Goal: Task Accomplishment & Management: Manage account settings

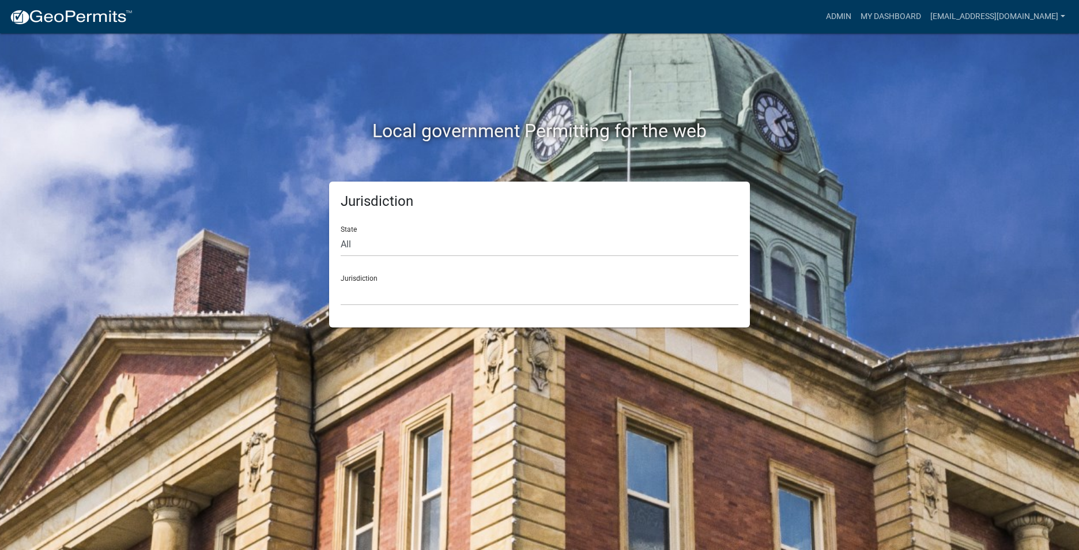
click at [423, 231] on div "State All Colorado Georgia Indiana Iowa Kansas Minnesota Ohio South Carolina Wi…" at bounding box center [540, 237] width 398 height 40
click at [419, 240] on select "All [US_STATE] [US_STATE] [US_STATE] [US_STATE] [US_STATE] [US_STATE] [US_STATE…" at bounding box center [540, 245] width 398 height 24
select select "Indiana"
click at [341, 233] on select "All Colorado Georgia Indiana Iowa Kansas Minnesota Ohio South Carolina Wisconsin" at bounding box center [540, 245] width 398 height 24
click at [410, 287] on select "City of Charlestown, Indiana City of Jeffersonville, Indiana City of Logansport…" at bounding box center [540, 294] width 398 height 24
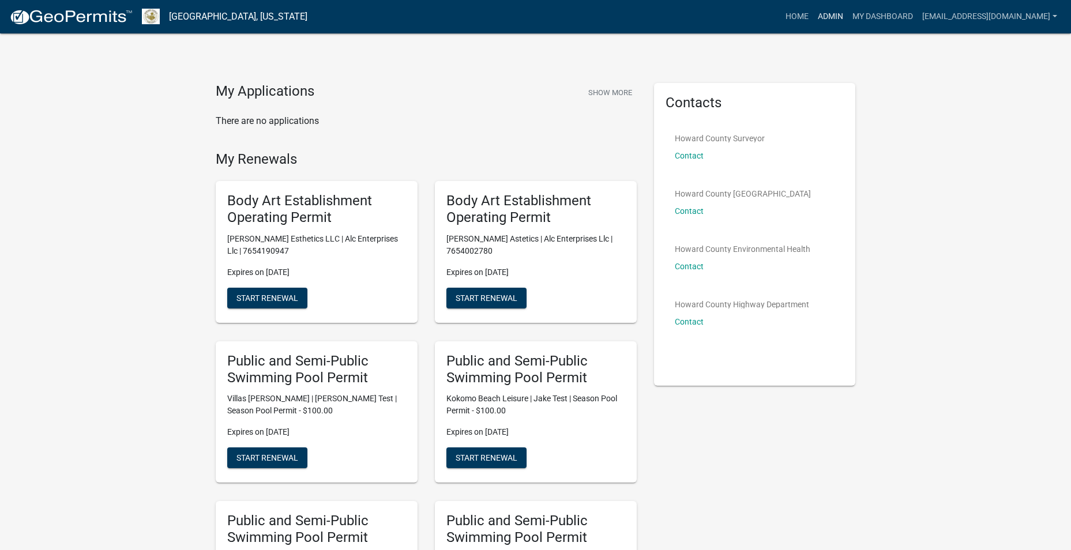
click at [813, 17] on link "Admin" at bounding box center [830, 17] width 35 height 22
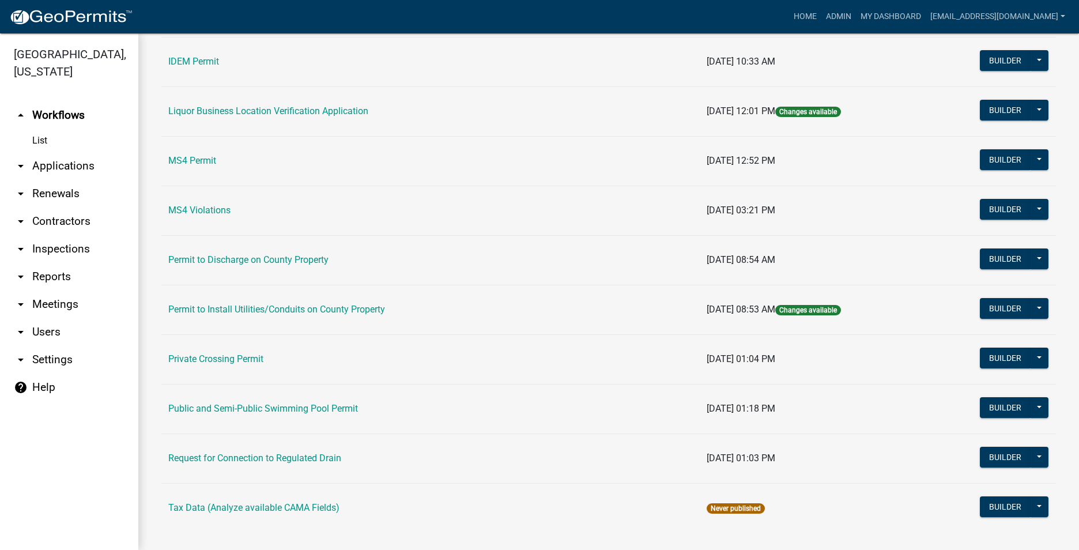
scroll to position [921, 0]
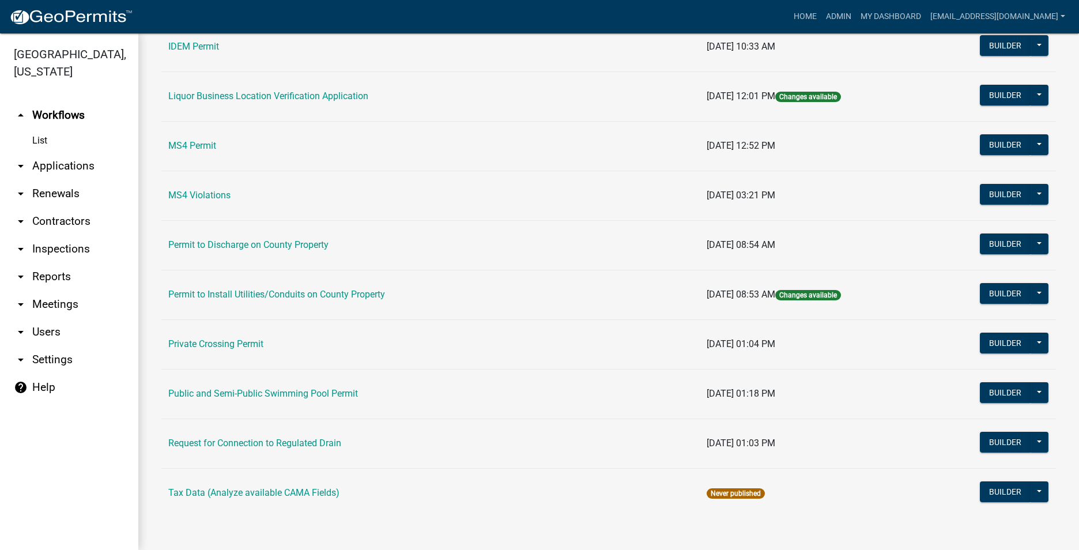
click at [42, 142] on link "List" at bounding box center [69, 140] width 138 height 23
click at [278, 393] on link "Public and Semi-Public Swimming Pool Permit" at bounding box center [263, 393] width 190 height 11
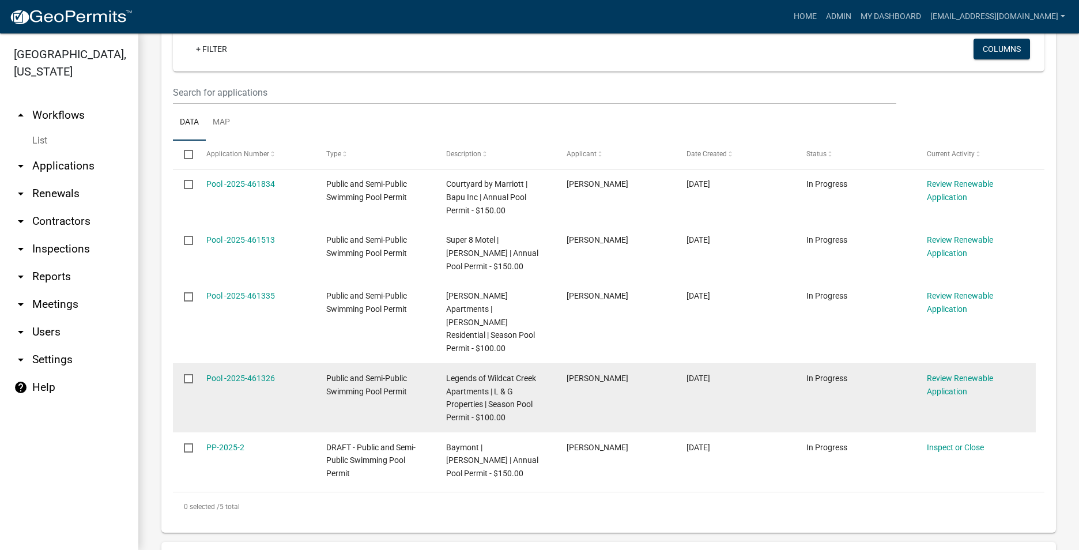
scroll to position [231, 0]
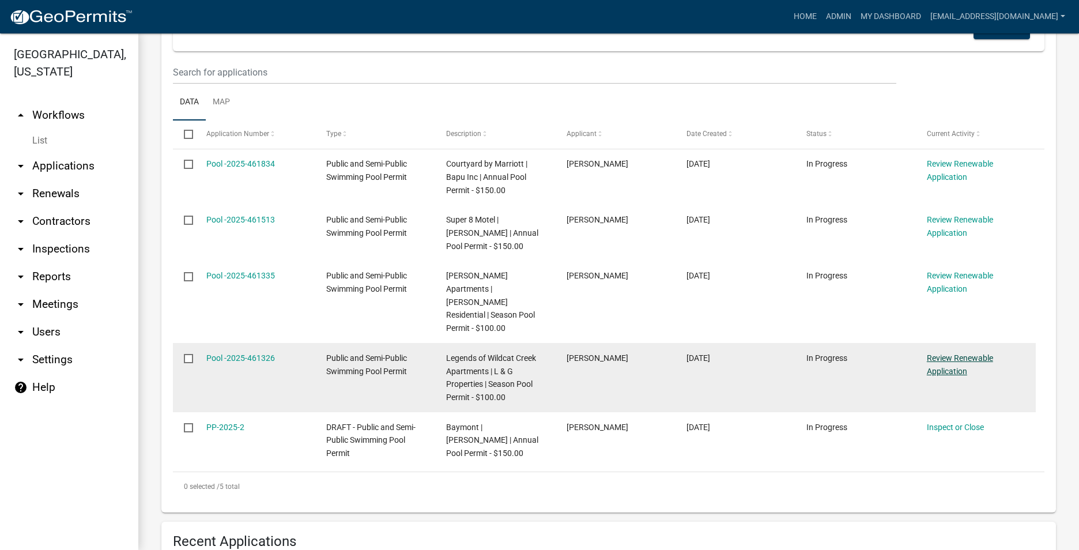
click at [948, 357] on link "Review Renewable Application" at bounding box center [960, 364] width 66 height 22
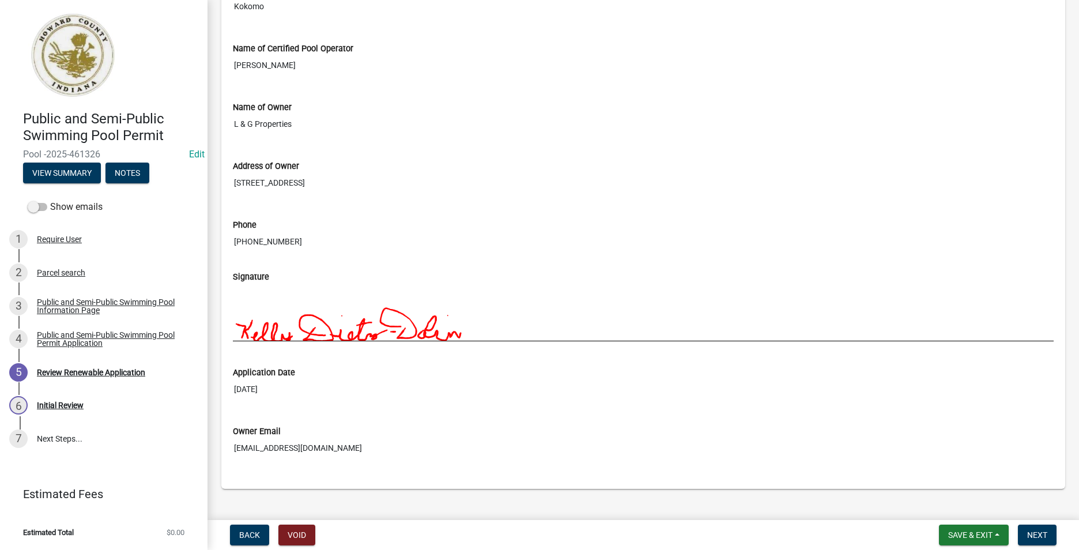
scroll to position [924, 0]
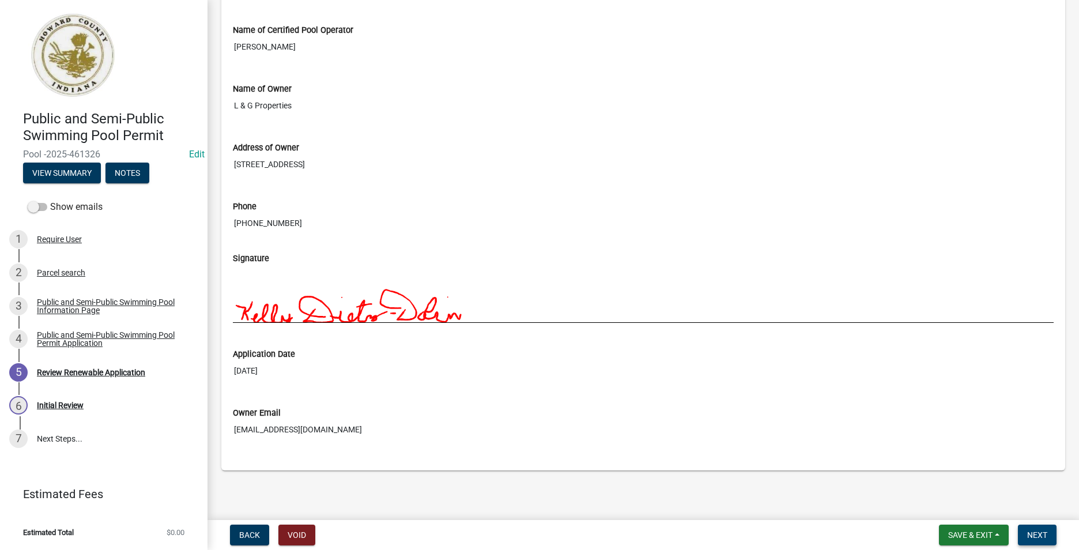
click at [1045, 534] on span "Next" at bounding box center [1037, 534] width 20 height 9
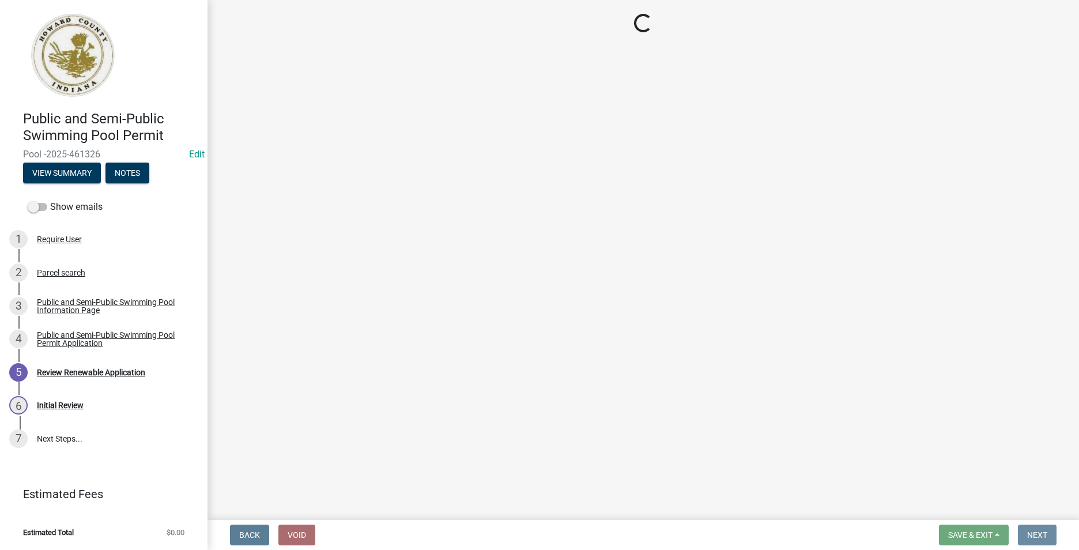
scroll to position [0, 0]
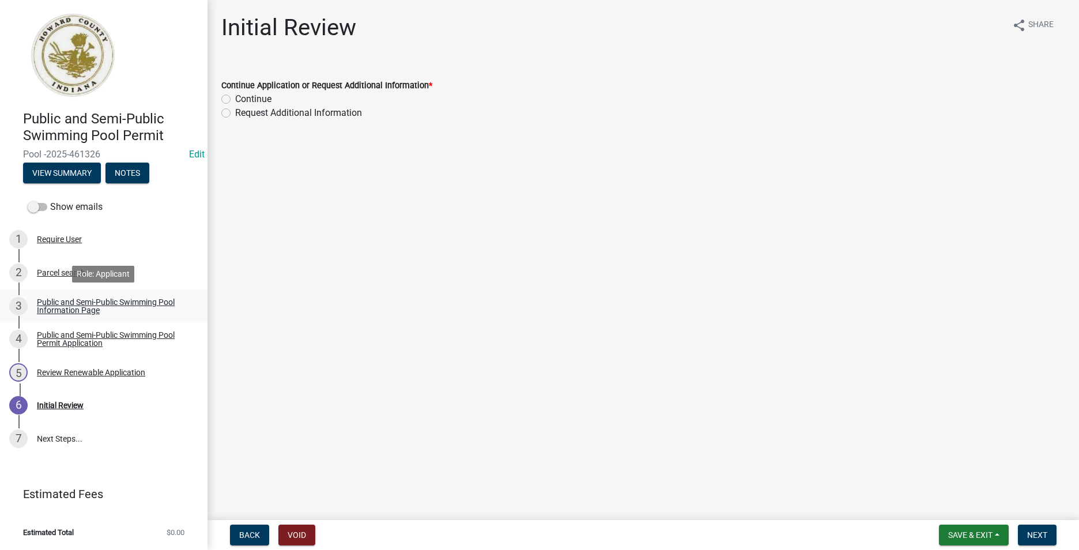
click at [114, 299] on div "Public and Semi-Public Swimming Pool Information Page" at bounding box center [113, 306] width 152 height 16
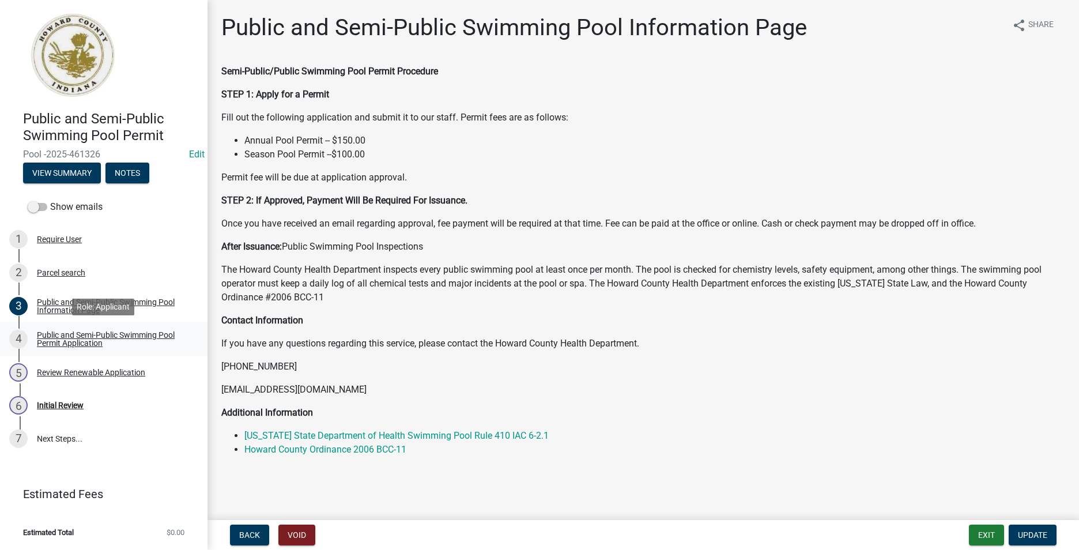
click at [43, 334] on div "Public and Semi-Public Swimming Pool Permit Application" at bounding box center [113, 339] width 152 height 16
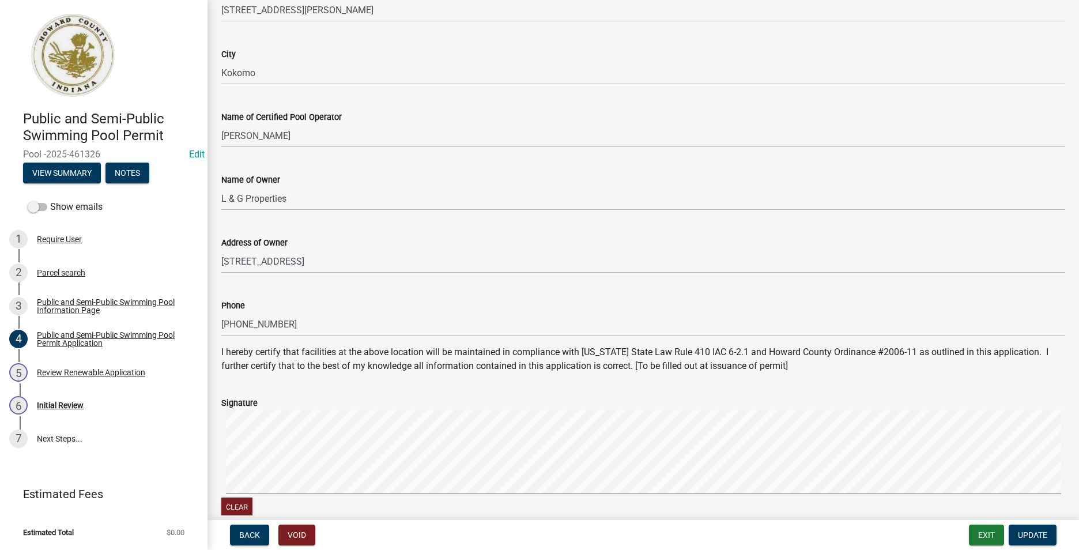
scroll to position [290, 0]
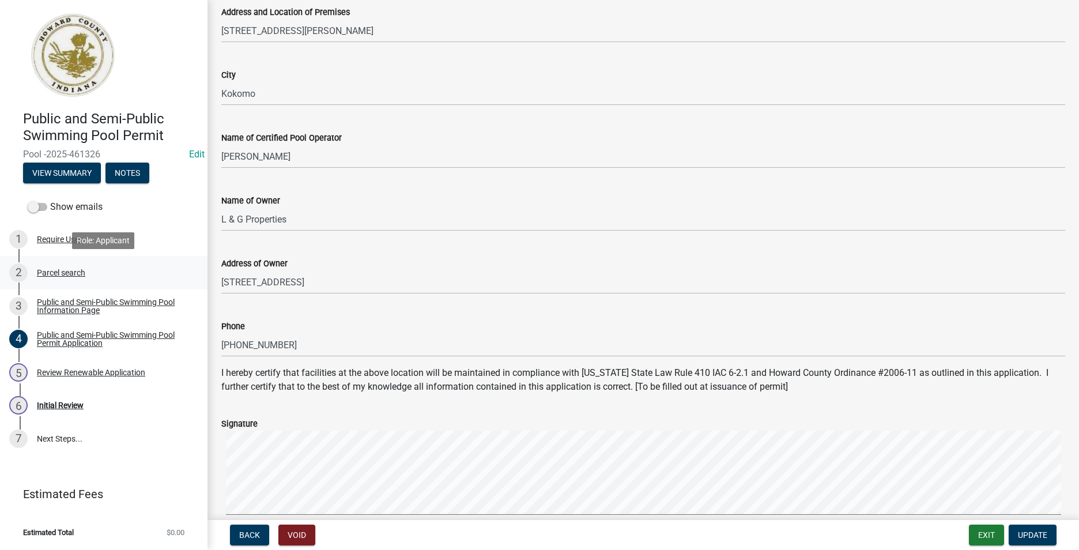
click at [145, 279] on div "2 Parcel search" at bounding box center [99, 272] width 180 height 18
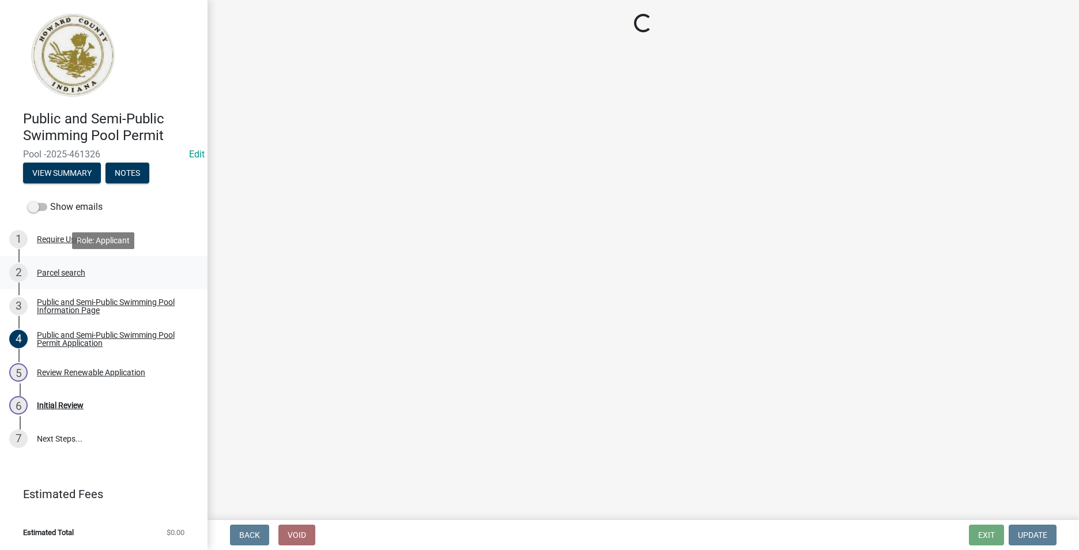
scroll to position [0, 0]
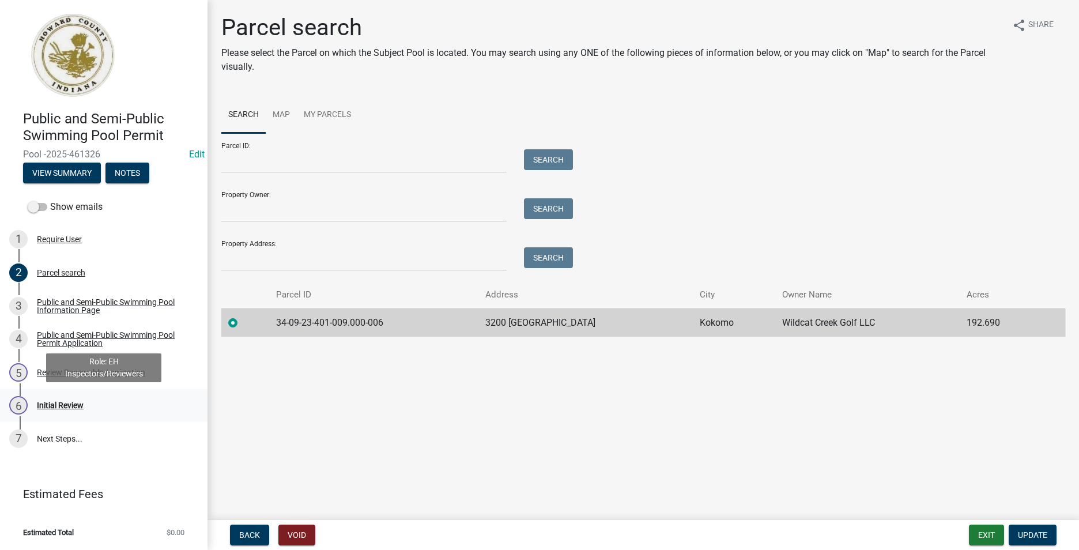
click at [80, 401] on div "Initial Review" at bounding box center [60, 405] width 47 height 8
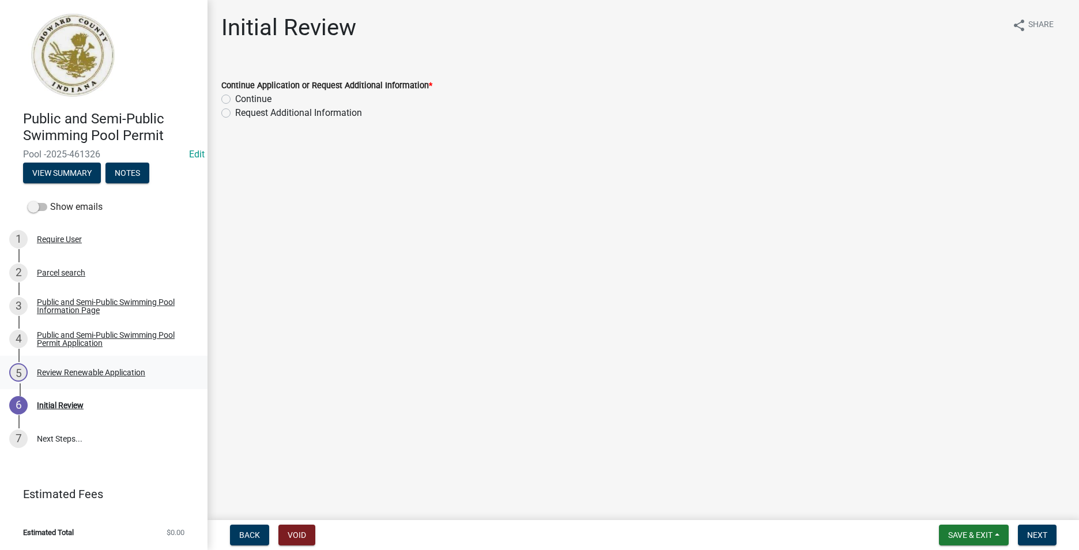
click at [110, 370] on div "Review Renewable Application" at bounding box center [91, 372] width 108 height 8
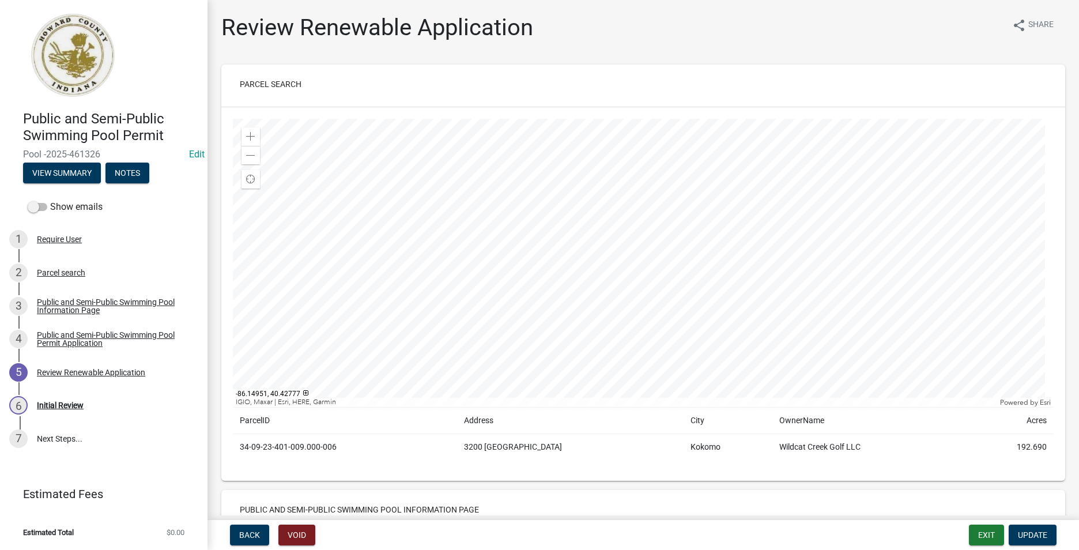
click at [695, 234] on div at bounding box center [643, 263] width 821 height 288
click at [777, 304] on div at bounding box center [643, 263] width 821 height 288
click at [985, 232] on div at bounding box center [643, 263] width 821 height 288
click at [253, 134] on span at bounding box center [250, 136] width 9 height 9
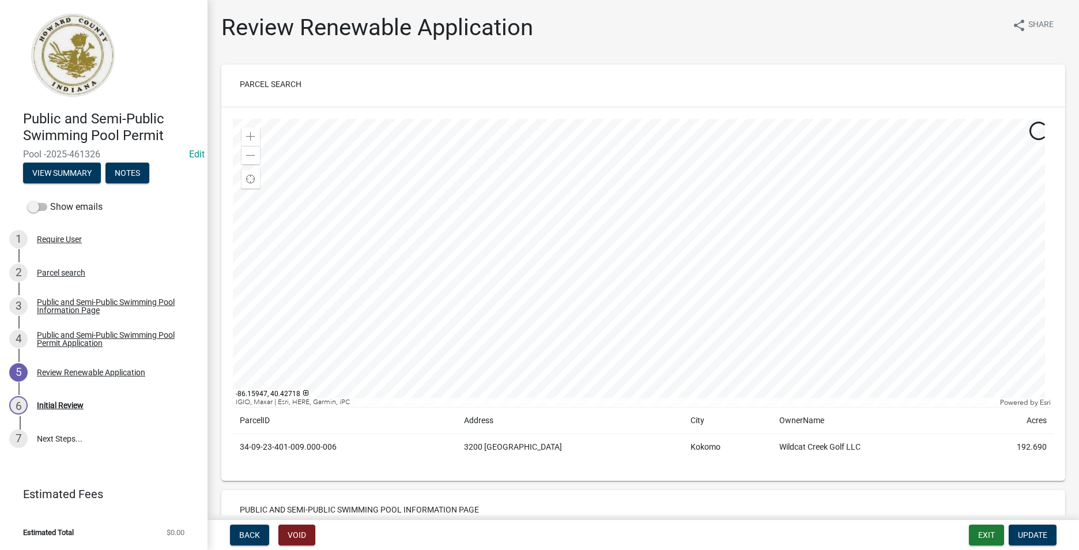
click at [564, 163] on div at bounding box center [643, 263] width 821 height 288
click at [522, 280] on div at bounding box center [643, 263] width 821 height 288
click at [514, 269] on div at bounding box center [643, 263] width 821 height 288
click at [424, 293] on div at bounding box center [643, 263] width 821 height 288
click at [254, 178] on span "Find my location" at bounding box center [250, 179] width 9 height 9
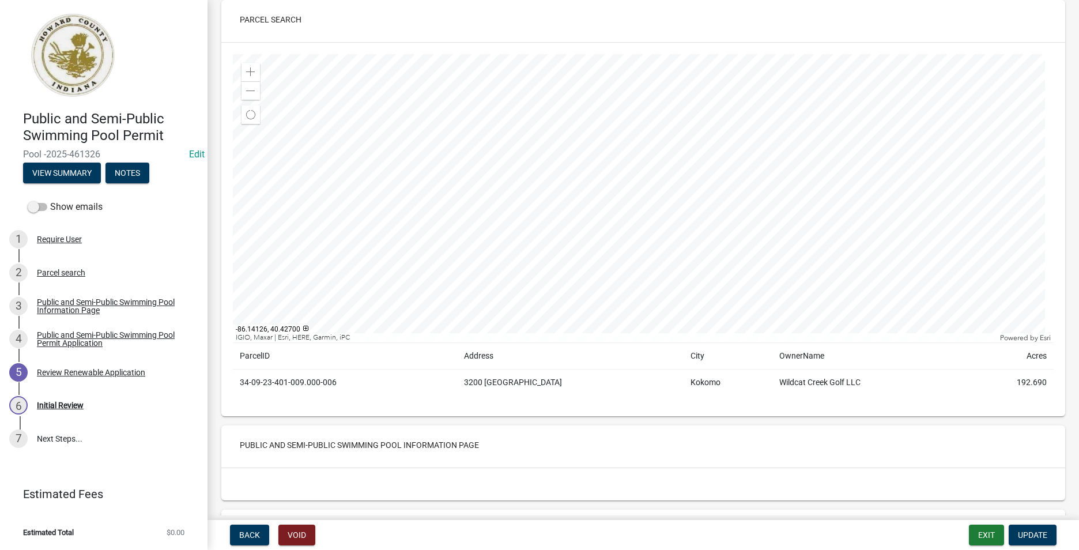
scroll to position [70, 0]
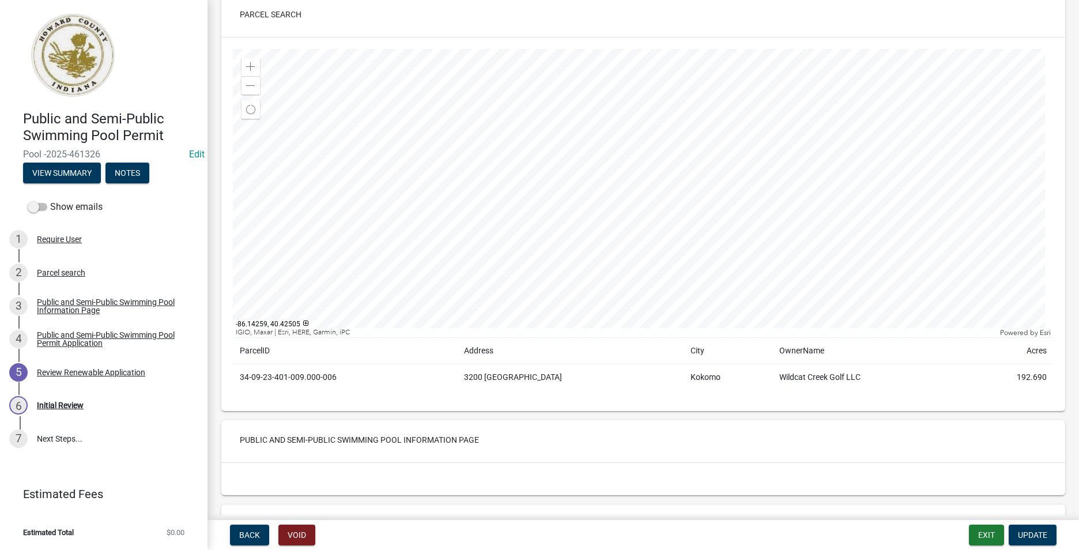
click at [1008, 198] on div at bounding box center [643, 193] width 821 height 288
click at [347, 298] on div at bounding box center [643, 193] width 821 height 288
click at [67, 263] on div "2 Parcel search" at bounding box center [99, 272] width 180 height 18
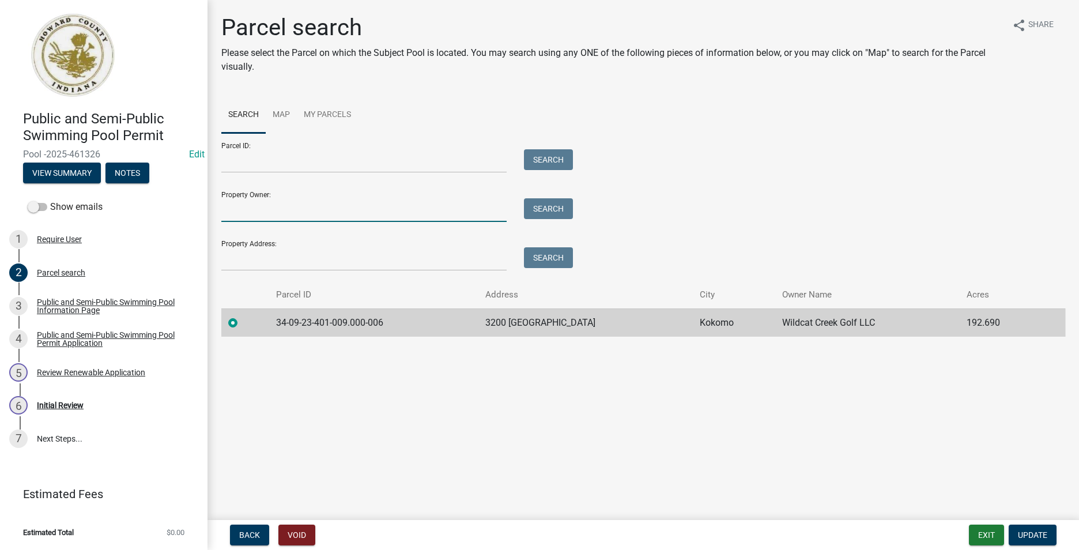
drag, startPoint x: 272, startPoint y: 214, endPoint x: 279, endPoint y: 214, distance: 6.9
click at [272, 214] on input "Property Owner:" at bounding box center [363, 210] width 285 height 24
click at [229, 264] on input "Property Address:" at bounding box center [363, 259] width 285 height 24
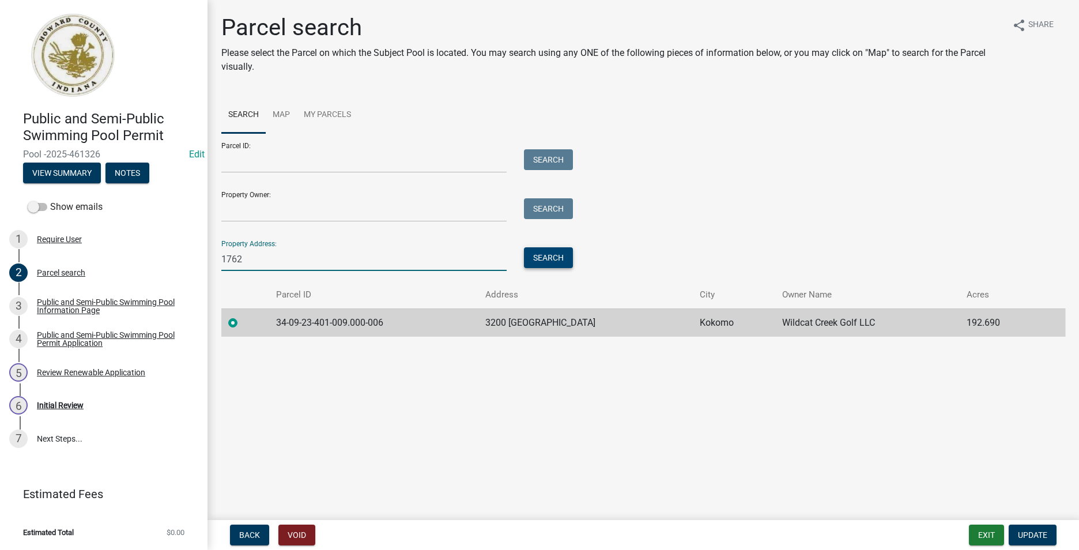
type input "1762"
click at [564, 259] on button "Search" at bounding box center [548, 257] width 49 height 21
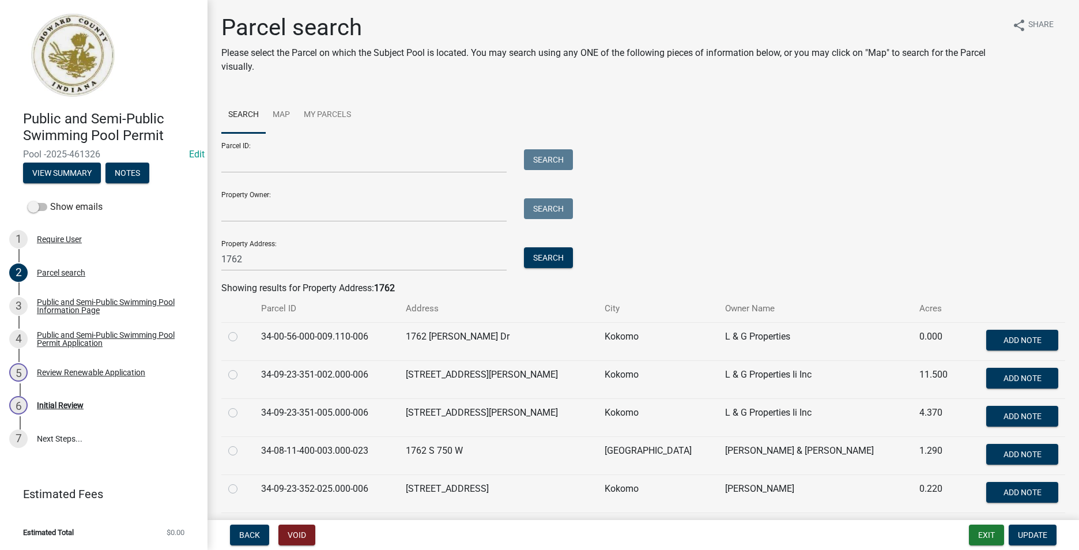
click at [242, 368] on label at bounding box center [242, 368] width 0 height 0
click at [242, 372] on input "radio" at bounding box center [245, 371] width 7 height 7
radio input "true"
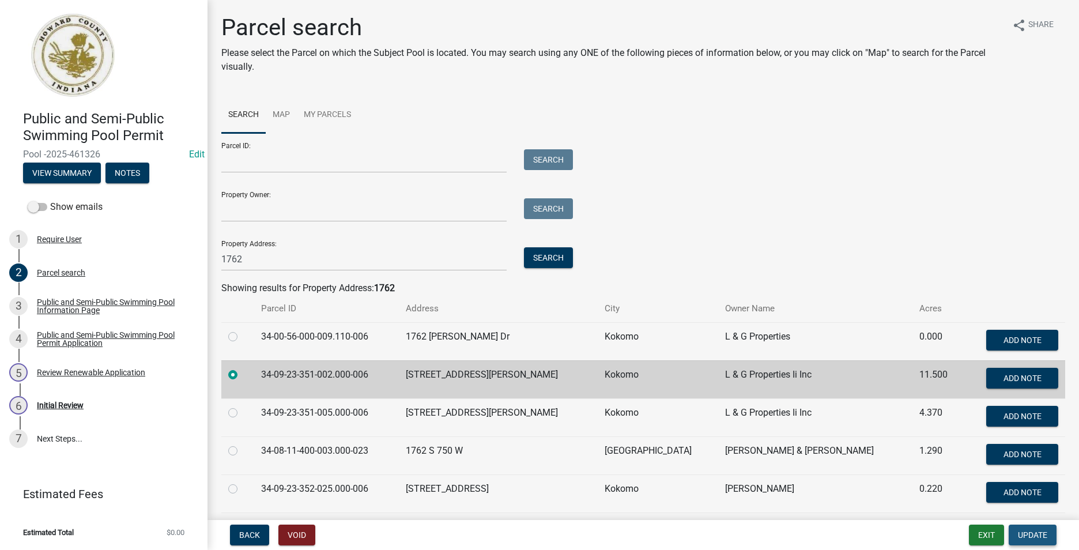
click at [1023, 531] on span "Update" at bounding box center [1032, 534] width 29 height 9
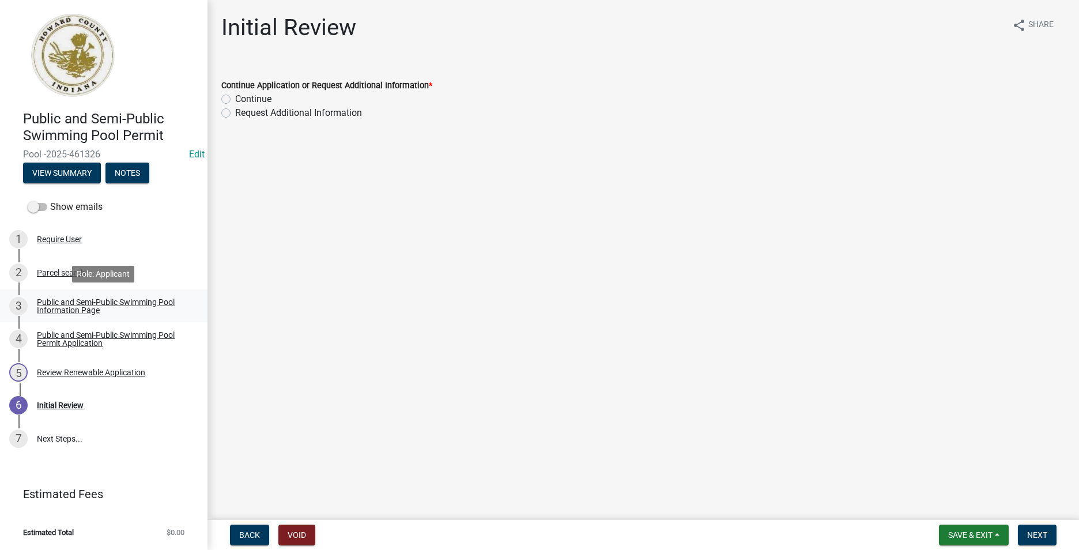
click at [113, 319] on link "3 Public and Semi-Public Swimming Pool Information Page" at bounding box center [104, 305] width 208 height 33
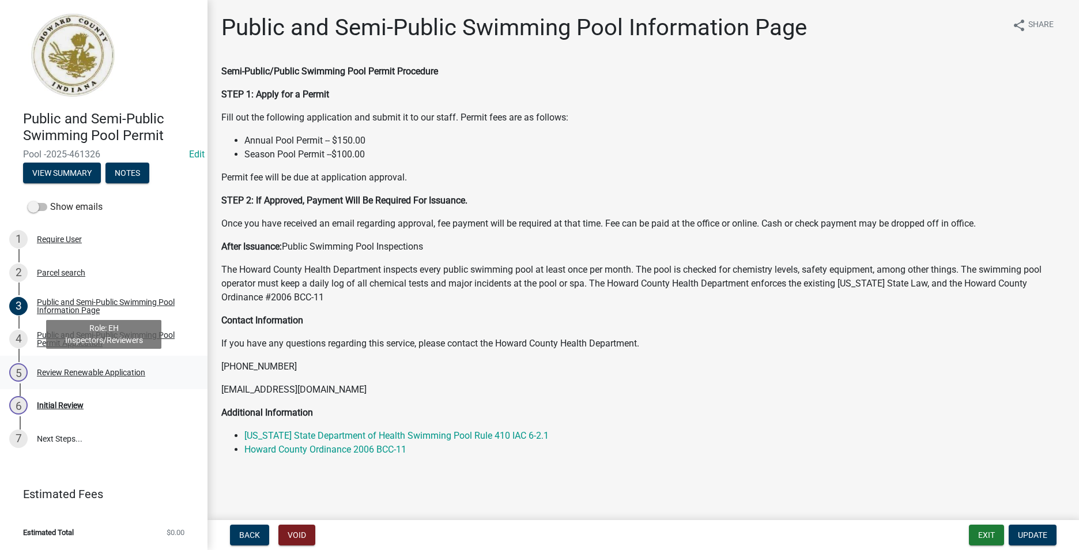
click at [97, 366] on div "5 Review Renewable Application" at bounding box center [99, 372] width 180 height 18
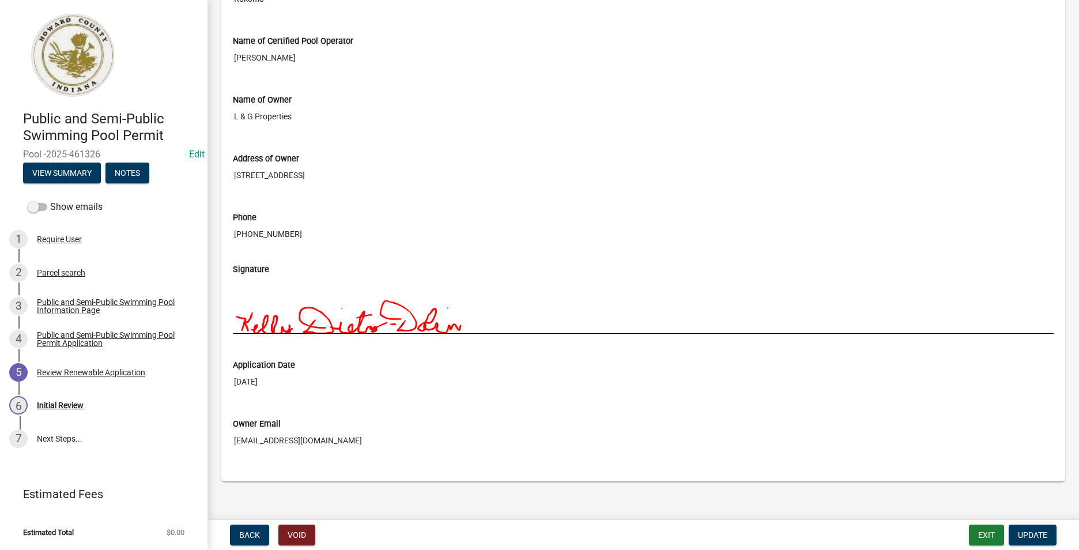
scroll to position [924, 0]
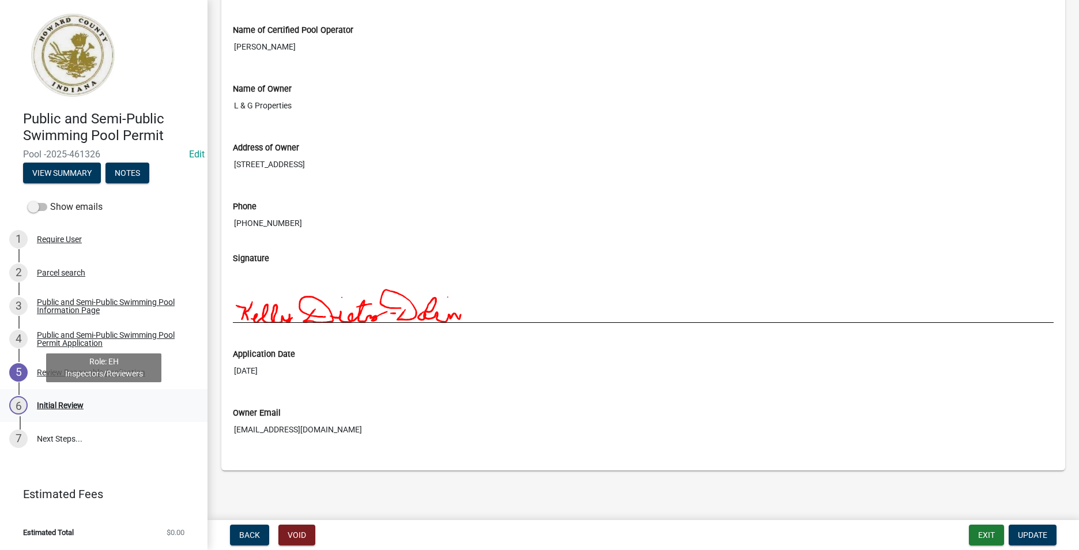
click at [89, 403] on div "6 Initial Review" at bounding box center [99, 405] width 180 height 18
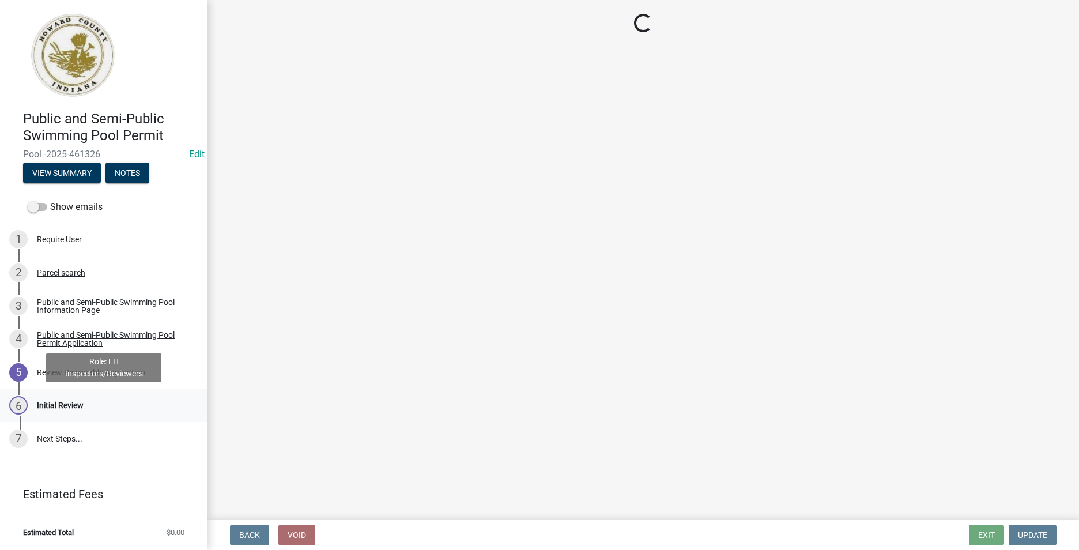
scroll to position [0, 0]
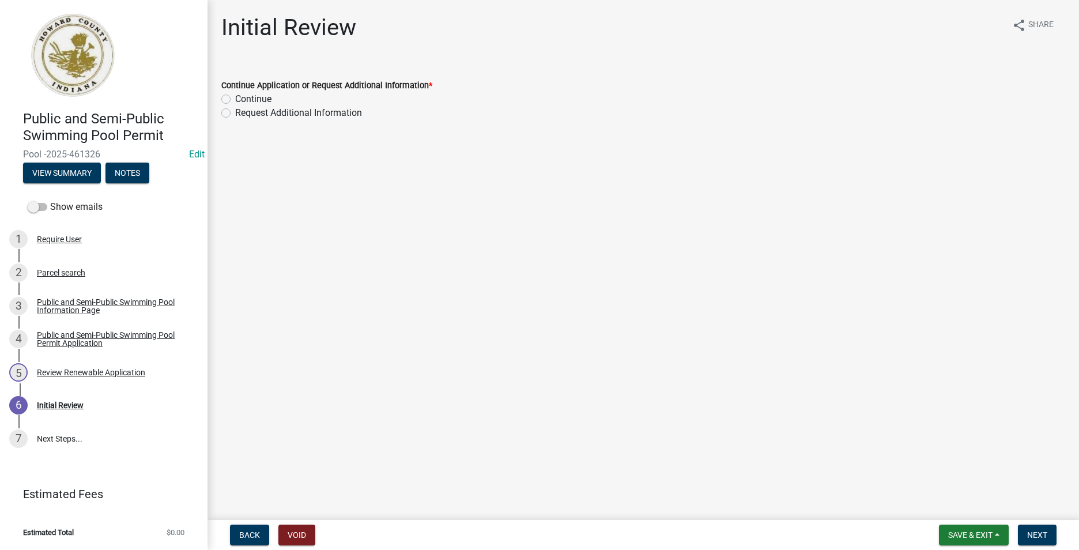
click at [235, 101] on label "Continue" at bounding box center [253, 99] width 36 height 14
click at [235, 100] on input "Continue" at bounding box center [238, 95] width 7 height 7
radio input "true"
click at [1043, 537] on span "Next" at bounding box center [1037, 534] width 20 height 9
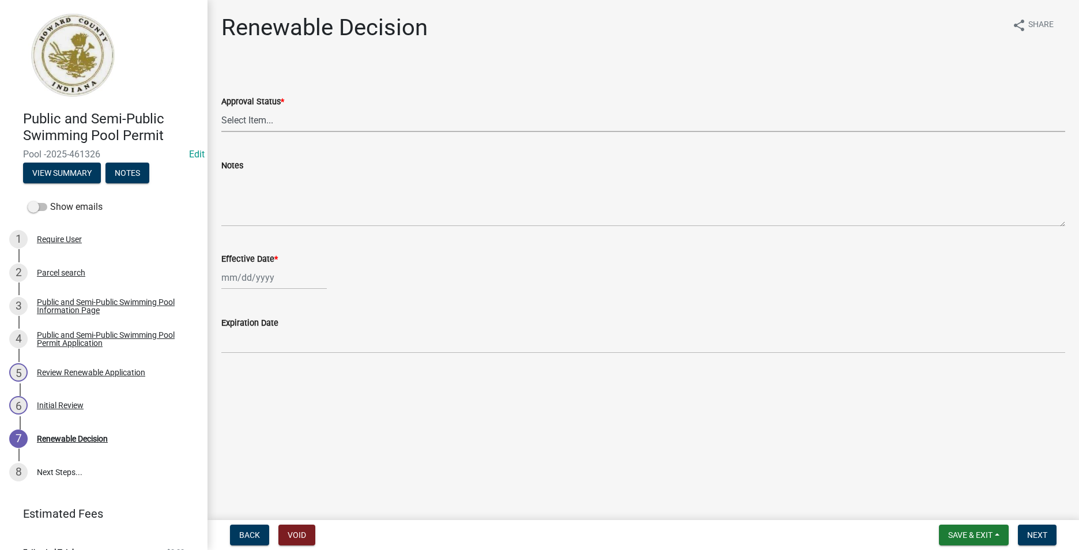
click at [292, 118] on select "Select Item... Approved Denied" at bounding box center [643, 120] width 844 height 24
click at [221, 108] on select "Select Item... Approved Denied" at bounding box center [643, 120] width 844 height 24
select select "6cfd4193-1f57-4c7e-a5e5-f68c9e85a162"
click at [277, 278] on div at bounding box center [274, 278] width 106 height 24
select select "8"
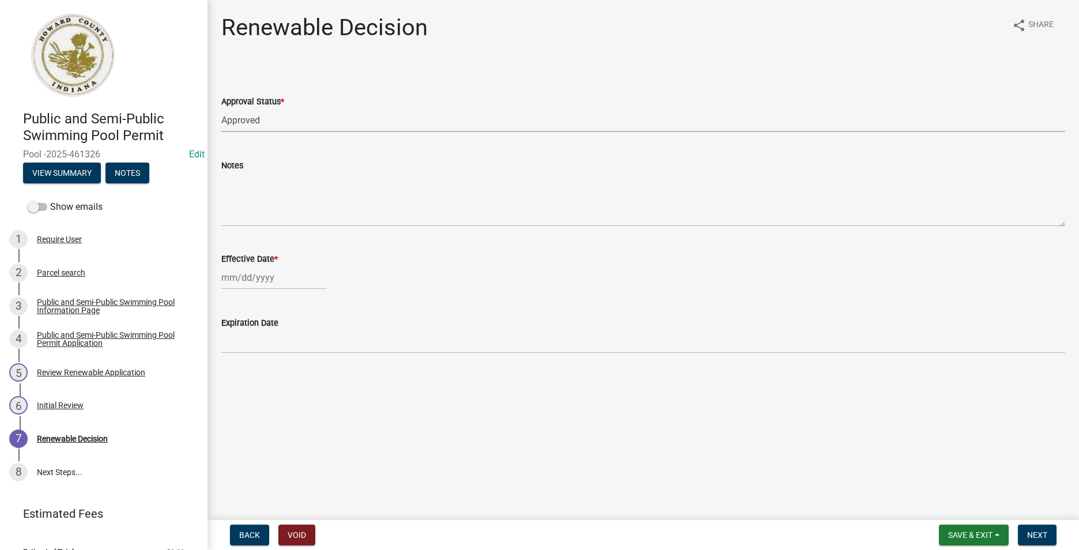
select select "2025"
click at [228, 380] on div "11" at bounding box center [233, 376] width 18 height 18
type input "[DATE]"
click at [261, 274] on div "[DATE]" at bounding box center [274, 278] width 106 height 24
select select "8"
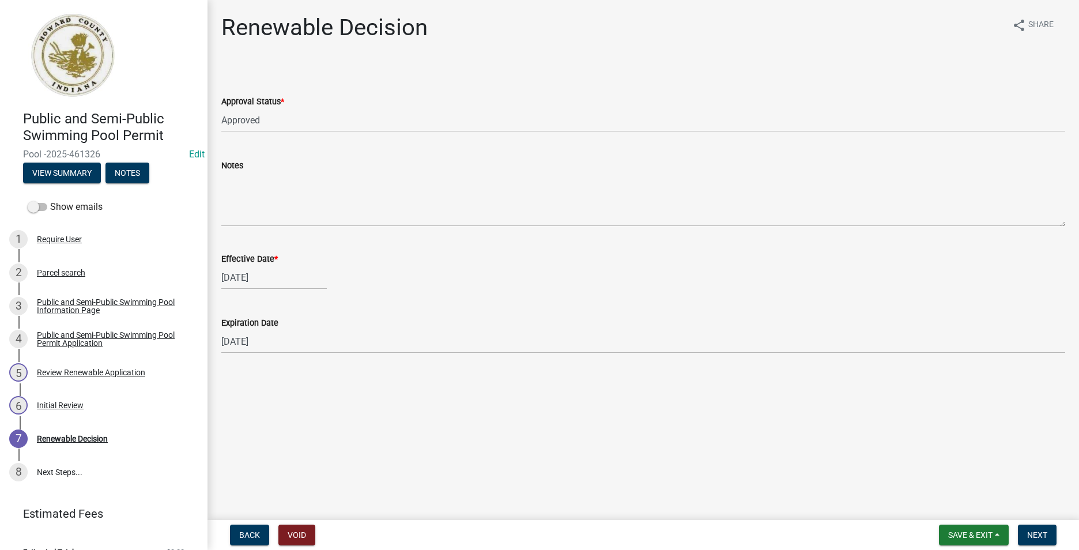
select select "2025"
click at [235, 299] on span "Previous month" at bounding box center [233, 301] width 9 height 9
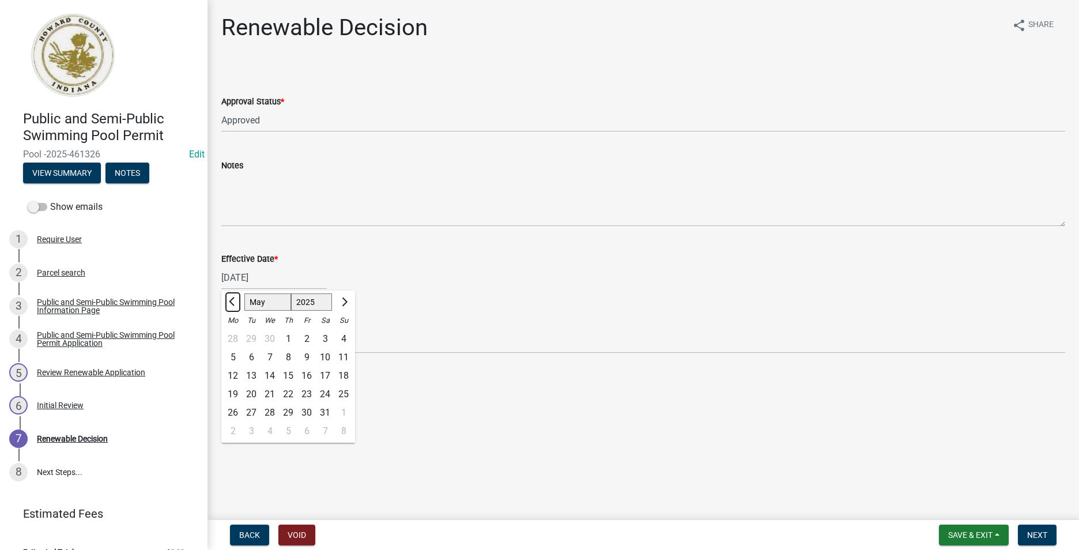
select select "4"
click at [254, 337] on div "1" at bounding box center [251, 339] width 18 height 18
type input "04/01/2025"
click at [228, 278] on div "04/01/2025" at bounding box center [274, 278] width 106 height 24
select select "4"
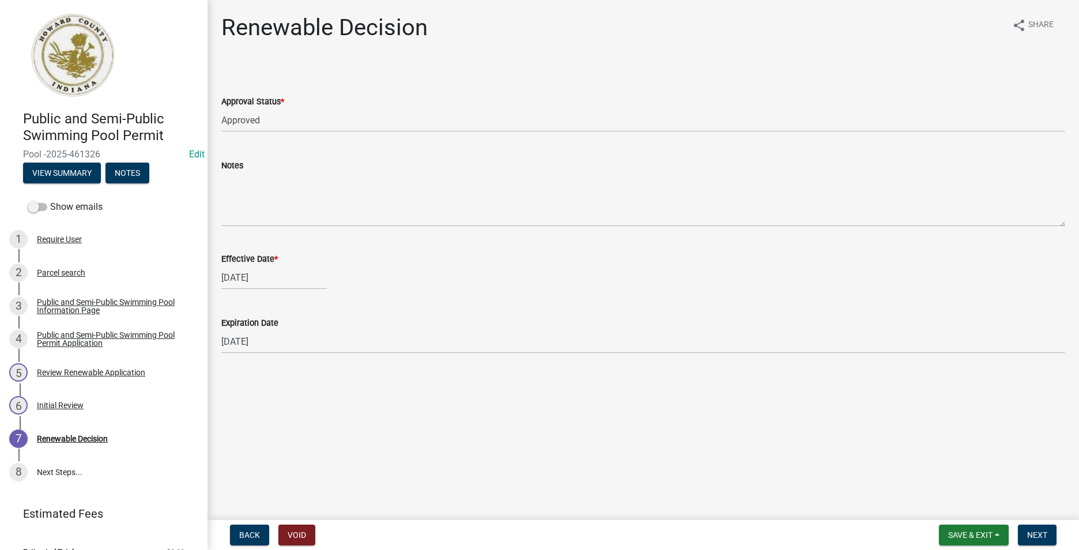
select select "2025"
click at [345, 298] on button "Next month" at bounding box center [344, 302] width 14 height 18
select select "5"
click at [287, 336] on div "1" at bounding box center [288, 339] width 18 height 18
type input "05/01/2025"
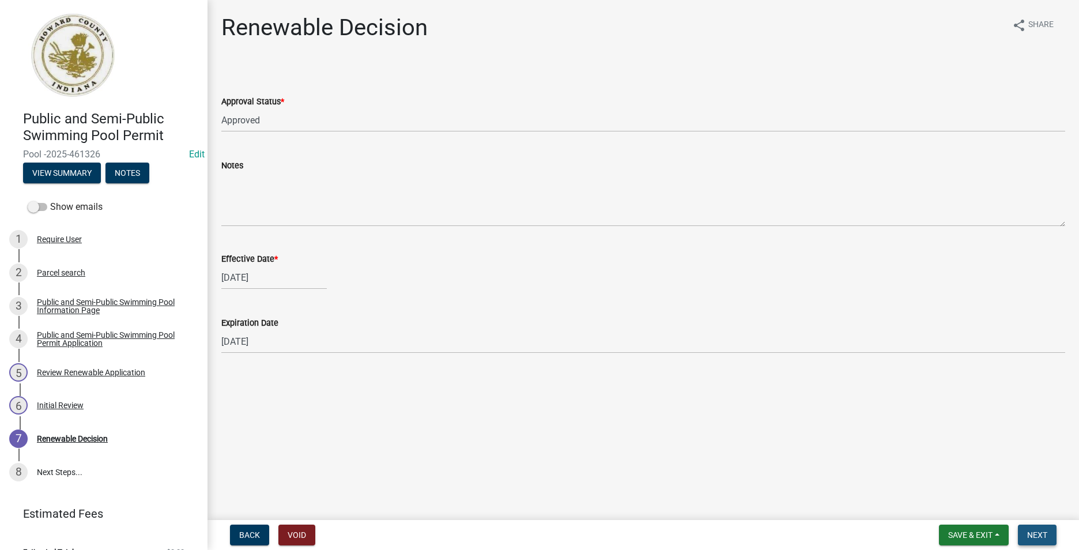
click at [1037, 539] on span "Next" at bounding box center [1037, 534] width 20 height 9
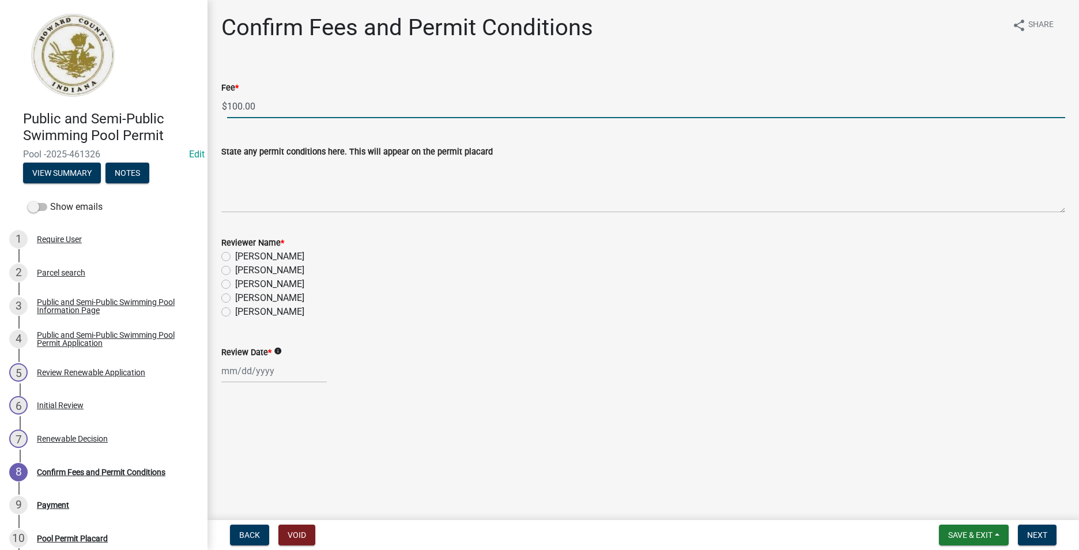
drag, startPoint x: 267, startPoint y: 104, endPoint x: 111, endPoint y: 110, distance: 156.3
click at [111, 110] on div "Public and Semi-Public Swimming Pool Permit Pool -2025-461326 Edit View Summary…" at bounding box center [539, 275] width 1079 height 550
type input "0"
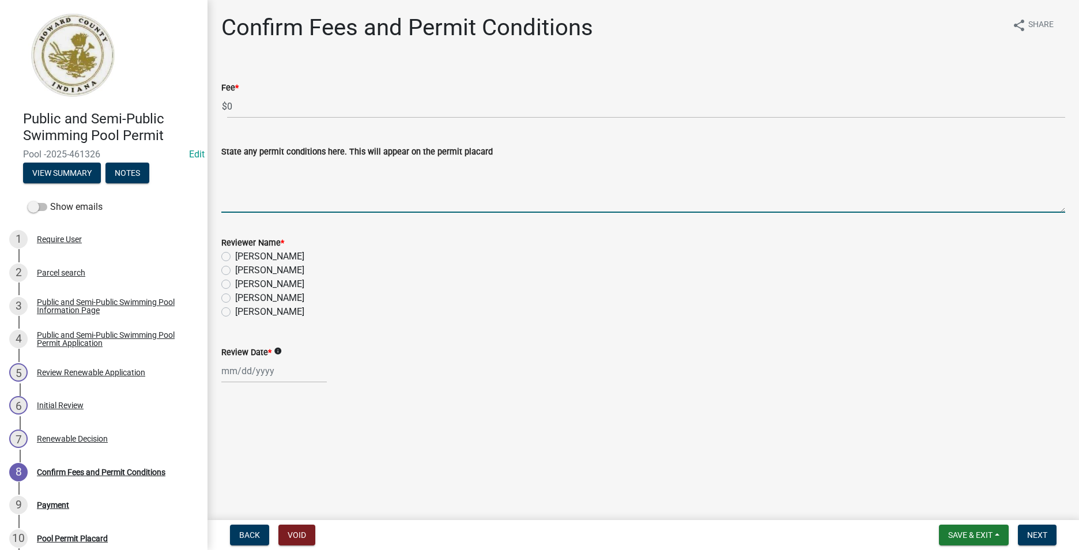
click at [235, 254] on label "[PERSON_NAME]" at bounding box center [269, 257] width 69 height 14
click at [235, 254] on input "[PERSON_NAME]" at bounding box center [238, 253] width 7 height 7
radio input "true"
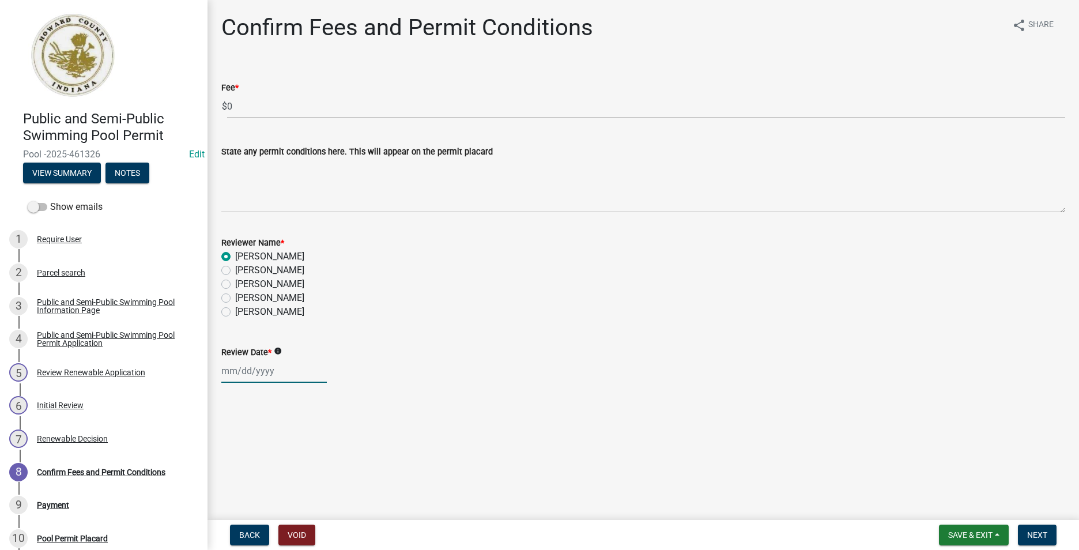
click at [257, 371] on div at bounding box center [274, 371] width 106 height 24
select select "8"
select select "2025"
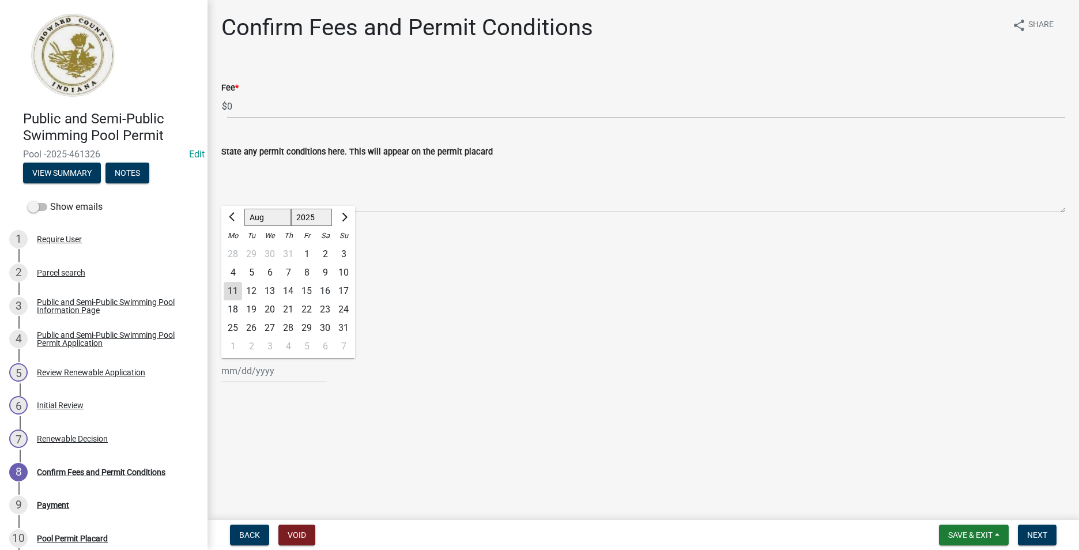
click at [232, 289] on div "11" at bounding box center [233, 291] width 18 height 18
type input "[DATE]"
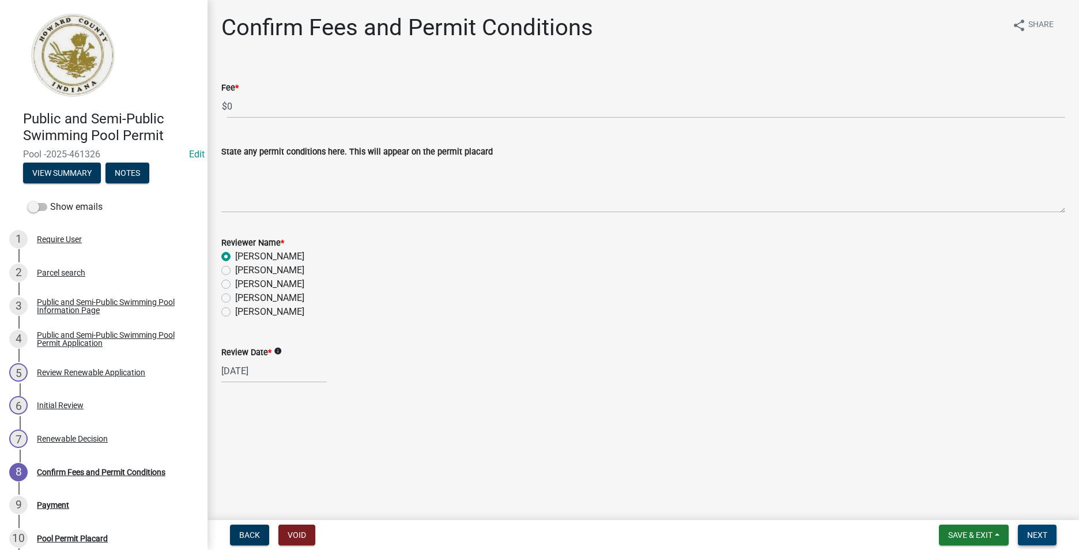
click at [1046, 534] on span "Next" at bounding box center [1037, 534] width 20 height 9
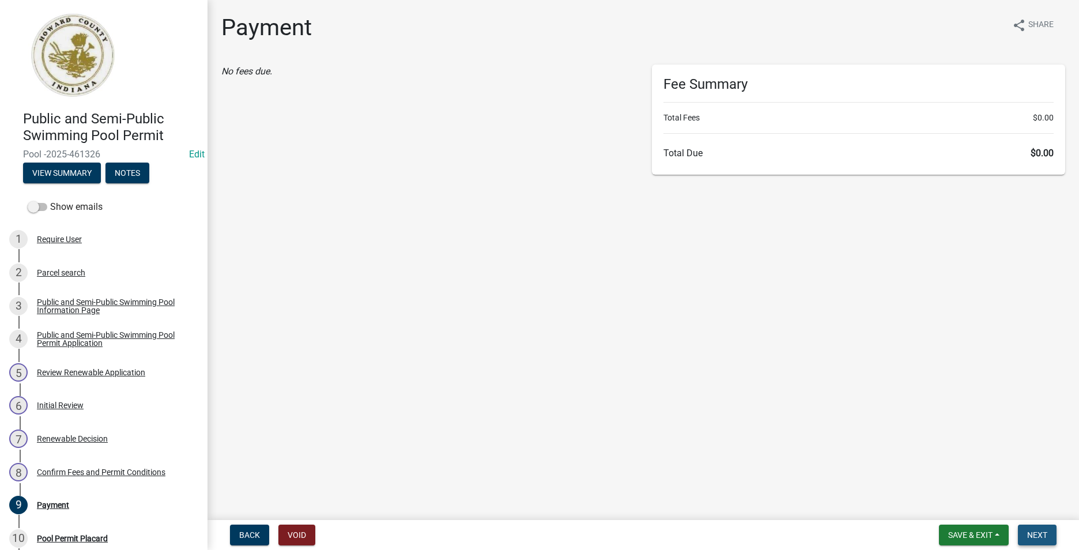
click at [1035, 527] on button "Next" at bounding box center [1037, 535] width 39 height 21
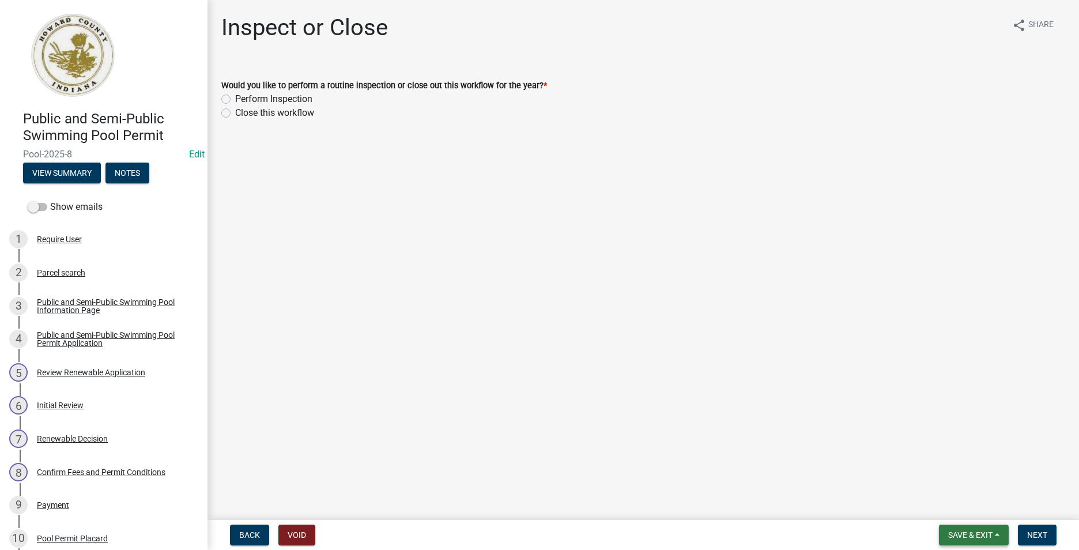
click at [945, 530] on button "Save & Exit" at bounding box center [974, 535] width 70 height 21
click at [962, 503] on button "Save & Exit" at bounding box center [963, 505] width 92 height 28
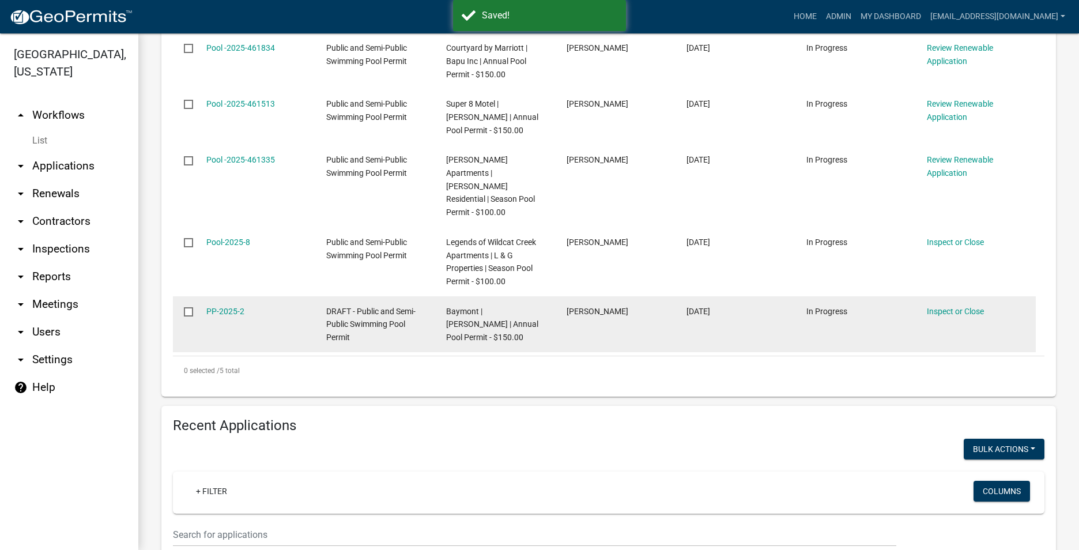
scroll to position [231, 0]
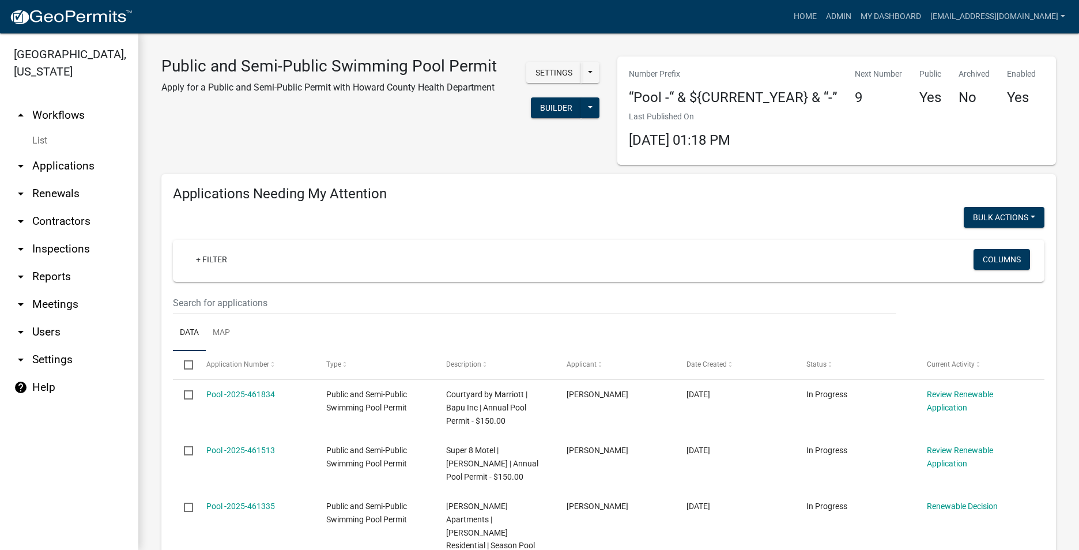
scroll to position [346, 0]
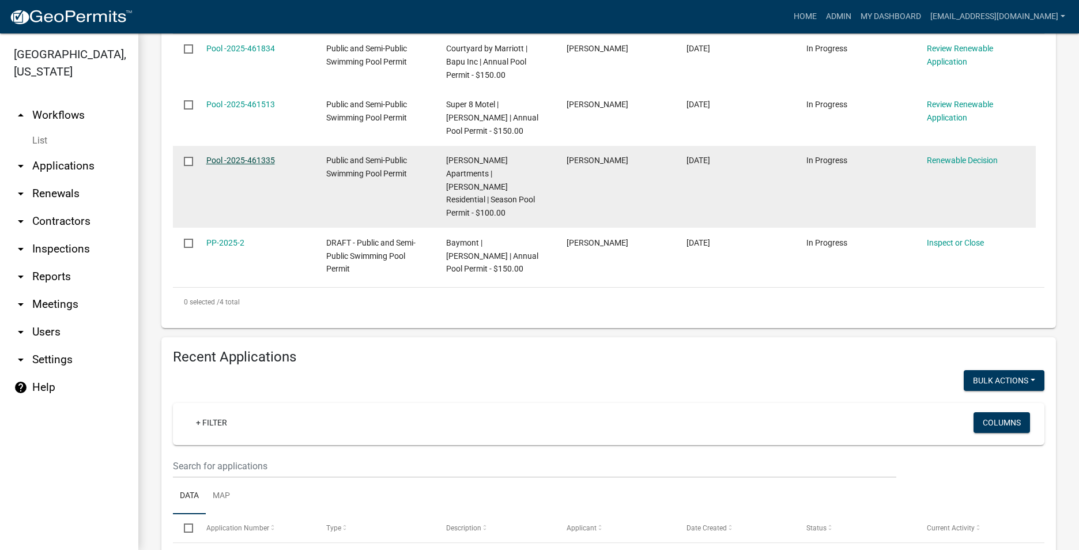
click at [240, 165] on link "Pool -2025-461335" at bounding box center [240, 160] width 69 height 9
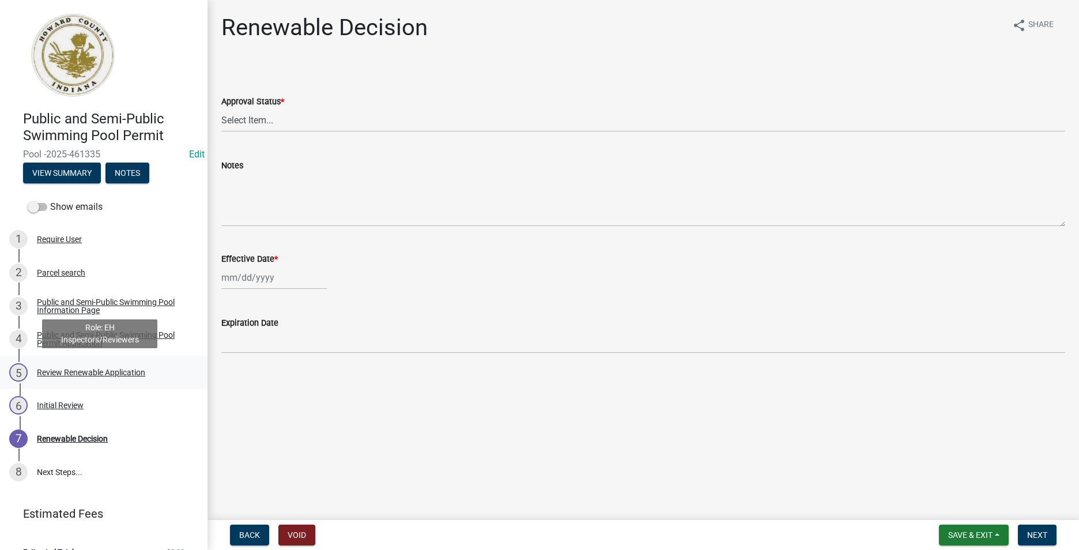
scroll to position [20, 0]
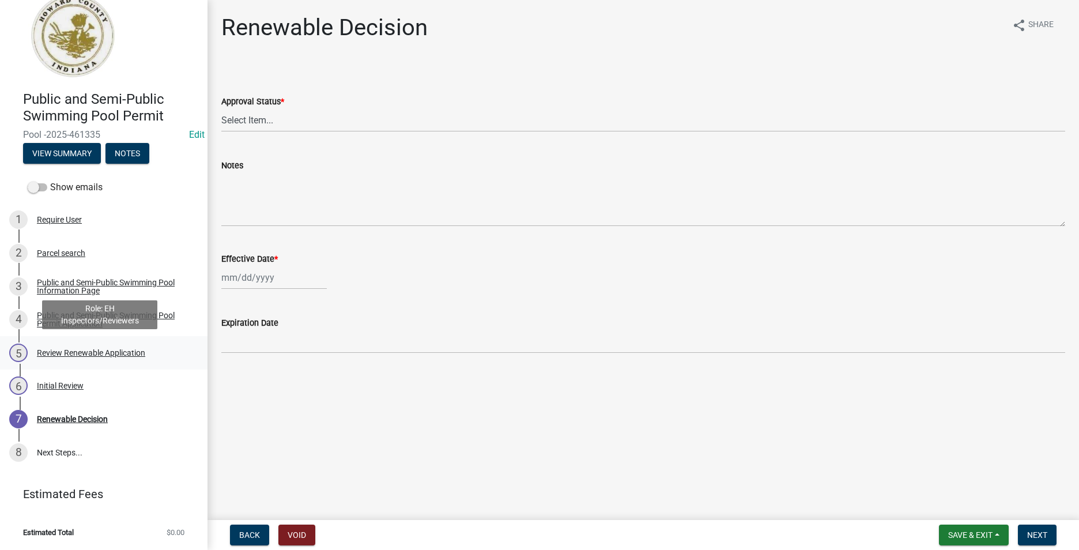
click at [89, 360] on div "5 Review Renewable Application" at bounding box center [99, 353] width 180 height 18
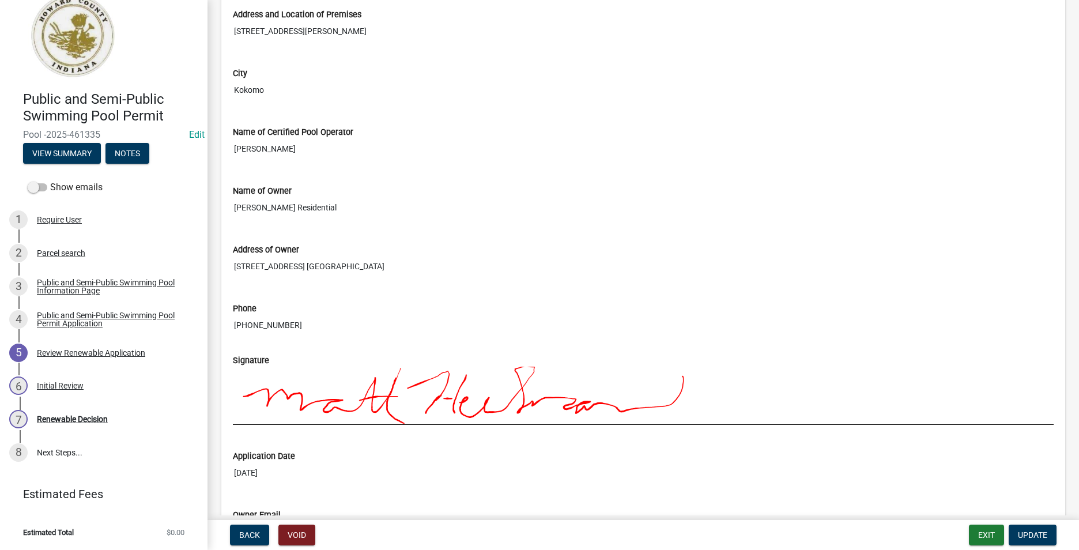
scroll to position [865, 0]
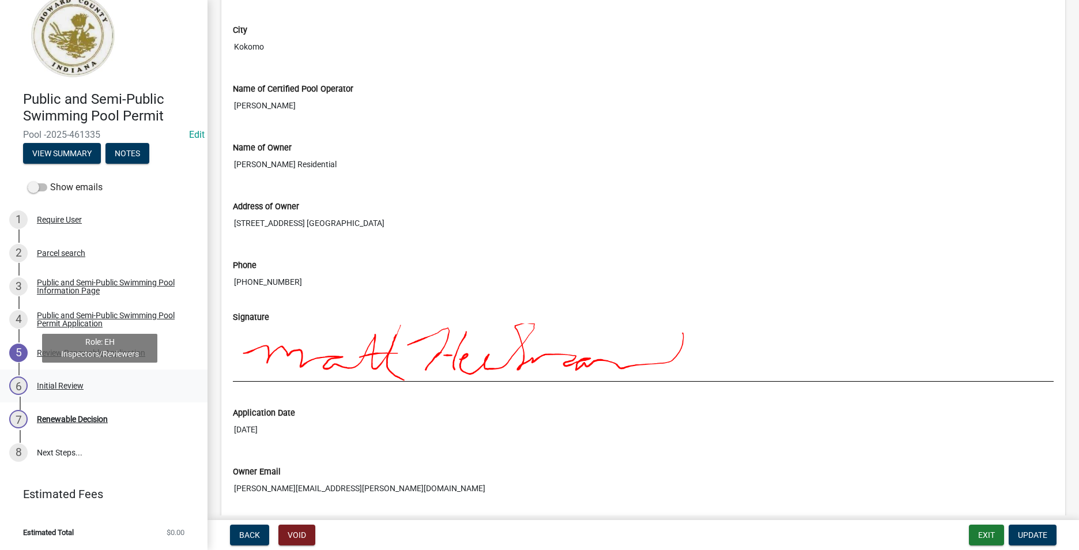
click at [51, 379] on div "6 Initial Review" at bounding box center [99, 385] width 180 height 18
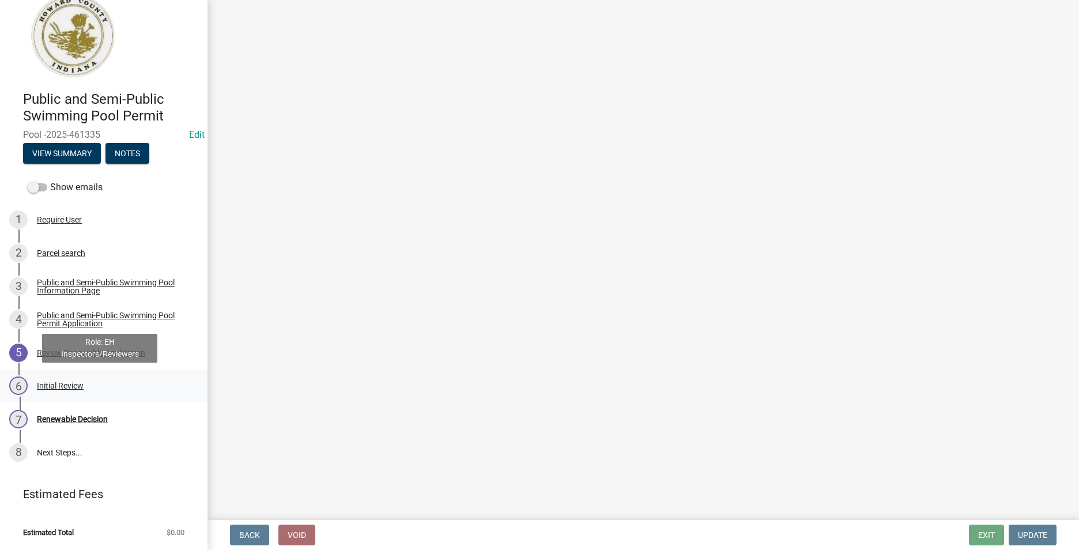
scroll to position [0, 0]
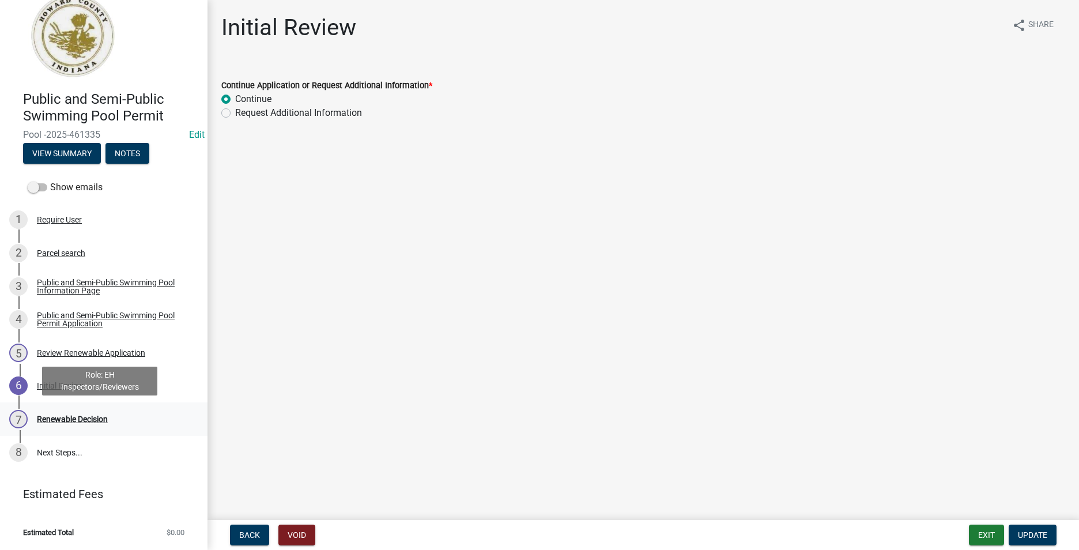
click at [94, 424] on div "7 Renewable Decision" at bounding box center [99, 419] width 180 height 18
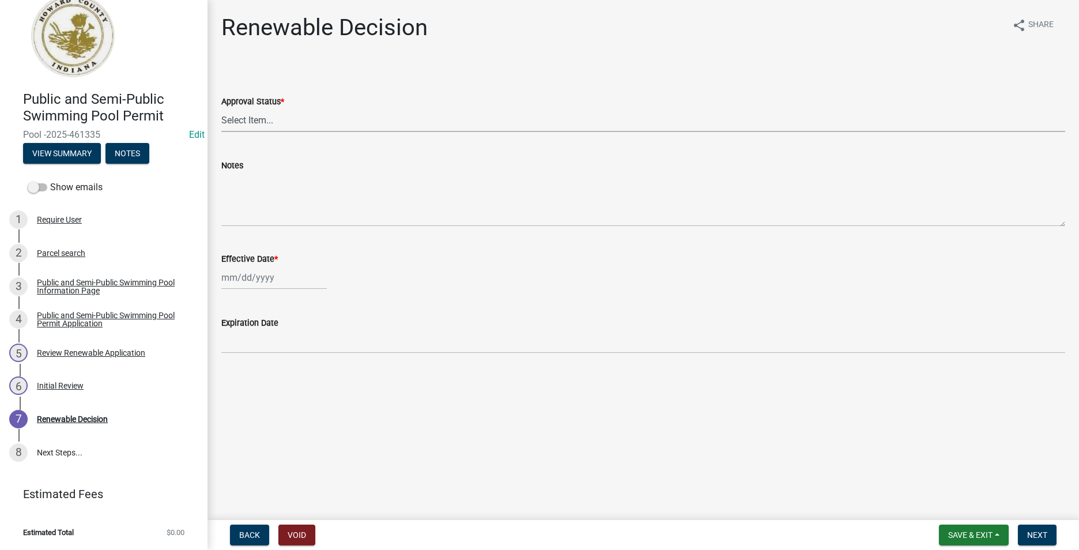
click at [282, 118] on select "Select Item... Approved Denied" at bounding box center [643, 120] width 844 height 24
click at [33, 189] on span at bounding box center [38, 187] width 20 height 8
click at [50, 180] on input "Show emails" at bounding box center [50, 180] width 0 height 0
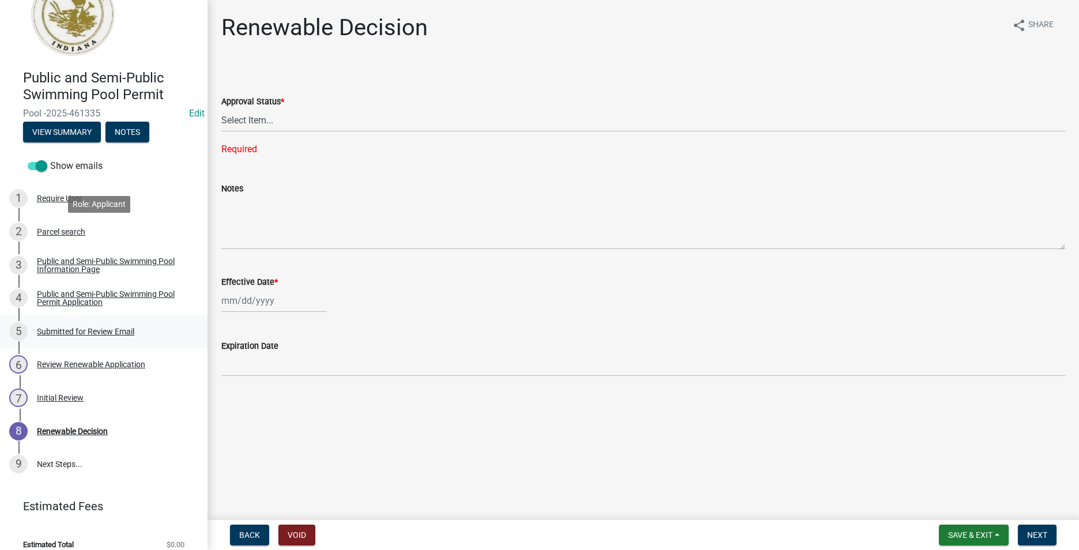
scroll to position [53, 0]
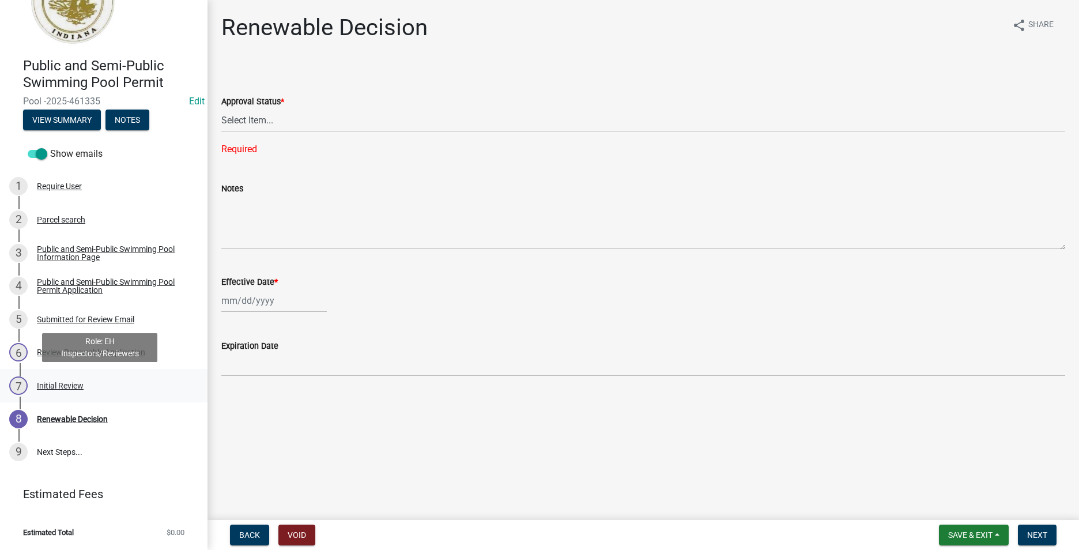
click at [71, 377] on div "7 Initial Review" at bounding box center [99, 385] width 180 height 18
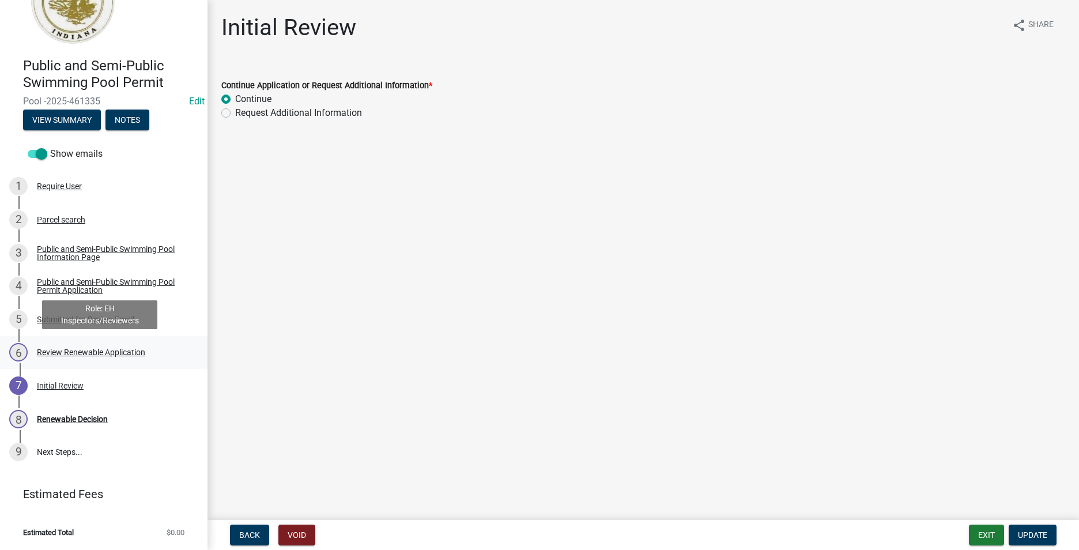
click at [77, 357] on div "6 Review Renewable Application" at bounding box center [99, 352] width 180 height 18
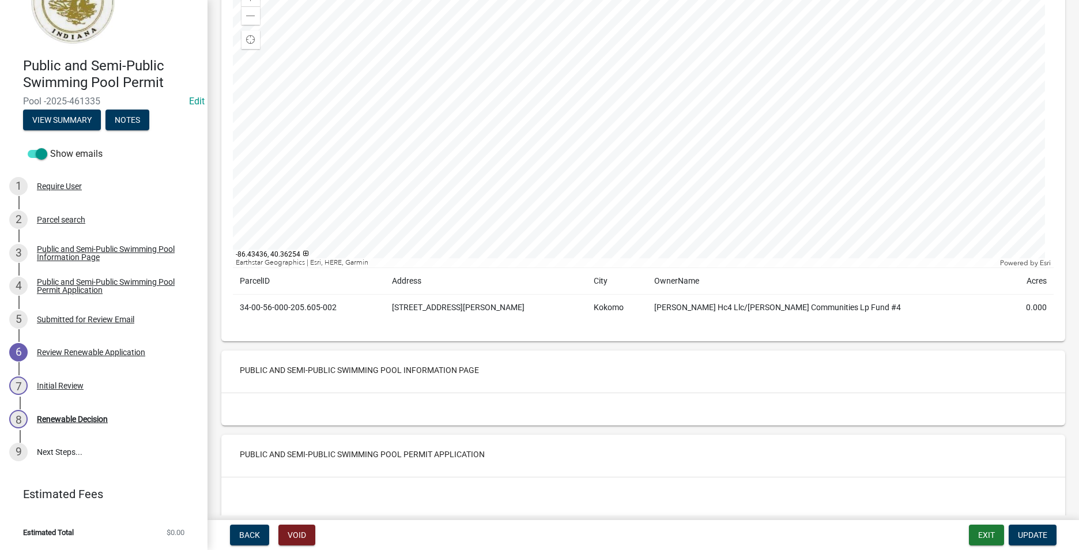
scroll to position [0, 0]
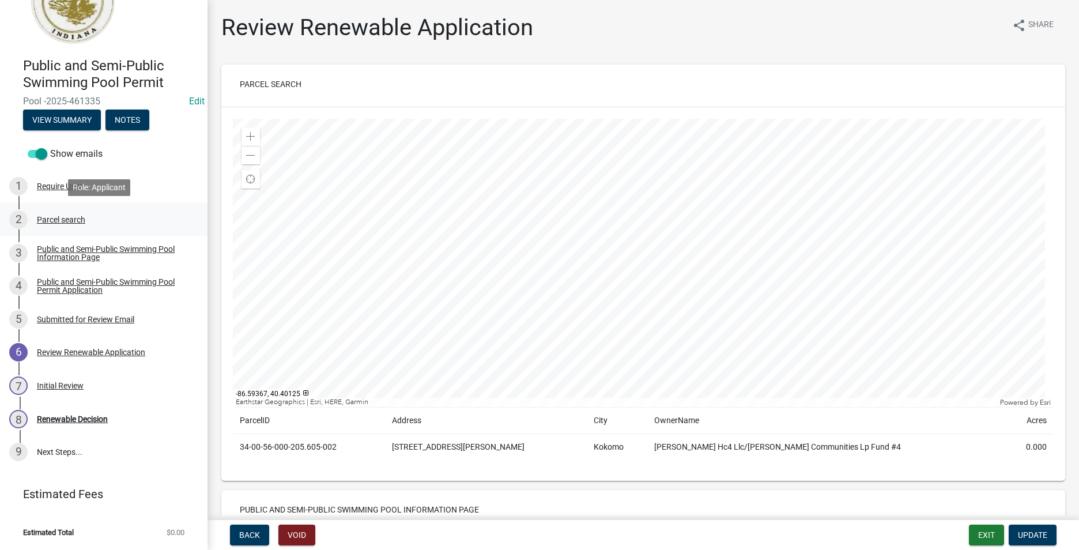
click at [94, 214] on div "2 Parcel search" at bounding box center [99, 219] width 180 height 18
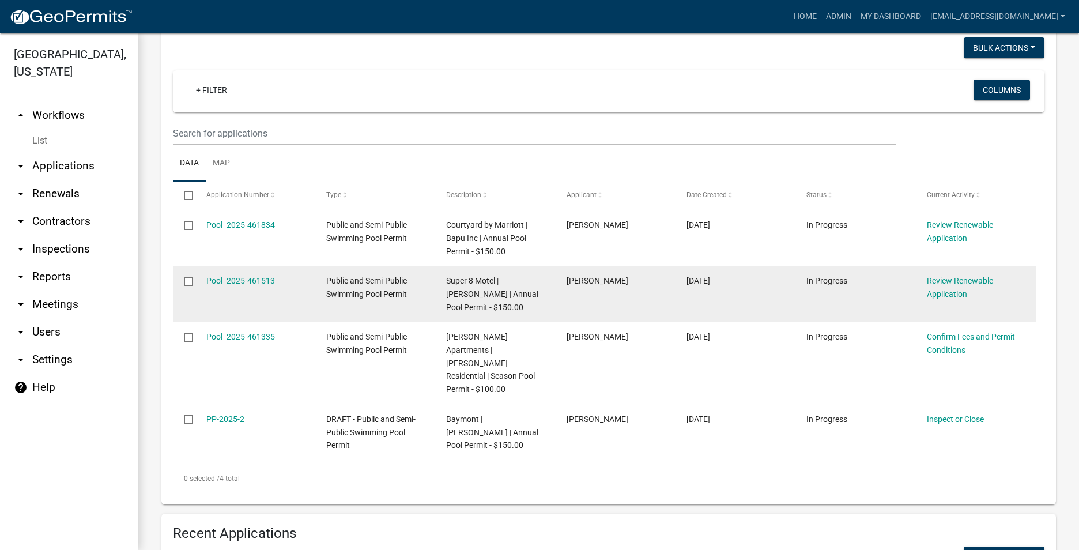
scroll to position [173, 0]
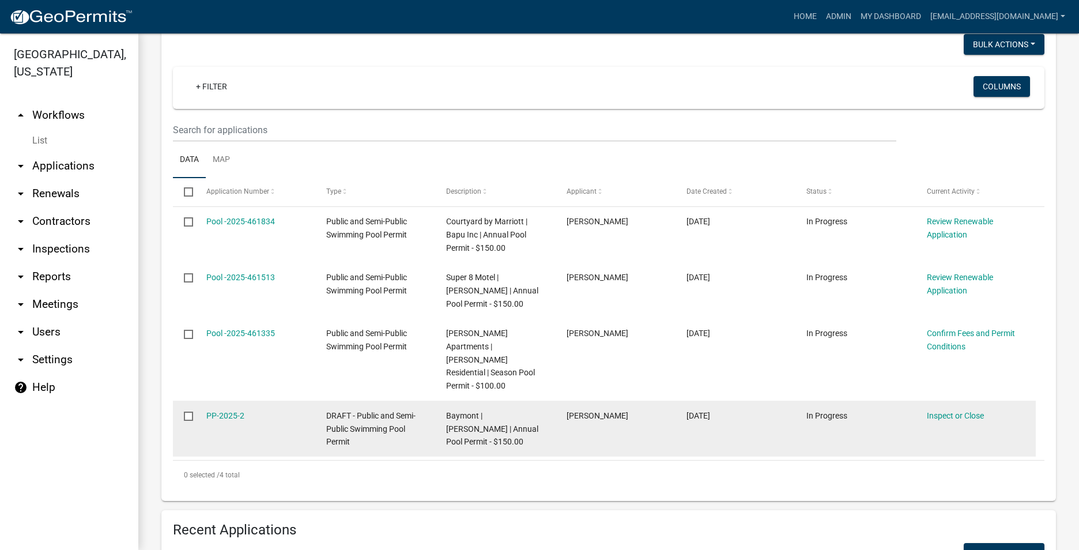
click at [185, 412] on input "checkbox" at bounding box center [187, 415] width 7 height 7
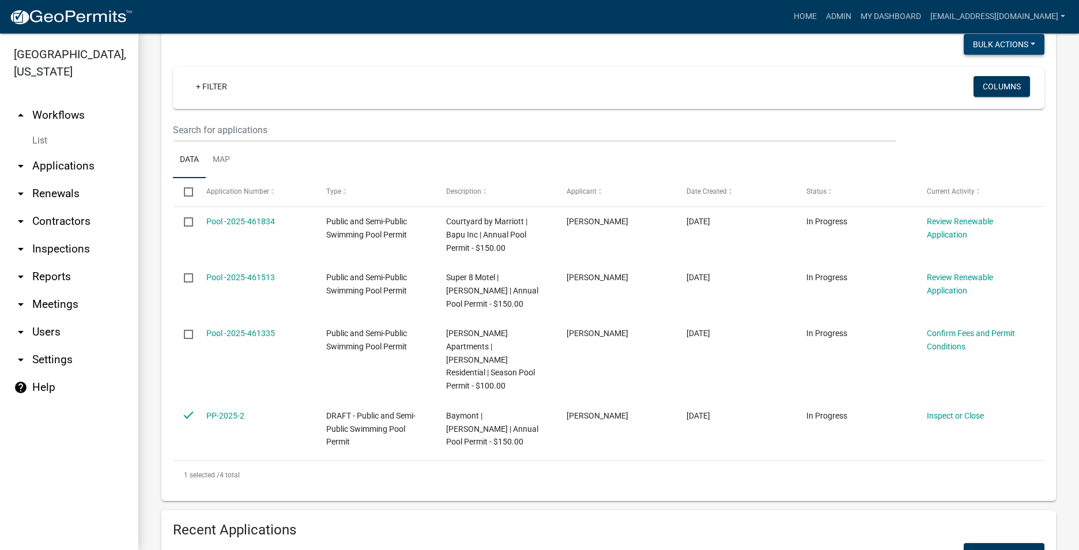
click at [999, 51] on button "Bulk Actions" at bounding box center [1004, 44] width 81 height 21
click at [981, 85] on button "Void" at bounding box center [998, 75] width 92 height 28
checkbox input "false"
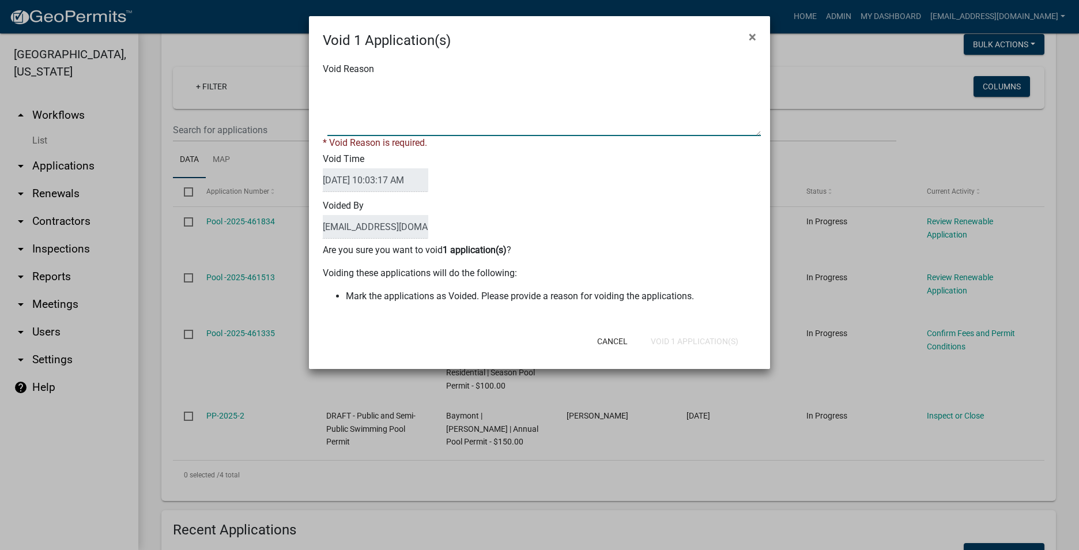
click at [412, 125] on textarea "Void Reason" at bounding box center [544, 107] width 434 height 58
type textarea "testing app"
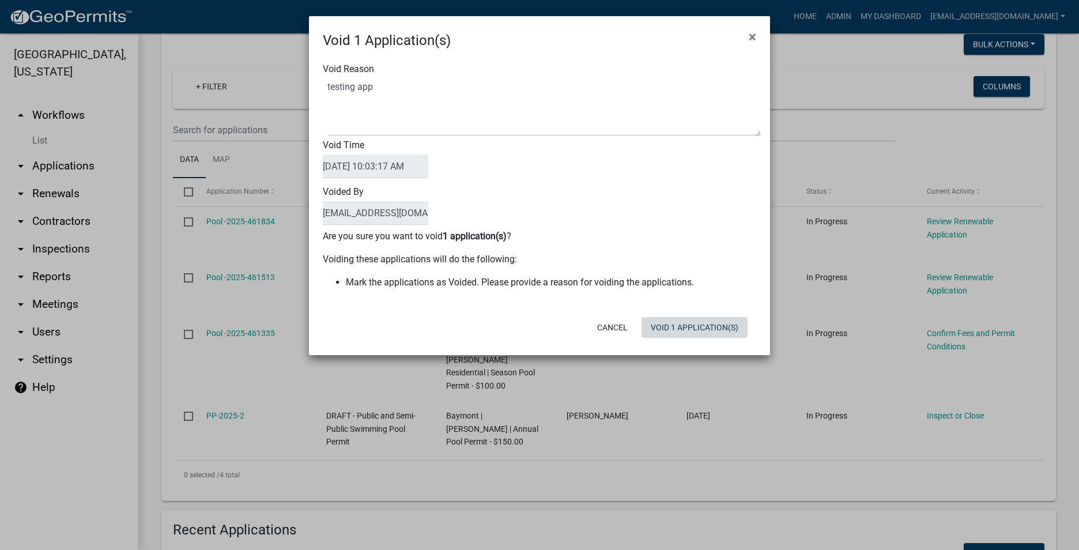
click at [680, 344] on form "Void 1 Application(s) × Void Reason Void Time 08/11/2025 10:03:17 AM Voided By …" at bounding box center [539, 180] width 461 height 329
click at [683, 326] on button "Void 1 Application(s)" at bounding box center [695, 327] width 106 height 21
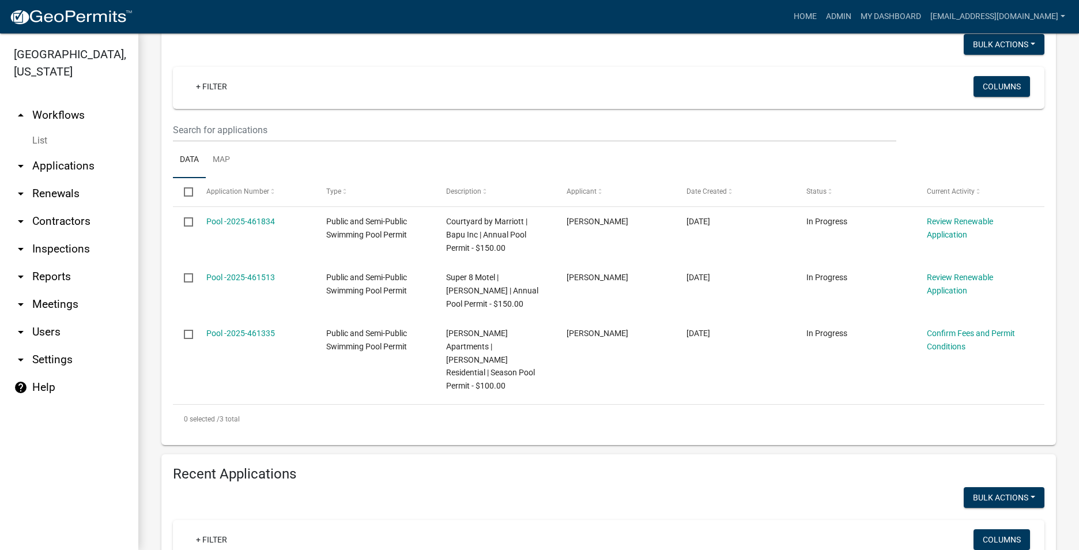
scroll to position [0, 0]
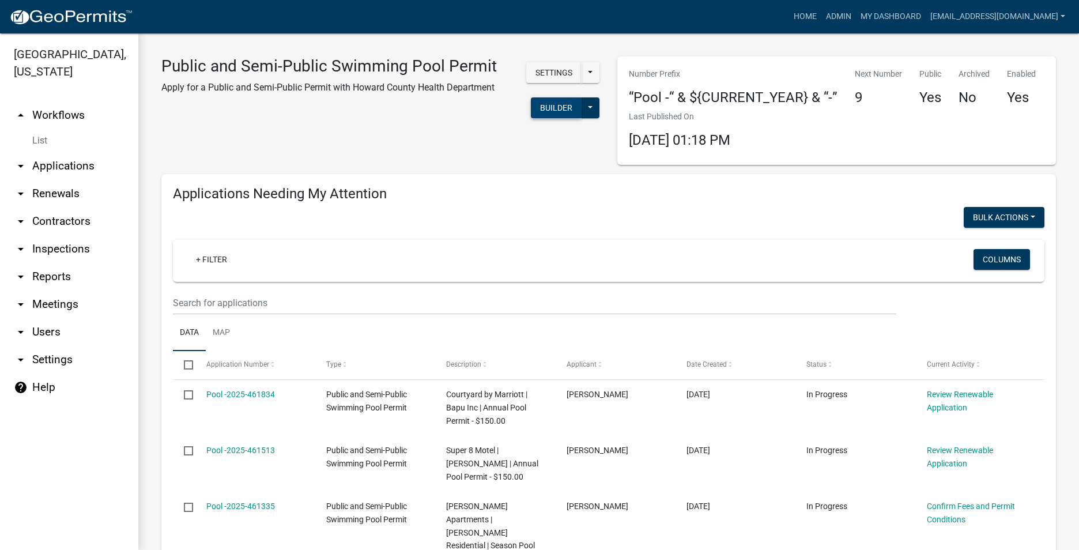
click at [548, 104] on button "Builder" at bounding box center [556, 107] width 51 height 21
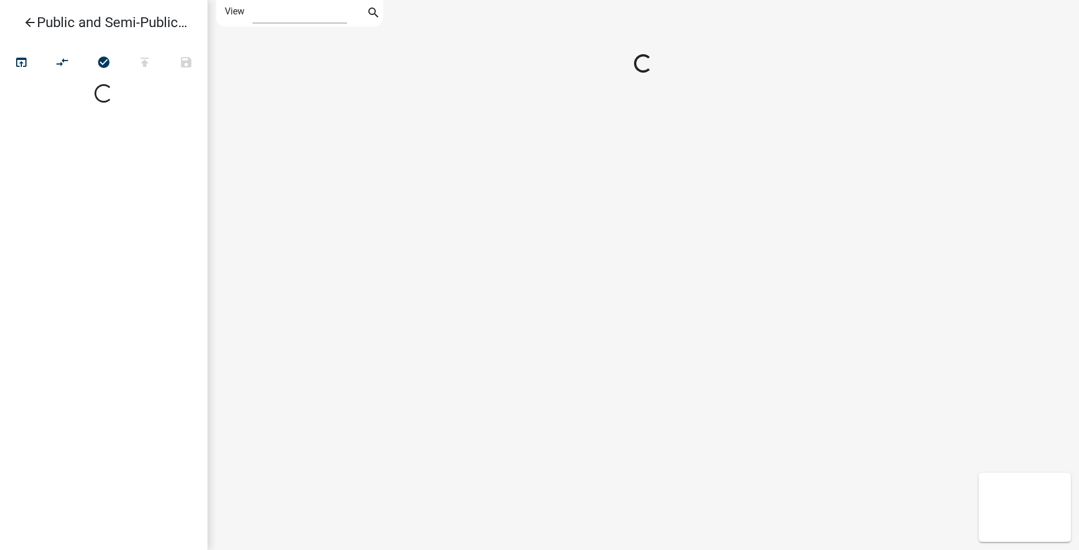
select select "1"
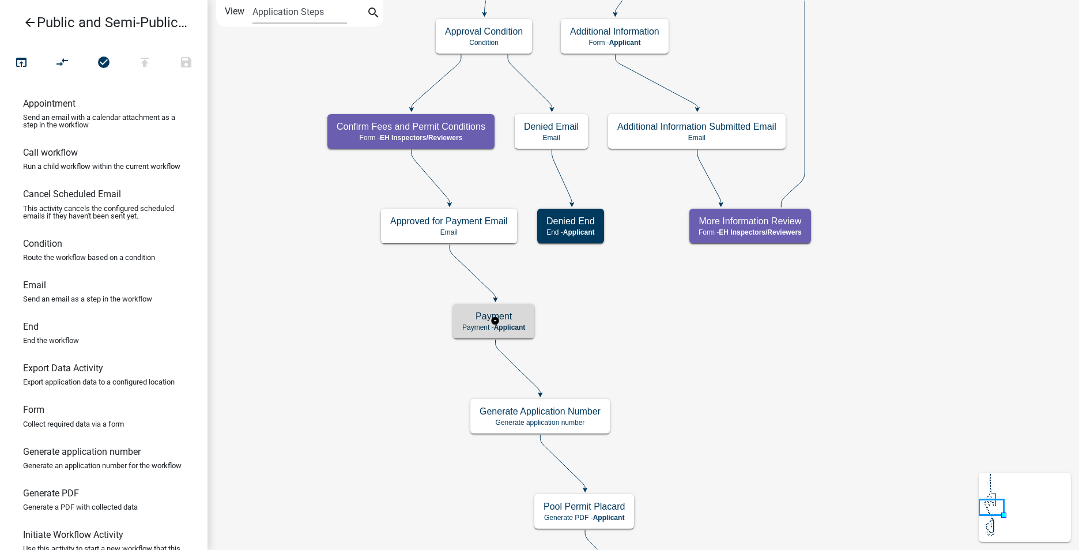
click at [530, 323] on div "Payment Payment - Applicant" at bounding box center [493, 321] width 81 height 35
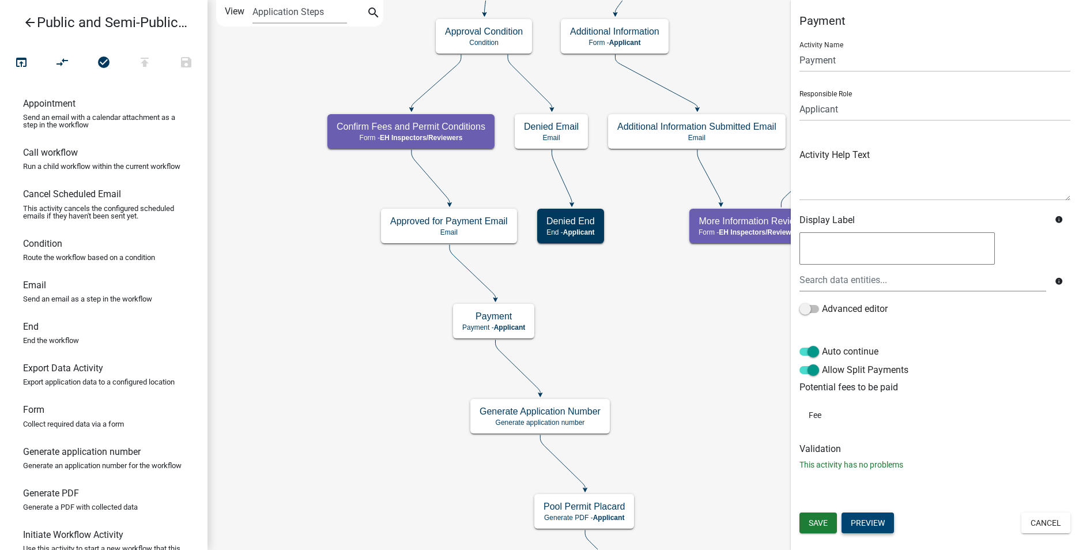
click at [876, 518] on button "Preview" at bounding box center [868, 523] width 52 height 21
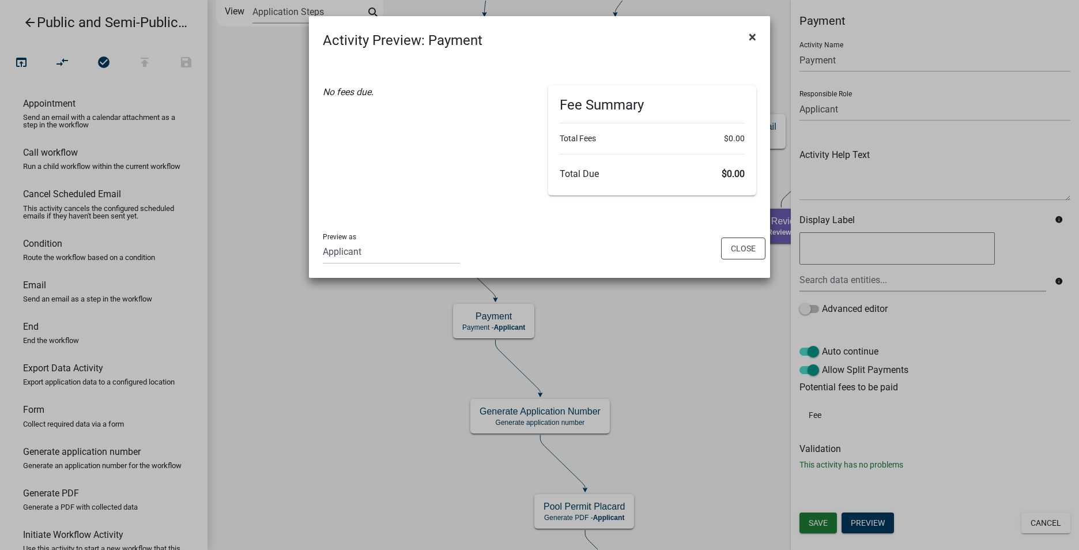
click at [757, 31] on button "×" at bounding box center [753, 37] width 26 height 32
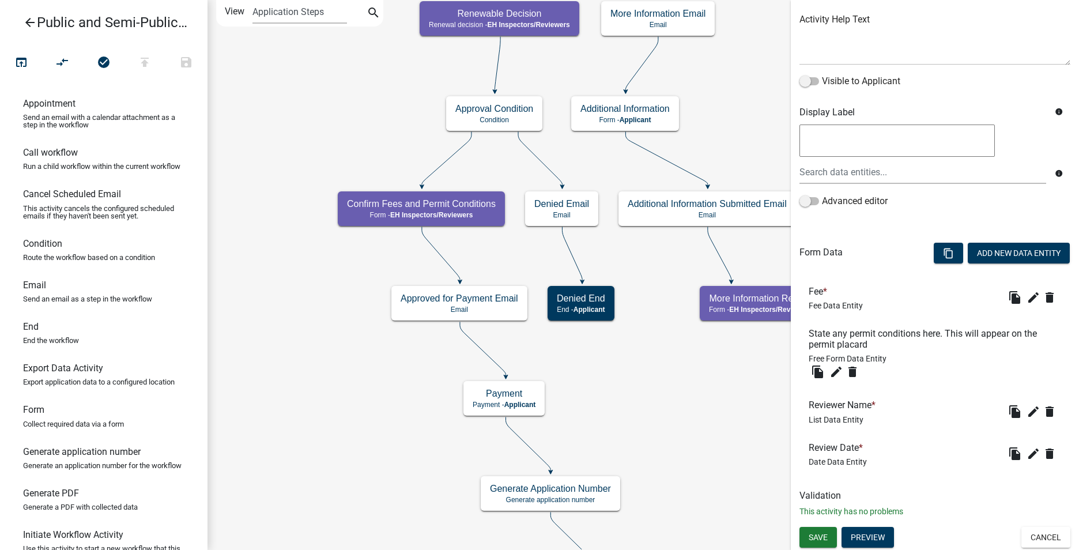
scroll to position [136, 0]
click at [1029, 413] on icon "edit" at bounding box center [1034, 411] width 14 height 14
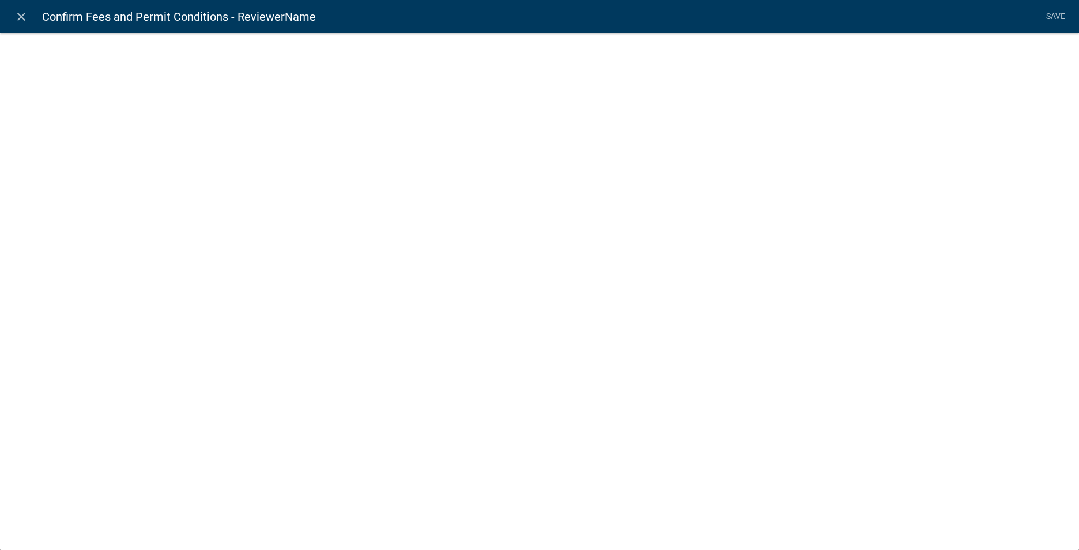
select select "list-data"
select select "custom-list-2e1e5ba1-7f79-4842-8508-ed80b95a0fd9"
select select
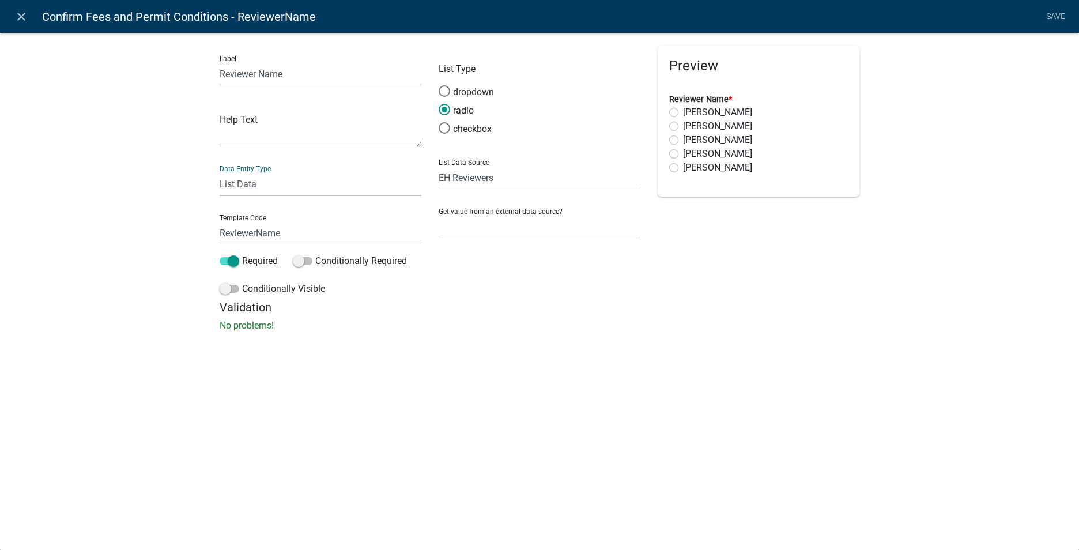
click at [299, 180] on select "Free Form Text Document Display Entity Value Fee Numeric Data Date Map Sketch D…" at bounding box center [321, 184] width 202 height 24
click at [292, 231] on input "ReviewerName" at bounding box center [321, 233] width 202 height 24
click at [519, 179] on select "State List BMP Inspection Options EH Approvers EH Complaint Types EH Inspectors…" at bounding box center [540, 178] width 202 height 24
click at [499, 183] on select "State List BMP Inspection Options EH Approvers EH Complaint Types EH Inspectors…" at bounding box center [540, 178] width 202 height 24
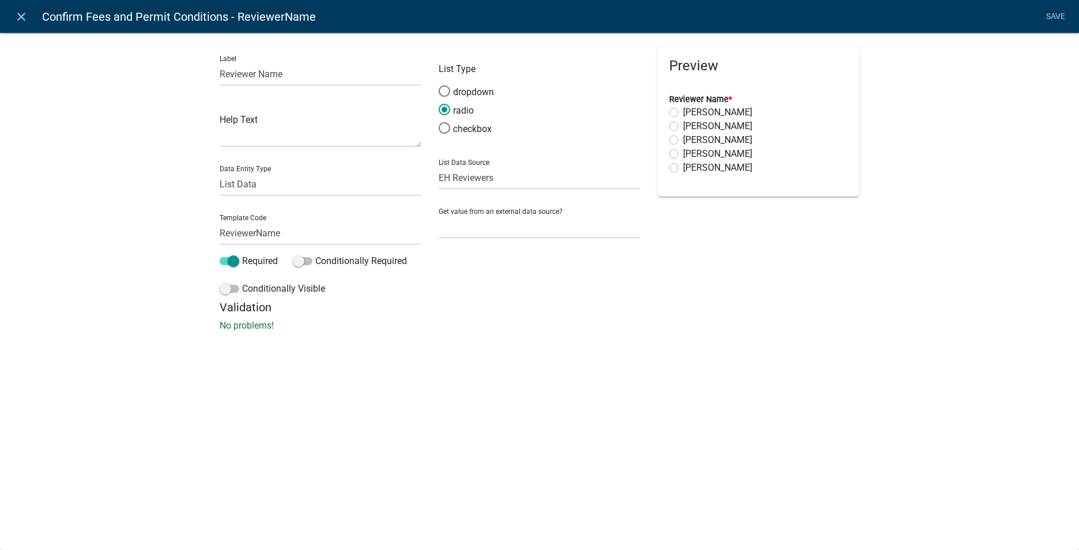
click at [1056, 17] on link "Save" at bounding box center [1055, 17] width 29 height 22
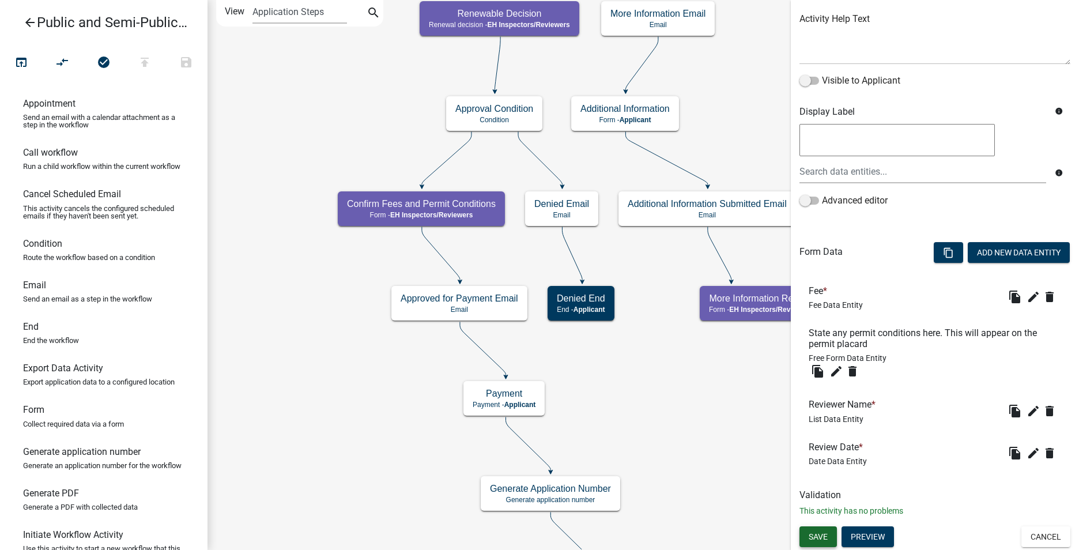
click at [826, 535] on span "Save" at bounding box center [818, 536] width 19 height 9
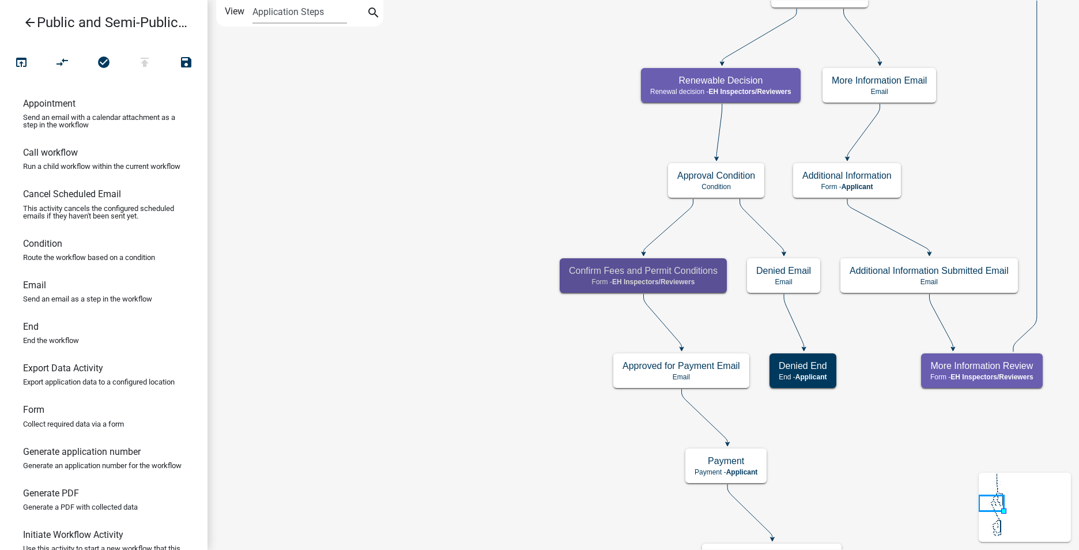
scroll to position [0, 0]
click at [678, 286] on div "Confirm Fees and Permit Conditions Form - EH Inspectors/Reviewers" at bounding box center [643, 275] width 167 height 35
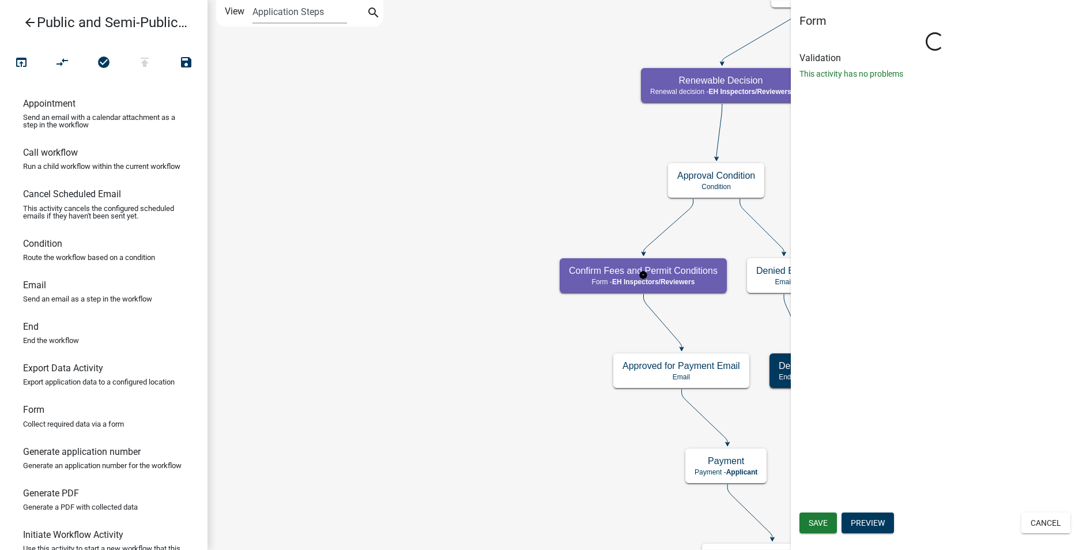
select select "C31B5D90-9A1B-409C-8A96-CB1DC1AB168B"
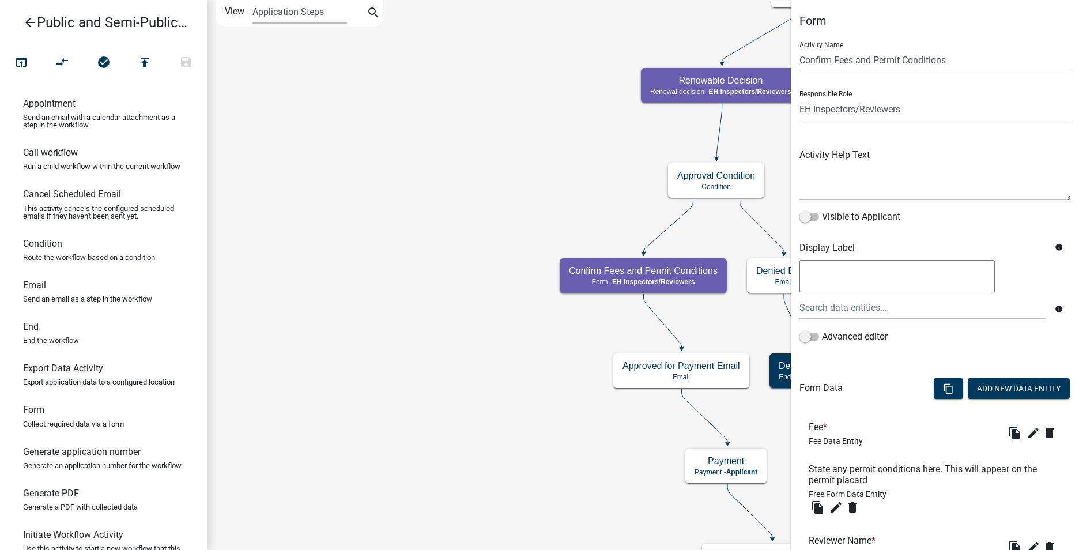
scroll to position [136, 0]
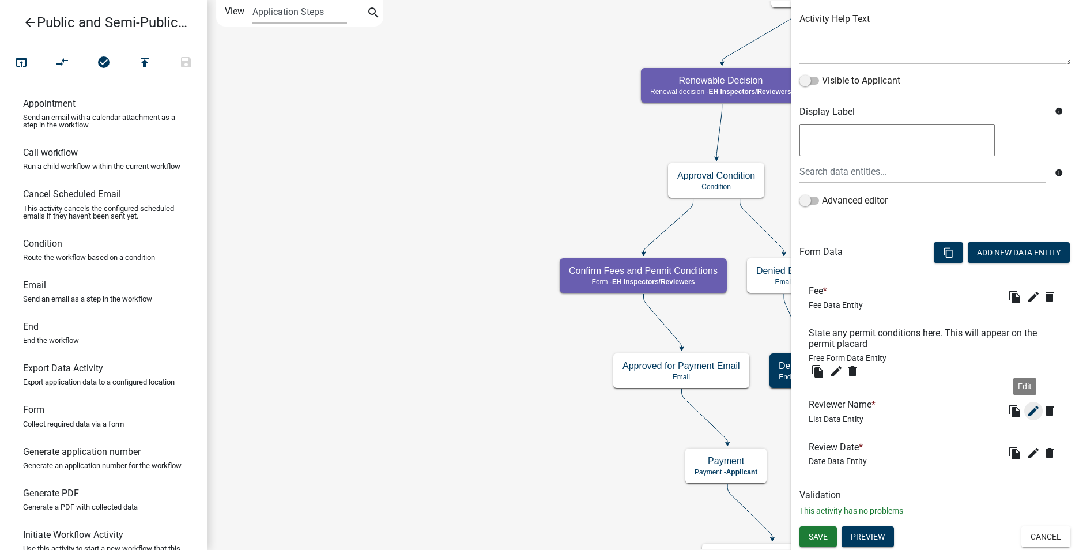
click at [1027, 408] on icon "edit" at bounding box center [1034, 411] width 14 height 14
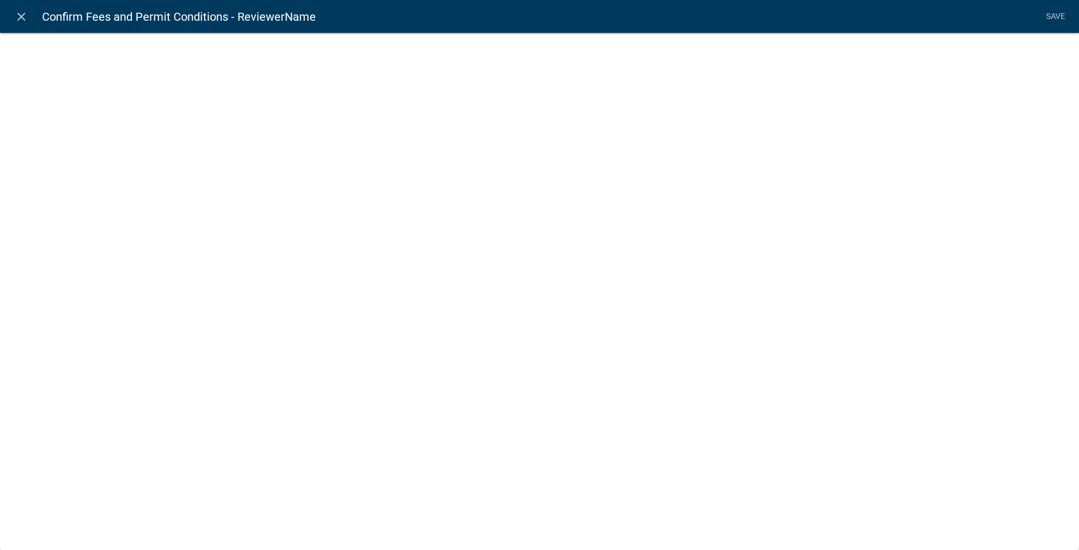
select select "list-data"
select select "custom-list-2e1e5ba1-7f79-4842-8508-ed80b95a0fd9"
select select
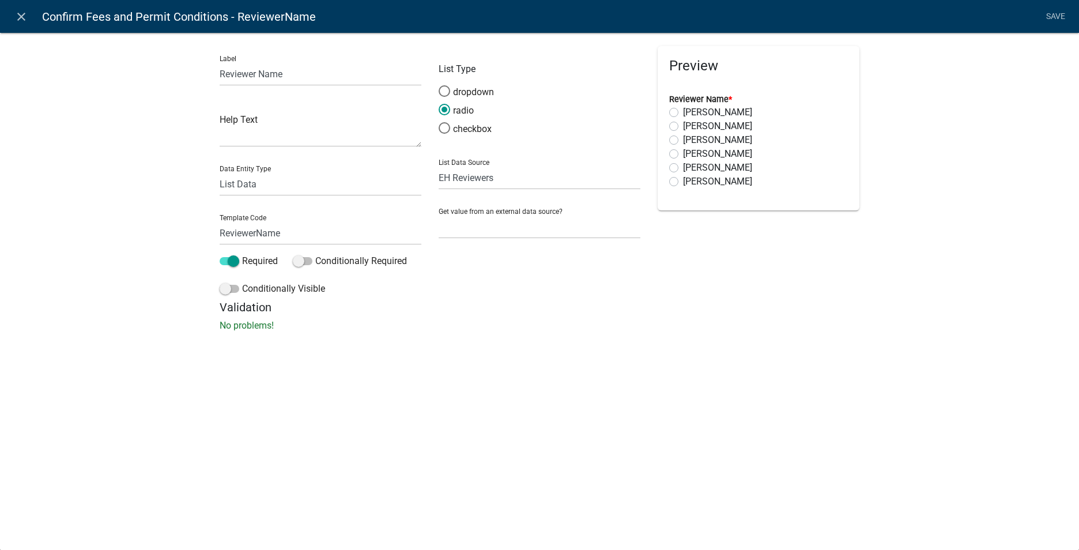
click at [1052, 4] on nav "close Confirm Fees and Permit Conditions - ReviewerName Save" at bounding box center [539, 16] width 1079 height 33
click at [1053, 13] on link "Save" at bounding box center [1055, 17] width 29 height 22
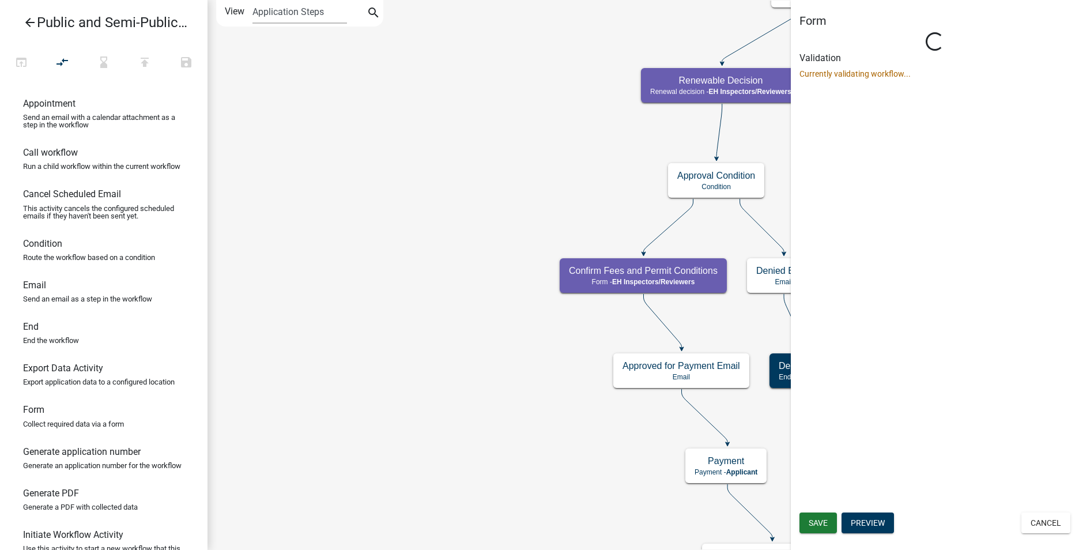
scroll to position [0, 0]
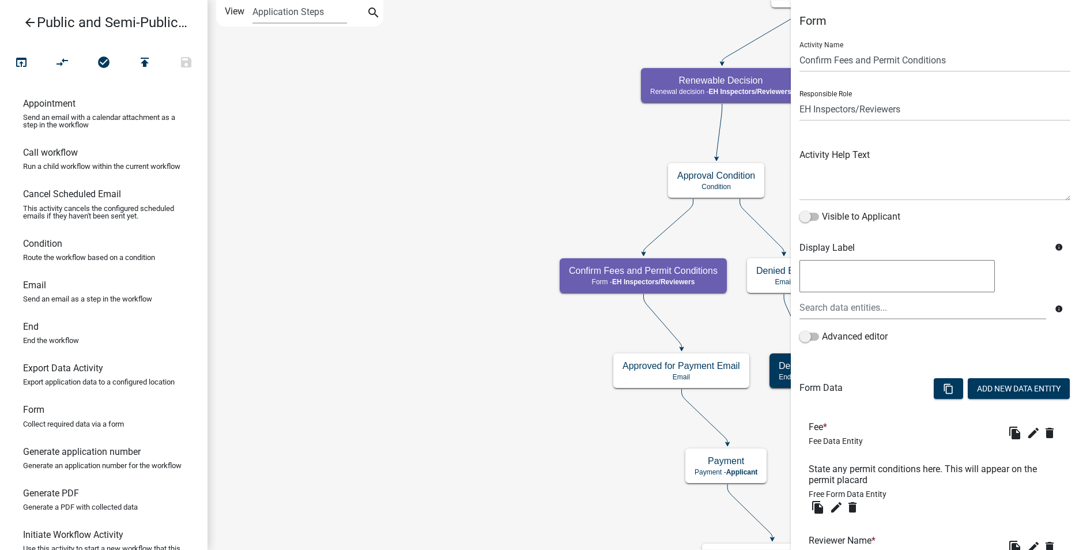
click at [24, 14] on link "arrow_back Public and Semi-Public Swimming Pool Permit" at bounding box center [99, 22] width 180 height 27
click at [25, 24] on icon "arrow_back" at bounding box center [30, 24] width 14 height 16
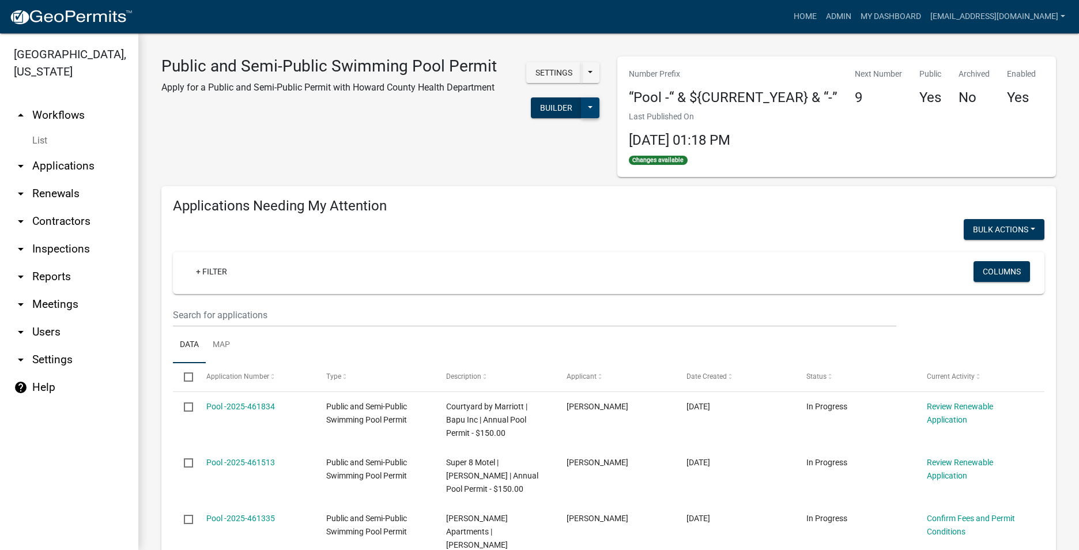
click at [585, 108] on button at bounding box center [590, 107] width 18 height 21
click at [567, 131] on button "Publish" at bounding box center [552, 138] width 96 height 28
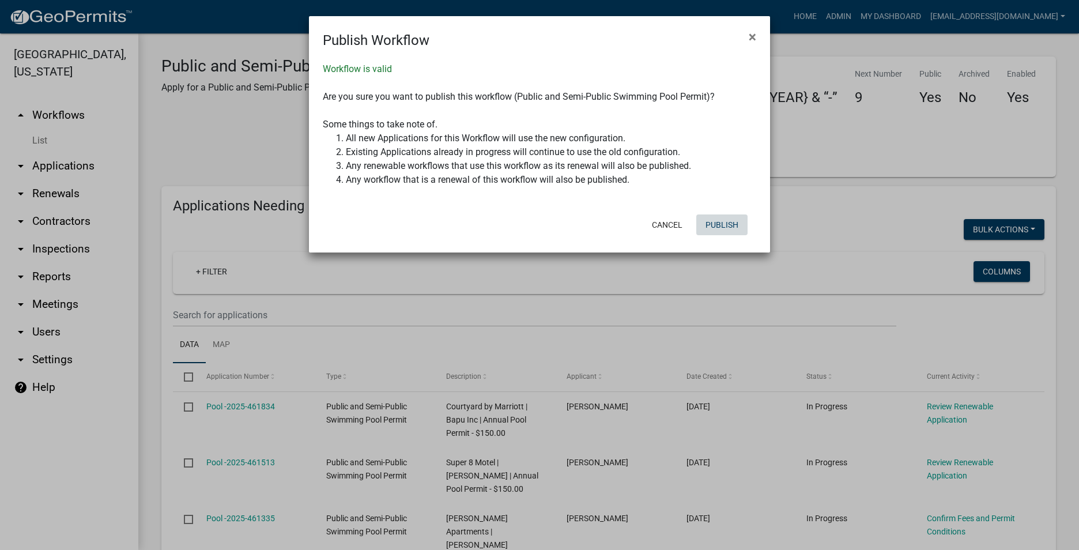
click at [731, 224] on button "Publish" at bounding box center [721, 224] width 51 height 21
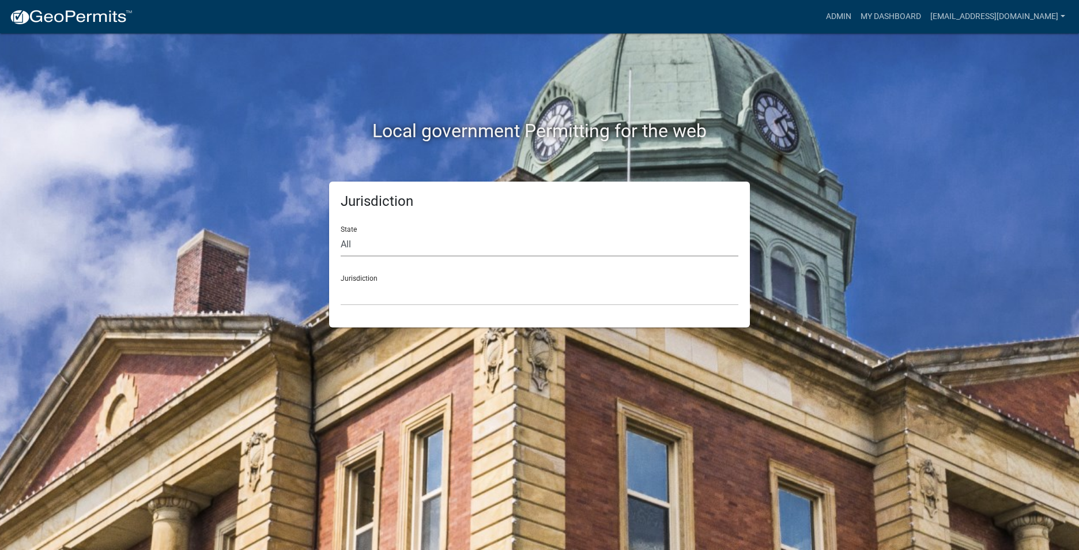
click at [459, 244] on select "All [US_STATE] [US_STATE] [US_STATE] [US_STATE] [US_STATE] [US_STATE] [US_STATE…" at bounding box center [540, 245] width 398 height 24
select select "[US_STATE]"
click at [341, 233] on select "All [US_STATE] [US_STATE] [US_STATE] [US_STATE] [US_STATE] [US_STATE] [US_STATE…" at bounding box center [540, 245] width 398 height 24
click at [463, 293] on select "City of Charlestown, Indiana City of Jeffersonville, Indiana City of Logansport…" at bounding box center [540, 294] width 398 height 24
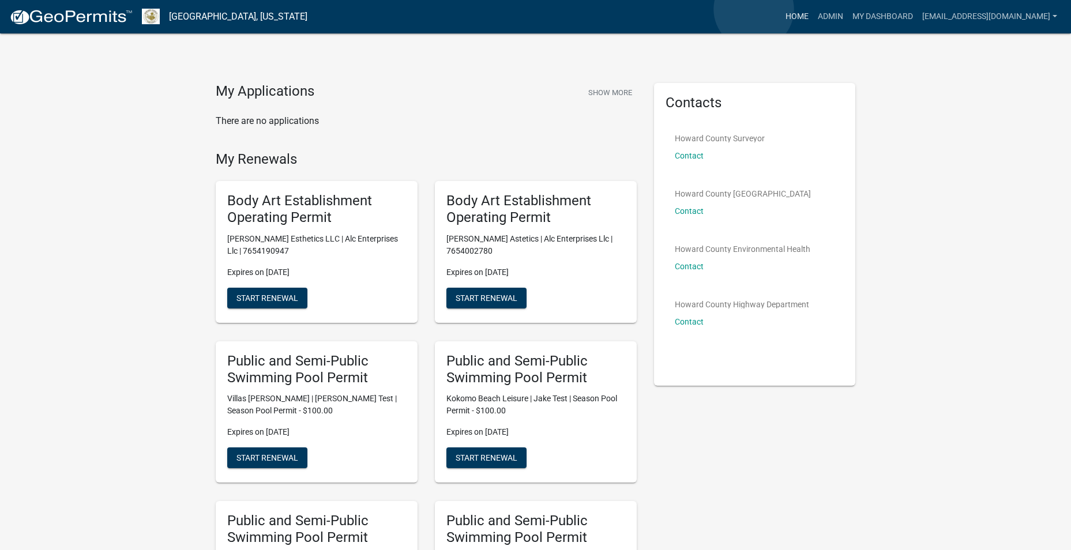
click at [781, 9] on link "Home" at bounding box center [797, 17] width 32 height 22
click at [813, 18] on link "Admin" at bounding box center [830, 17] width 35 height 22
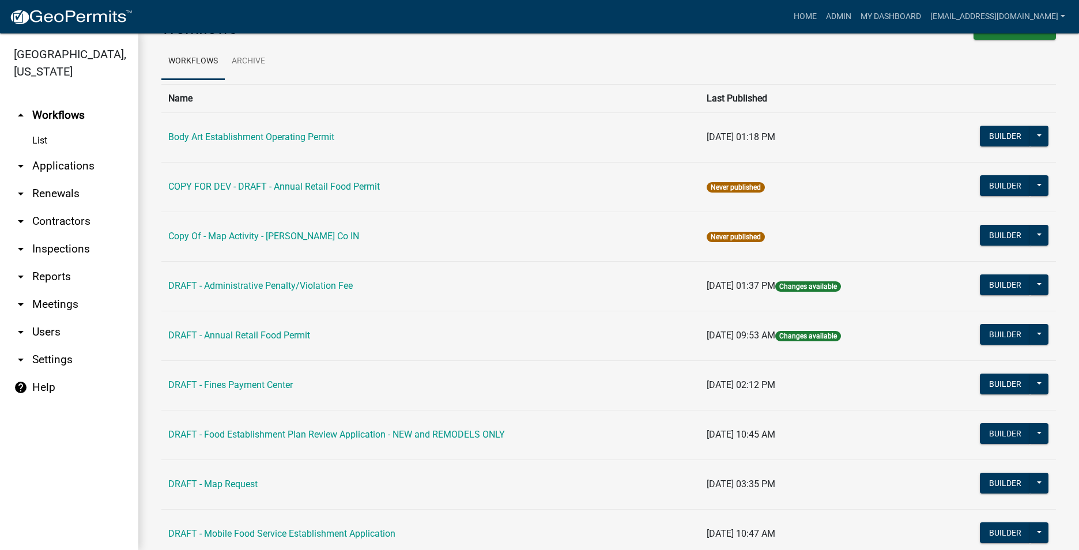
scroll to position [58, 0]
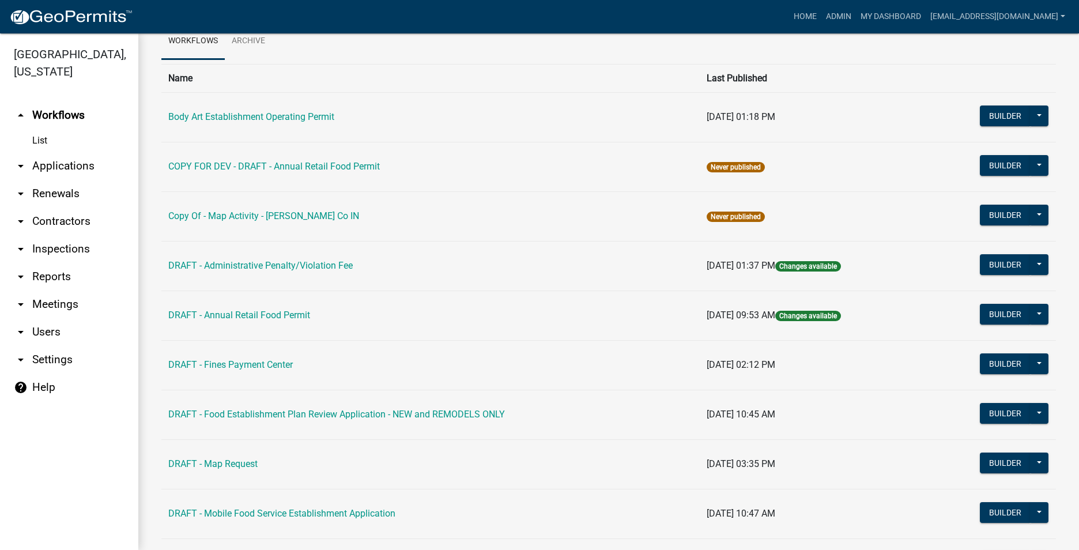
click at [42, 327] on link "arrow_drop_down Users" at bounding box center [69, 332] width 138 height 28
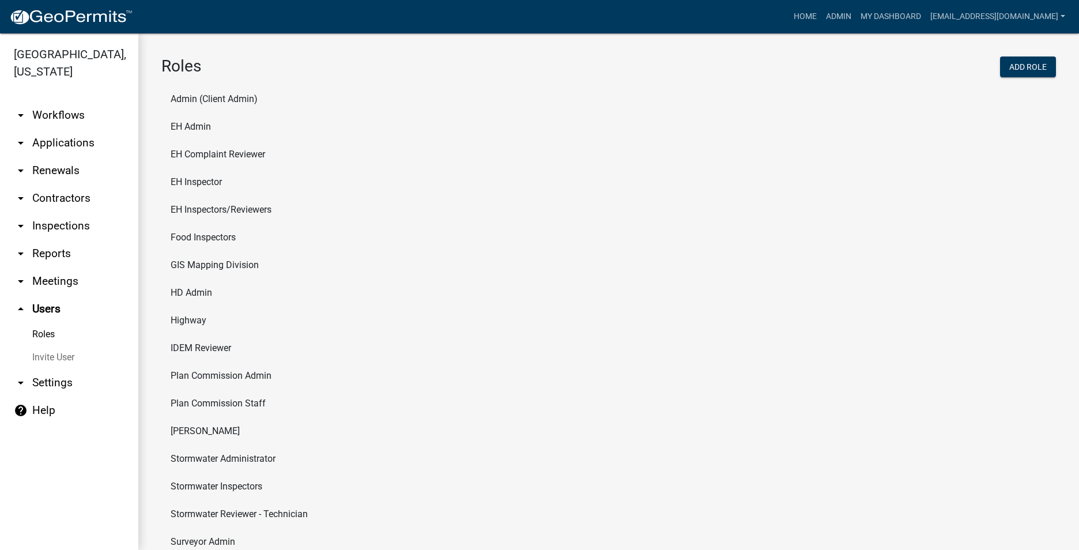
click at [205, 155] on li "EH Complaint Reviewer" at bounding box center [608, 155] width 895 height 28
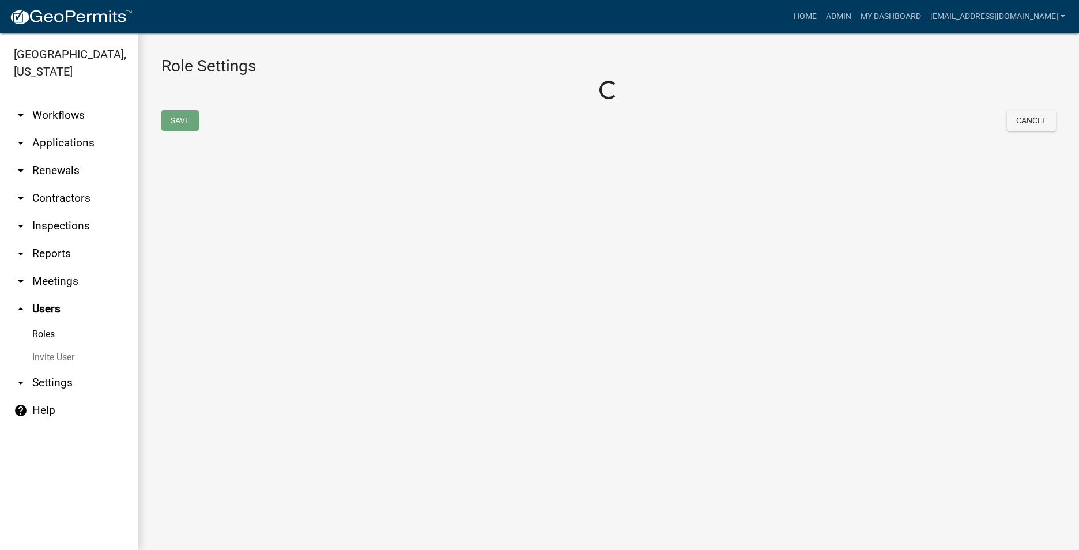
select select "8: light-yellow"
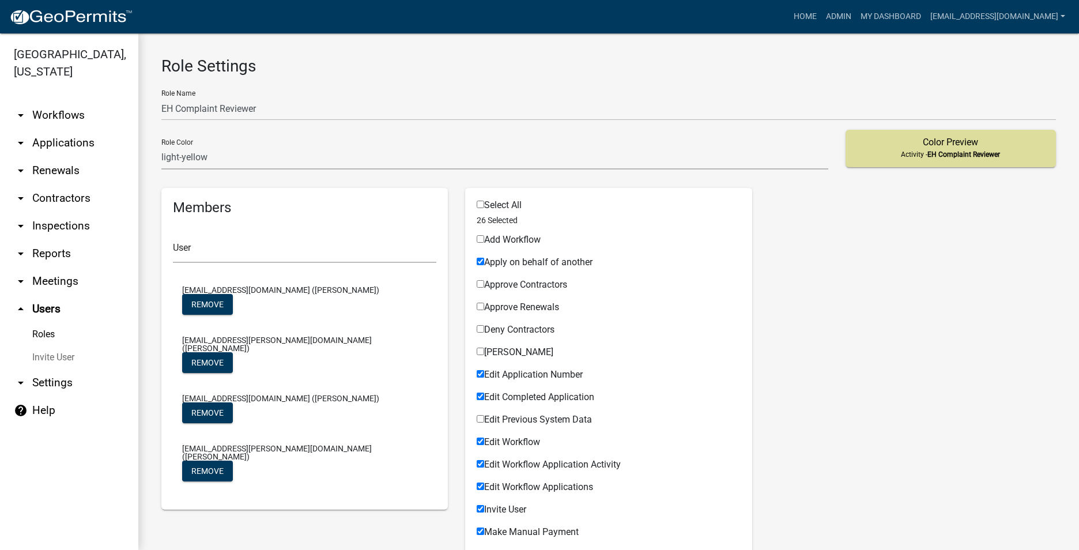
click at [52, 194] on link "arrow_drop_down Contractors" at bounding box center [69, 198] width 138 height 28
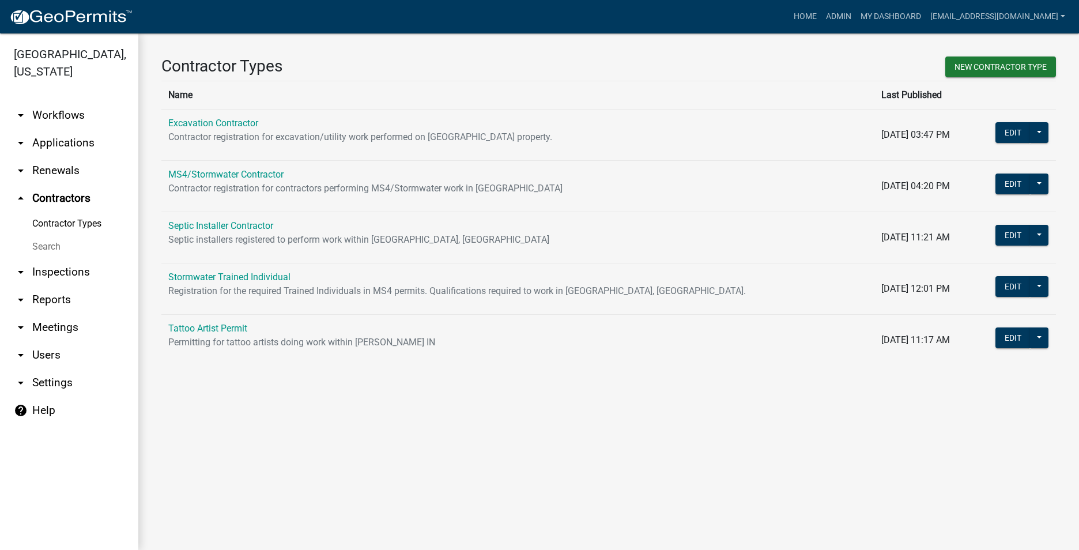
click at [50, 272] on link "arrow_drop_down Inspections" at bounding box center [69, 272] width 138 height 28
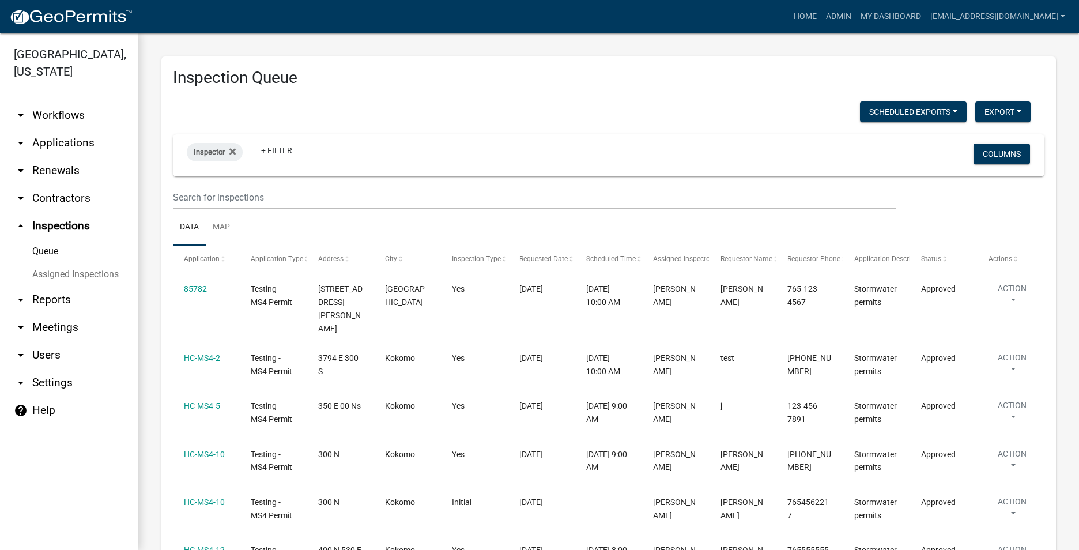
click at [50, 138] on link "arrow_drop_down Applications" at bounding box center [69, 143] width 138 height 28
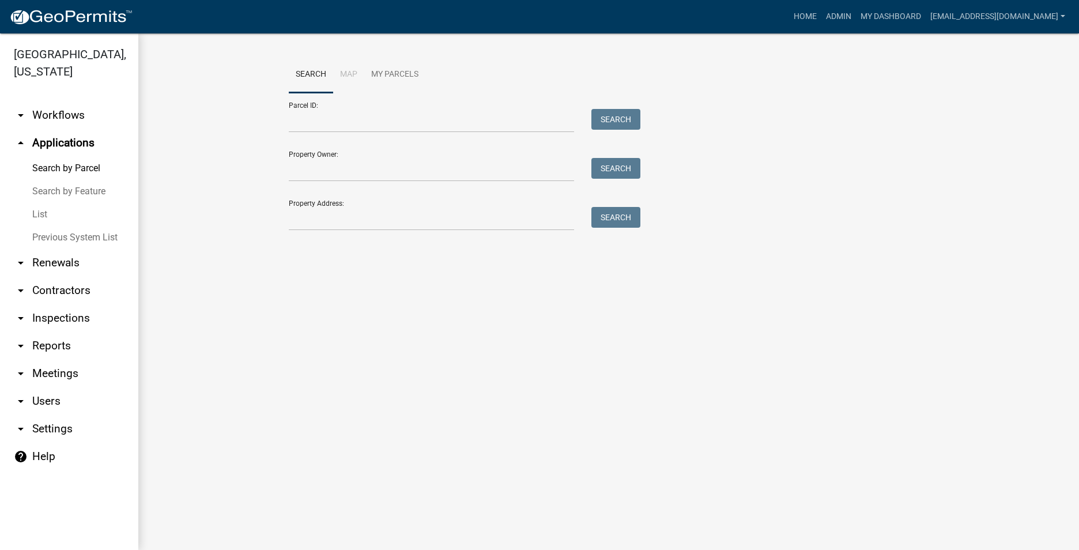
click at [43, 114] on link "arrow_drop_down Workflows" at bounding box center [69, 115] width 138 height 28
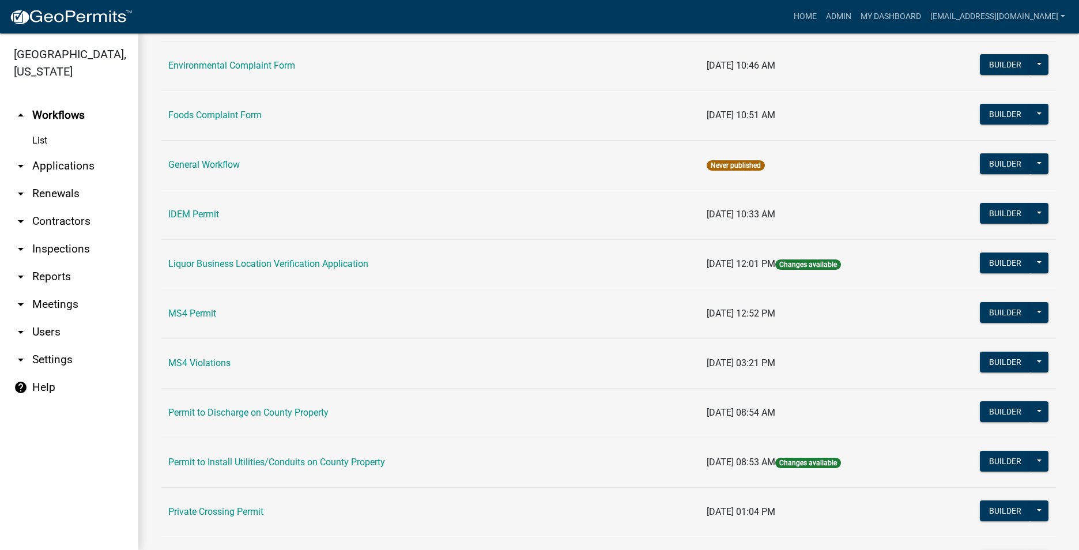
scroll to position [921, 0]
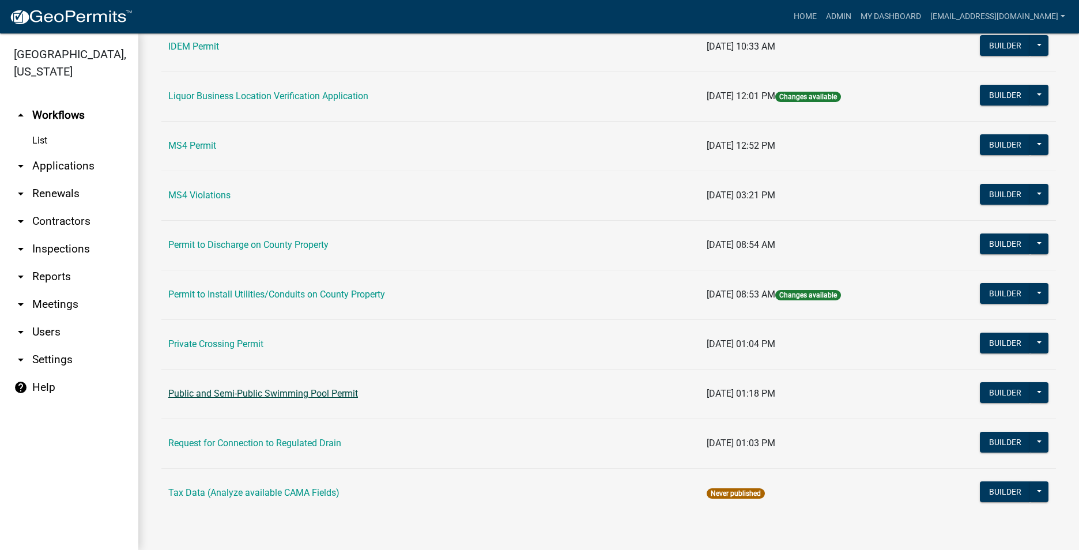
click at [275, 393] on link "Public and Semi-Public Swimming Pool Permit" at bounding box center [263, 393] width 190 height 11
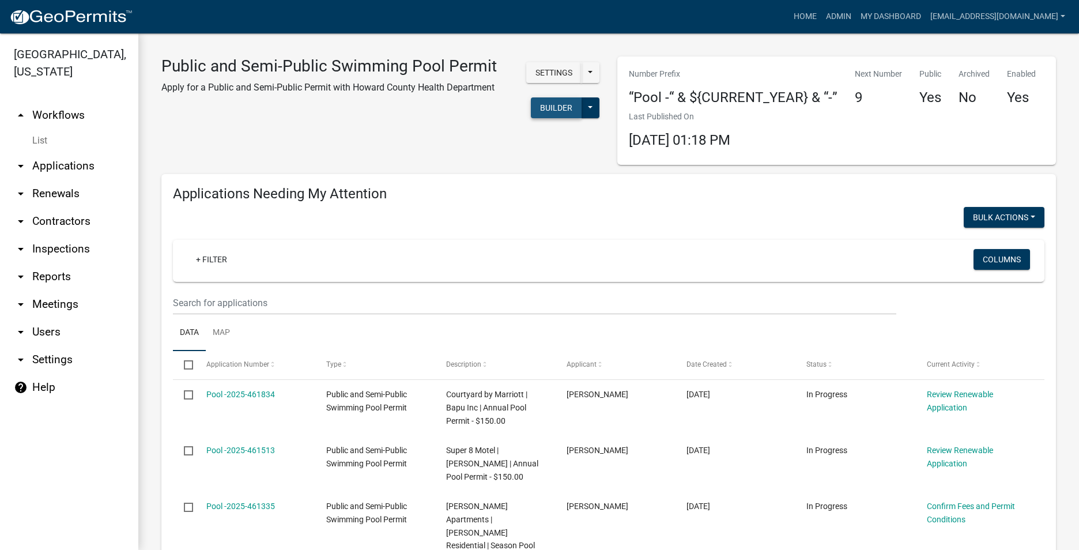
click at [563, 110] on button "Builder" at bounding box center [556, 107] width 51 height 21
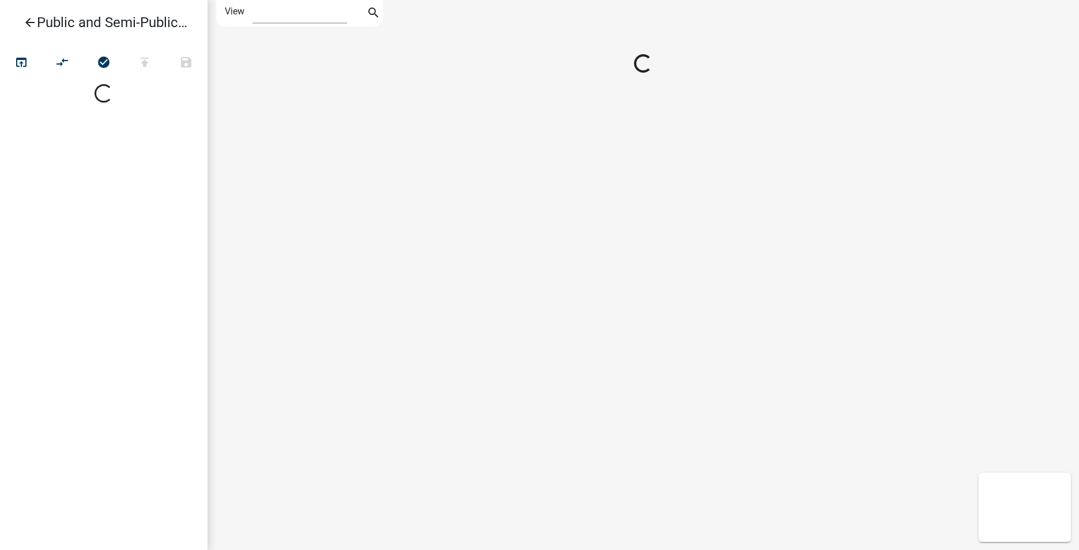
select select "1"
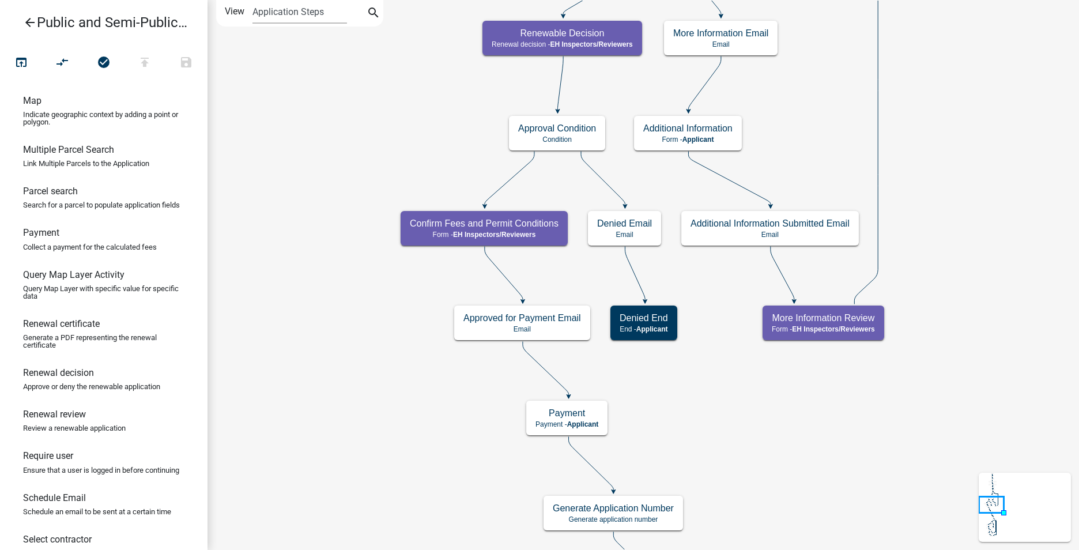
scroll to position [807, 0]
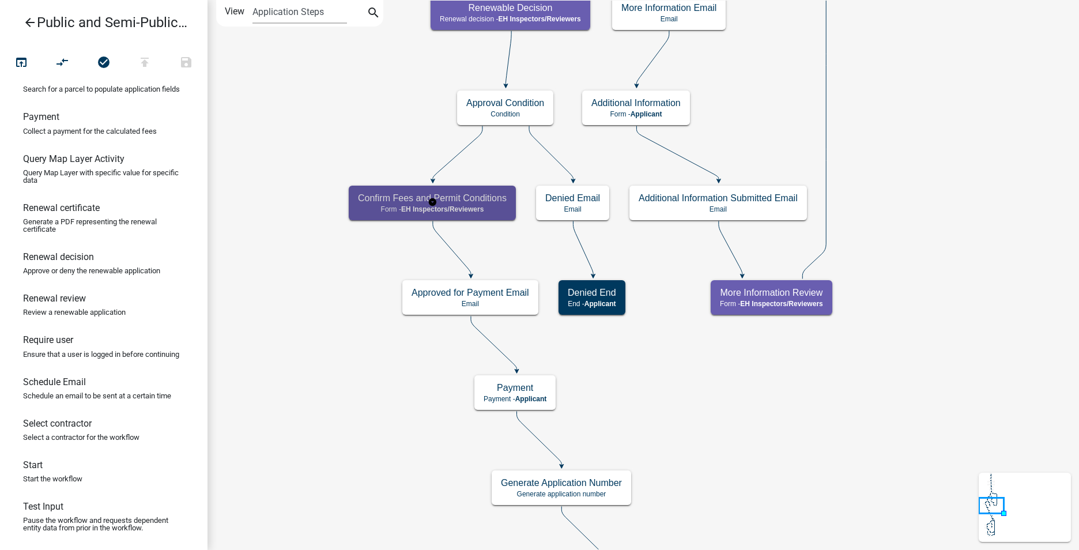
click at [472, 205] on span "EH Inspectors/Reviewers" at bounding box center [442, 209] width 82 height 8
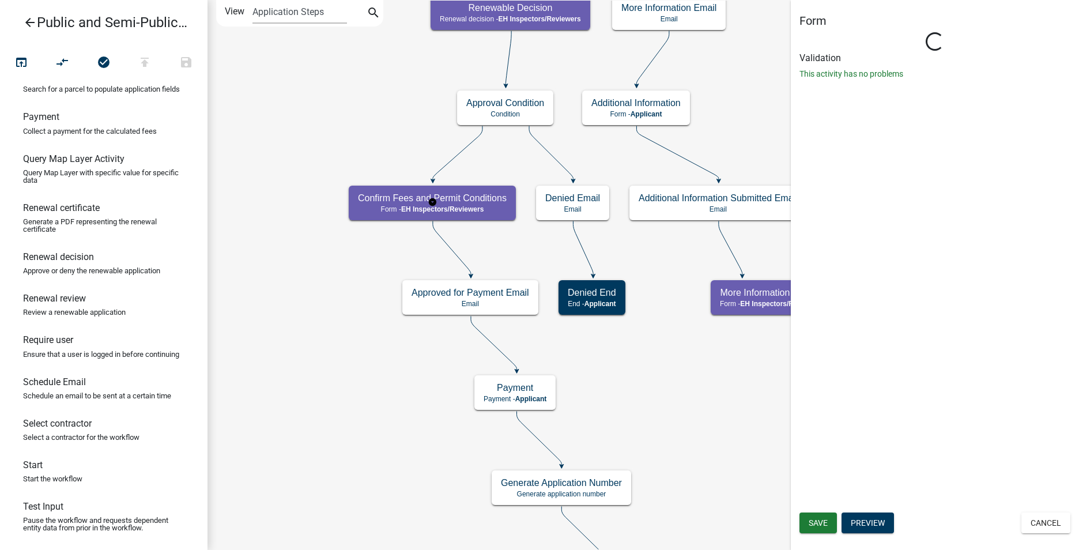
select select "C31B5D90-9A1B-409C-8A96-CB1DC1AB168B"
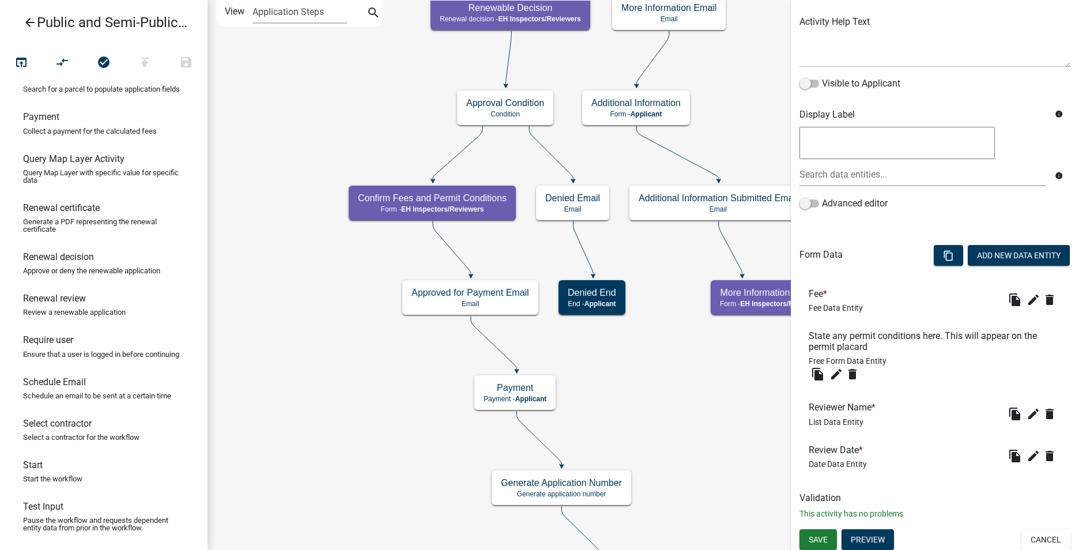
scroll to position [136, 0]
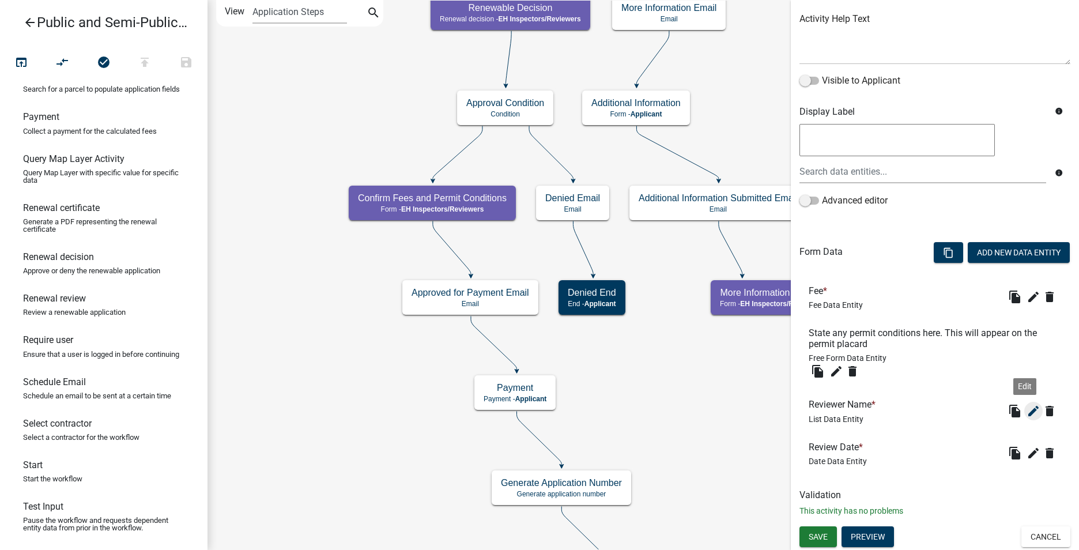
click at [1027, 409] on icon "edit" at bounding box center [1034, 411] width 14 height 14
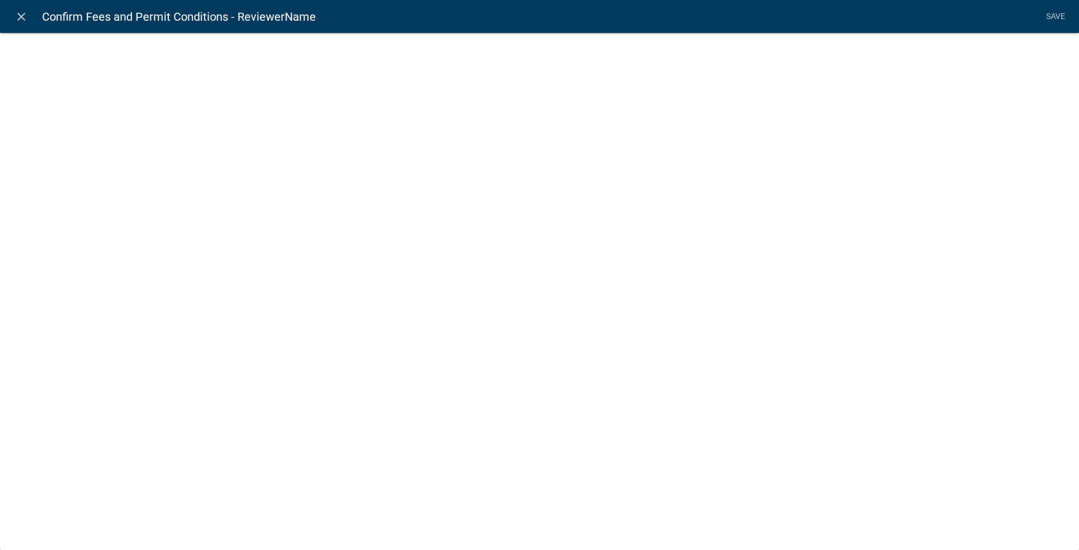
select select "list-data"
select select "custom-list-2e1e5ba1-7f79-4842-8508-ed80b95a0fd9"
select select
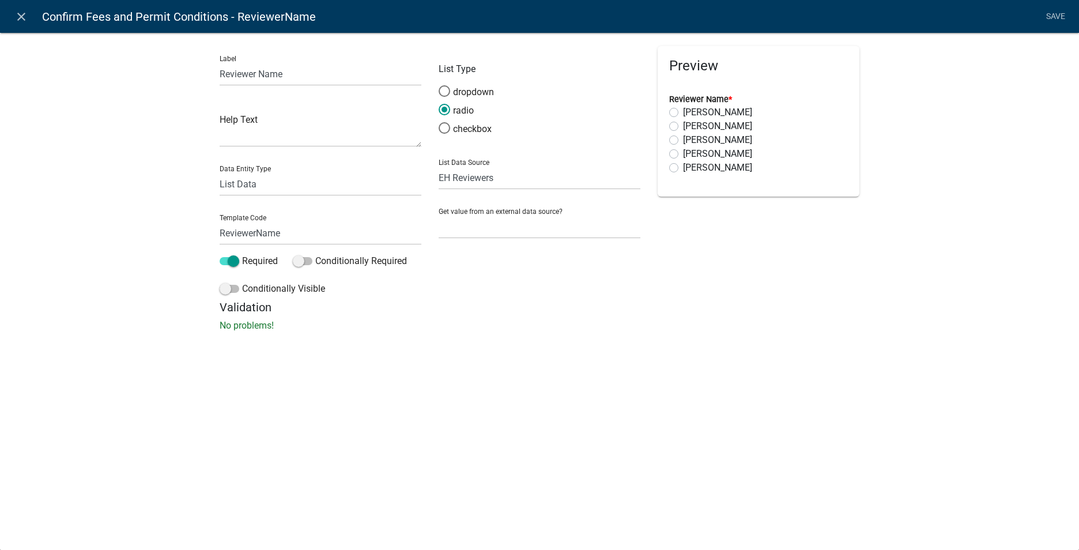
click at [523, 195] on form "List Type dropdown radio checkbox List Data Source State List BMP Inspection Op…" at bounding box center [540, 142] width 202 height 193
click at [512, 180] on select "State List BMP Inspection Options EH Approvers EH Complaint Types EH Inspectors…" at bounding box center [540, 178] width 202 height 24
click at [11, 14] on link "close" at bounding box center [21, 17] width 24 height 24
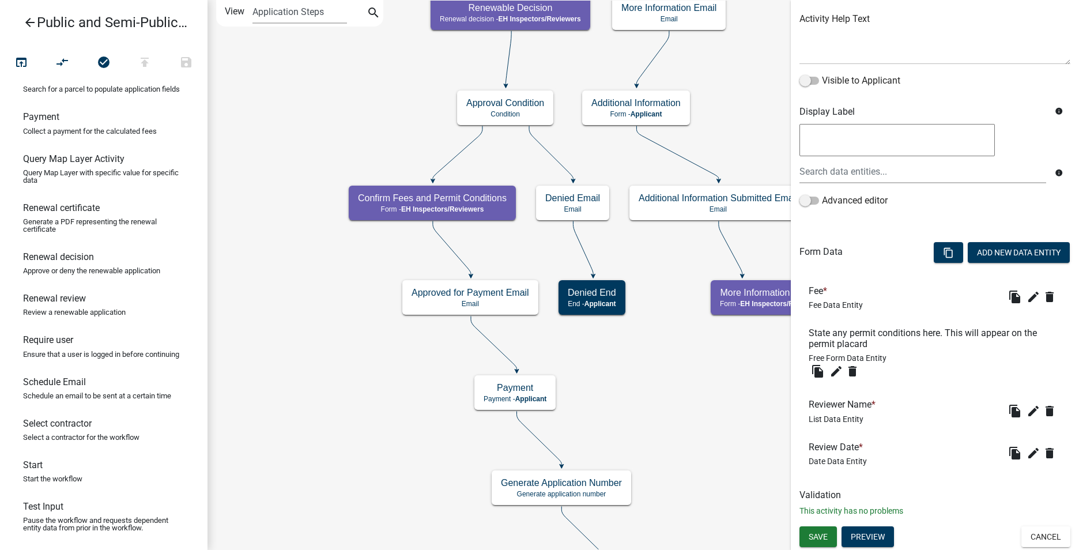
click at [31, 28] on icon "arrow_back" at bounding box center [30, 24] width 14 height 16
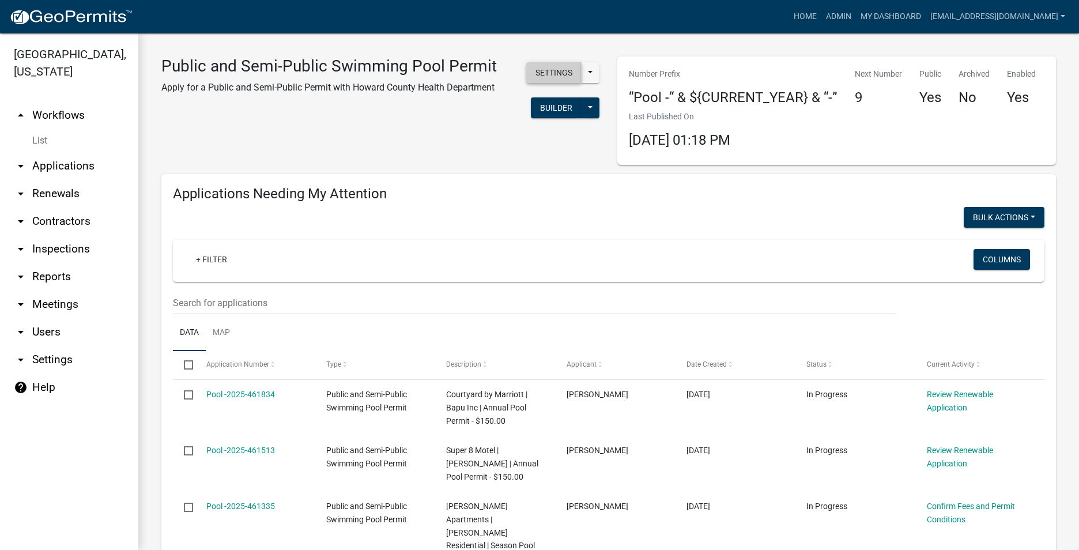
click at [553, 72] on button "Settings" at bounding box center [553, 72] width 55 height 21
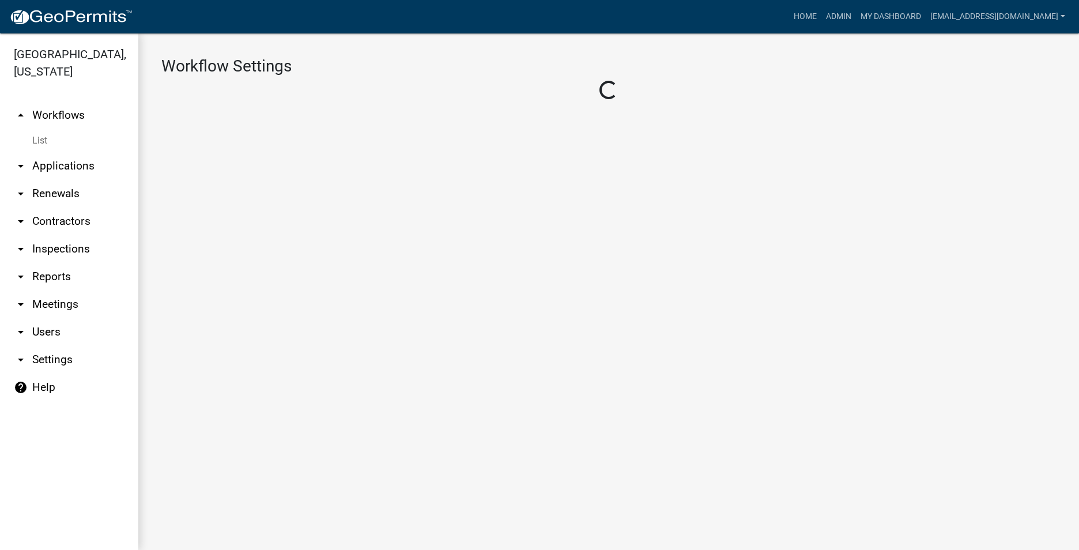
select select "5"
select select "1"
select select "fb906485-96bc-44cb-b113-f6ee2961f6b5"
select select "59c43f69-6cd4-4167-9837-dbeca8800153"
select select "4"
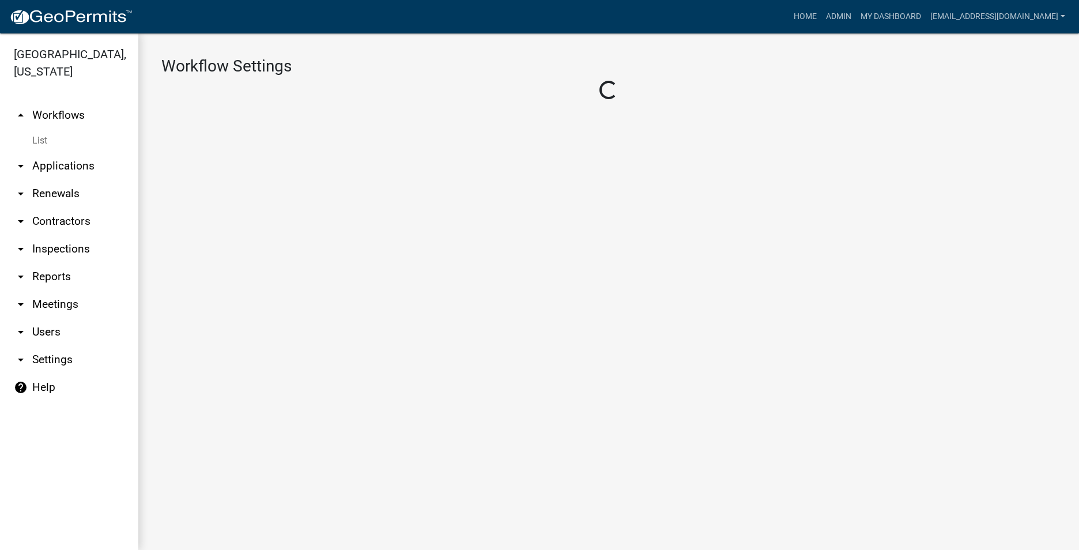
select select "3: Object"
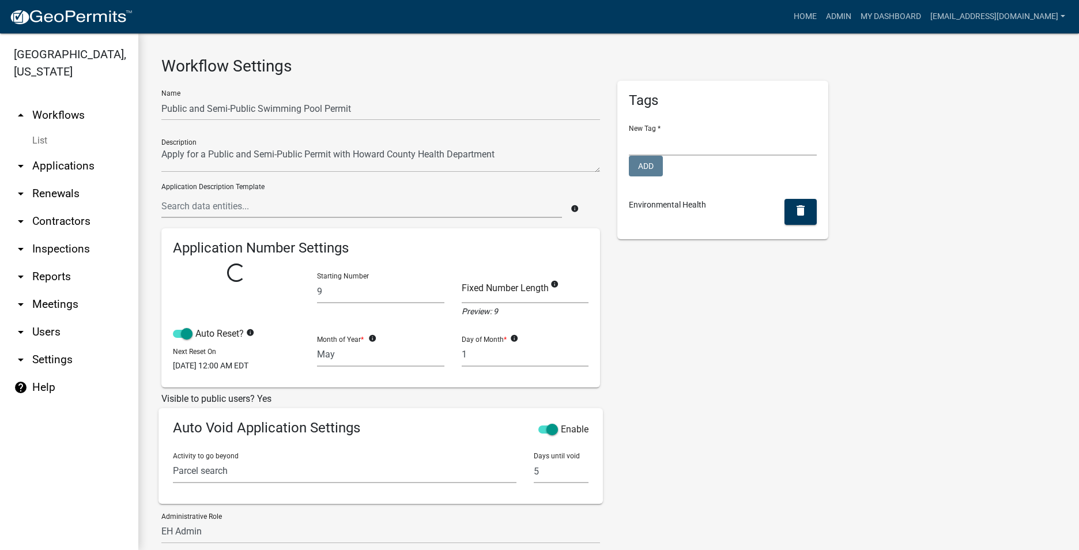
select select "5: dfd0c55b-d583-4d52-8a90-f6384860e813"
select select
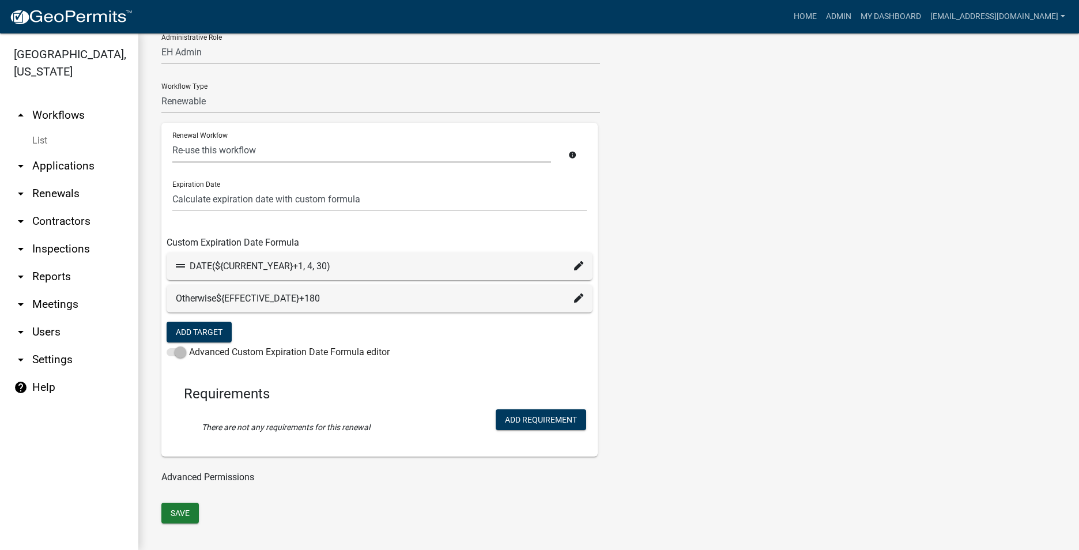
scroll to position [630, 0]
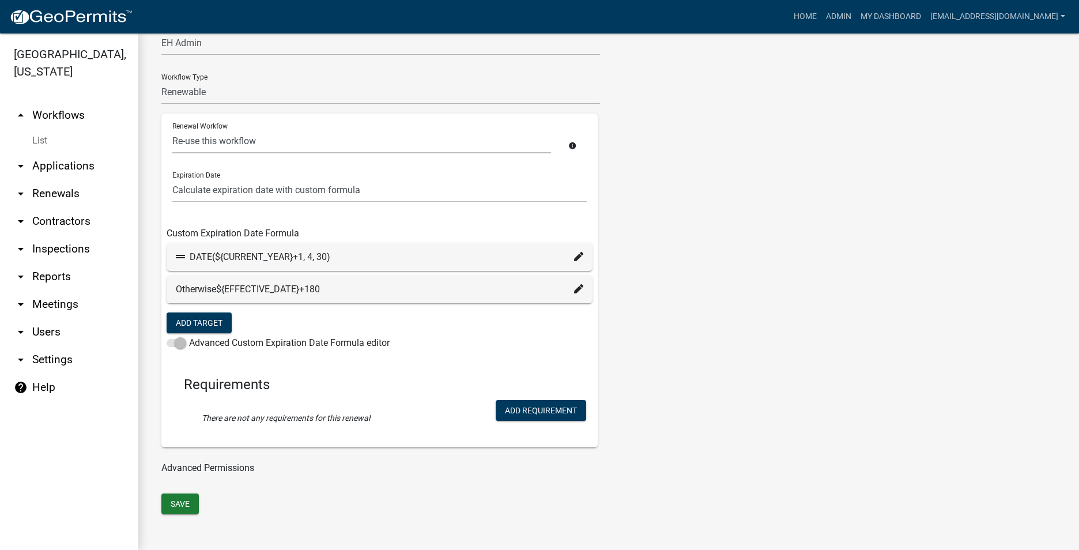
click at [33, 336] on link "arrow_drop_down Users" at bounding box center [69, 332] width 138 height 28
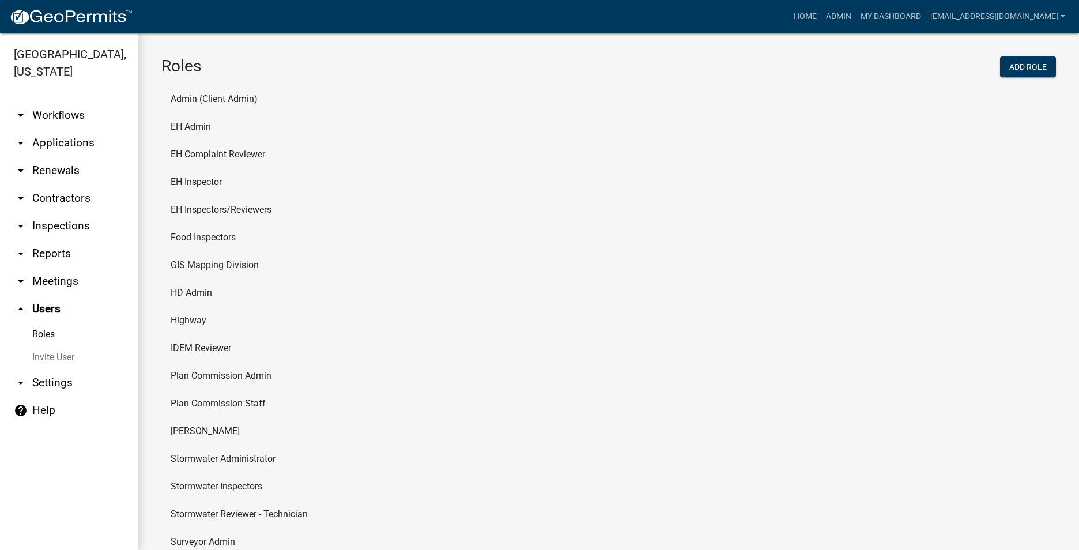
click at [57, 383] on link "arrow_drop_down Settings" at bounding box center [69, 383] width 138 height 28
select select "IN"
select select "Eastern Standard Time"
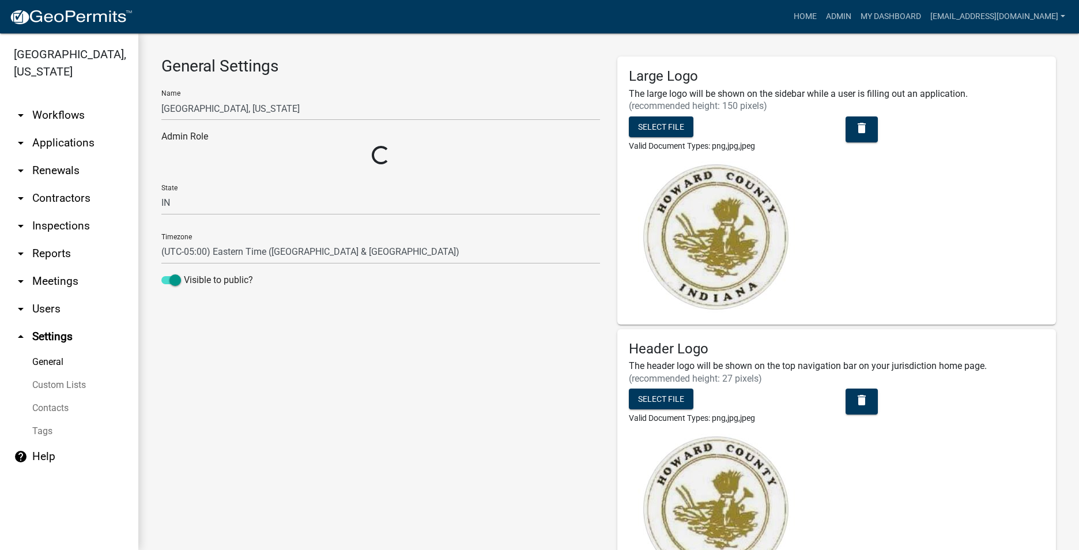
select select "9c9deb39-280e-482d-88ce-bc094a2fb335"
click at [70, 380] on link "Custom Lists" at bounding box center [69, 385] width 138 height 23
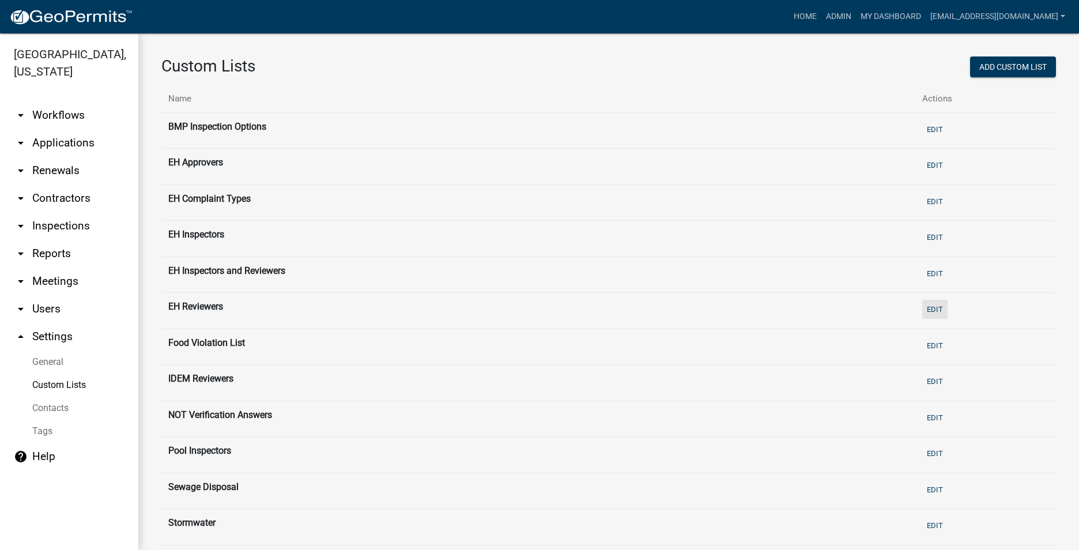
click at [928, 311] on button "Edit" at bounding box center [934, 309] width 25 height 19
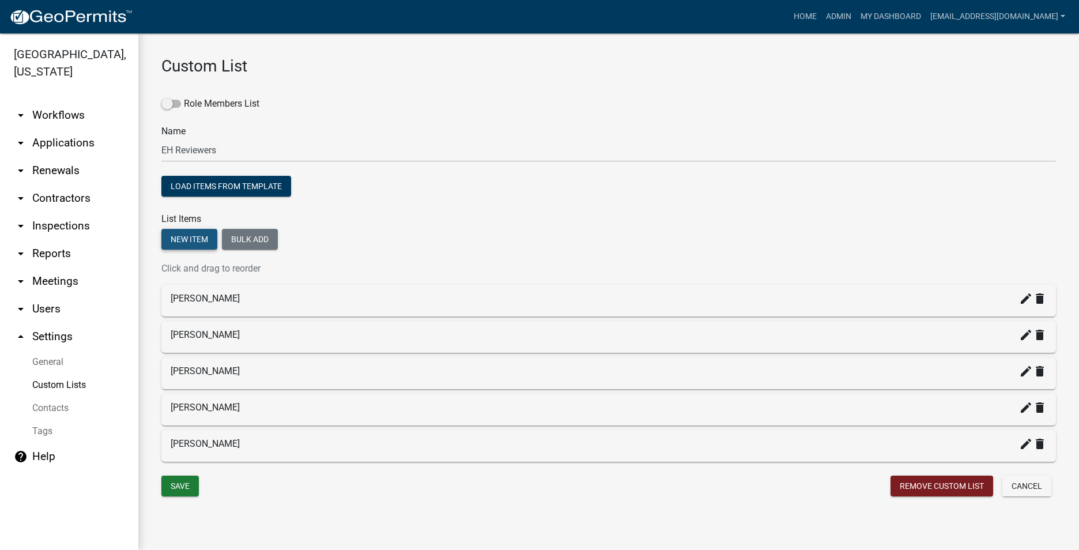
click at [199, 243] on button "New item" at bounding box center [189, 239] width 56 height 21
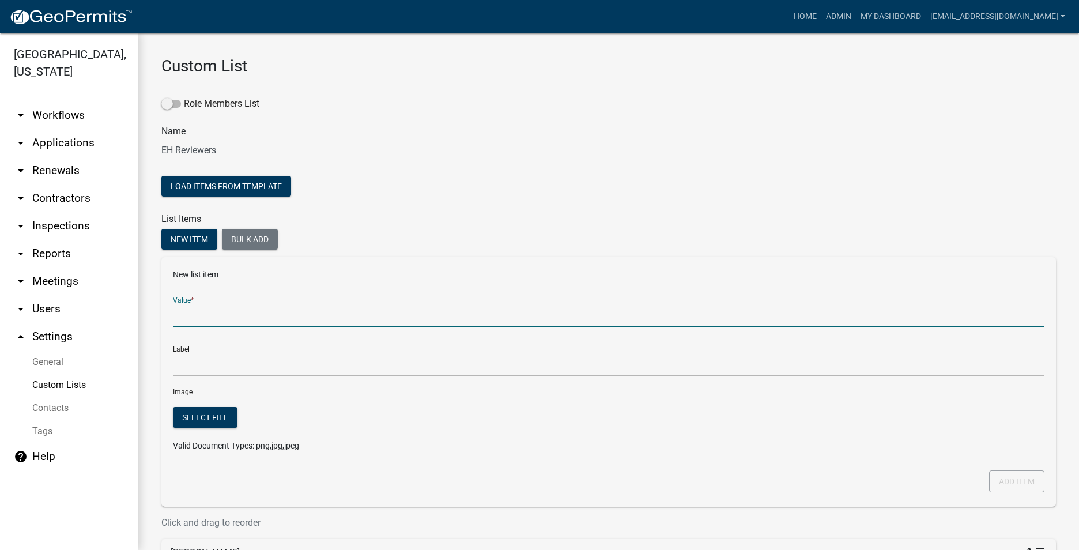
click at [204, 319] on input "Value *" at bounding box center [609, 316] width 872 height 24
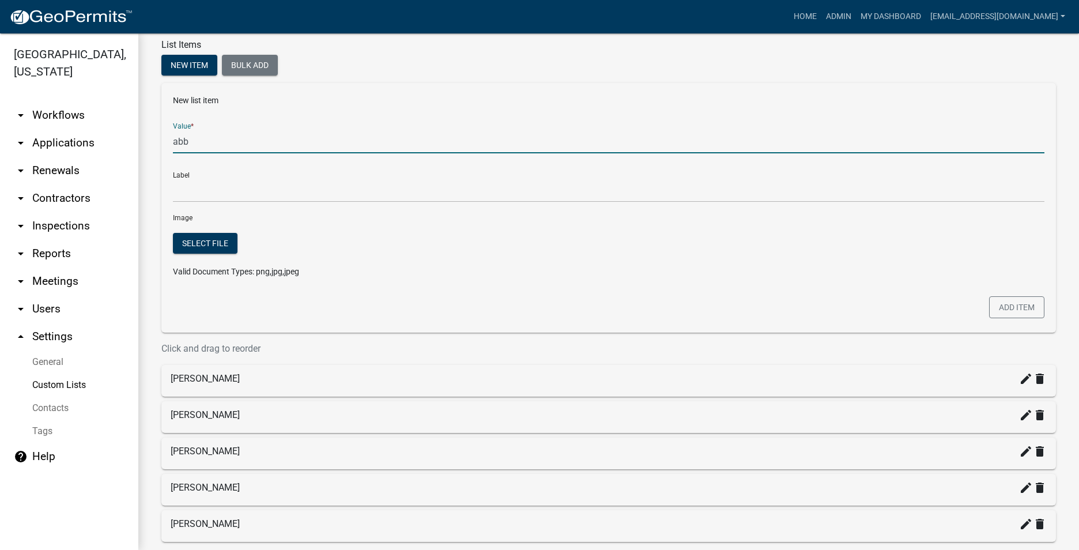
scroll to position [231, 0]
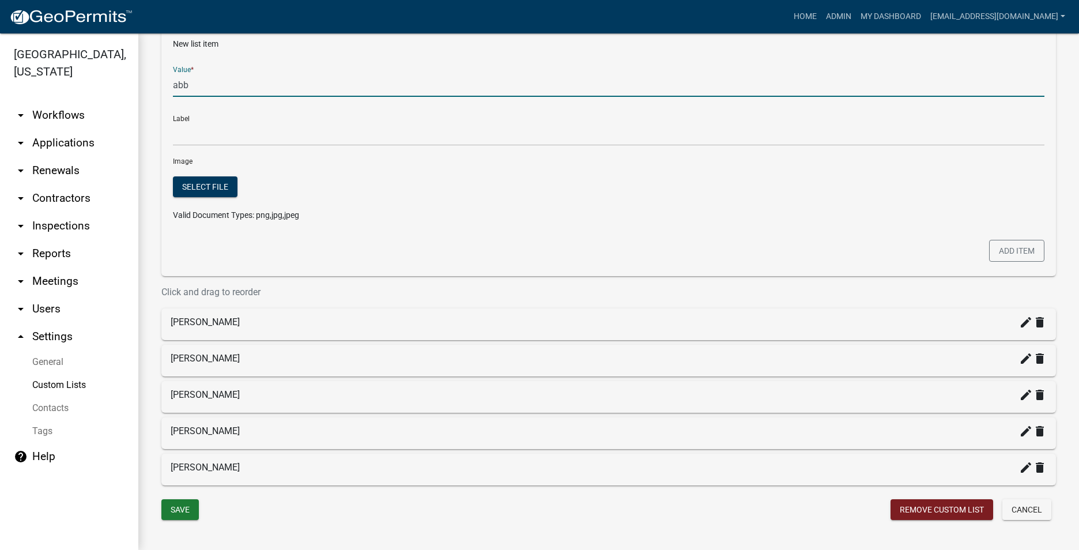
click at [244, 322] on div "Drew Cornell create delete" at bounding box center [609, 322] width 876 height 14
click at [1019, 322] on icon "create" at bounding box center [1026, 322] width 14 height 14
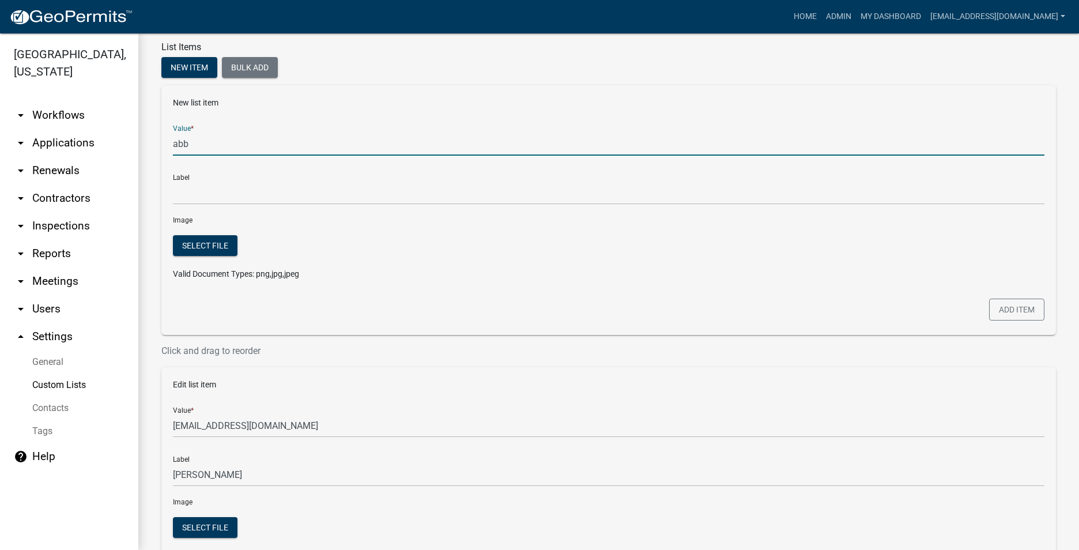
scroll to position [115, 0]
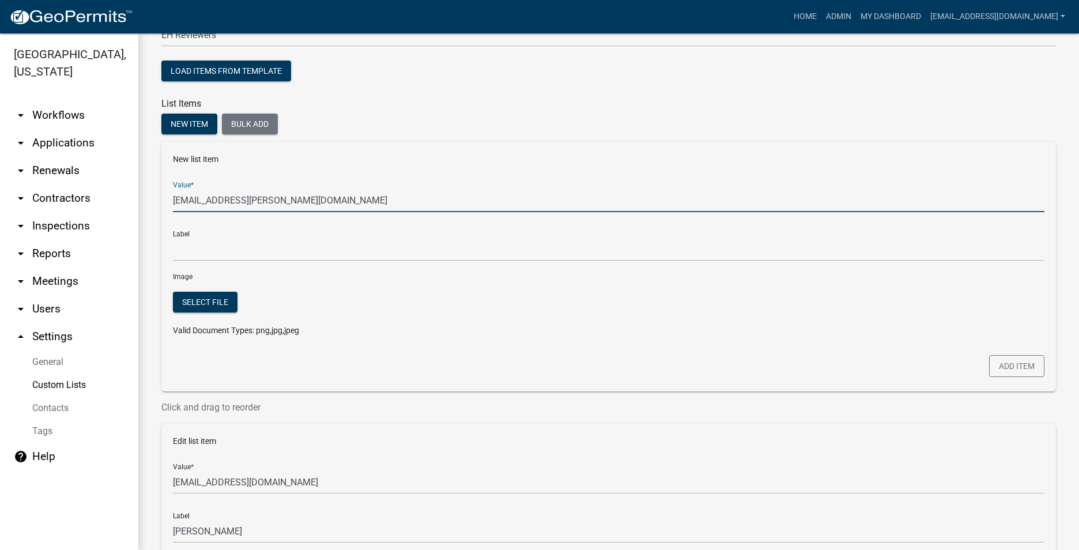
type input "abby.matlock@howardcountyin.gov"
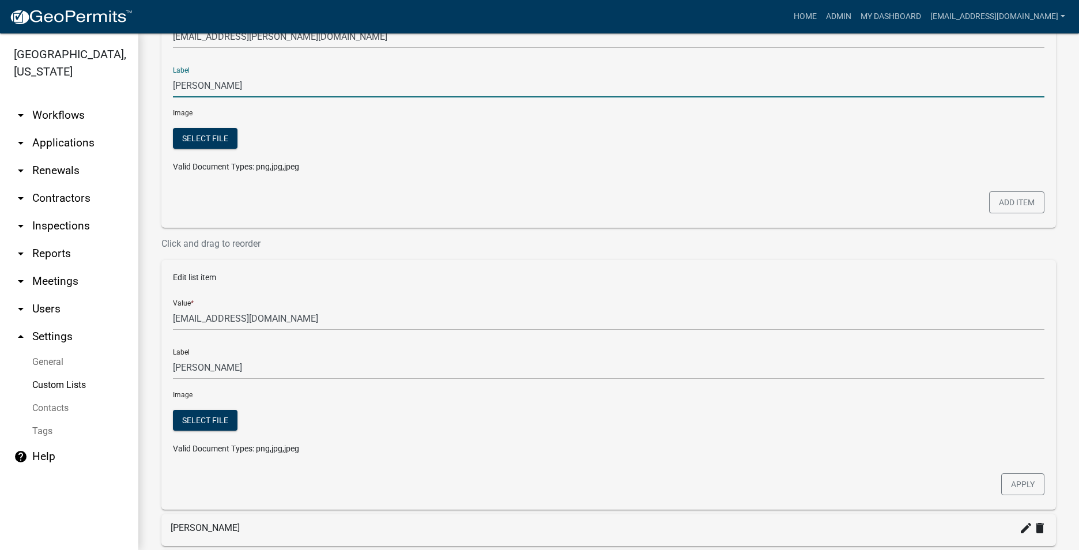
scroll to position [173, 0]
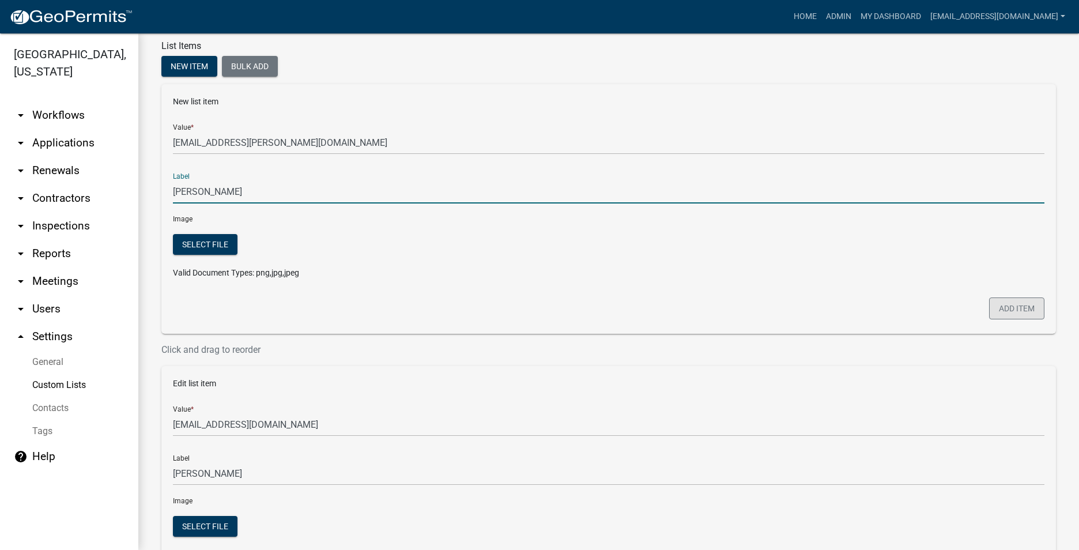
type input "[PERSON_NAME]"
click at [1007, 307] on button "Add item" at bounding box center [1016, 308] width 55 height 22
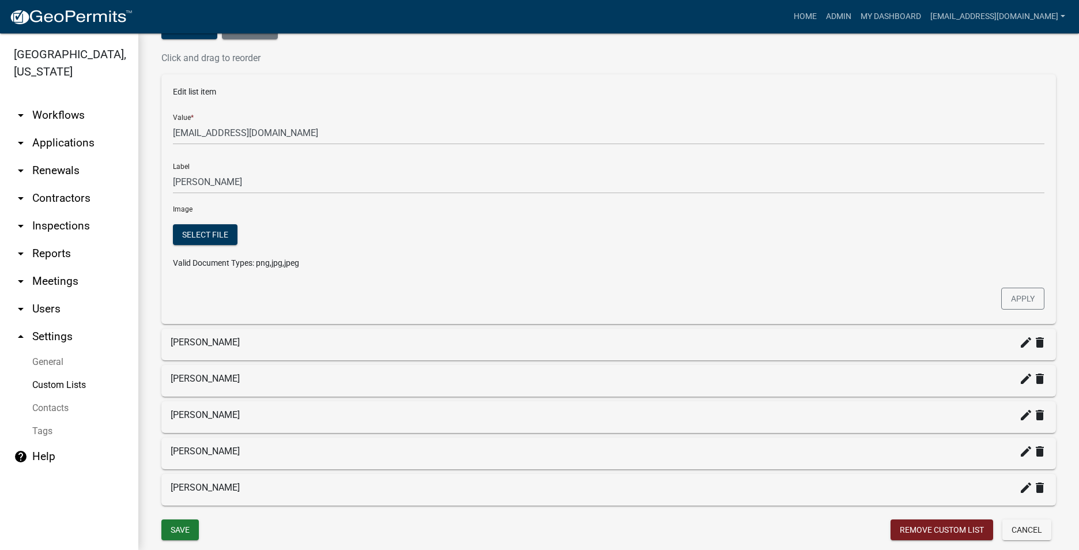
scroll to position [251, 0]
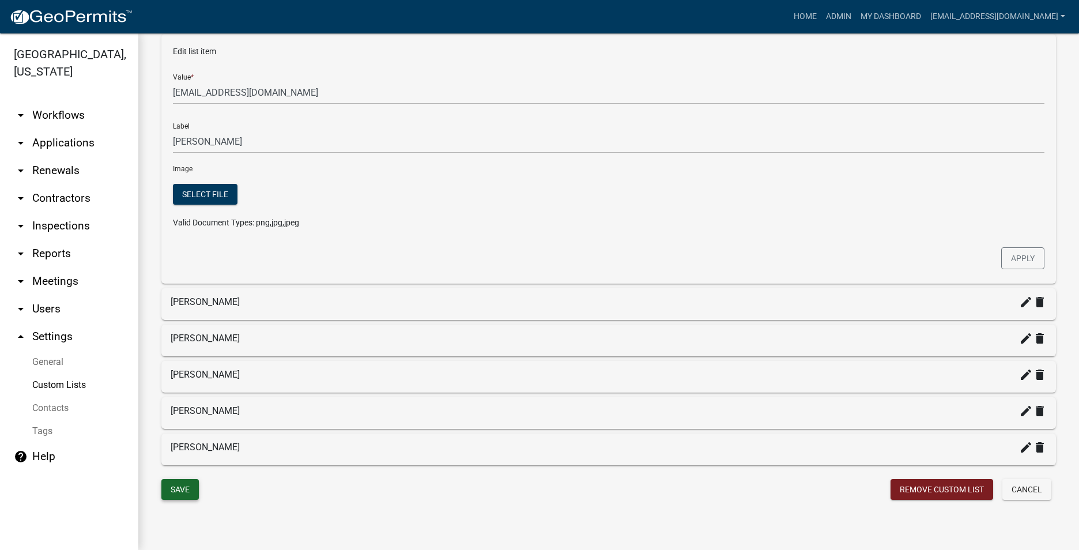
click at [189, 491] on button "Save" at bounding box center [179, 489] width 37 height 21
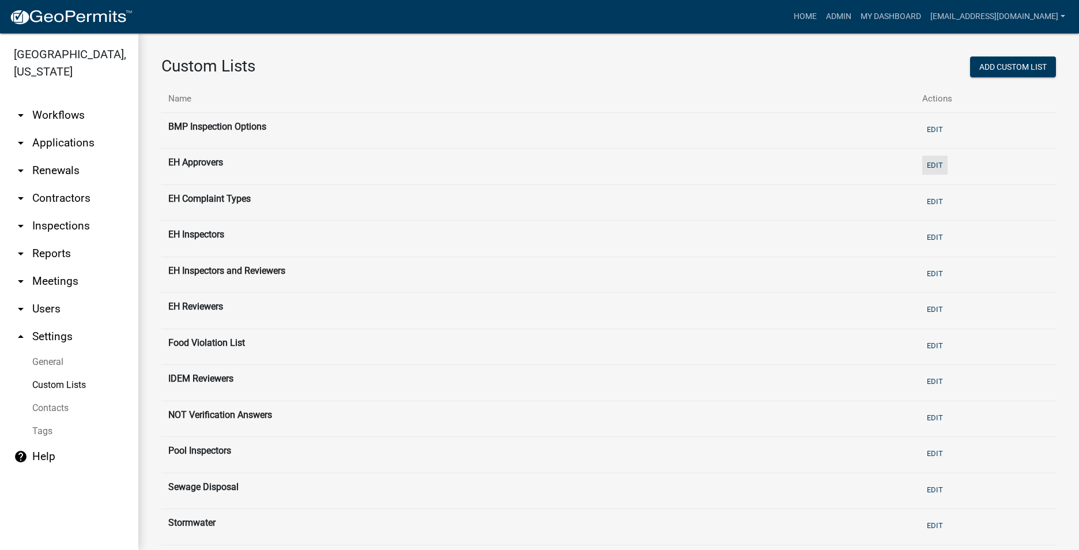
click at [925, 165] on button "Edit" at bounding box center [934, 165] width 25 height 19
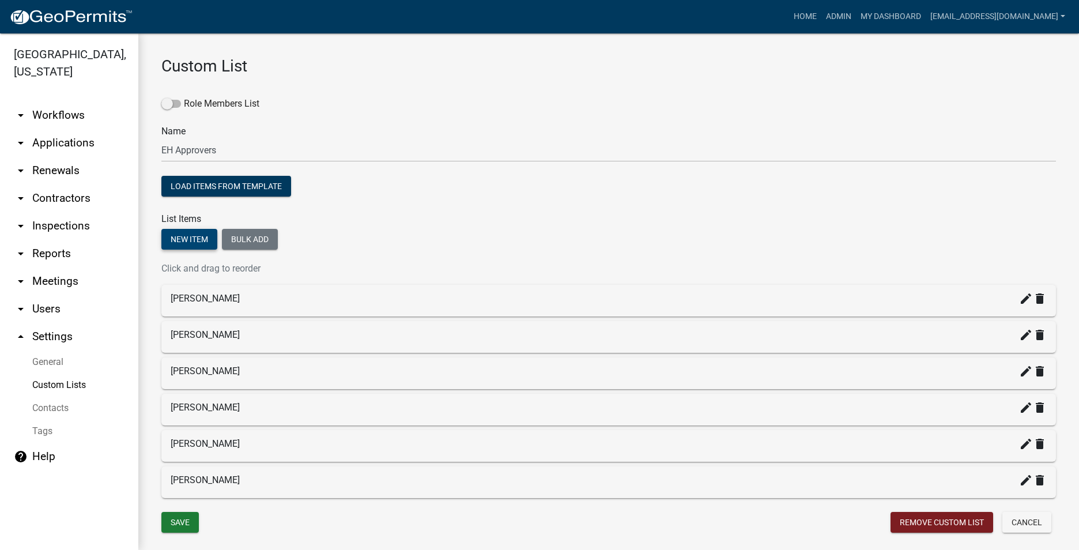
click at [195, 242] on button "New item" at bounding box center [189, 239] width 56 height 21
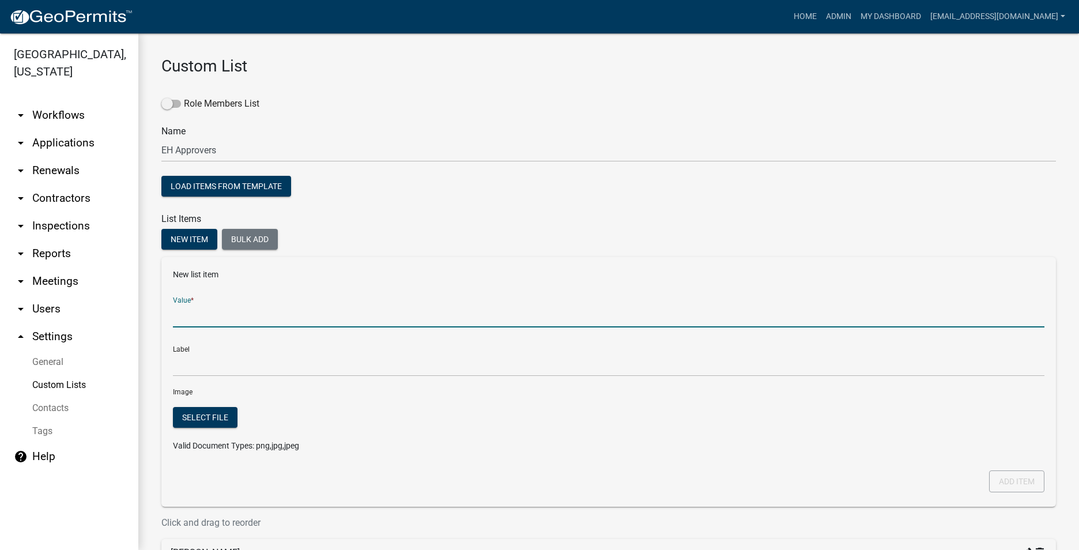
click at [217, 318] on input "Value *" at bounding box center [609, 316] width 872 height 24
type input "abby.matlock@howardcountyin.gov"
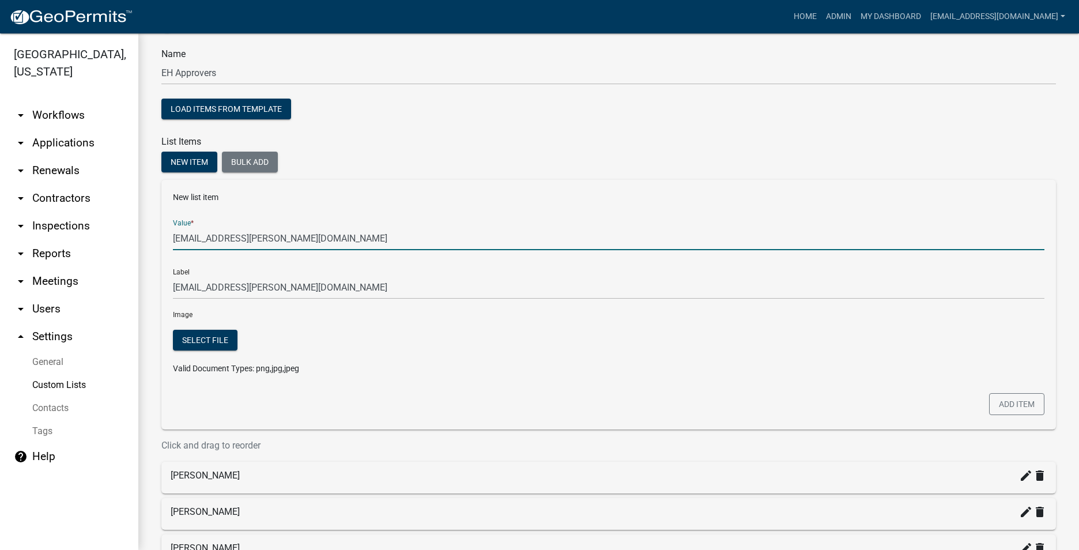
scroll to position [231, 0]
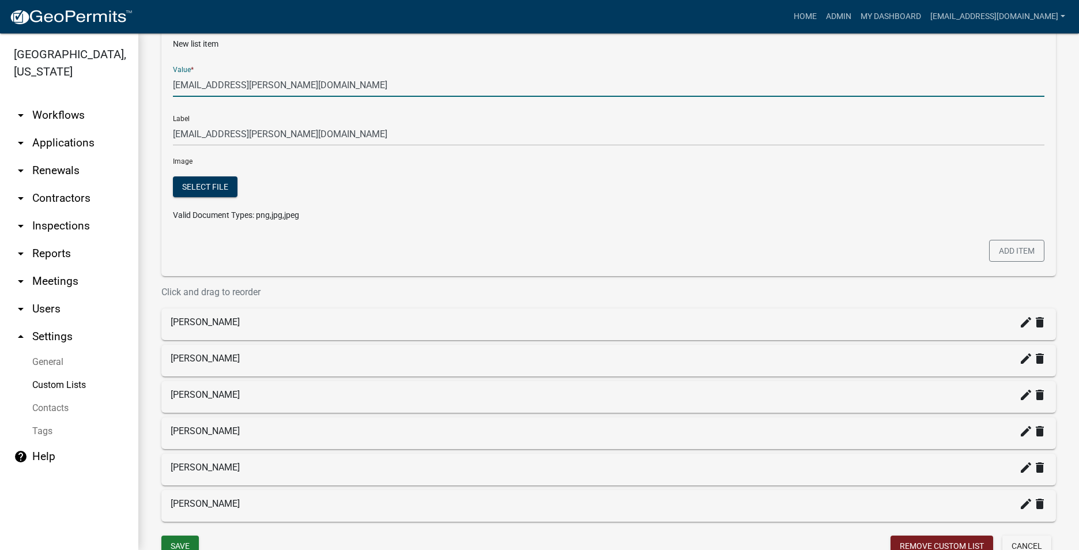
click at [1023, 325] on icon "create" at bounding box center [1026, 322] width 14 height 14
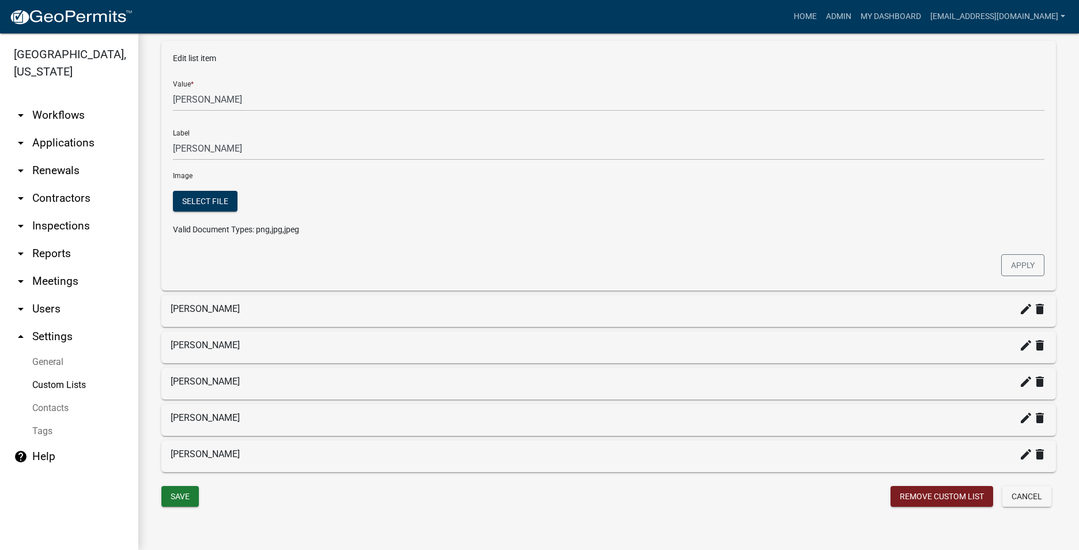
scroll to position [505, 0]
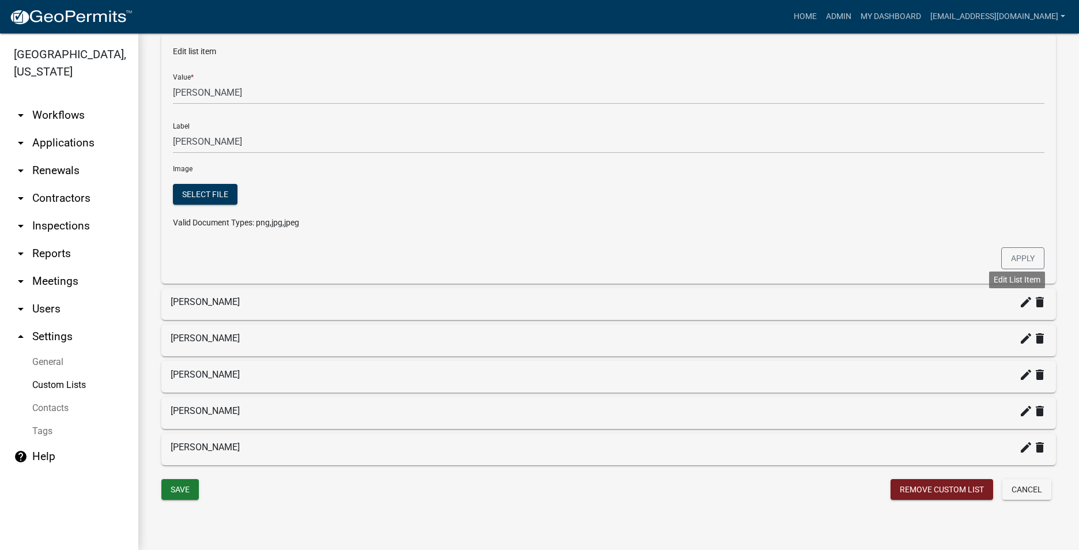
click at [1019, 304] on icon "create" at bounding box center [1026, 302] width 14 height 14
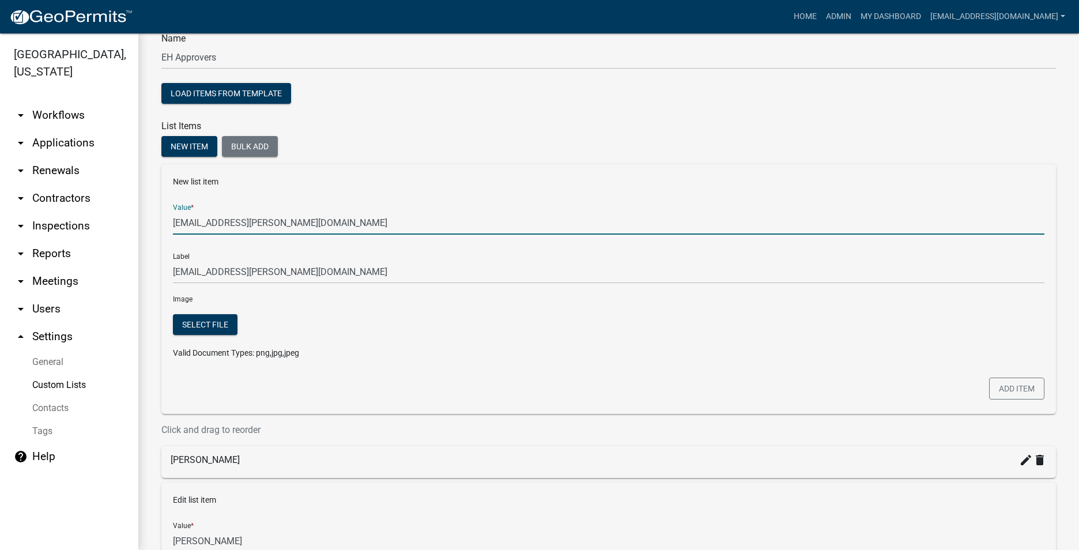
scroll to position [0, 0]
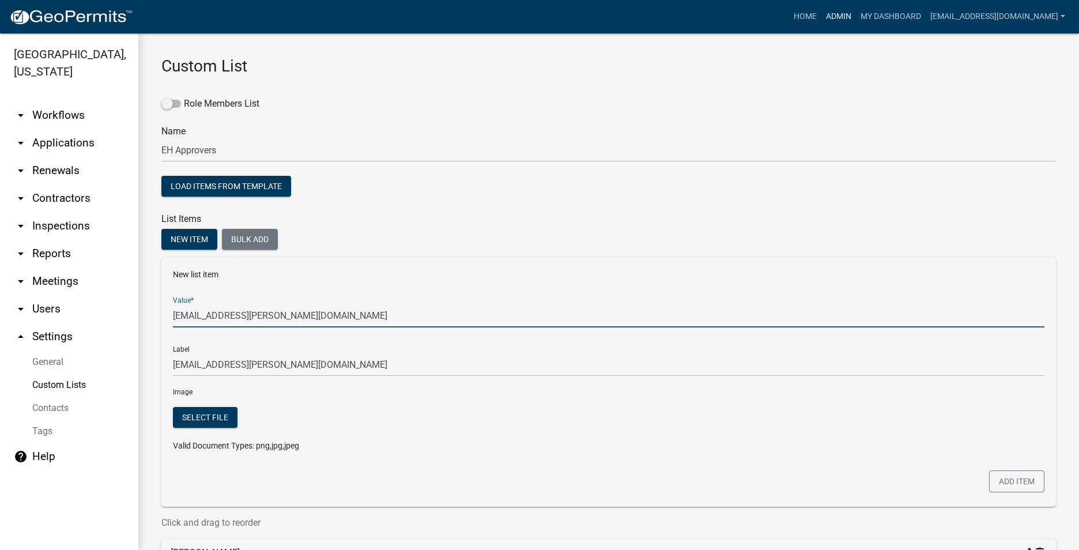
click at [822, 12] on link "Admin" at bounding box center [839, 17] width 35 height 22
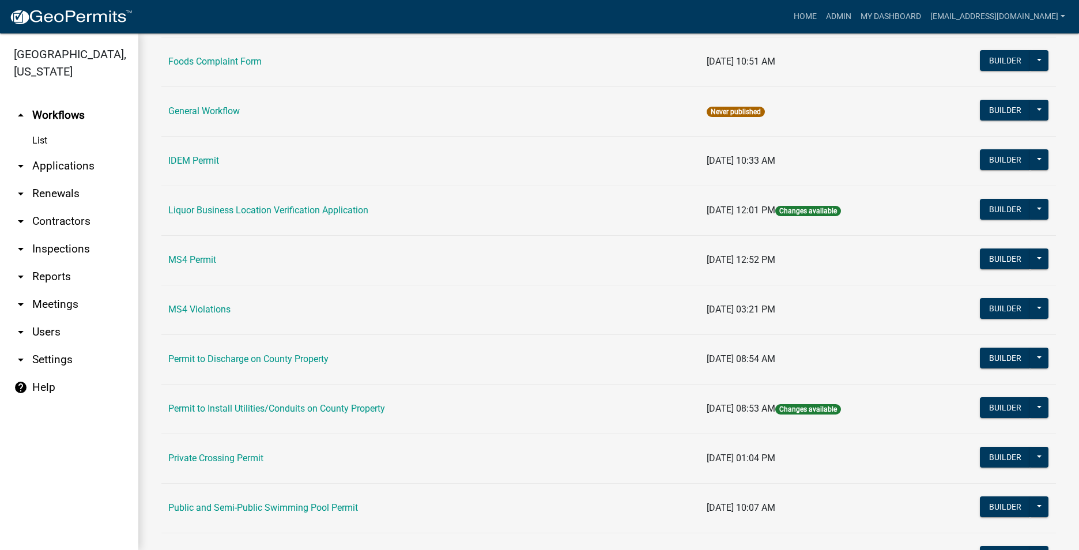
scroll to position [921, 0]
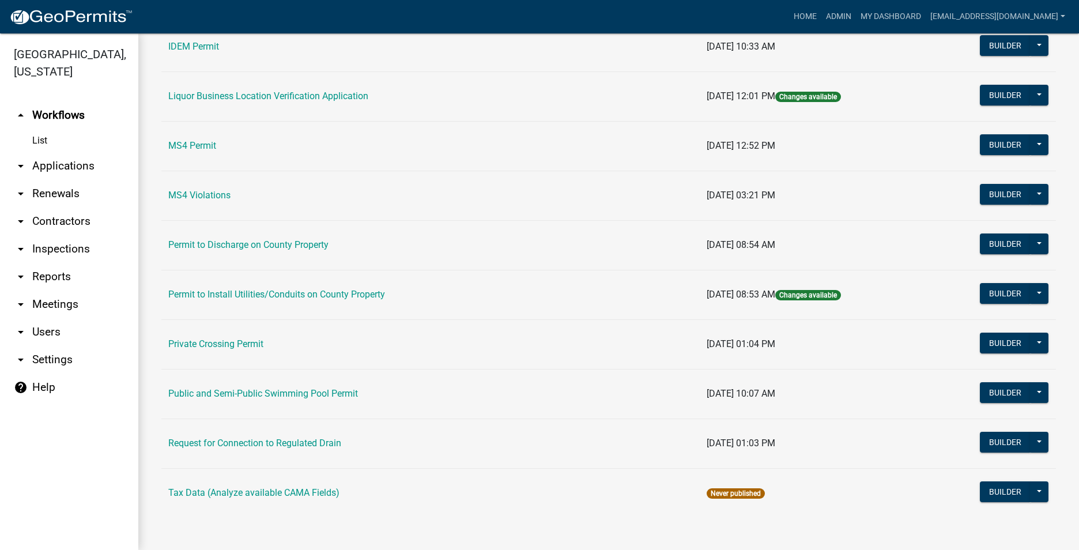
click at [270, 397] on link "Public and Semi-Public Swimming Pool Permit" at bounding box center [263, 393] width 190 height 11
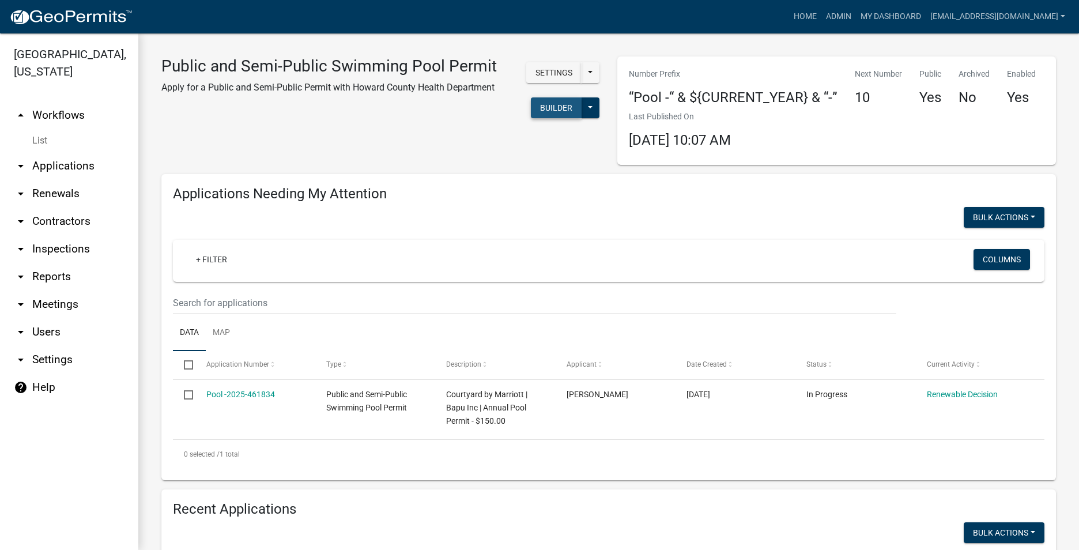
click at [557, 101] on button "Builder" at bounding box center [556, 107] width 51 height 21
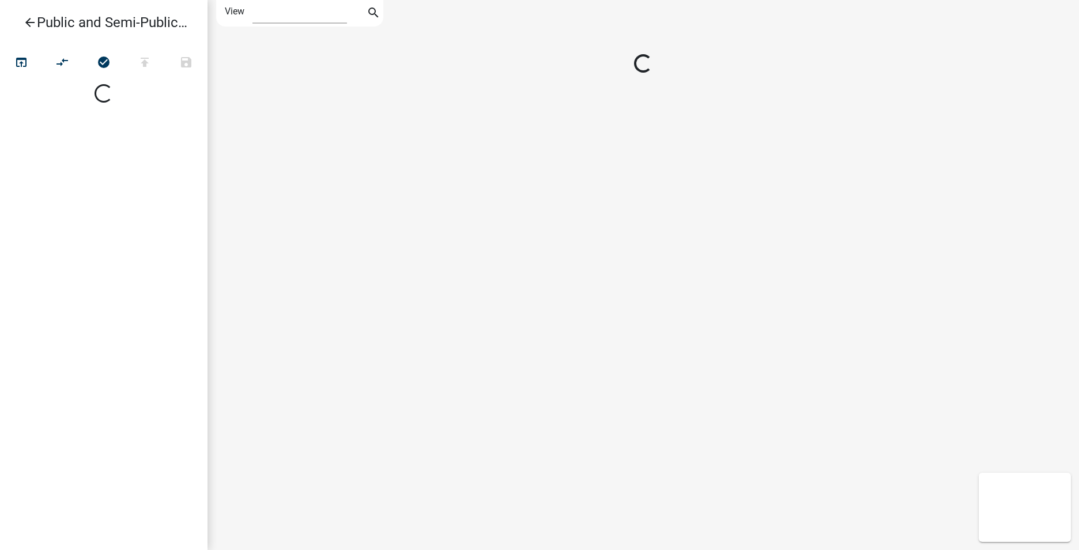
select select "1"
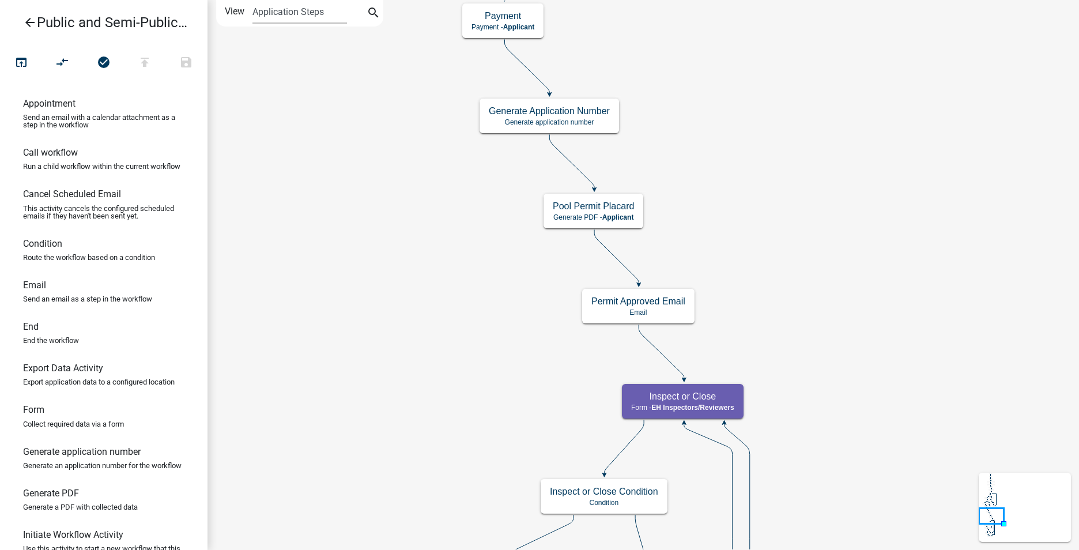
click at [35, 24] on icon "arrow_back" at bounding box center [30, 24] width 14 height 16
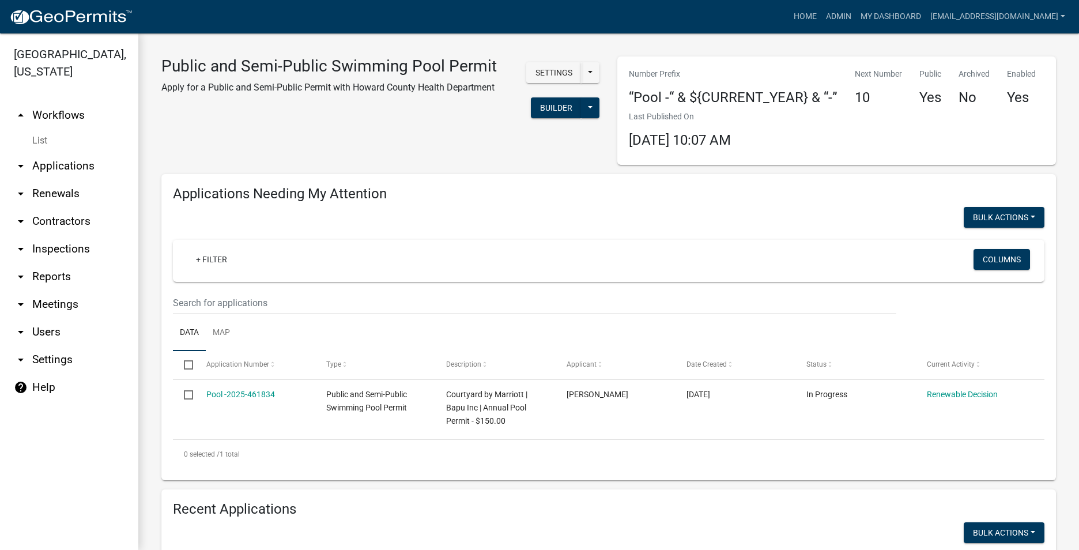
click at [38, 338] on link "arrow_drop_down Users" at bounding box center [69, 332] width 138 height 28
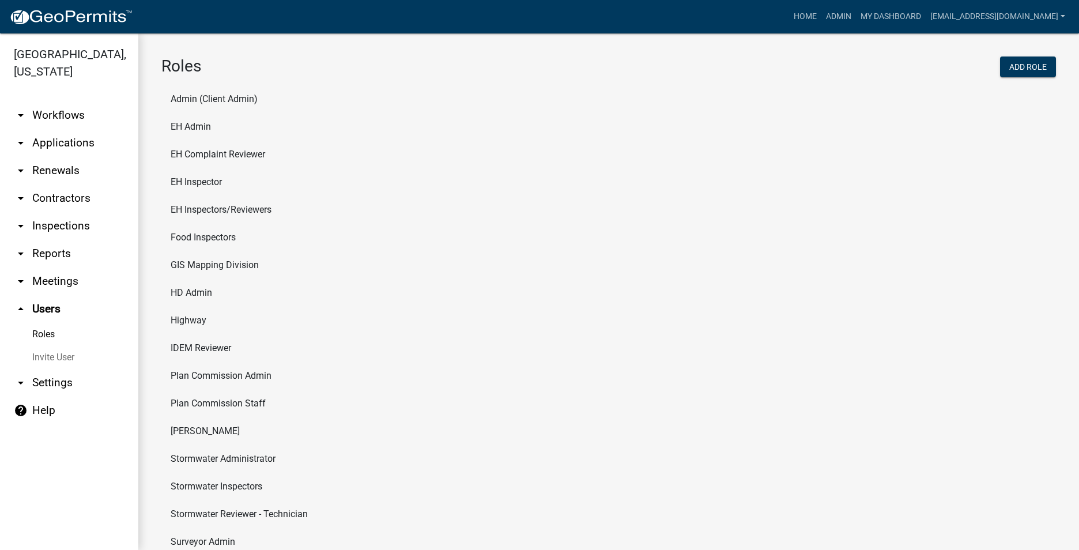
click at [233, 216] on li "EH Inspectors/Reviewers" at bounding box center [608, 210] width 895 height 28
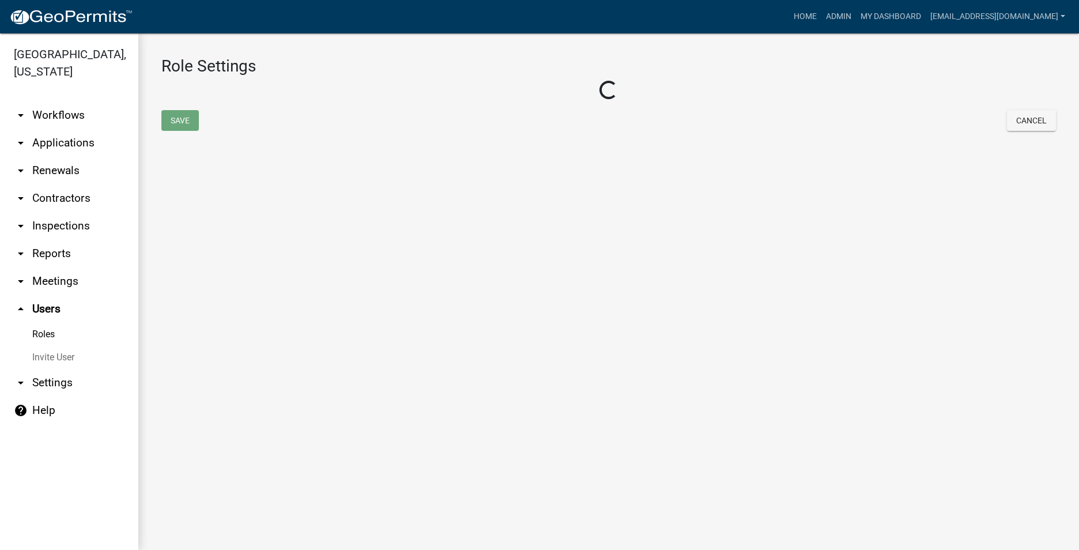
select select "5: purple"
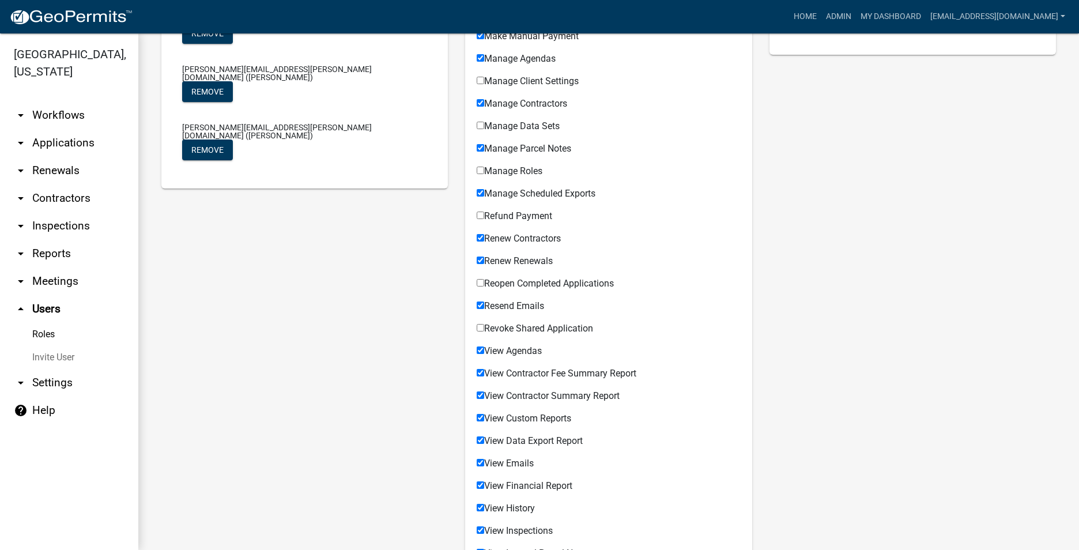
scroll to position [519, 0]
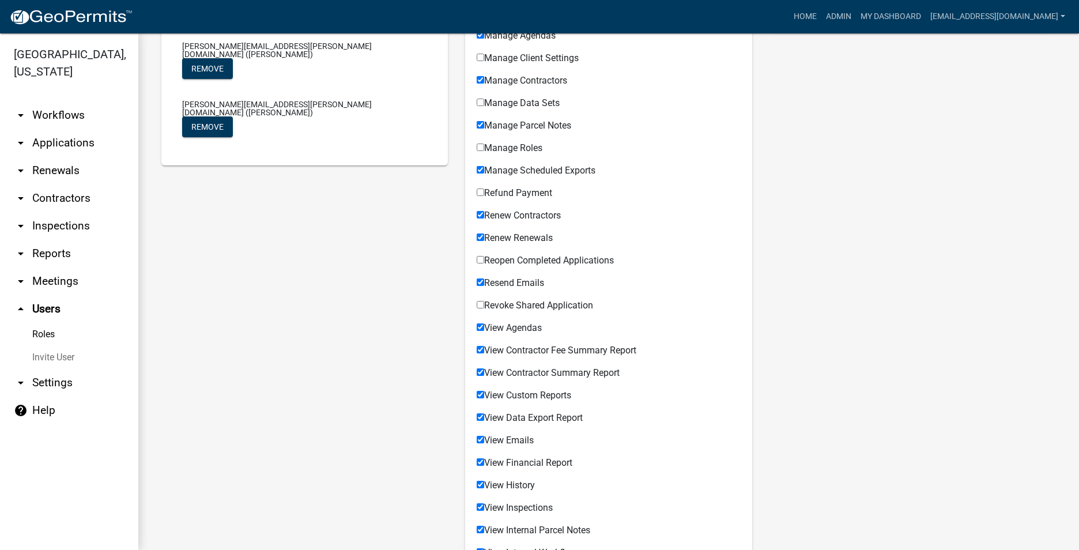
click at [480, 261] on input "Reopen Completed Applications" at bounding box center [480, 259] width 7 height 7
checkbox input "true"
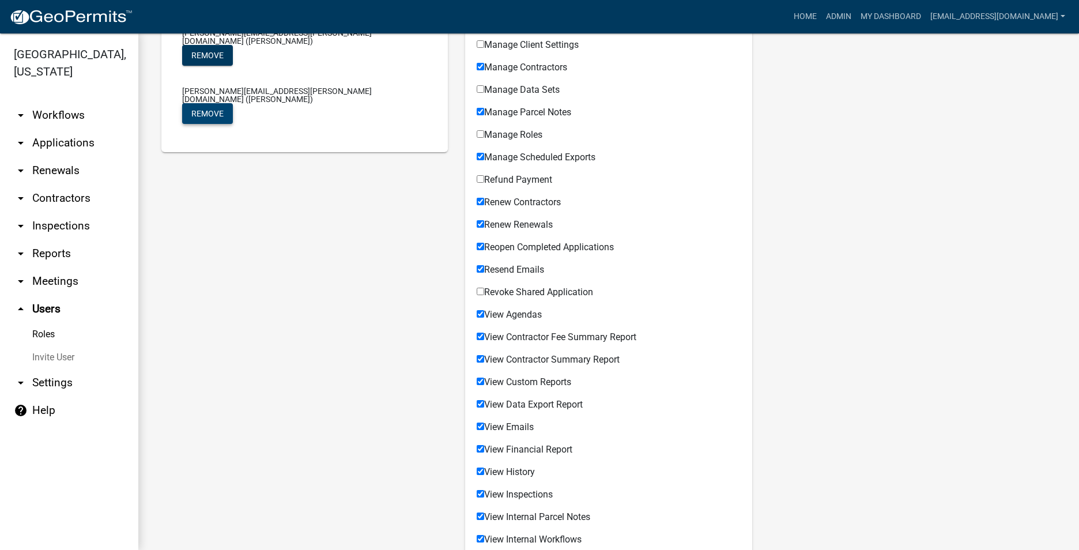
scroll to position [789, 0]
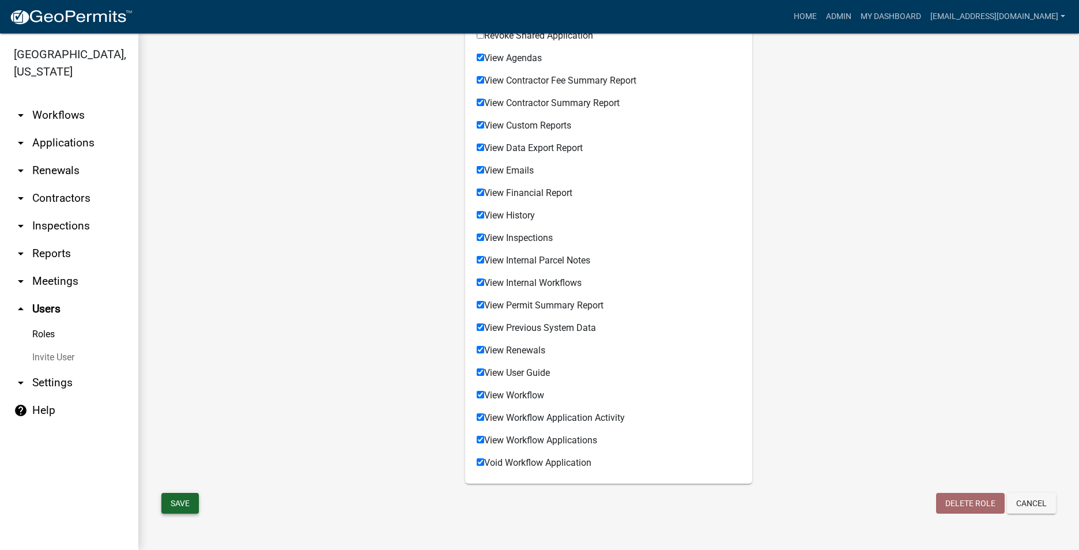
click at [182, 502] on button "Save" at bounding box center [179, 503] width 37 height 21
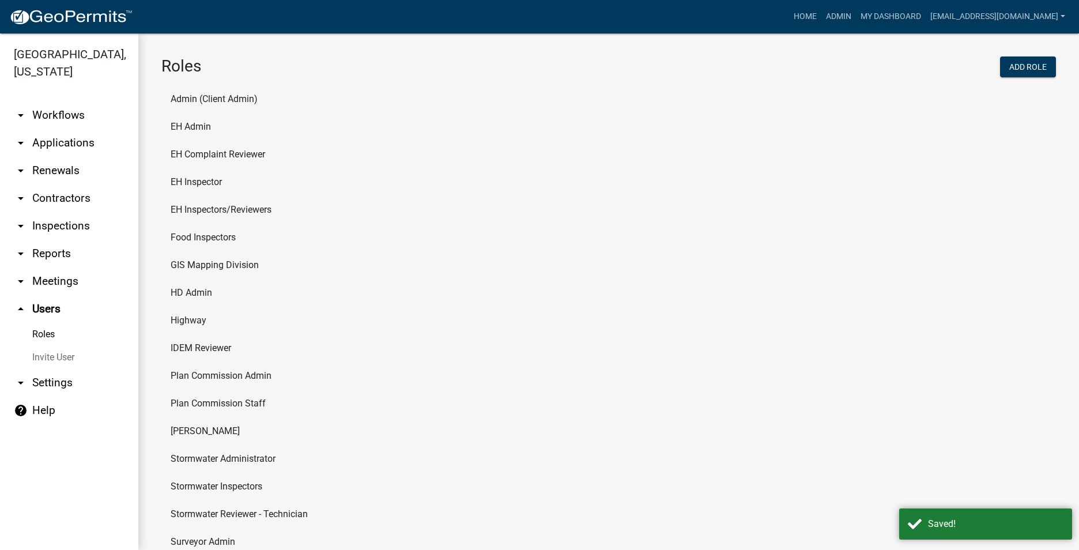
click at [197, 178] on li "EH Inspector" at bounding box center [608, 182] width 895 height 28
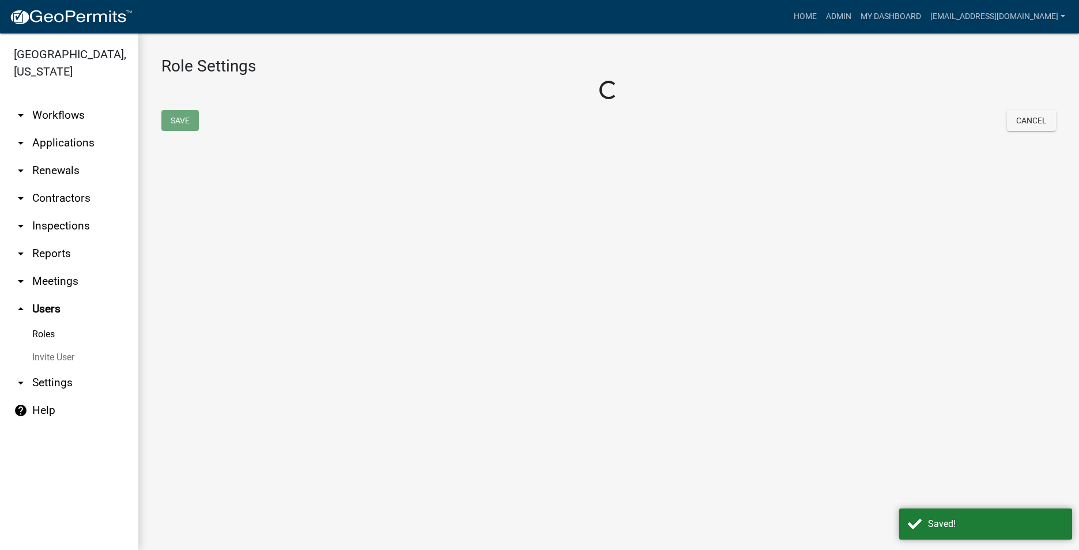
select select "3: orange"
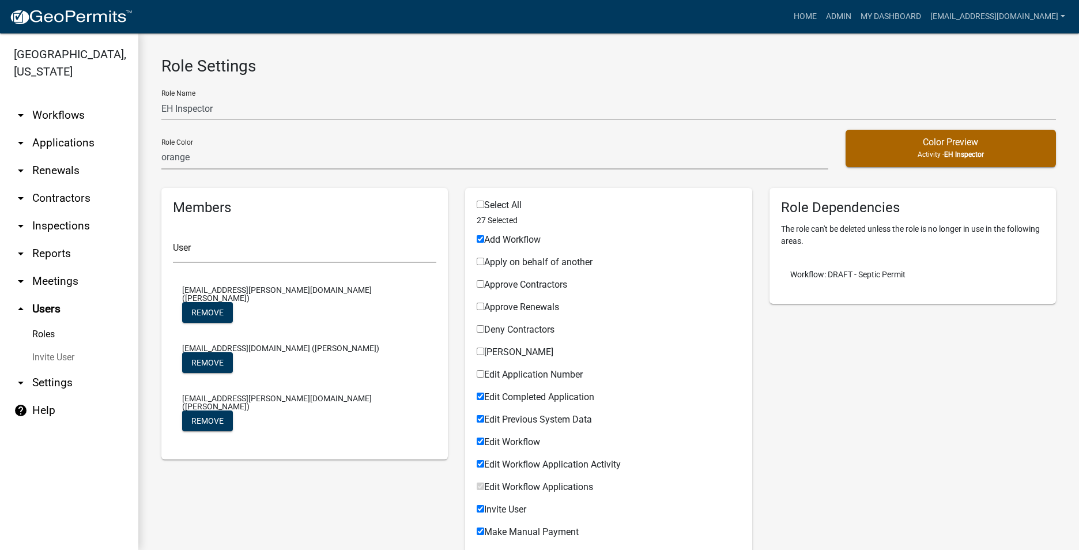
click at [39, 337] on link "Roles" at bounding box center [69, 334] width 138 height 23
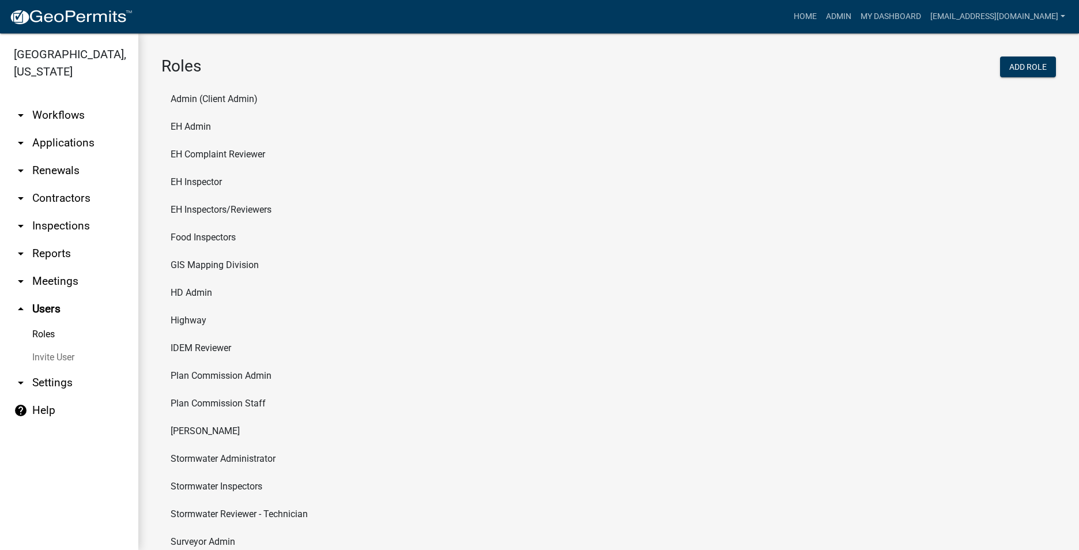
click at [202, 129] on li "EH Admin" at bounding box center [608, 127] width 895 height 28
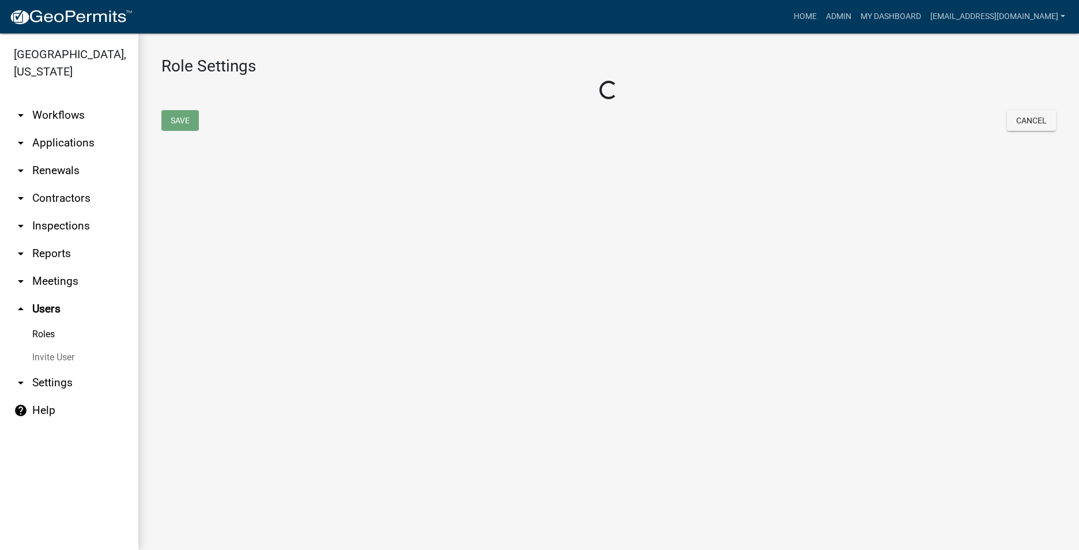
select select "7: light-green"
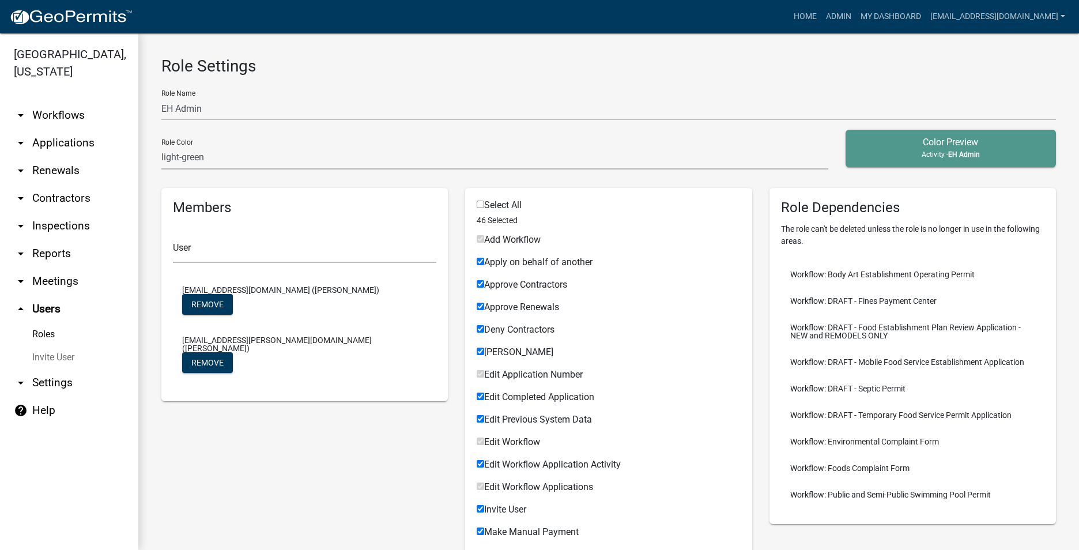
click at [53, 228] on link "arrow_drop_down Inspections" at bounding box center [69, 226] width 138 height 28
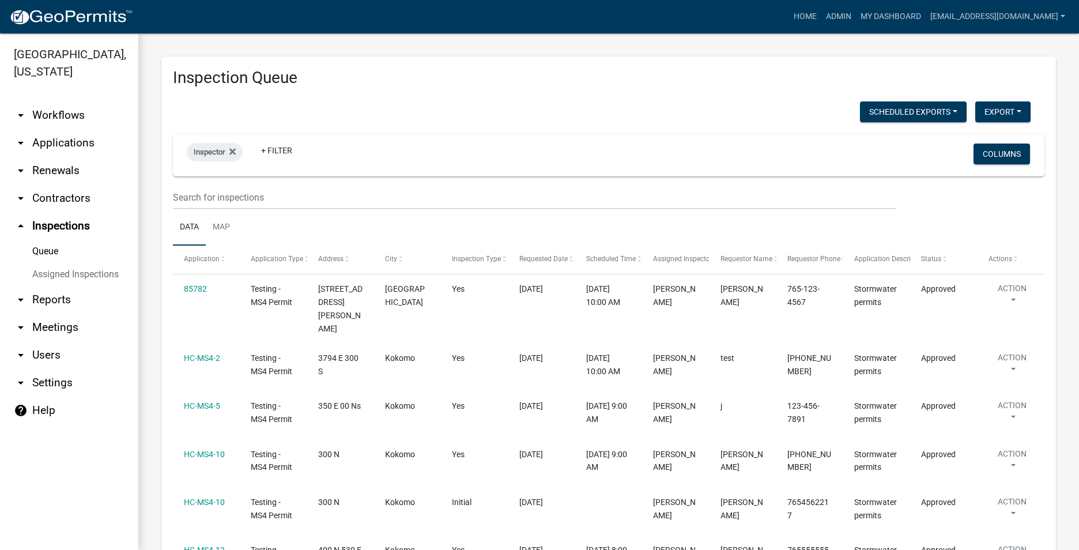
click at [69, 200] on link "arrow_drop_down Contractors" at bounding box center [69, 198] width 138 height 28
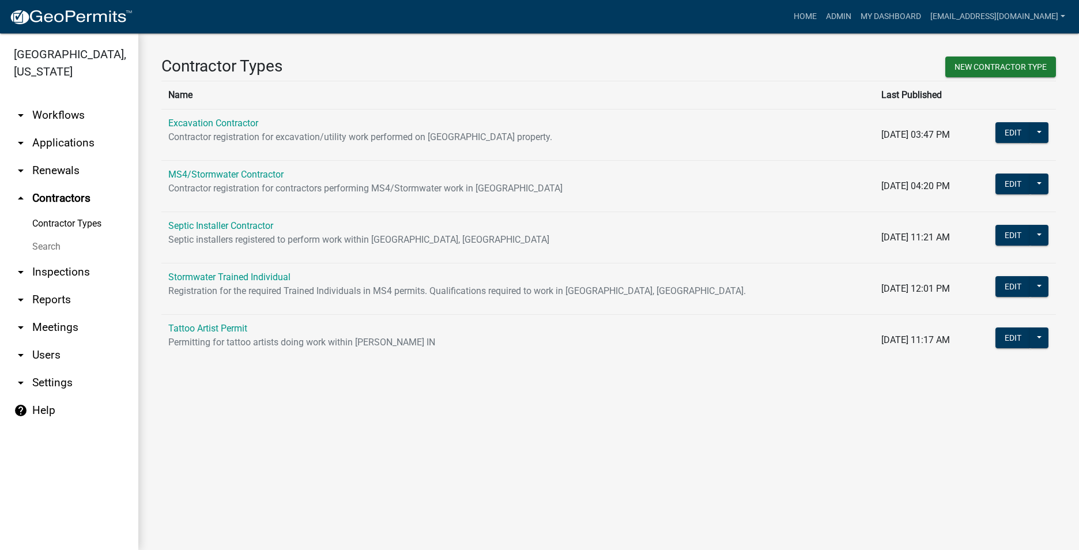
click at [54, 169] on link "arrow_drop_down Renewals" at bounding box center [69, 171] width 138 height 28
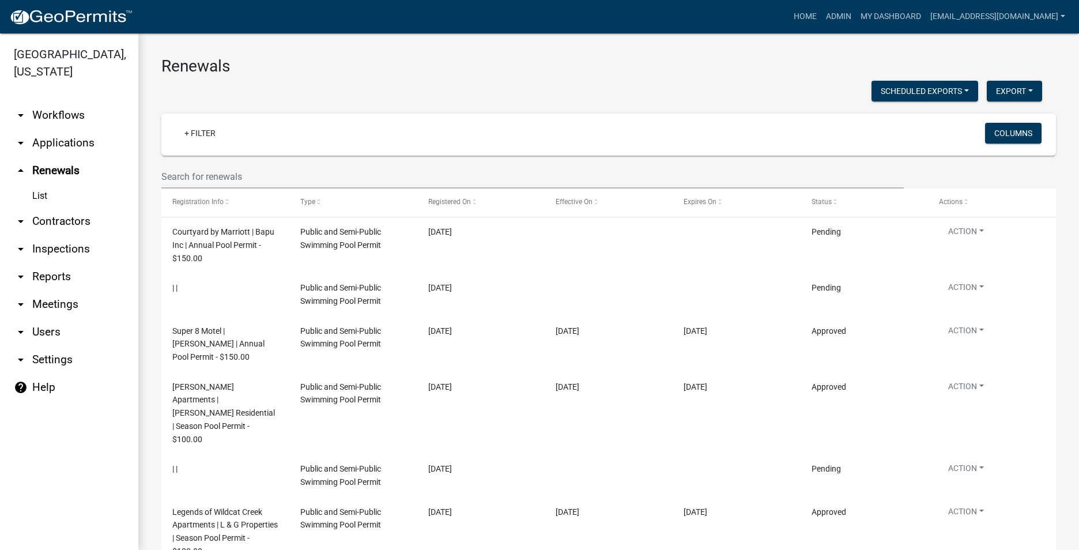
click at [70, 145] on link "arrow_drop_down Applications" at bounding box center [69, 143] width 138 height 28
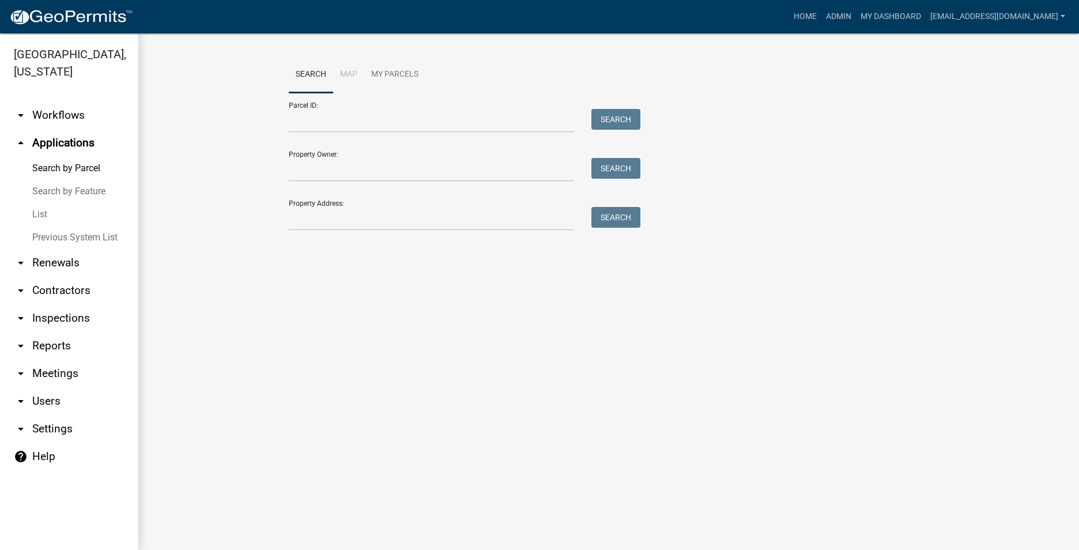
click at [56, 119] on link "arrow_drop_down Workflows" at bounding box center [69, 115] width 138 height 28
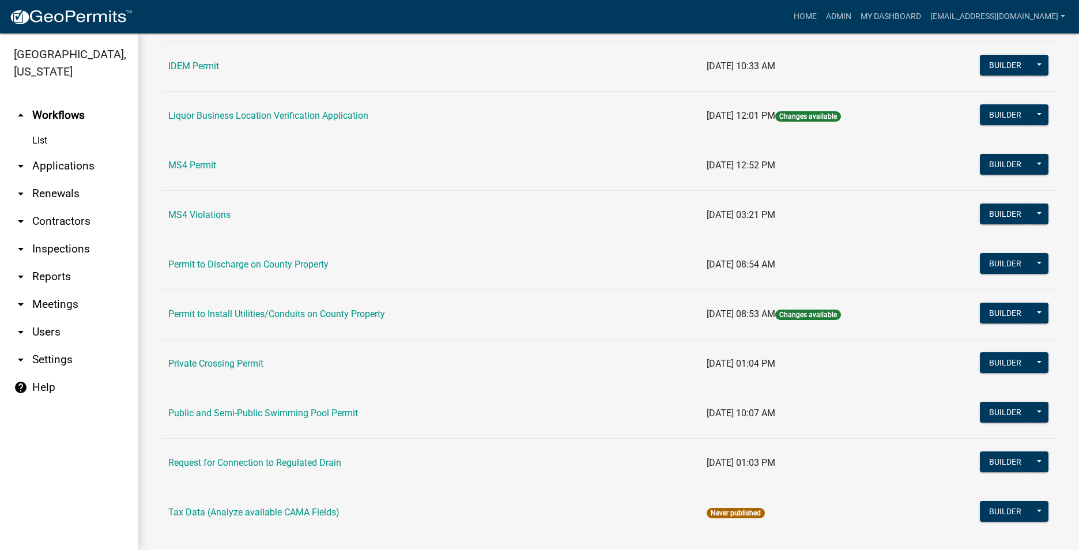
scroll to position [921, 0]
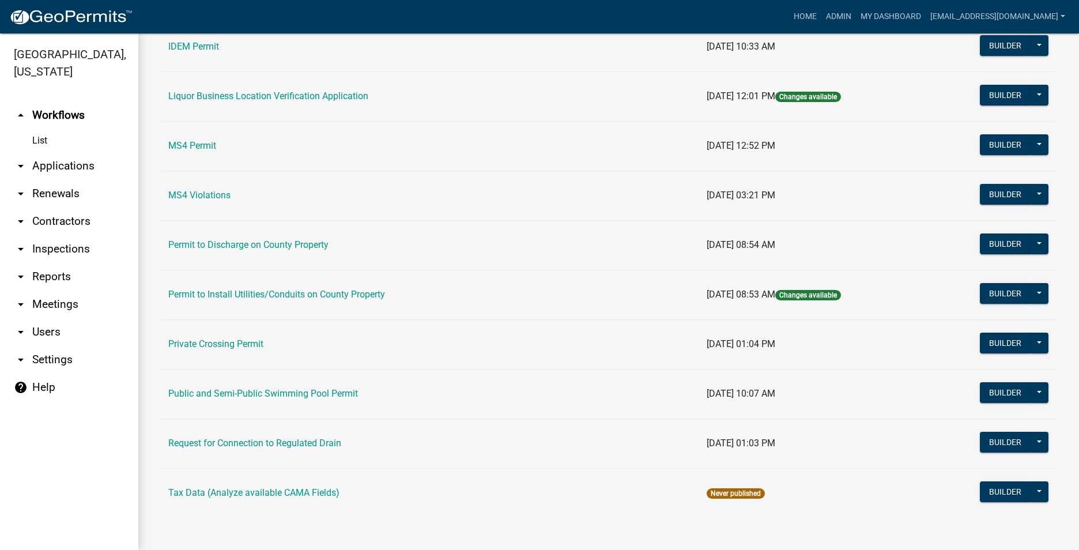
click at [266, 384] on td "Public and Semi-Public Swimming Pool Permit" at bounding box center [430, 394] width 538 height 50
click at [259, 388] on link "Public and Semi-Public Swimming Pool Permit" at bounding box center [263, 393] width 190 height 11
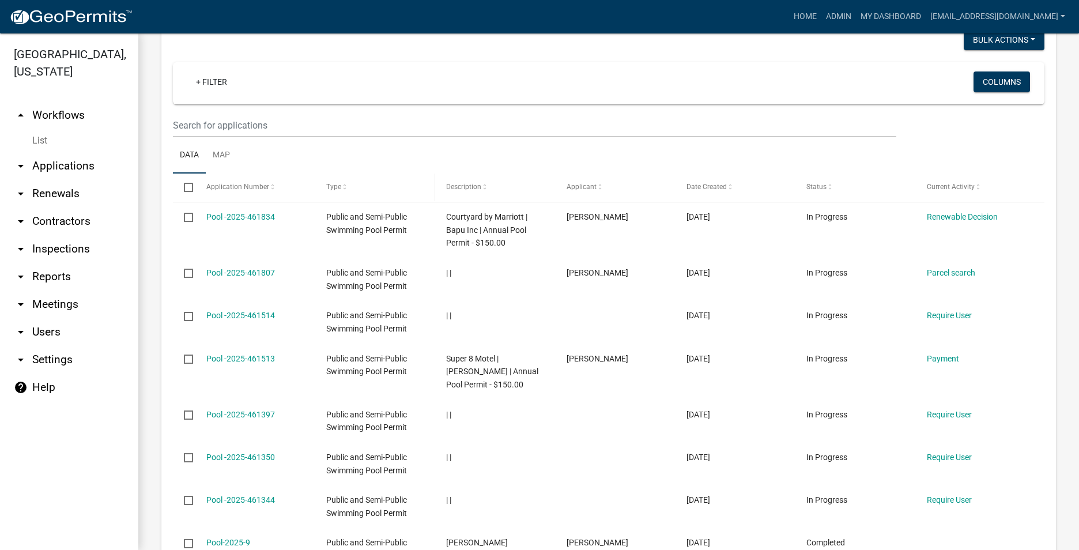
scroll to position [519, 0]
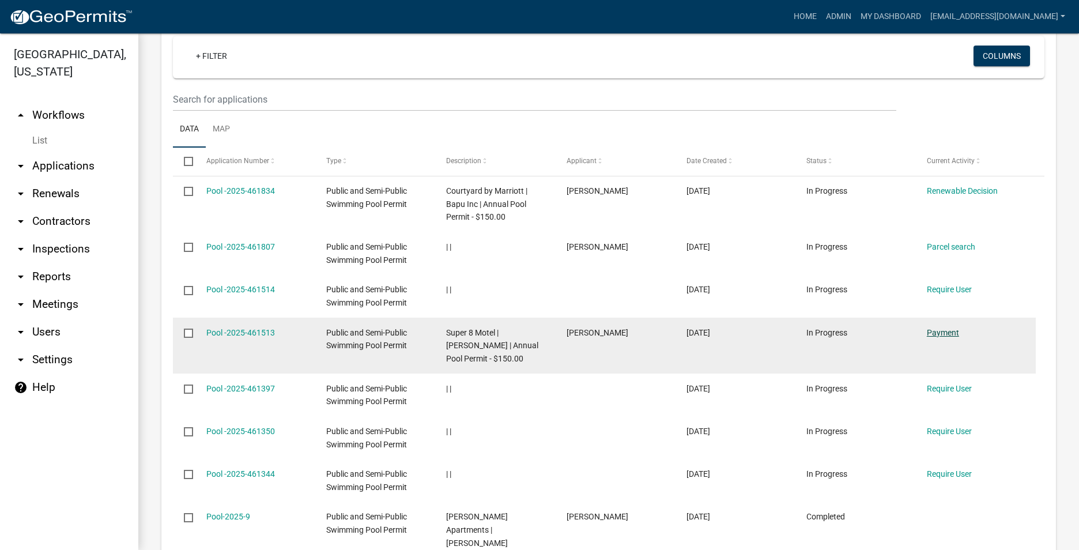
click at [942, 333] on link "Payment" at bounding box center [943, 332] width 32 height 9
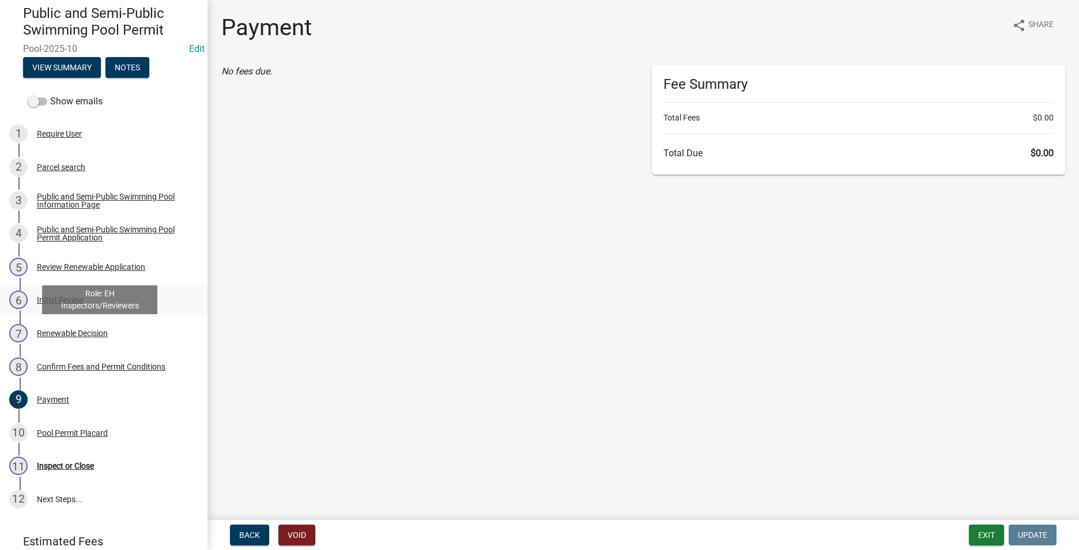
scroll to position [153, 0]
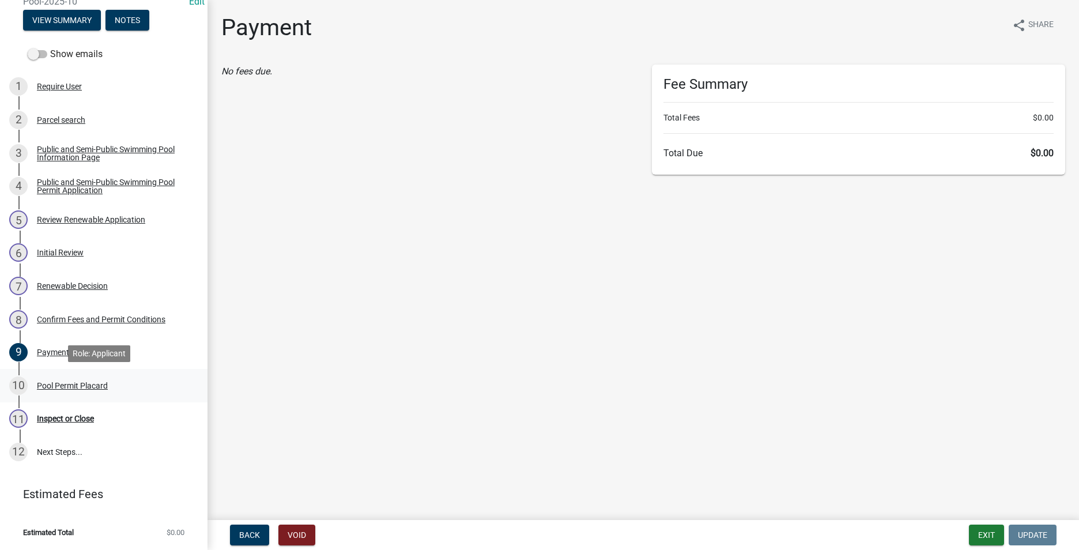
click at [93, 386] on div "Pool Permit Placard" at bounding box center [72, 386] width 71 height 8
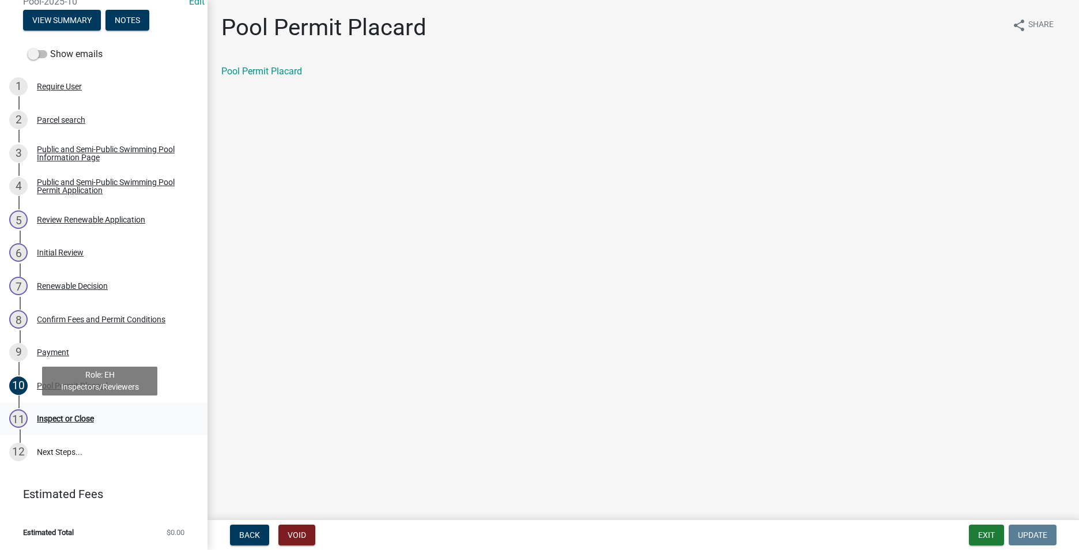
click at [63, 425] on div "11 Inspect or Close" at bounding box center [99, 418] width 180 height 18
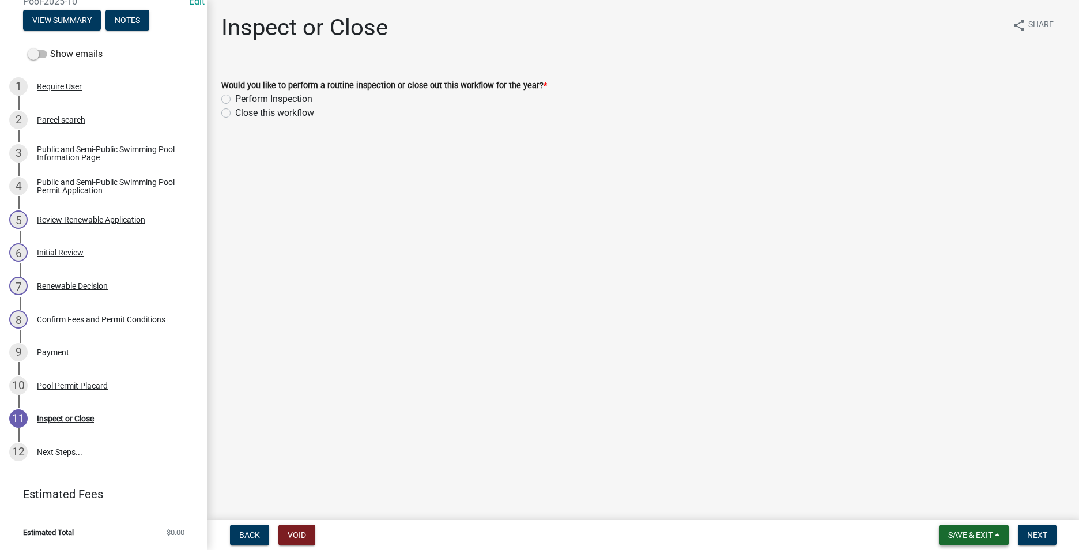
click at [950, 539] on span "Save & Exit" at bounding box center [970, 534] width 44 height 9
click at [970, 483] on button "Save" at bounding box center [963, 478] width 92 height 28
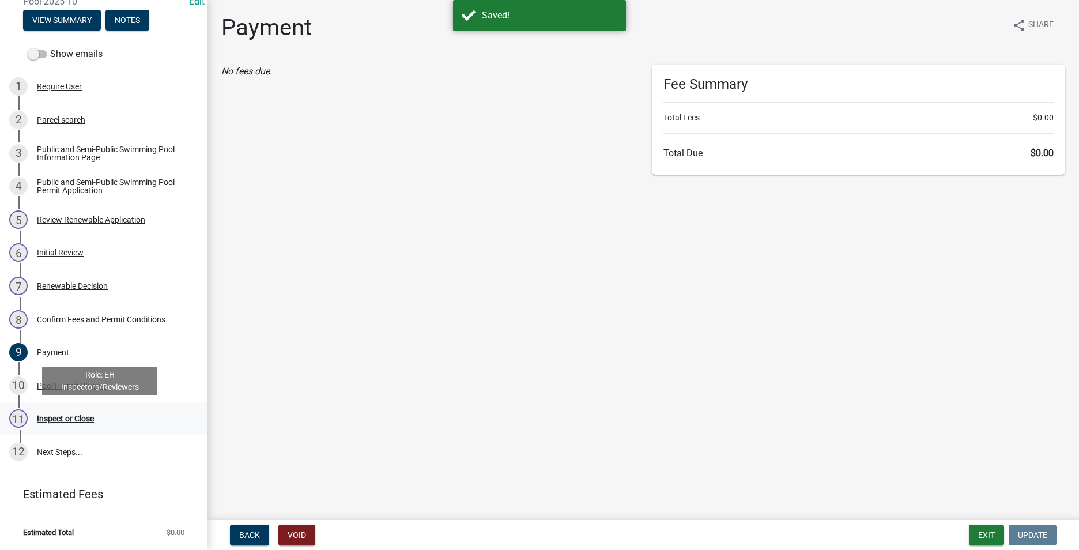
click at [86, 409] on div "11 Inspect or Close" at bounding box center [99, 418] width 180 height 18
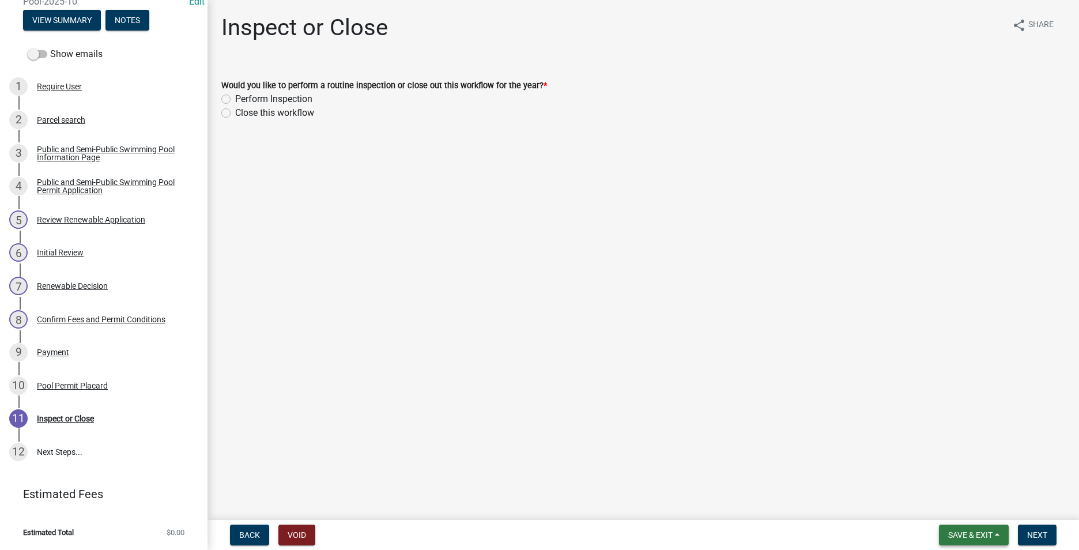
click at [1000, 534] on button "Save & Exit" at bounding box center [974, 535] width 70 height 21
click at [975, 512] on button "Save & Exit" at bounding box center [963, 505] width 92 height 28
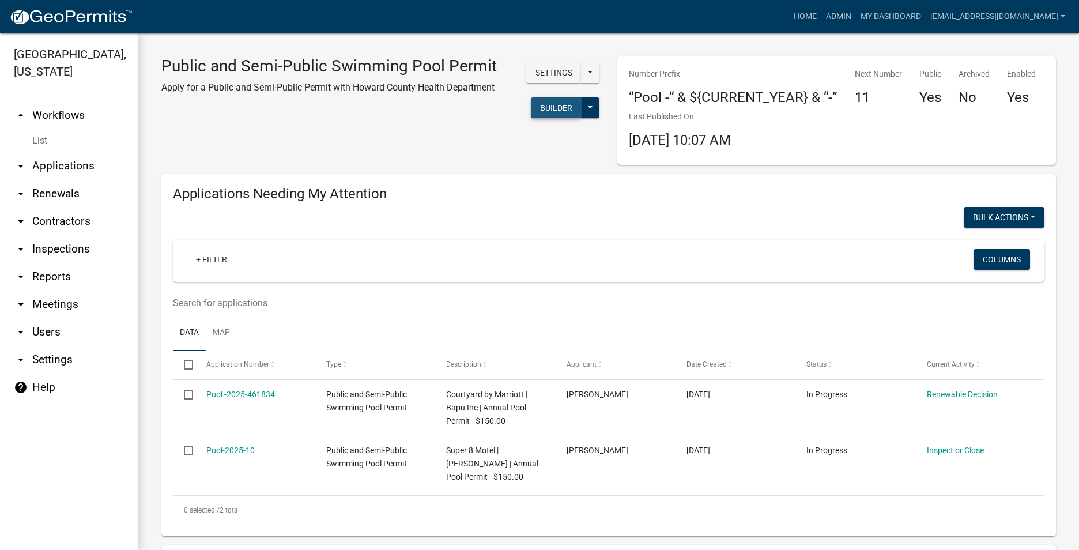
click at [555, 104] on button "Builder" at bounding box center [556, 107] width 51 height 21
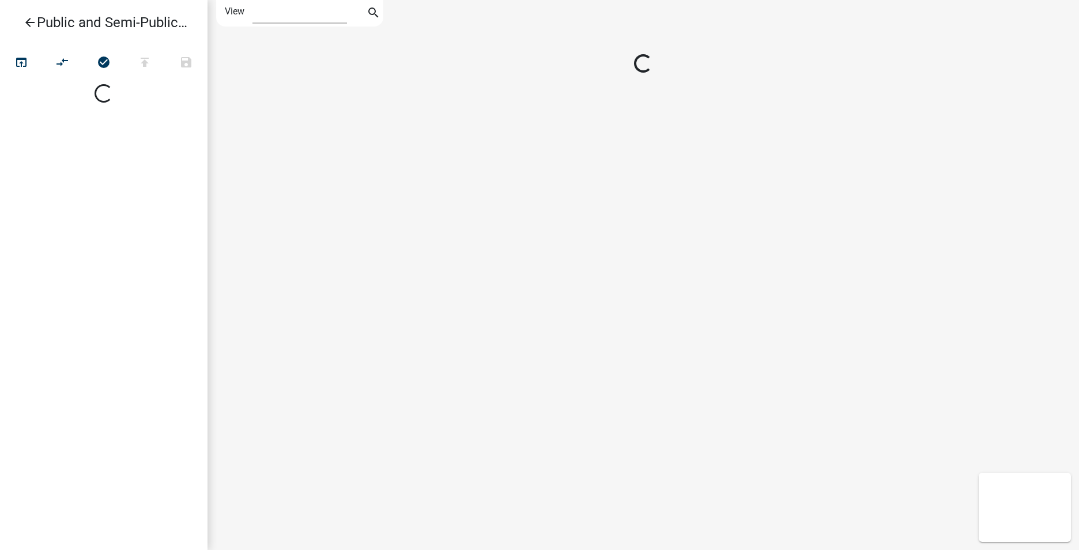
select select "1"
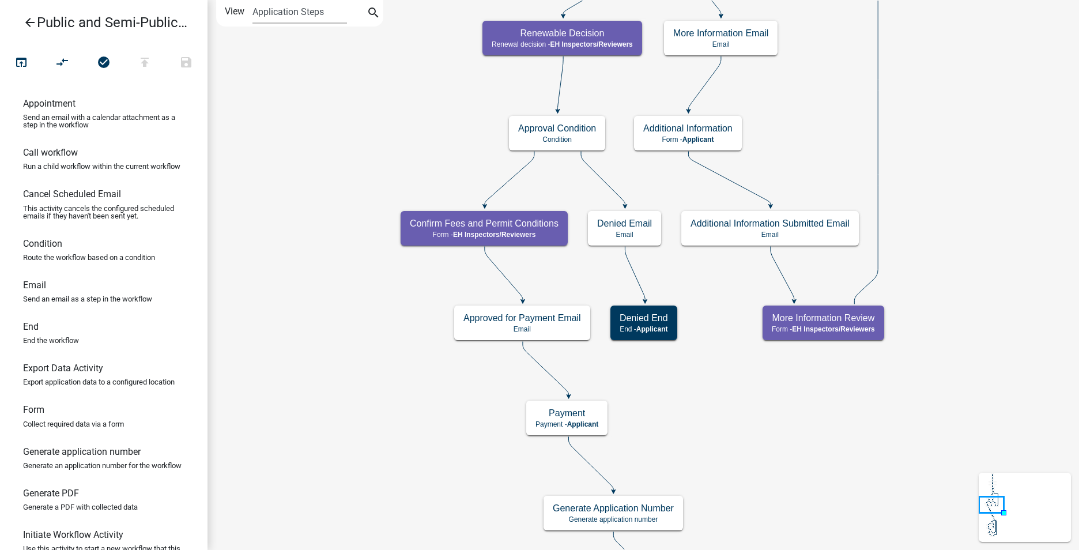
click at [29, 18] on icon "arrow_back" at bounding box center [30, 24] width 14 height 16
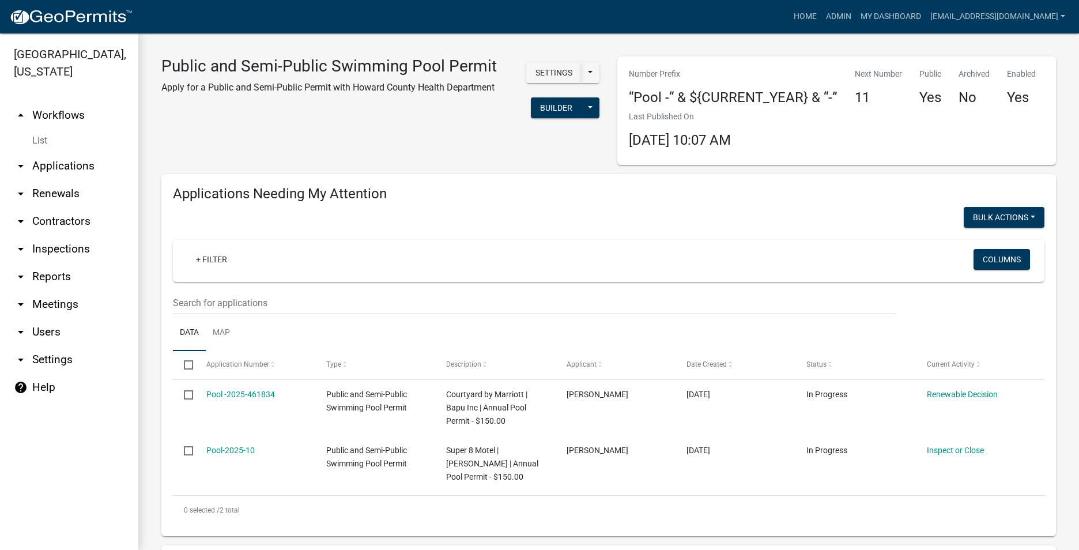
click at [46, 247] on link "arrow_drop_down Inspections" at bounding box center [69, 249] width 138 height 28
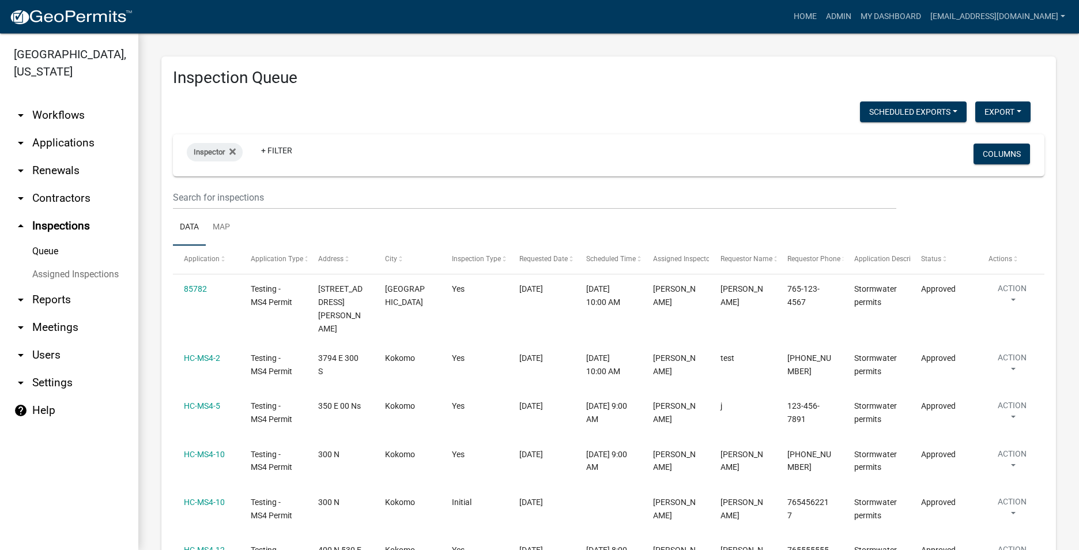
click at [43, 194] on link "arrow_drop_down Contractors" at bounding box center [69, 198] width 138 height 28
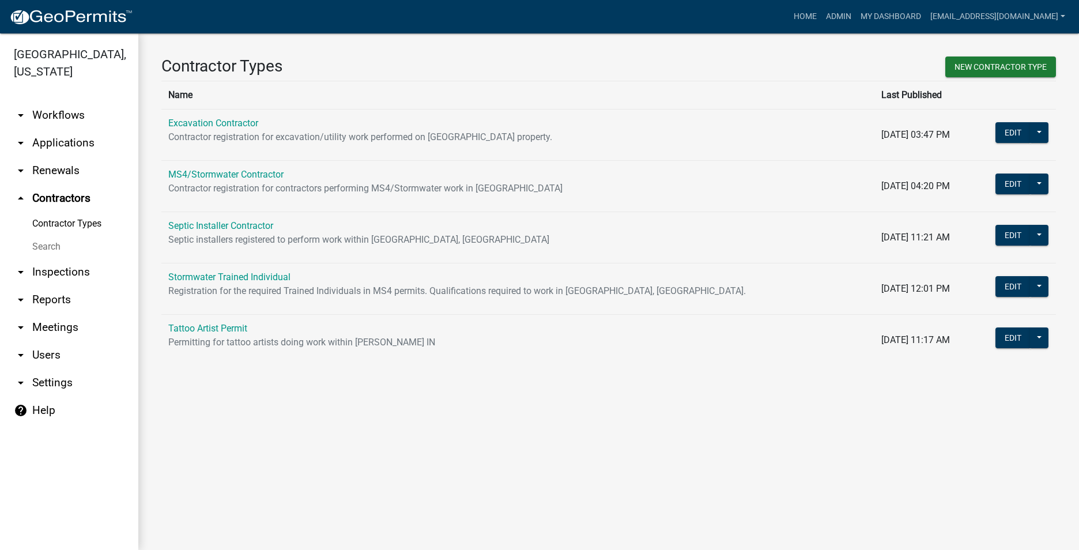
click at [42, 352] on link "arrow_drop_down Users" at bounding box center [69, 355] width 138 height 28
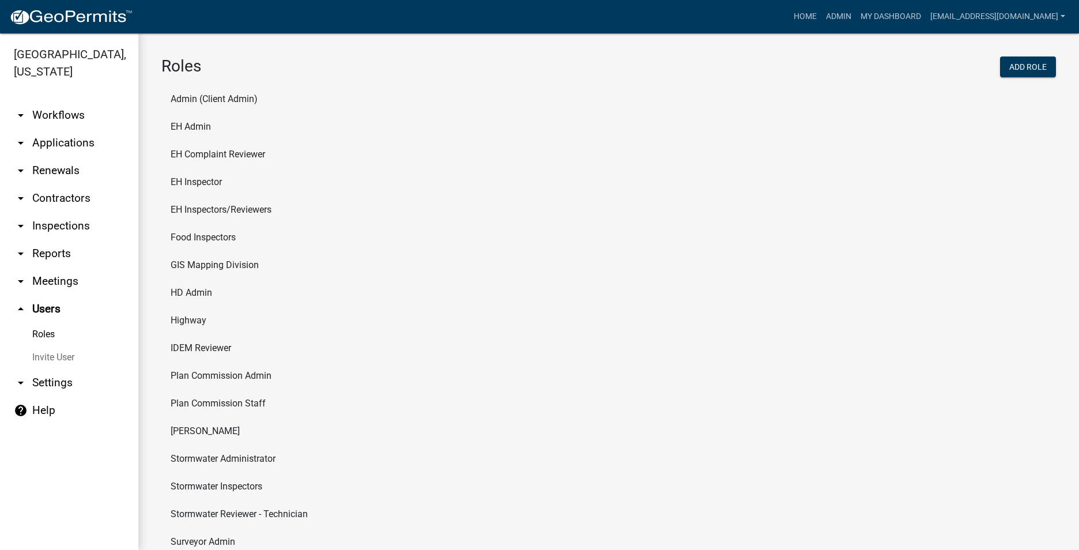
click at [179, 122] on li "EH Admin" at bounding box center [608, 127] width 895 height 28
select select "7: light-green"
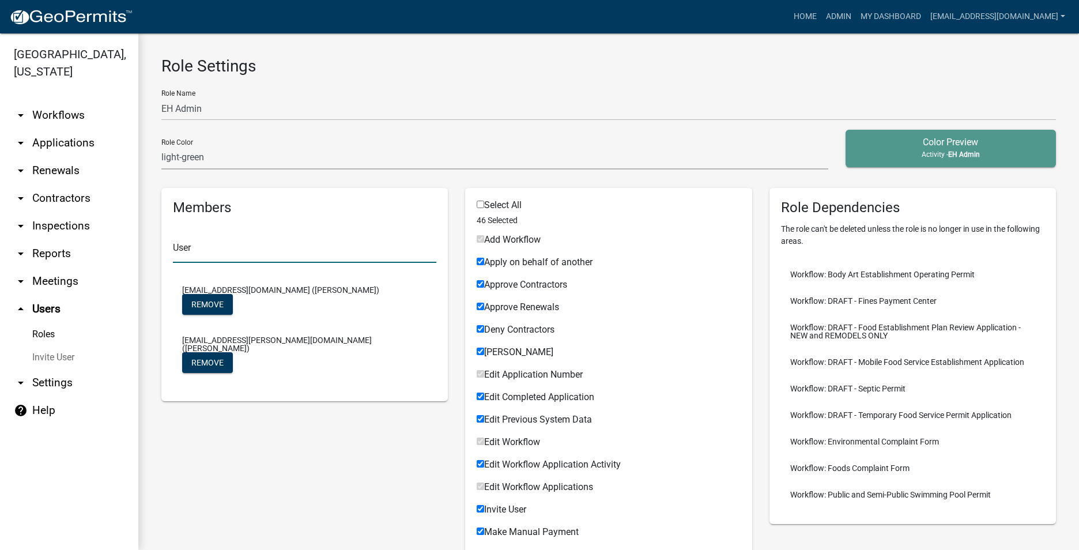
click at [237, 245] on input "text" at bounding box center [304, 251] width 263 height 24
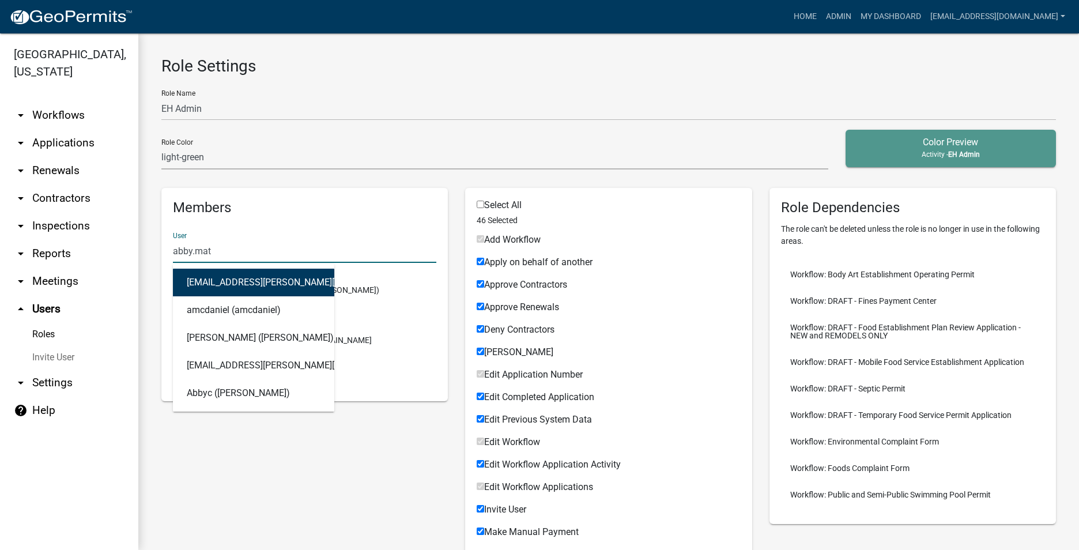
type input "abby.matl"
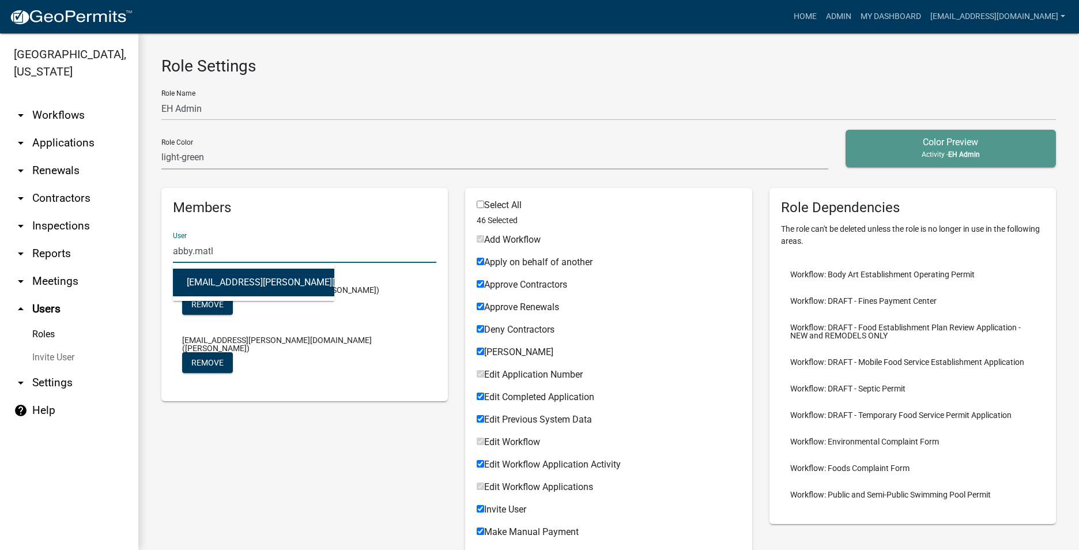
click at [238, 274] on button "abby.matlock@howardcountyin.gov (Abigail Matlock)" at bounding box center [253, 283] width 161 height 28
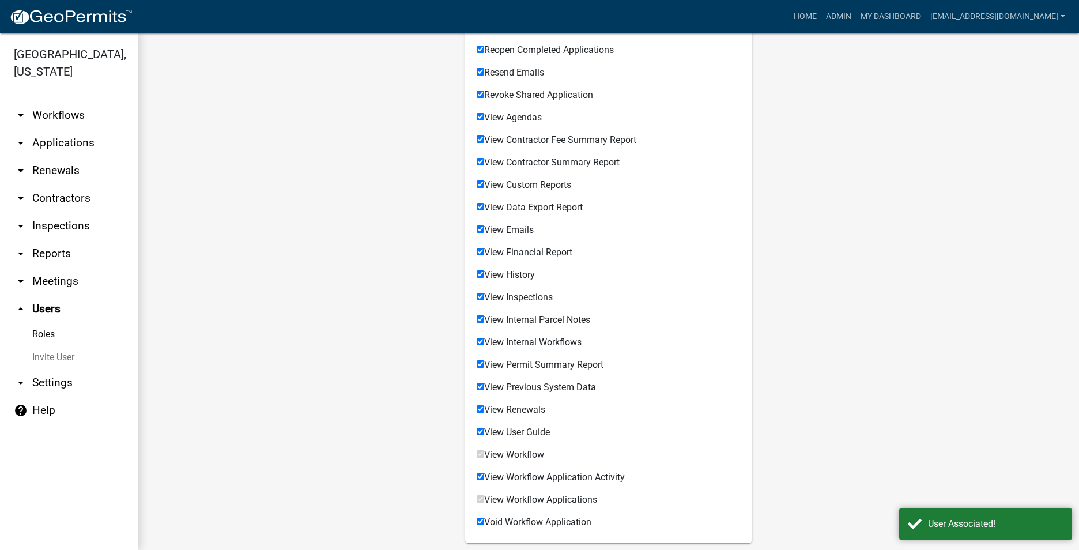
scroll to position [789, 0]
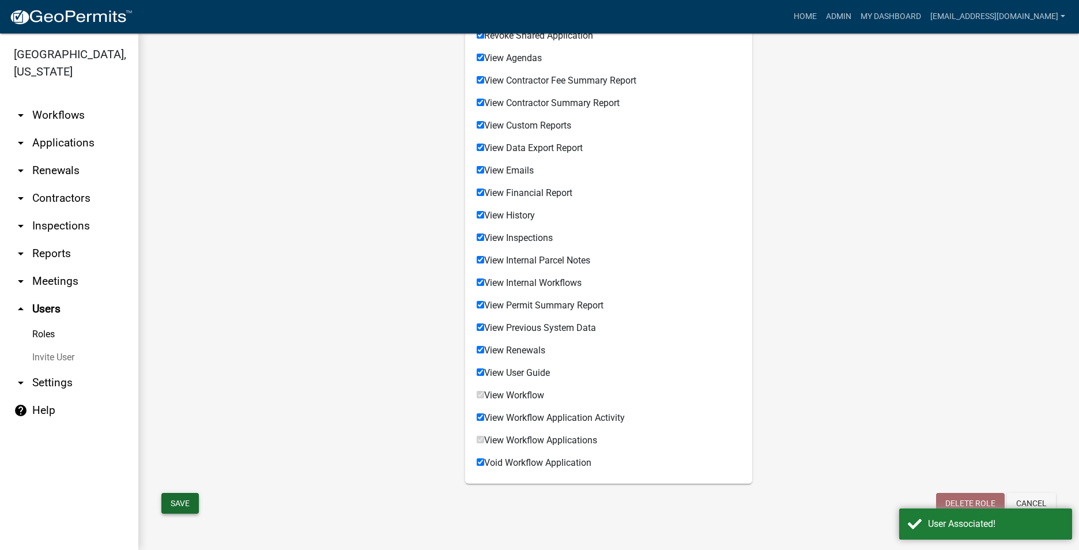
click at [192, 498] on button "Save" at bounding box center [179, 503] width 37 height 21
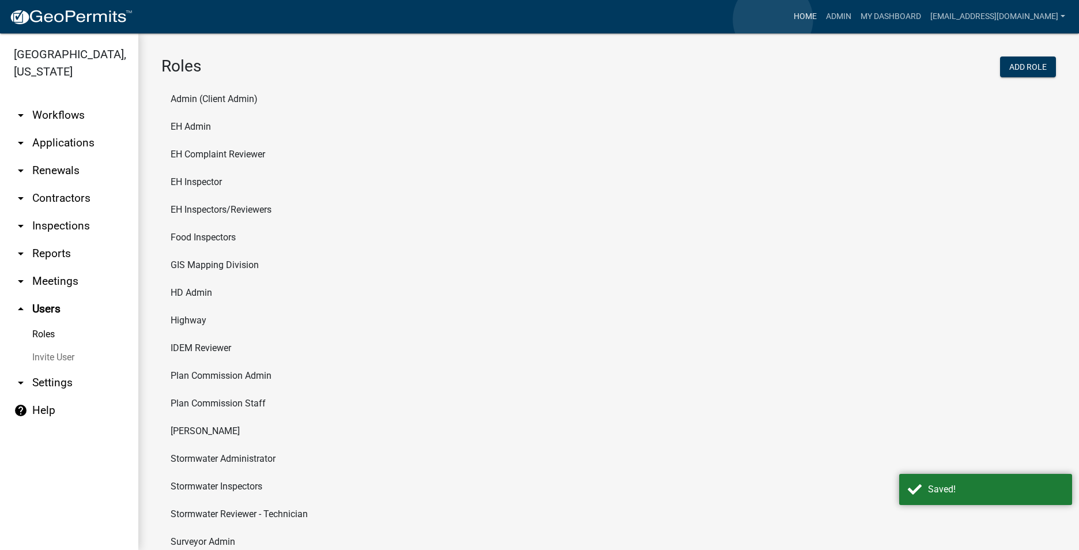
click at [789, 20] on link "Home" at bounding box center [805, 17] width 32 height 22
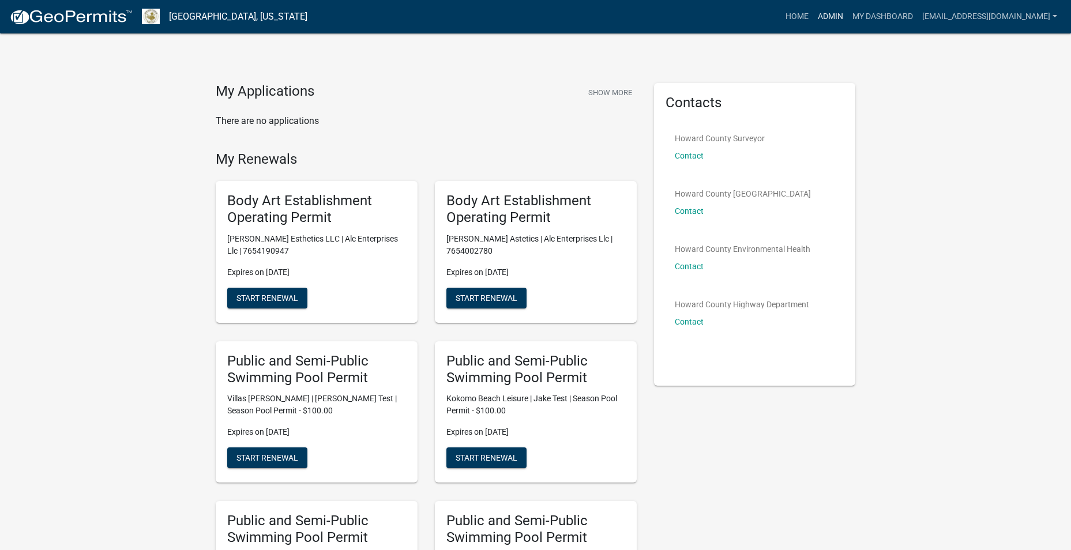
click at [813, 7] on link "Admin" at bounding box center [830, 17] width 35 height 22
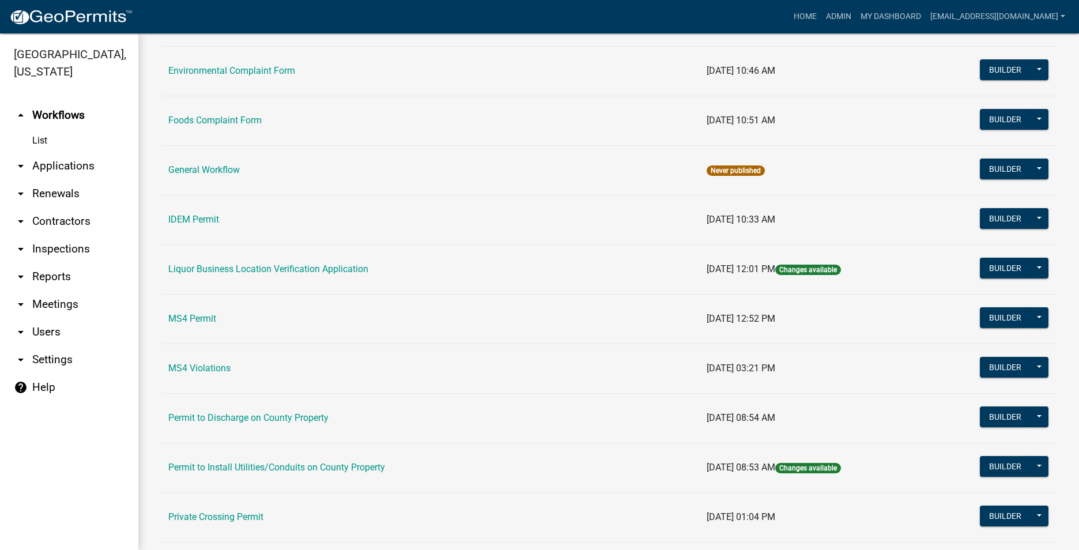
scroll to position [921, 0]
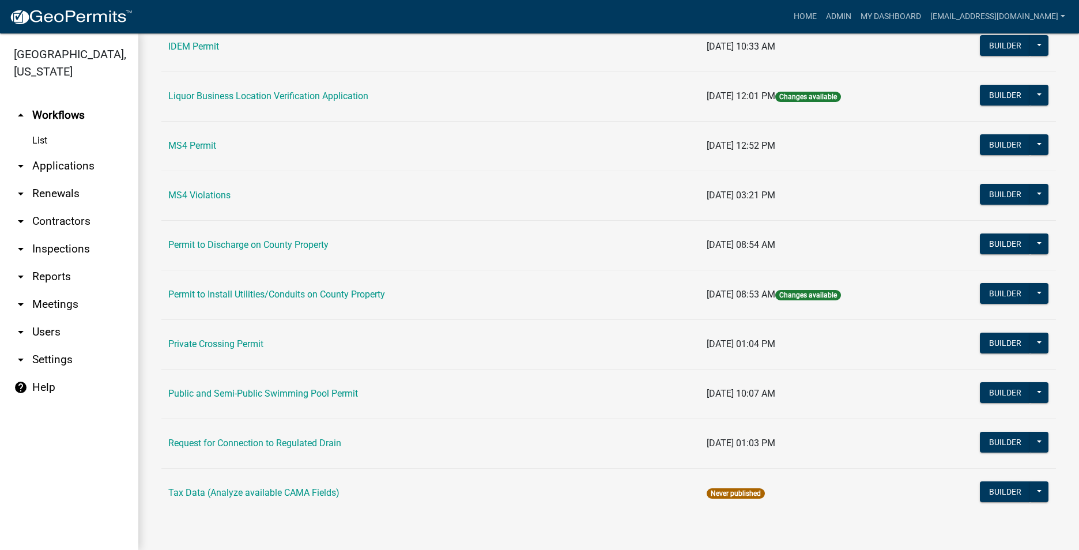
click at [287, 386] on td "Public and Semi-Public Swimming Pool Permit" at bounding box center [430, 394] width 538 height 50
click at [277, 394] on link "Public and Semi-Public Swimming Pool Permit" at bounding box center [263, 393] width 190 height 11
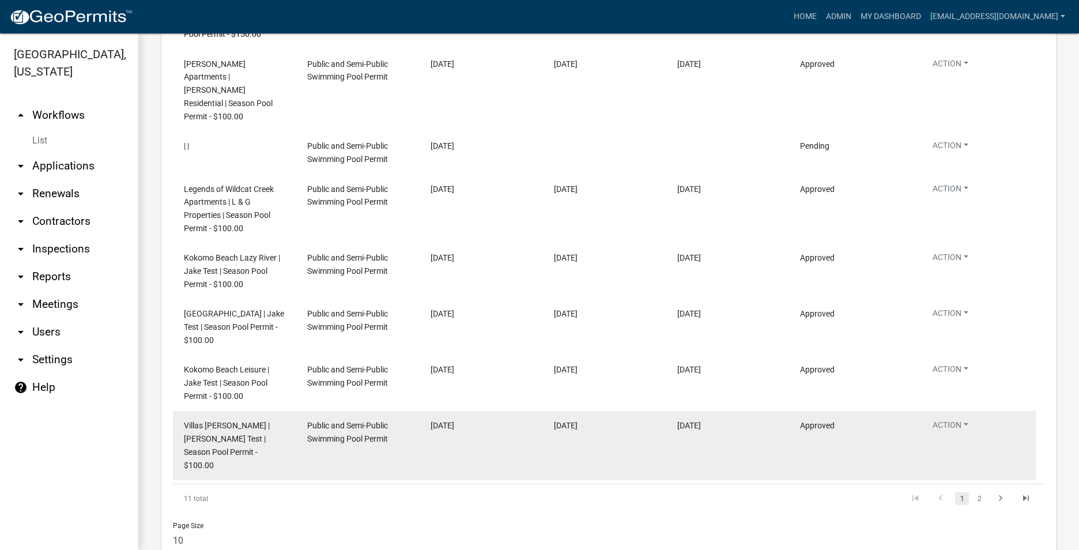
scroll to position [1642, 0]
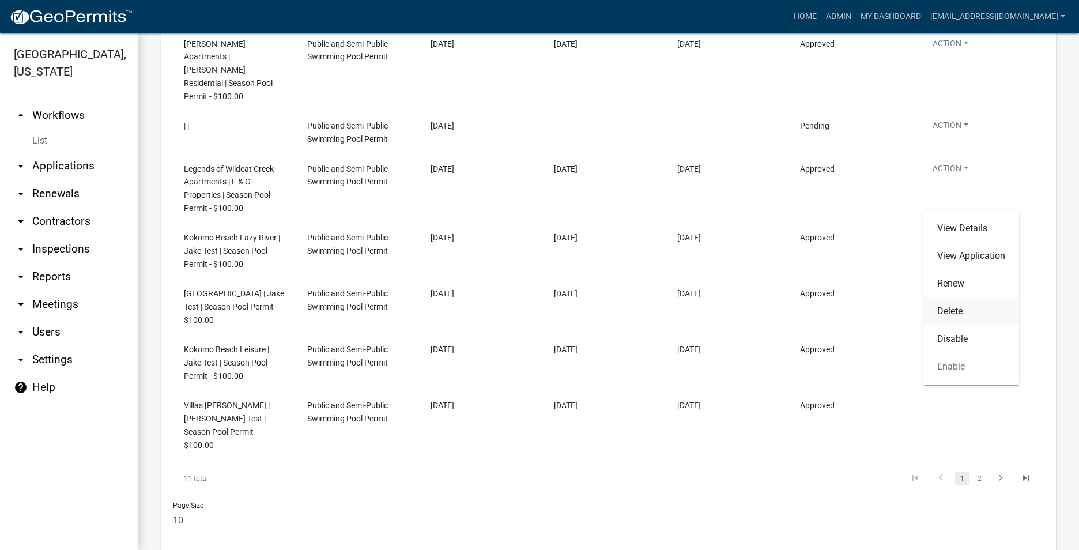
click at [963, 314] on link "Delete" at bounding box center [972, 311] width 96 height 28
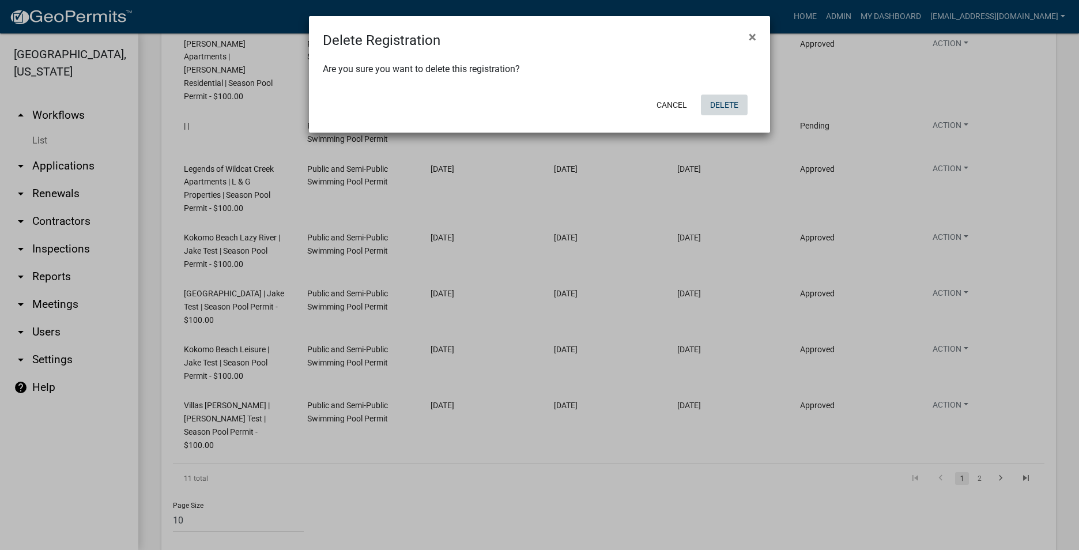
click at [714, 105] on button "Delete" at bounding box center [724, 105] width 47 height 21
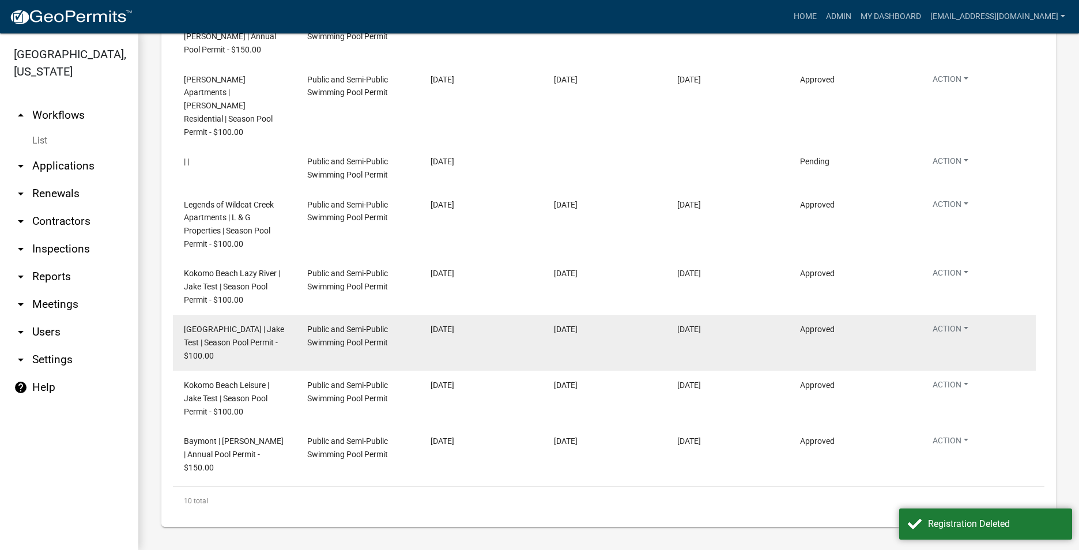
scroll to position [1580, 0]
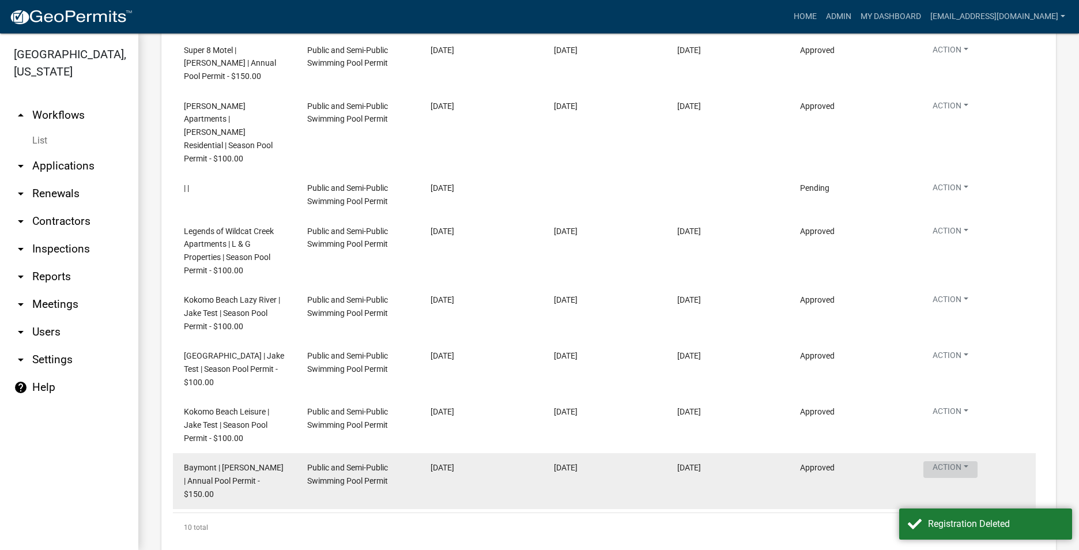
click at [957, 17] on button "Action" at bounding box center [951, 9] width 54 height 17
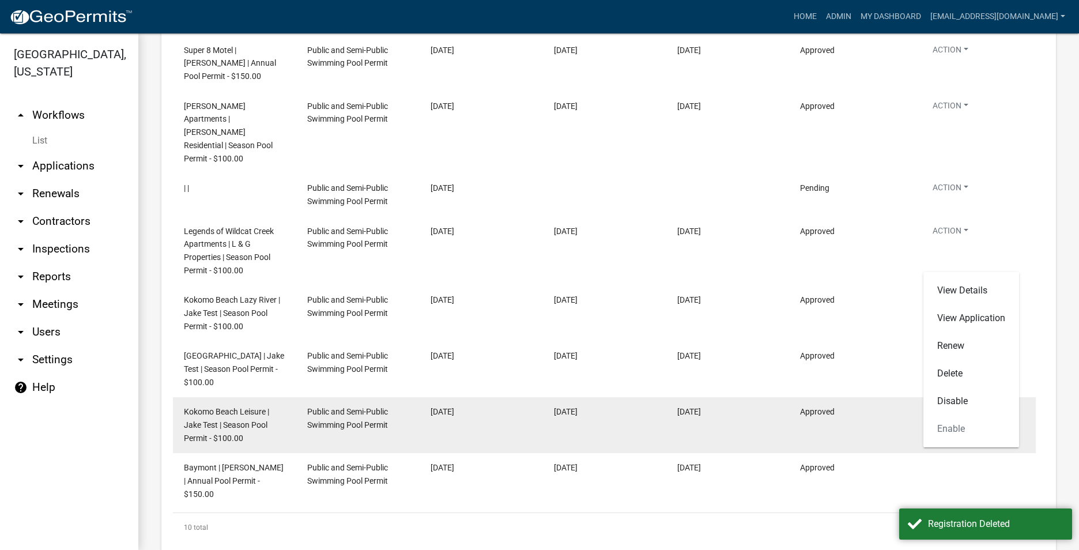
click at [696, 412] on datatable-body-cell "1/7/2026" at bounding box center [727, 425] width 123 height 56
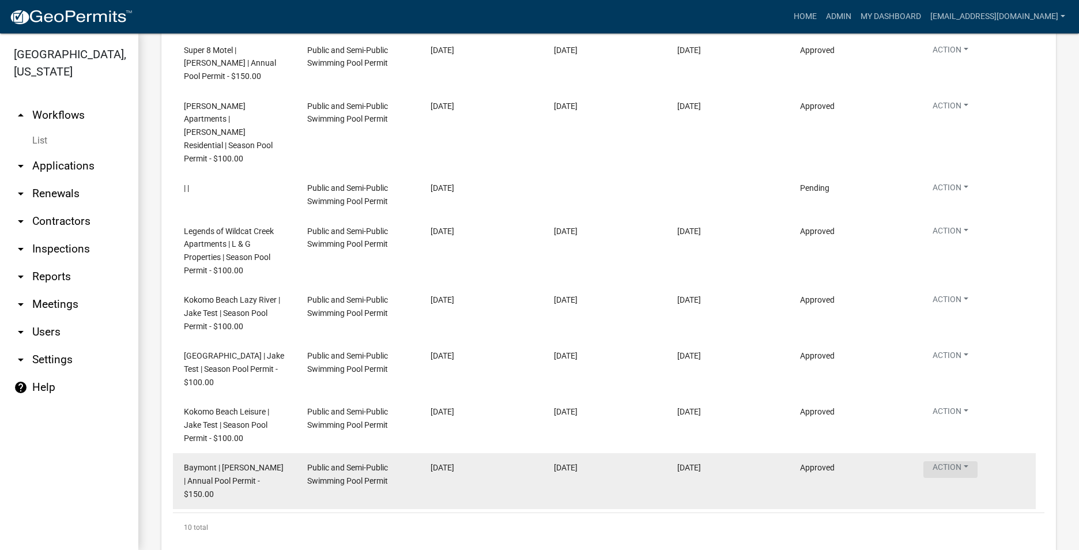
click at [966, 17] on button "Action" at bounding box center [951, 9] width 54 height 17
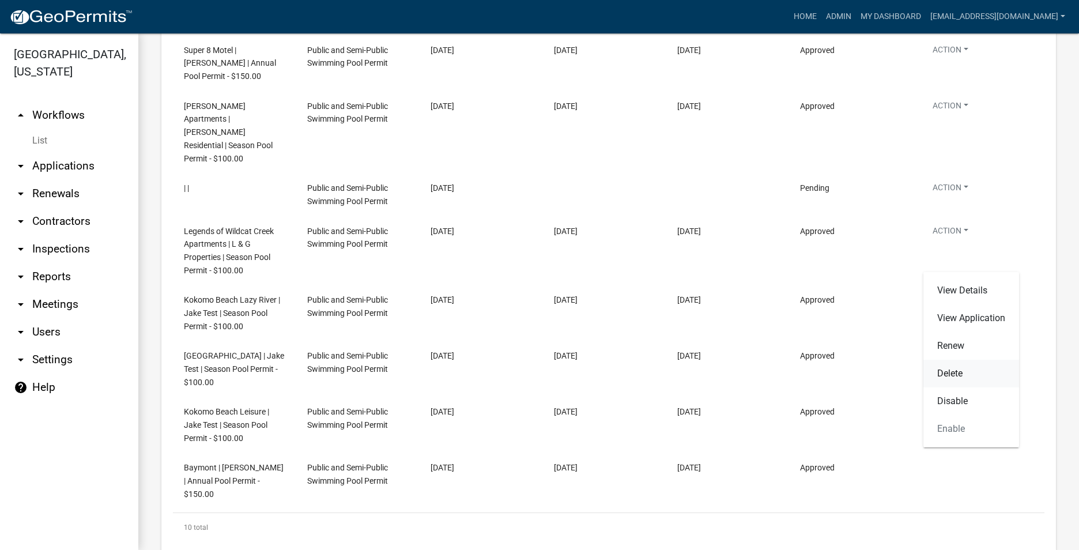
click at [951, 370] on link "Delete" at bounding box center [972, 374] width 96 height 28
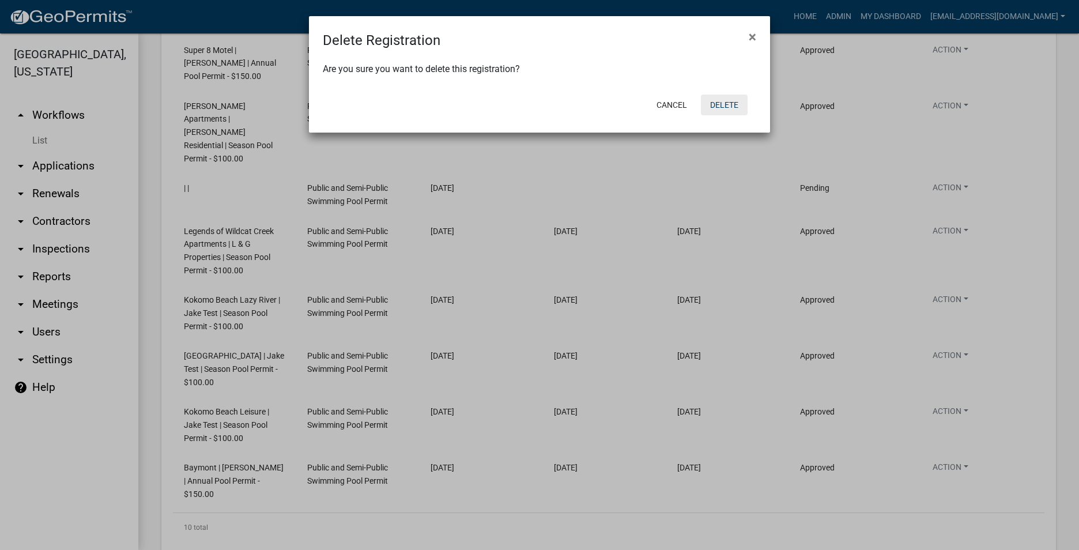
click at [739, 101] on button "Delete" at bounding box center [724, 105] width 47 height 21
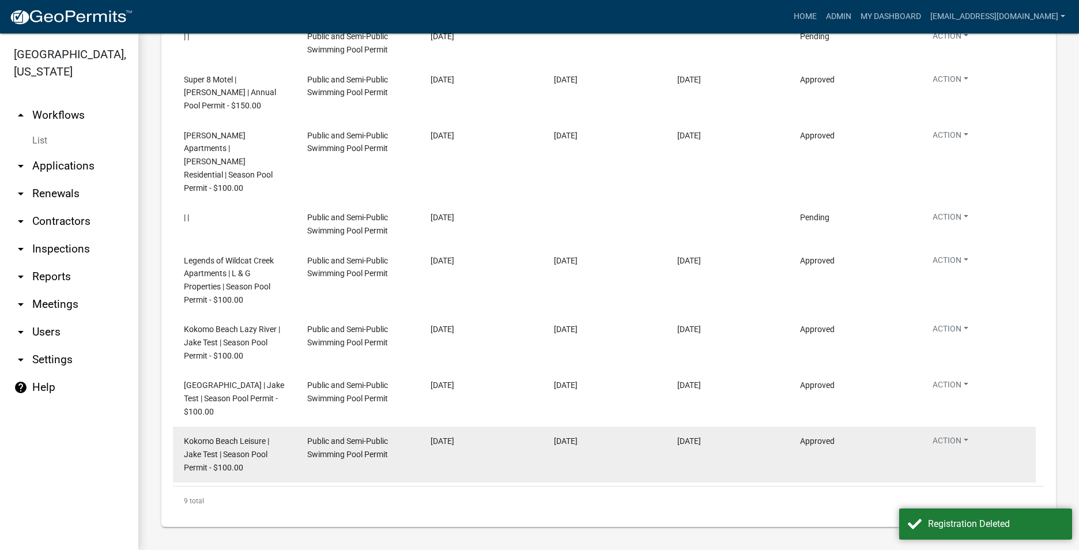
scroll to position [1538, 0]
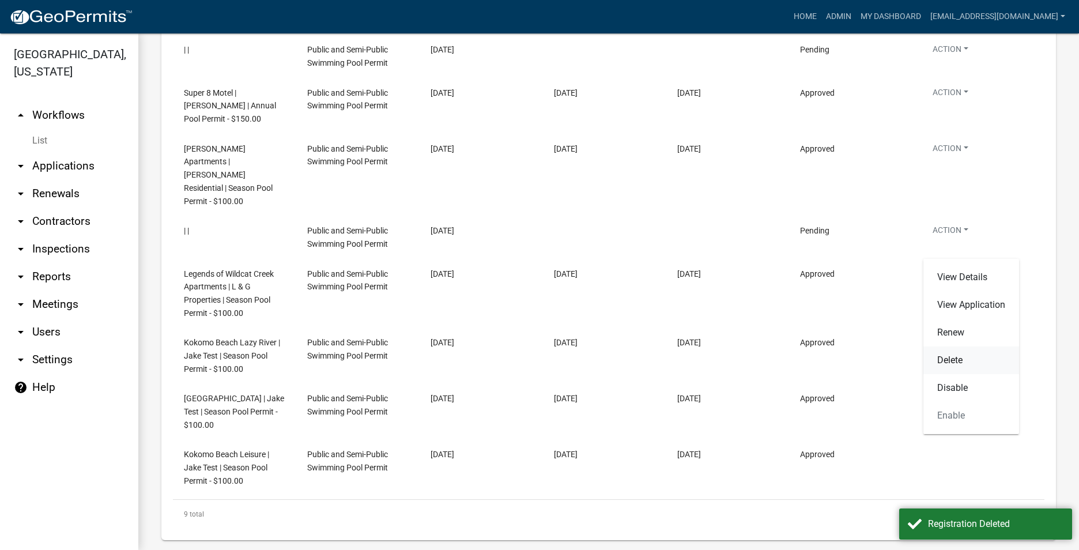
click at [960, 362] on link "Delete" at bounding box center [972, 360] width 96 height 28
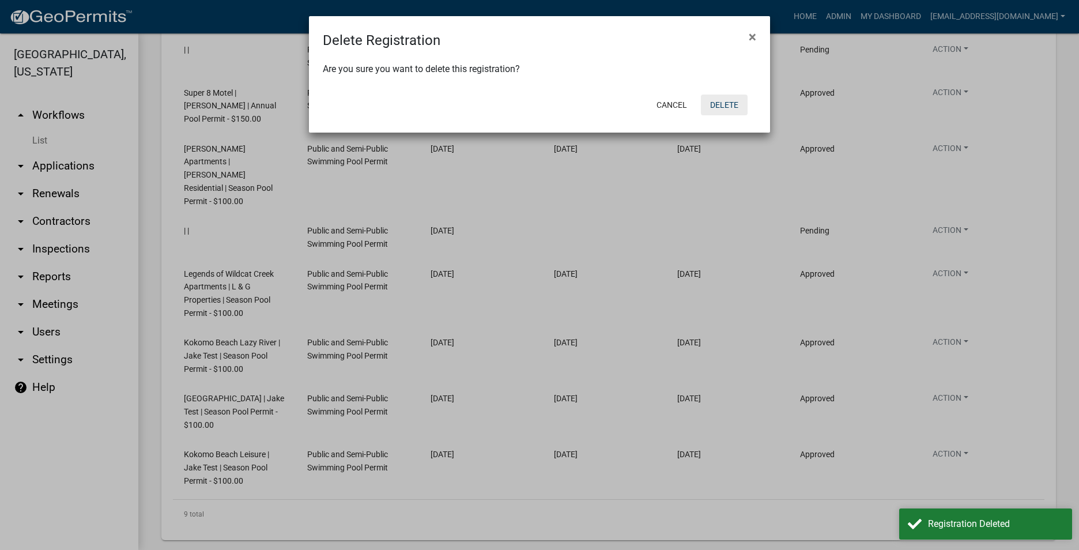
click at [723, 104] on button "Delete" at bounding box center [724, 105] width 47 height 21
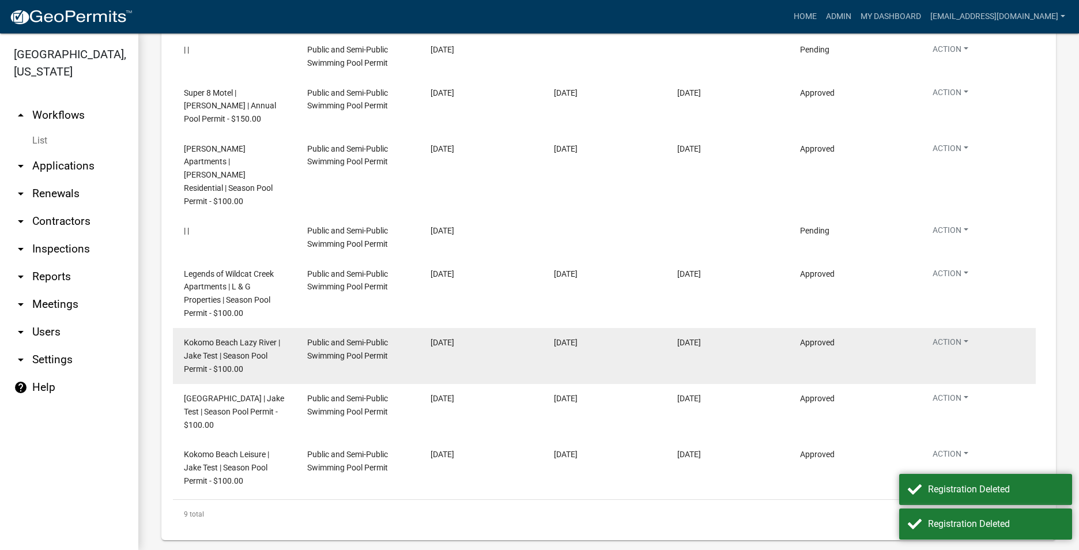
scroll to position [1482, 0]
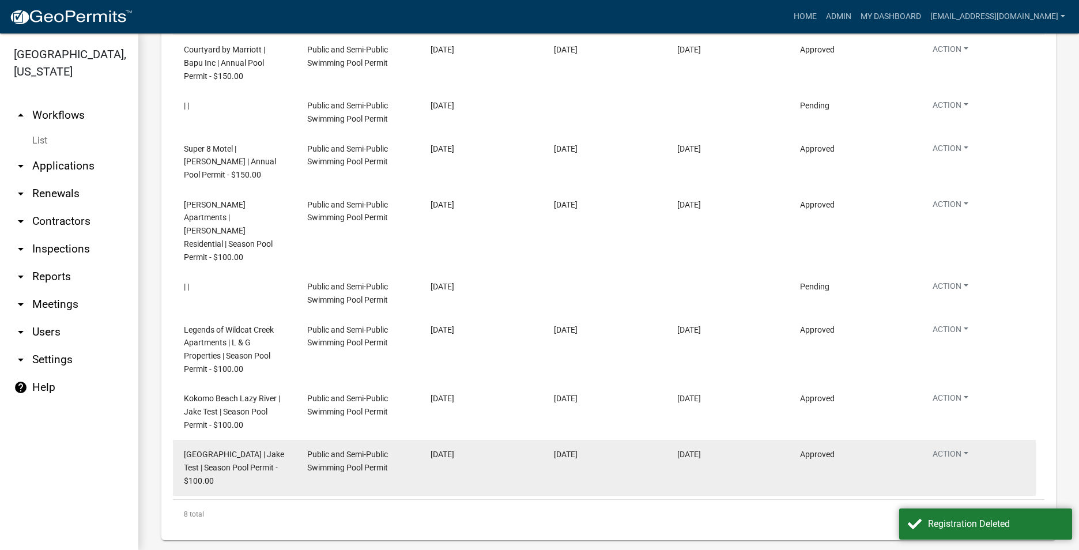
click at [928, 440] on datatable-body-cell "Action View Details View Application Renew Delete Disable Enable" at bounding box center [974, 468] width 123 height 56
click at [942, 448] on button "Action" at bounding box center [951, 456] width 54 height 17
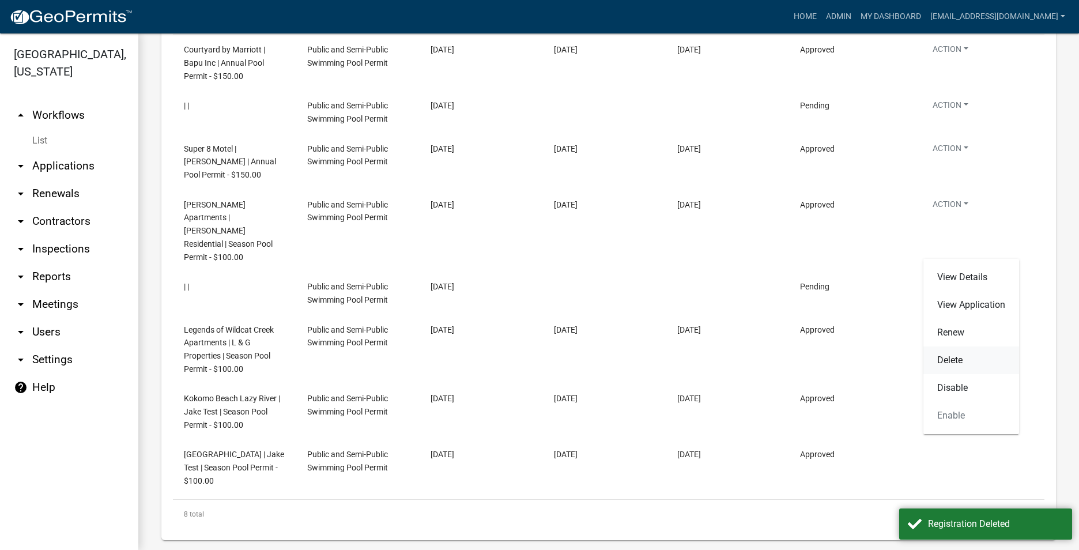
click at [965, 363] on link "Delete" at bounding box center [972, 360] width 96 height 28
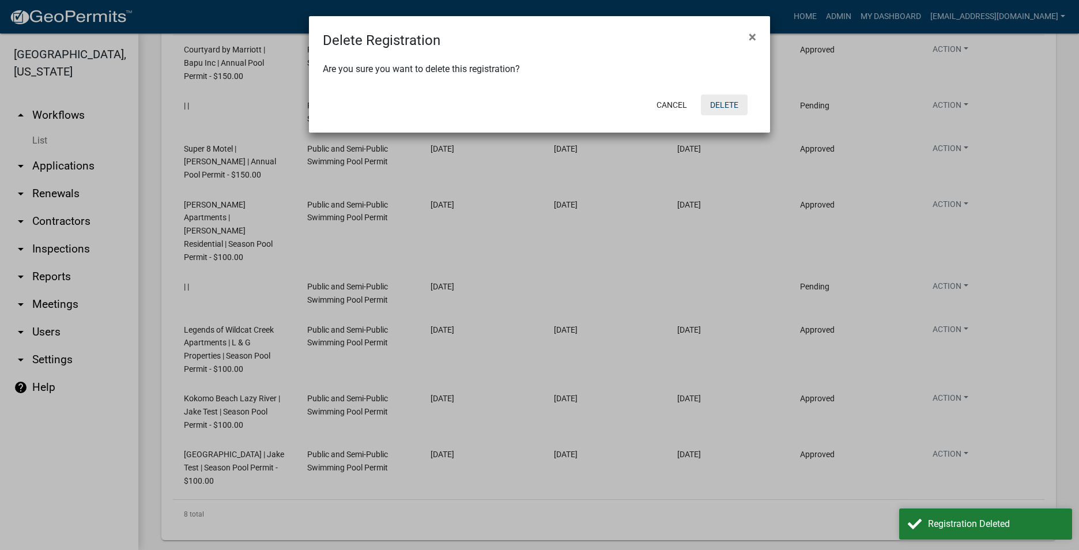
click at [730, 101] on button "Delete" at bounding box center [724, 105] width 47 height 21
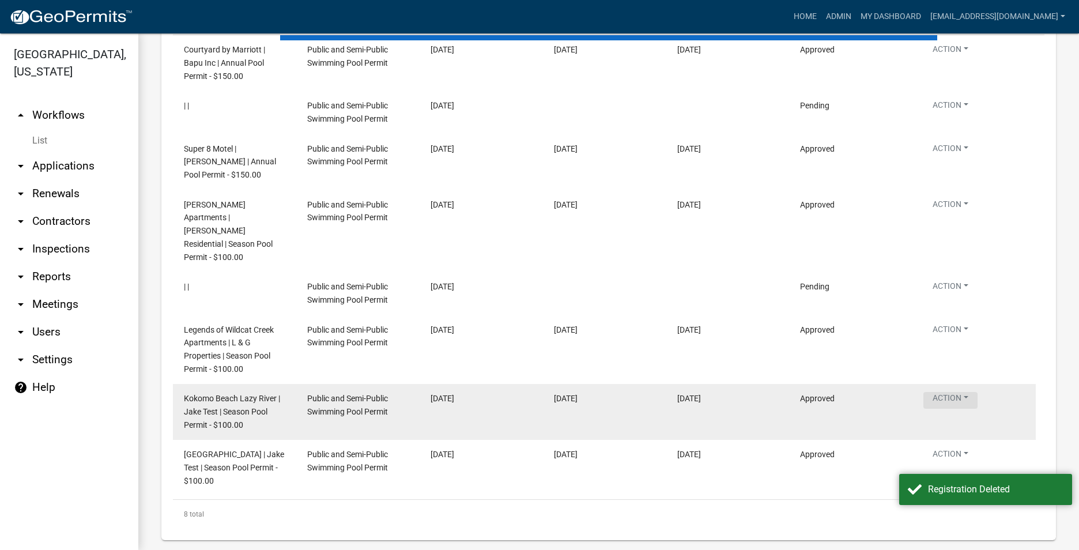
scroll to position [1426, 0]
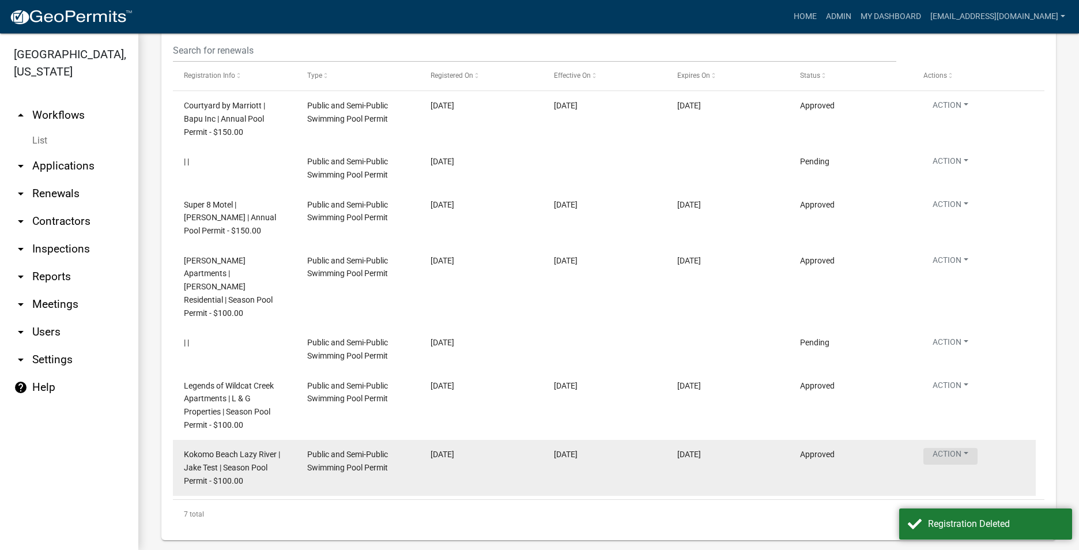
click at [962, 116] on button "Action" at bounding box center [951, 107] width 54 height 17
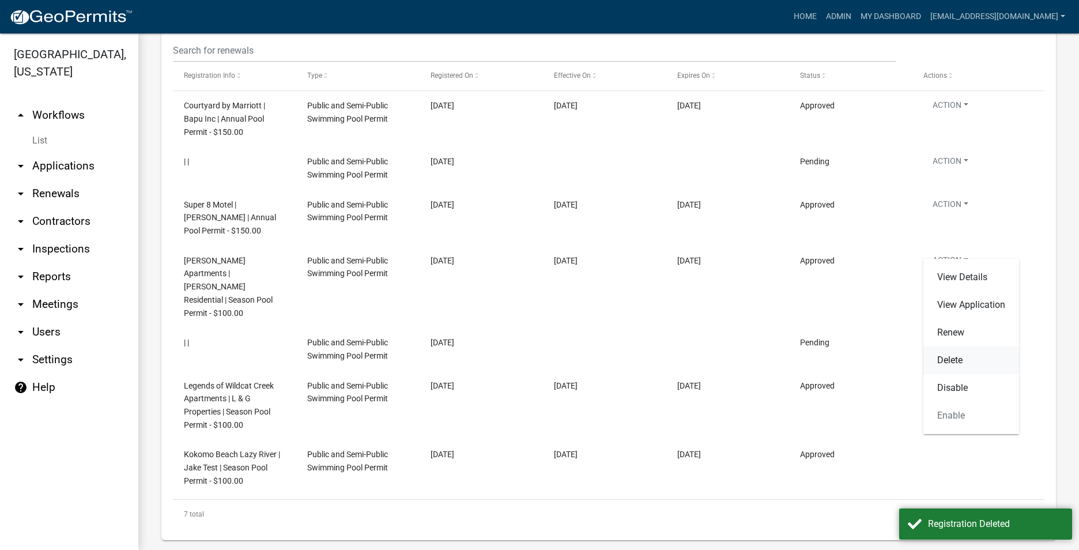
click at [968, 363] on link "Delete" at bounding box center [972, 360] width 96 height 28
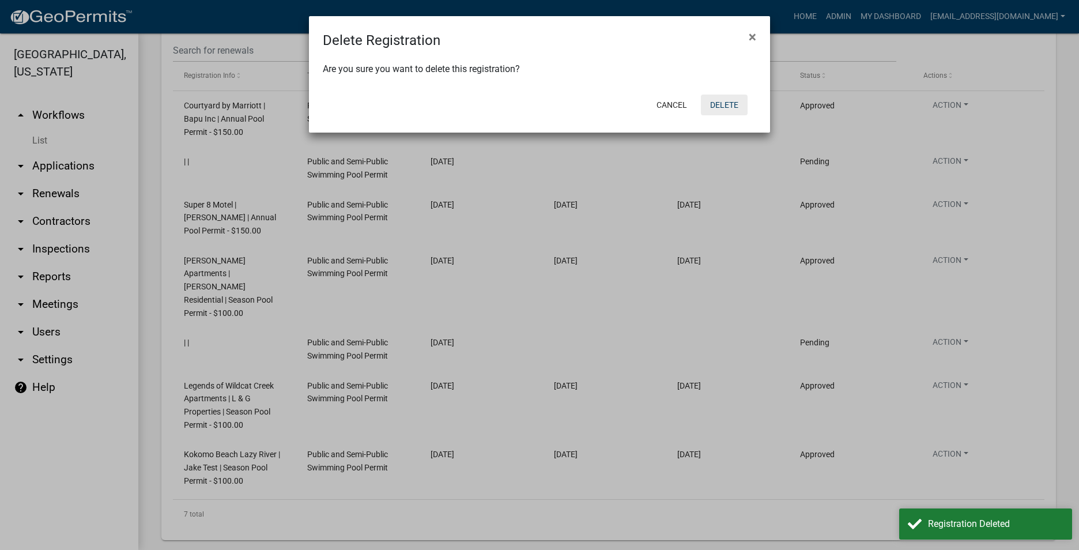
click at [728, 101] on button "Delete" at bounding box center [724, 105] width 47 height 21
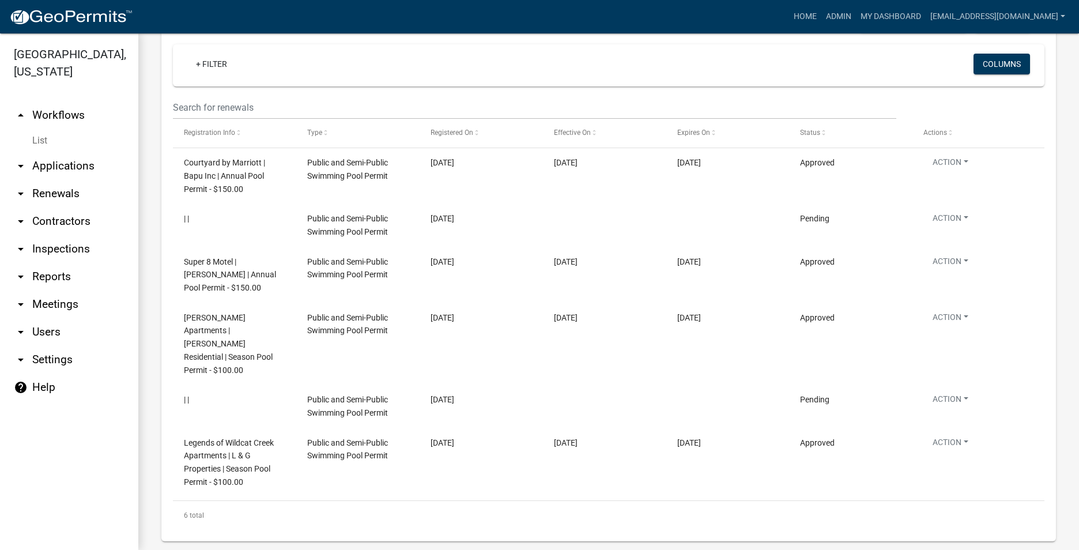
scroll to position [1370, 0]
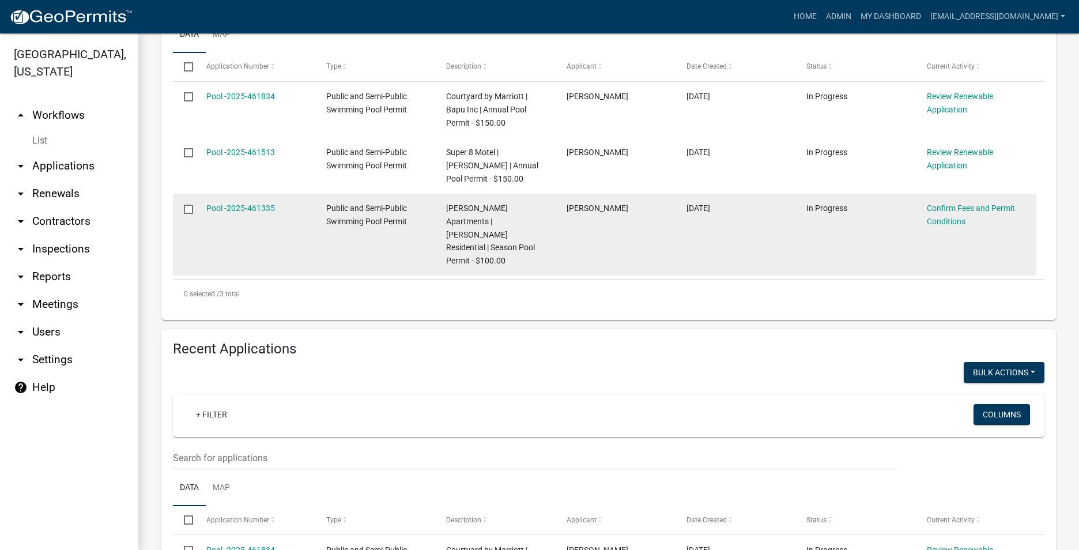
scroll to position [288, 0]
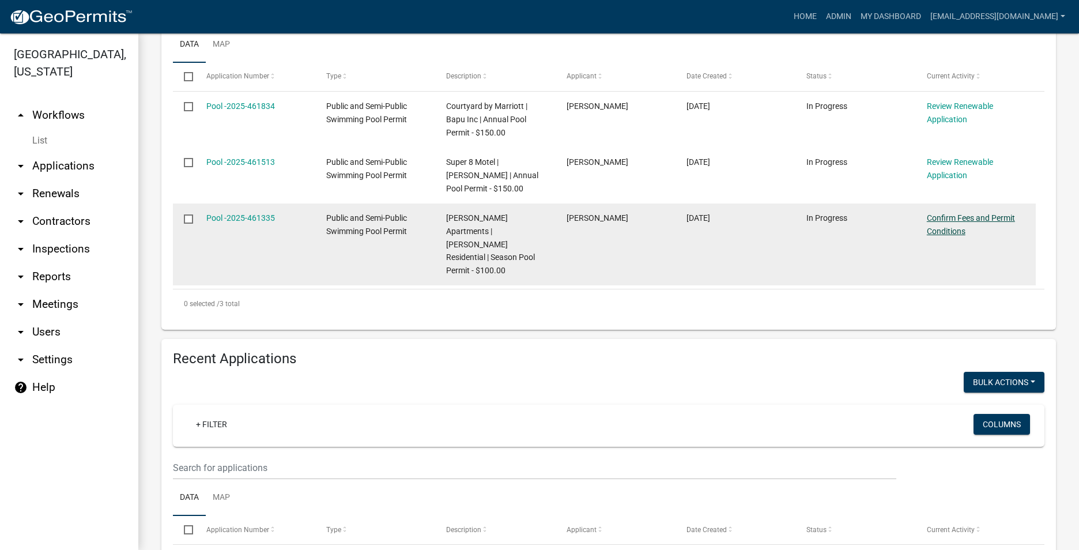
click at [956, 236] on link "Confirm Fees and Permit Conditions" at bounding box center [971, 224] width 88 height 22
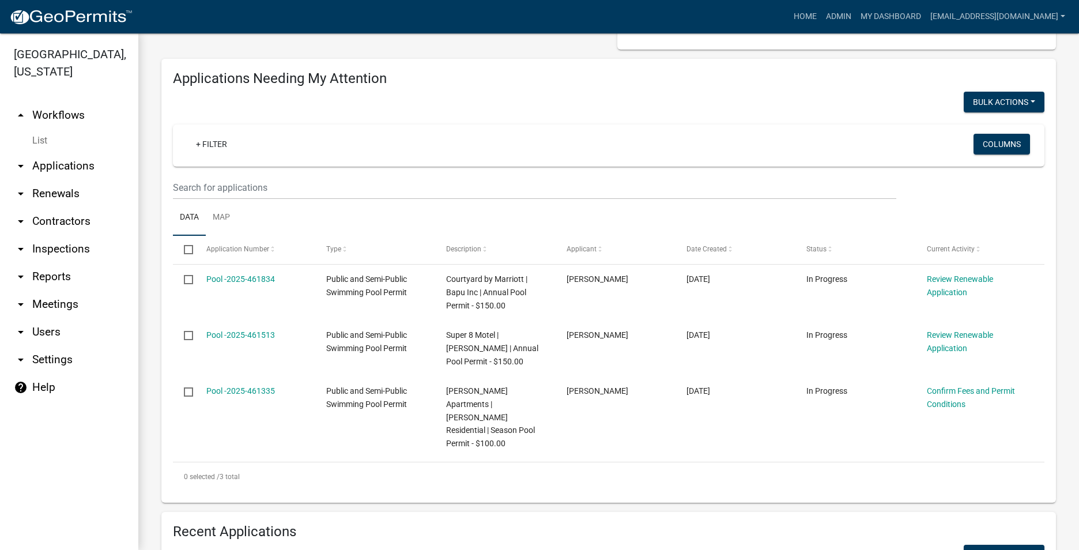
scroll to position [173, 0]
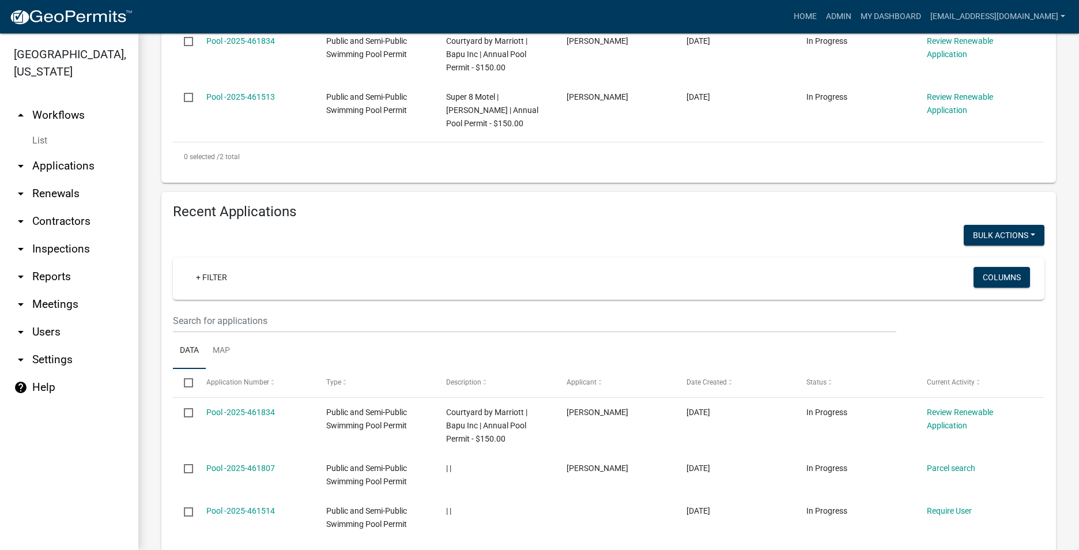
scroll to position [547, 0]
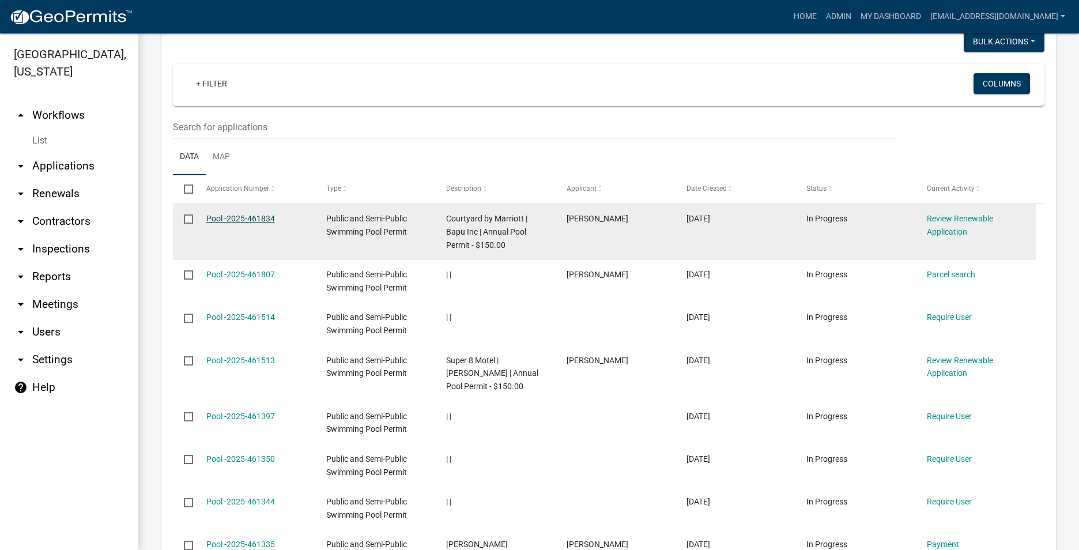
click at [242, 223] on link "Pool -2025-461834" at bounding box center [240, 218] width 69 height 9
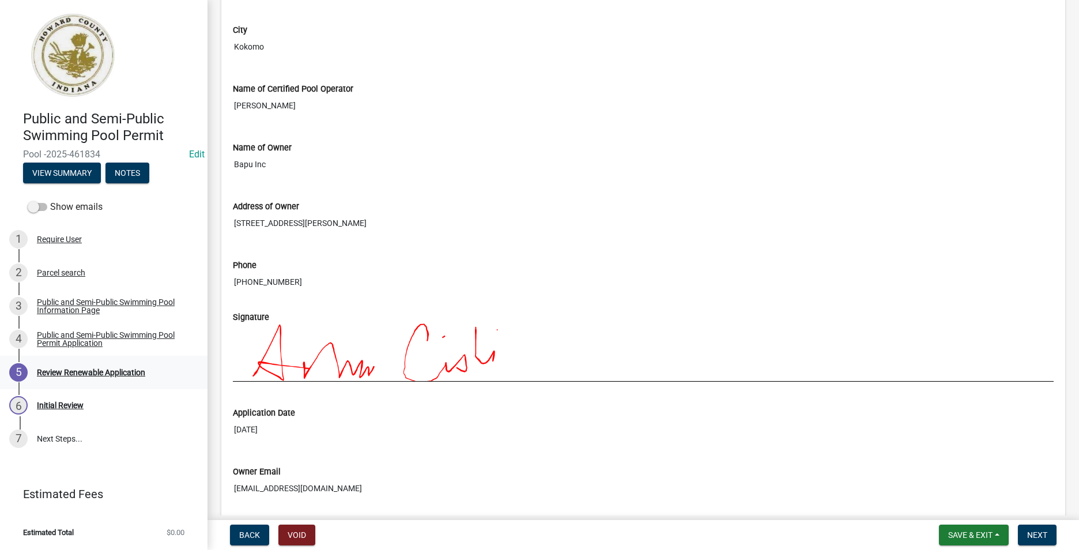
scroll to position [924, 0]
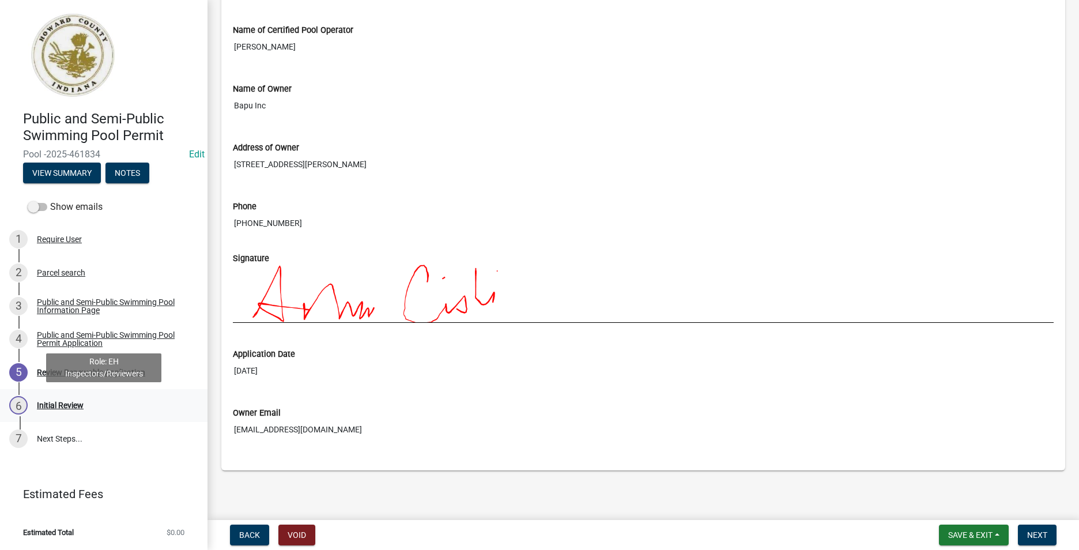
click at [94, 395] on link "6 Initial Review" at bounding box center [104, 405] width 208 height 33
click at [84, 446] on link "7 Next Steps..." at bounding box center [104, 438] width 208 height 33
click at [101, 405] on div "6 Initial Review" at bounding box center [99, 405] width 180 height 18
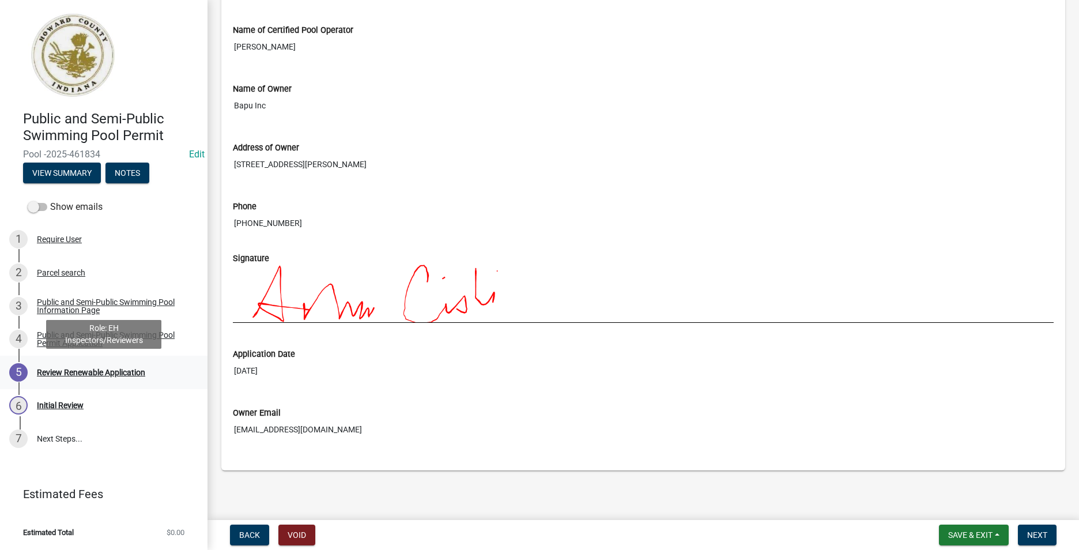
click at [164, 382] on link "5 Review Renewable Application" at bounding box center [104, 372] width 208 height 33
click at [139, 331] on div "Public and Semi-Public Swimming Pool Permit Application" at bounding box center [113, 339] width 152 height 16
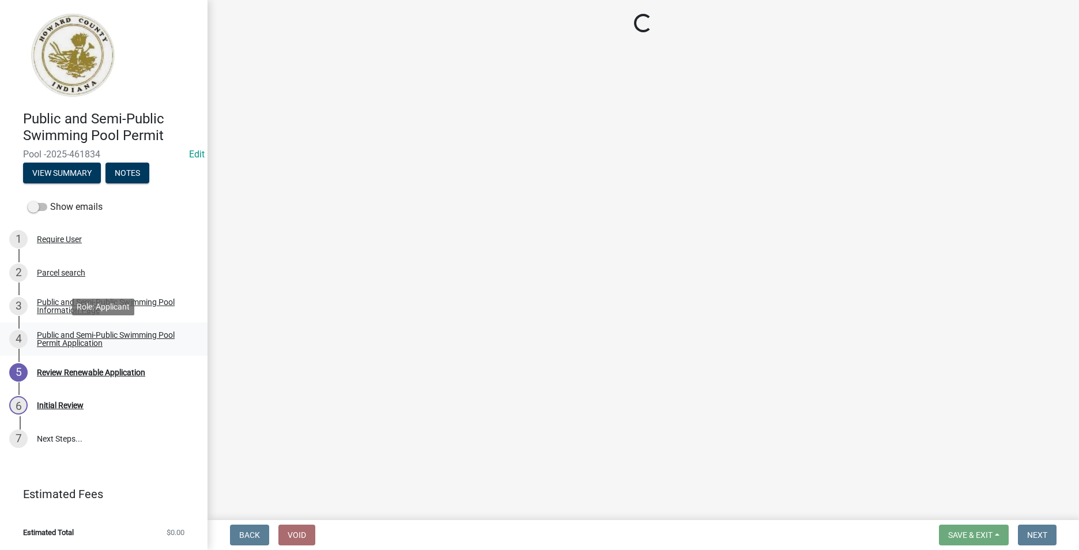
scroll to position [0, 0]
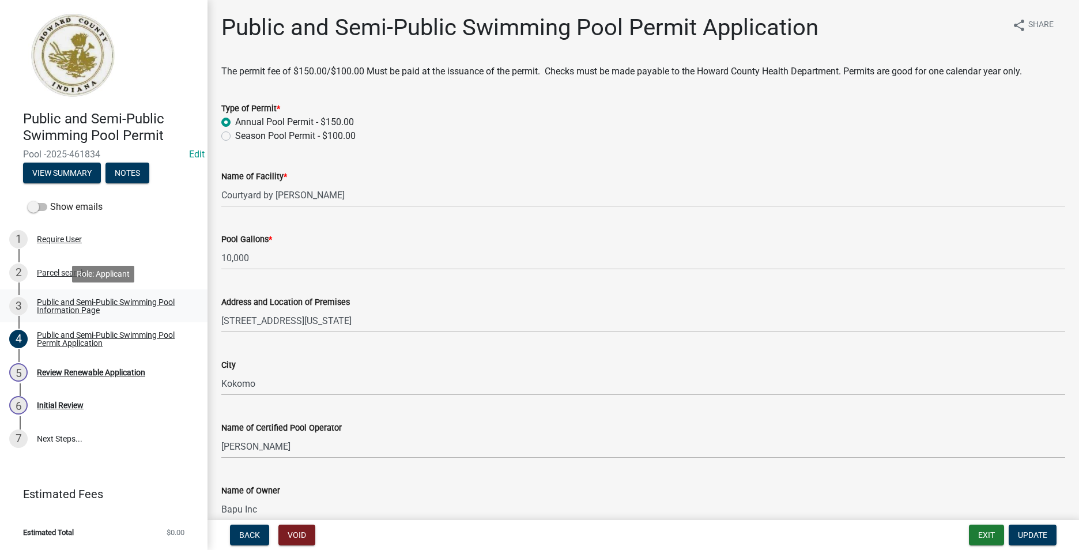
click at [133, 311] on div "Public and Semi-Public Swimming Pool Information Page" at bounding box center [113, 306] width 152 height 16
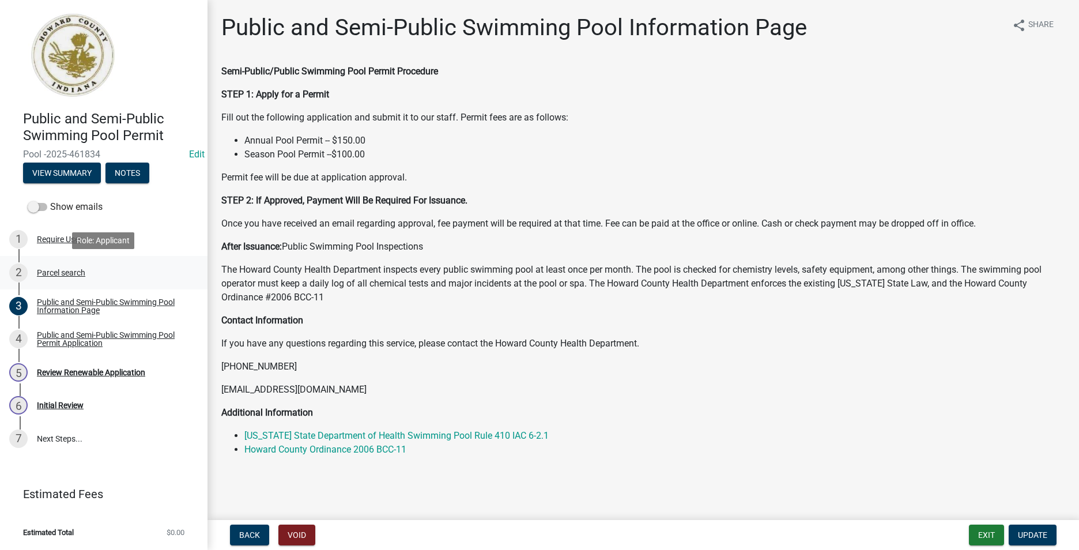
click at [125, 285] on link "2 Parcel search" at bounding box center [104, 272] width 208 height 33
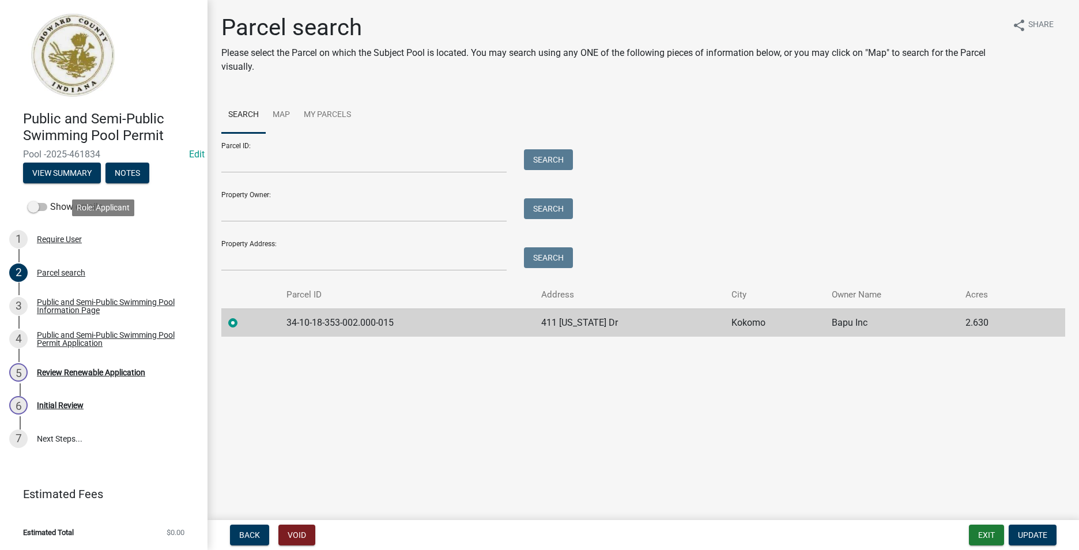
click at [112, 244] on div "1 Require User" at bounding box center [99, 239] width 180 height 18
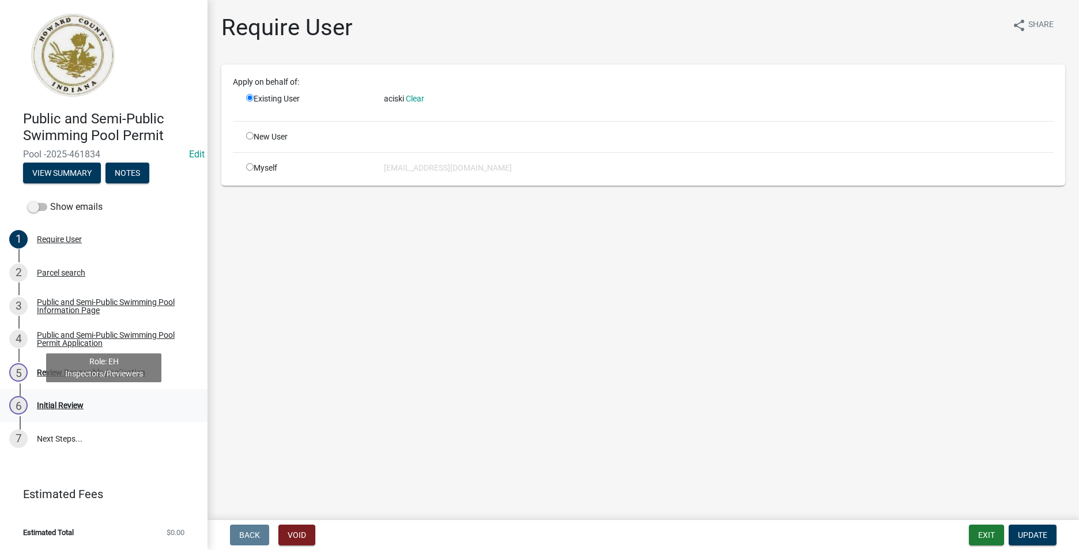
click at [92, 404] on div "6 Initial Review" at bounding box center [99, 405] width 180 height 18
click at [97, 402] on div "6 Initial Review" at bounding box center [99, 405] width 180 height 18
click at [108, 364] on div "5 Review Renewable Application" at bounding box center [99, 372] width 180 height 18
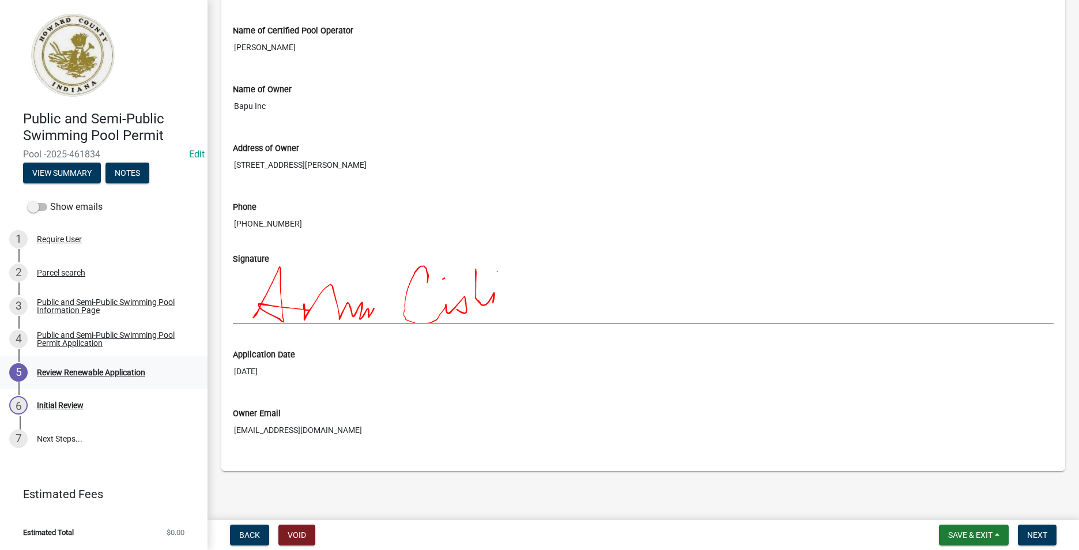
scroll to position [924, 0]
click at [1038, 530] on span "Next" at bounding box center [1037, 534] width 20 height 9
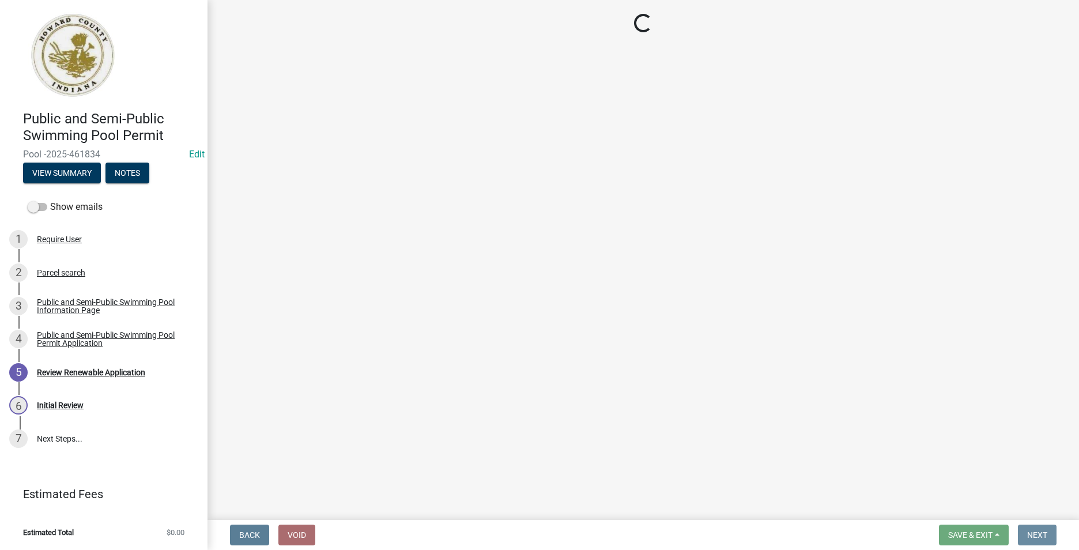
scroll to position [0, 0]
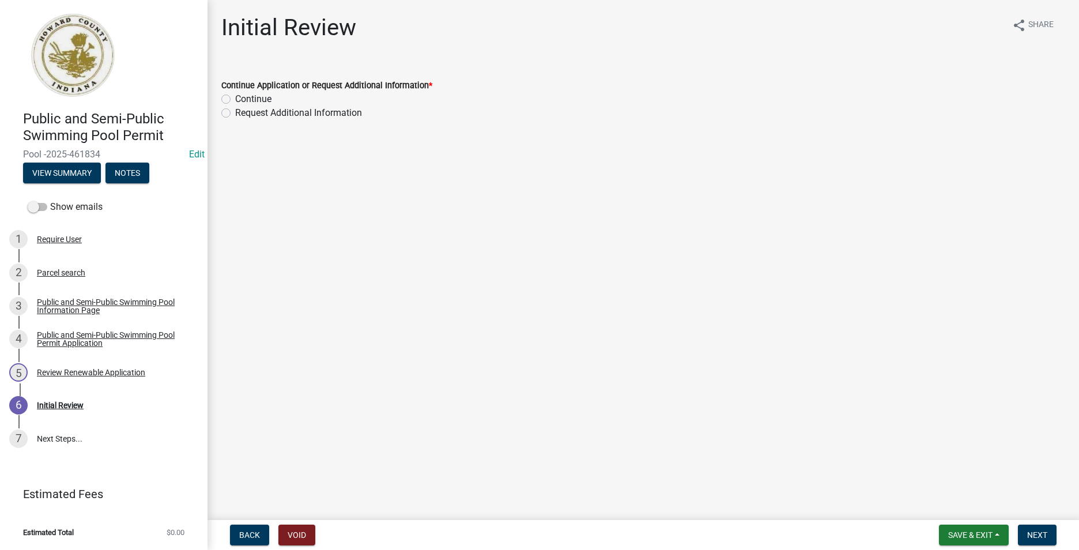
click at [235, 99] on label "Continue" at bounding box center [253, 99] width 36 height 14
click at [235, 99] on input "Continue" at bounding box center [238, 95] width 7 height 7
radio input "true"
click at [1035, 539] on span "Next" at bounding box center [1037, 534] width 20 height 9
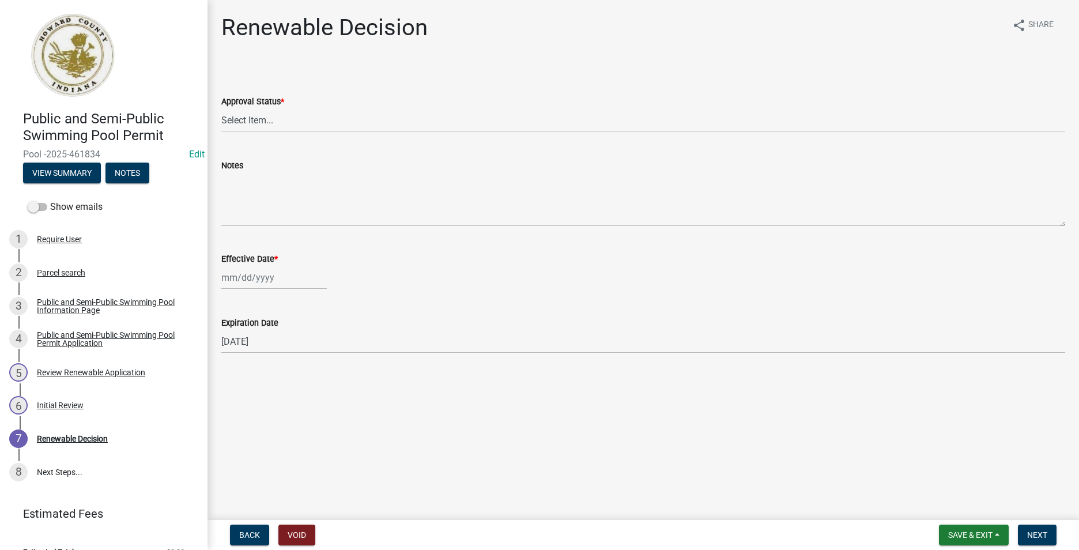
click at [277, 138] on wm-data-entity-input "Approval Status * Select Item... Approved Denied" at bounding box center [643, 104] width 844 height 78
click at [274, 123] on select "Select Item... Approved Denied" at bounding box center [643, 120] width 844 height 24
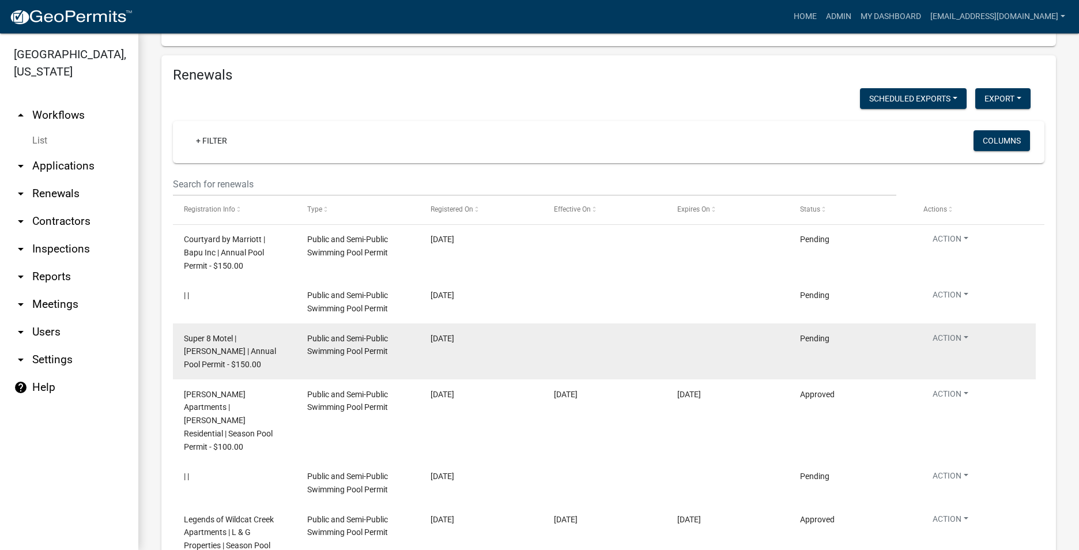
scroll to position [1326, 0]
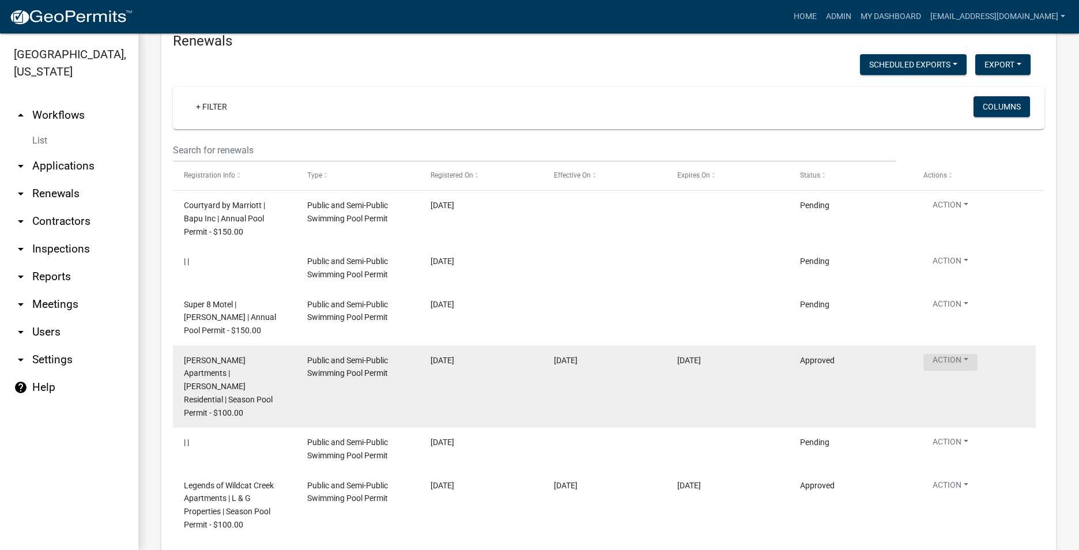
click at [940, 272] on button "Action" at bounding box center [951, 263] width 54 height 17
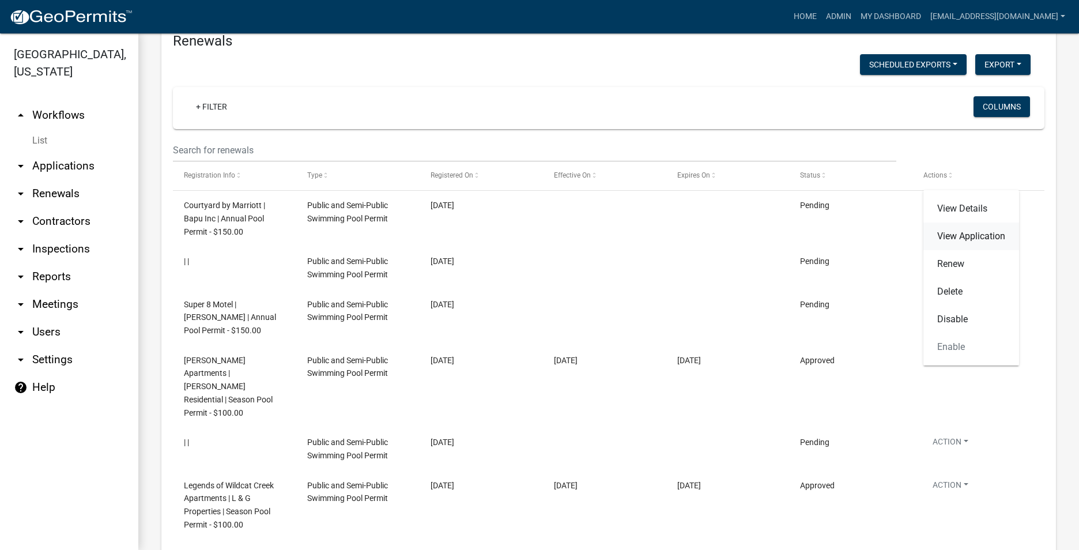
click at [964, 240] on link "View Application" at bounding box center [972, 237] width 96 height 28
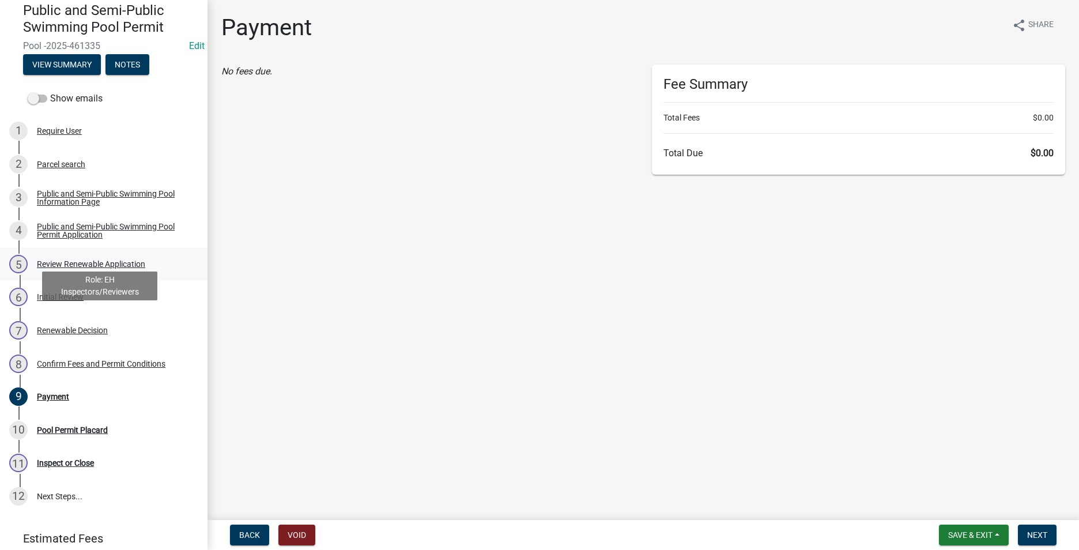
scroll to position [115, 0]
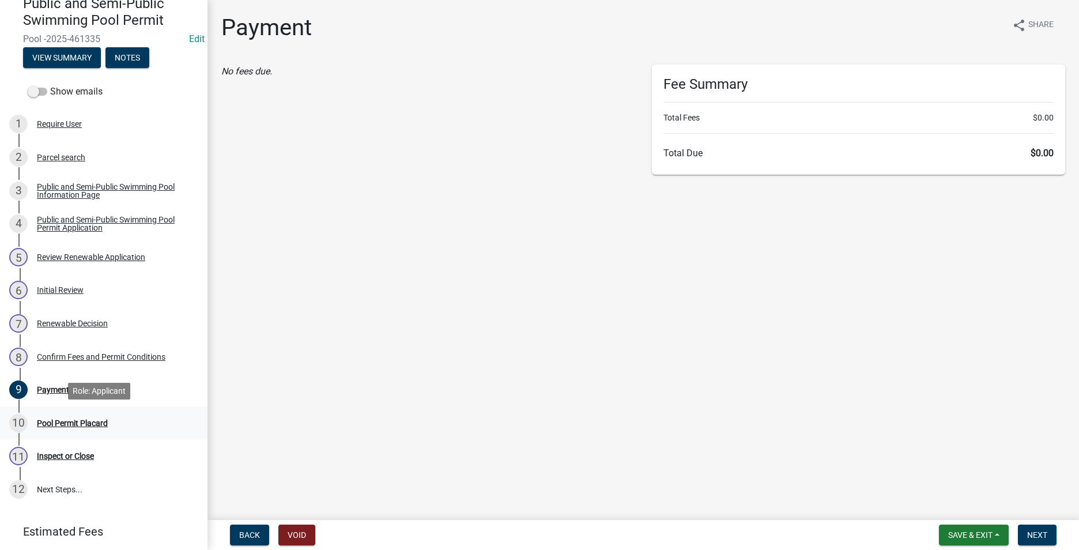
click at [85, 421] on div "Pool Permit Placard" at bounding box center [72, 423] width 71 height 8
click at [1031, 533] on span "Next" at bounding box center [1037, 534] width 20 height 9
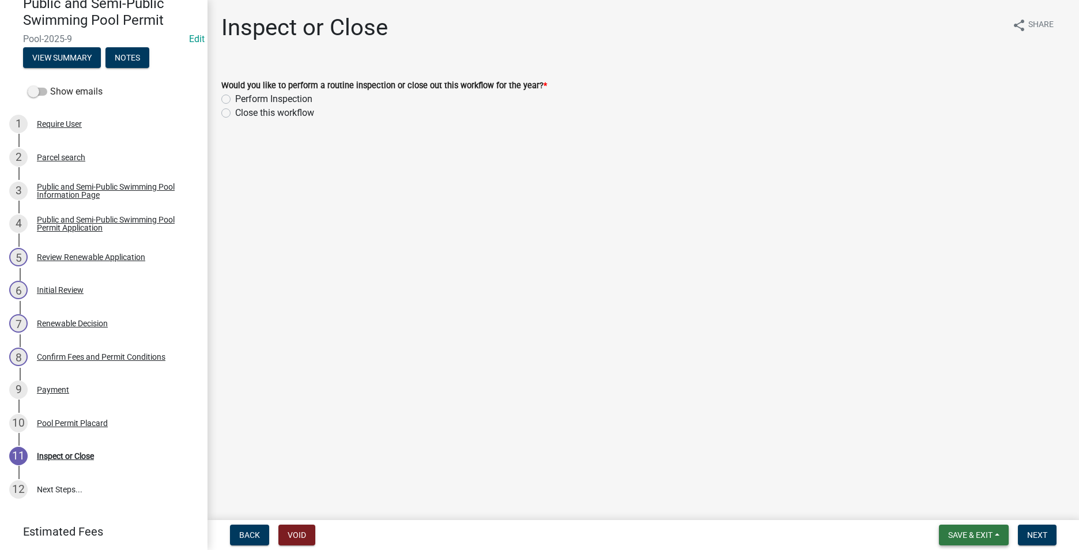
click at [970, 529] on button "Save & Exit" at bounding box center [974, 535] width 70 height 21
click at [960, 502] on button "Save & Exit" at bounding box center [963, 505] width 92 height 28
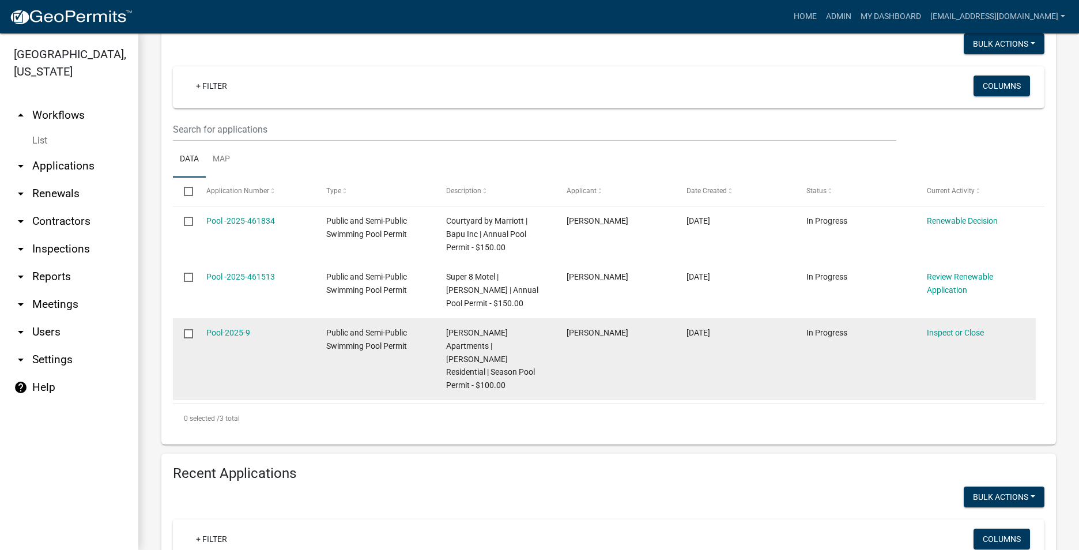
scroll to position [173, 0]
click at [948, 338] on link "Inspect or Close" at bounding box center [955, 333] width 57 height 9
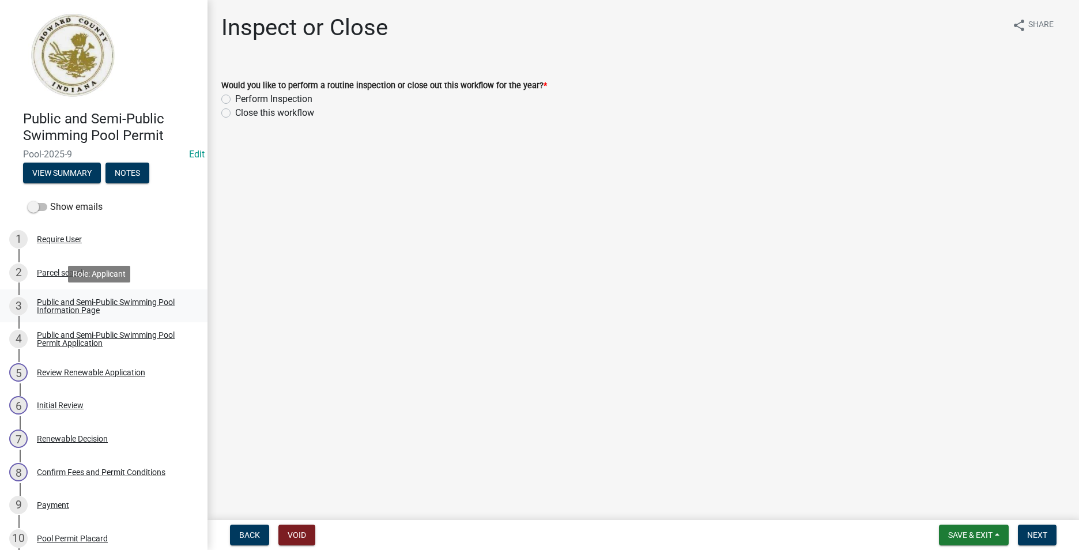
click at [127, 312] on div "Public and Semi-Public Swimming Pool Information Page" at bounding box center [113, 306] width 152 height 16
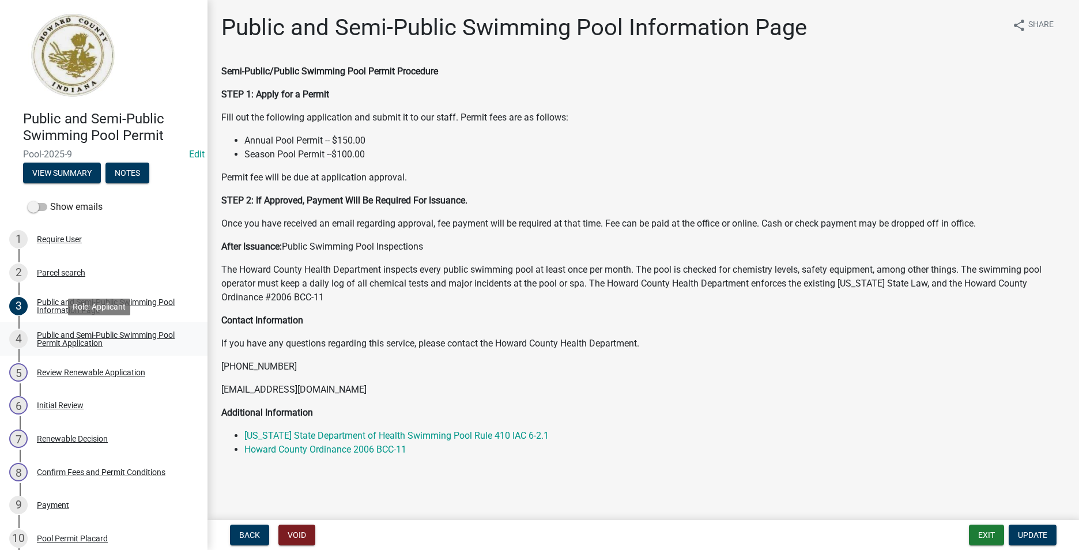
click at [127, 342] on div "Public and Semi-Public Swimming Pool Permit Application" at bounding box center [113, 339] width 152 height 16
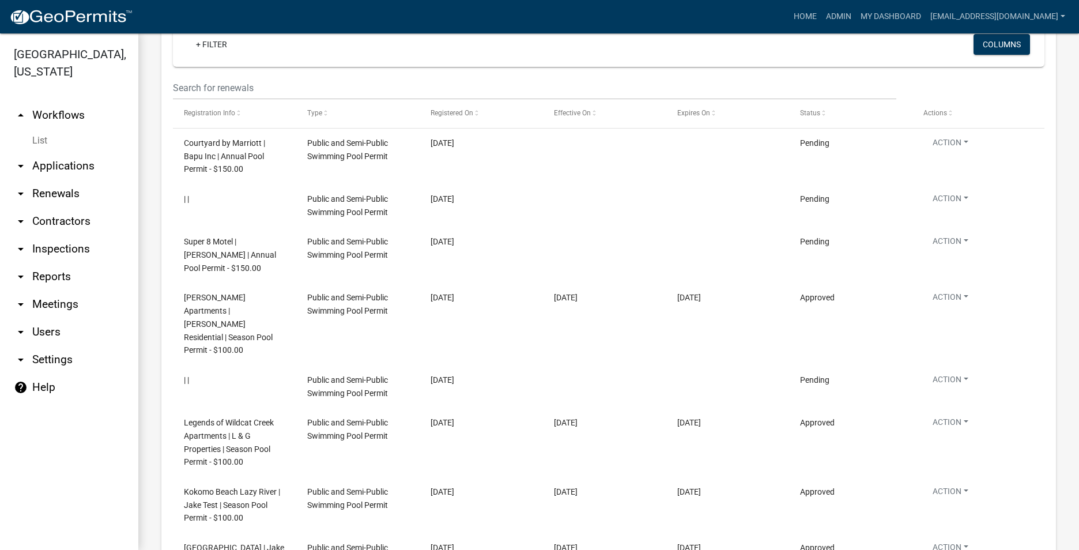
scroll to position [1499, 0]
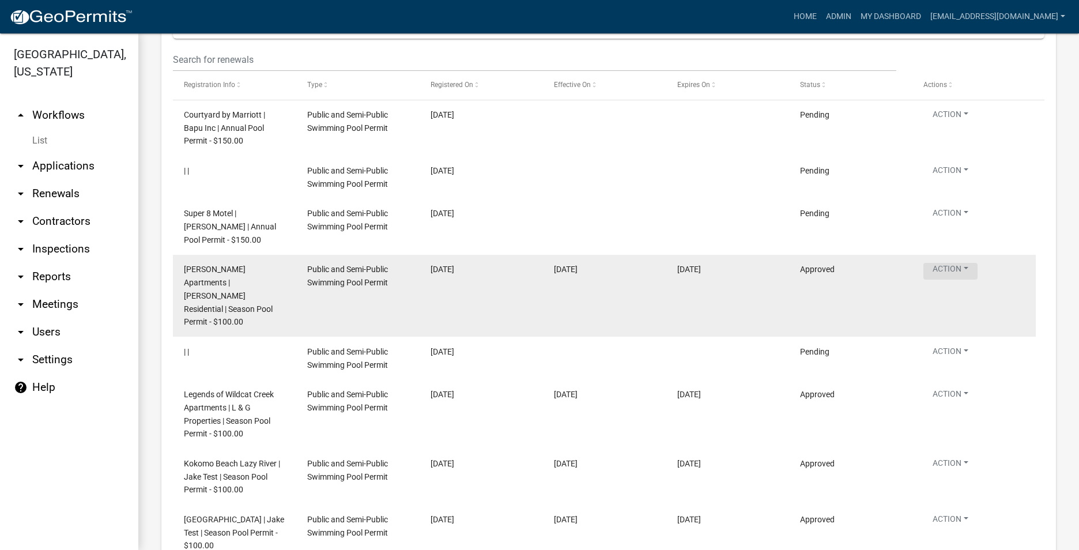
click at [965, 181] on button "Action" at bounding box center [951, 172] width 54 height 17
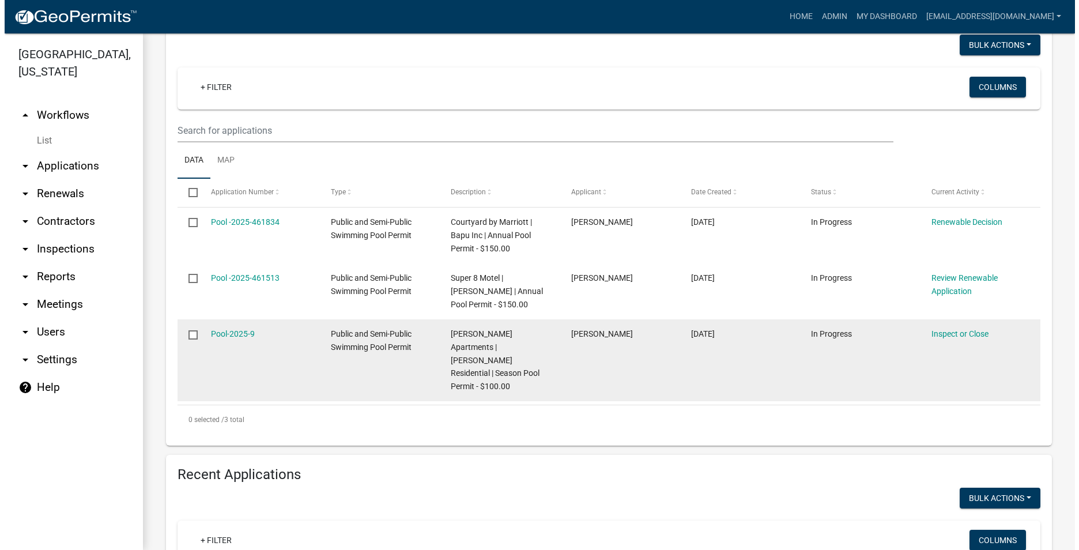
scroll to position [173, 0]
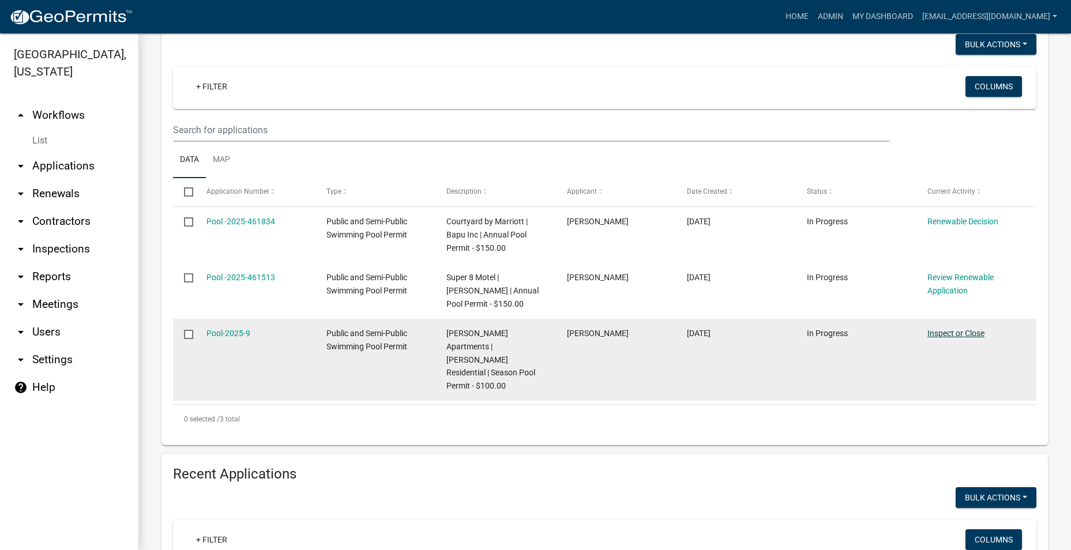
click at [936, 338] on link "Inspect or Close" at bounding box center [955, 333] width 57 height 9
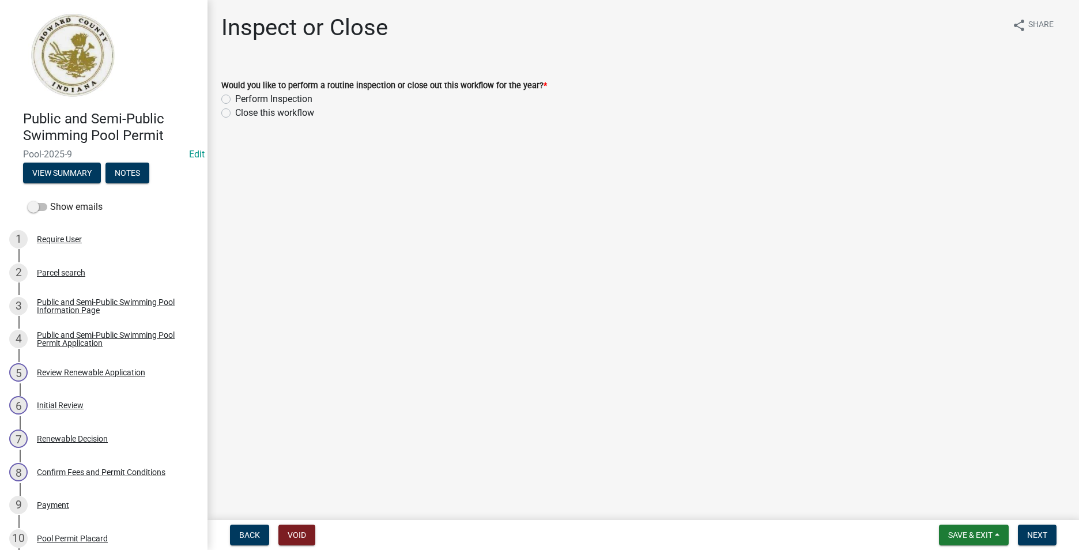
click at [235, 115] on label "Close this workflow" at bounding box center [274, 113] width 79 height 14
click at [235, 114] on input "Close this workflow" at bounding box center [238, 109] width 7 height 7
radio input "true"
click at [1032, 534] on span "Next" at bounding box center [1037, 534] width 20 height 9
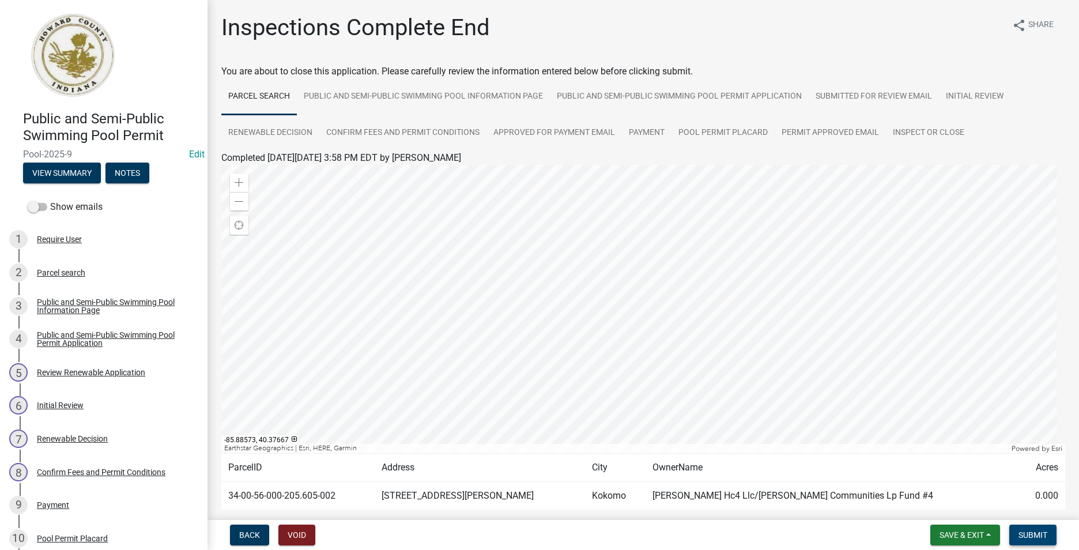
click at [1027, 531] on span "Submit" at bounding box center [1033, 534] width 29 height 9
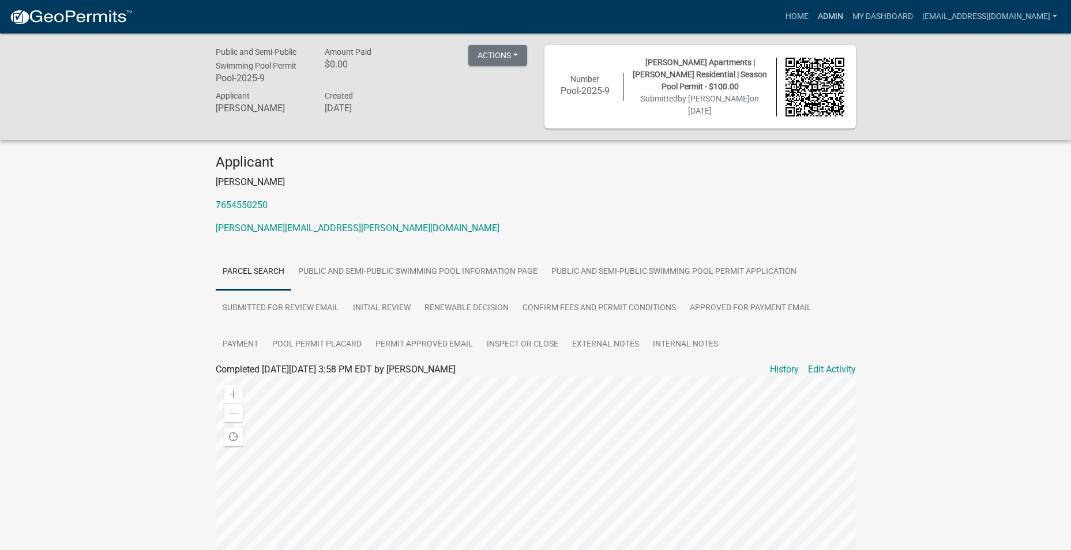
click at [813, 13] on link "Admin" at bounding box center [830, 17] width 35 height 22
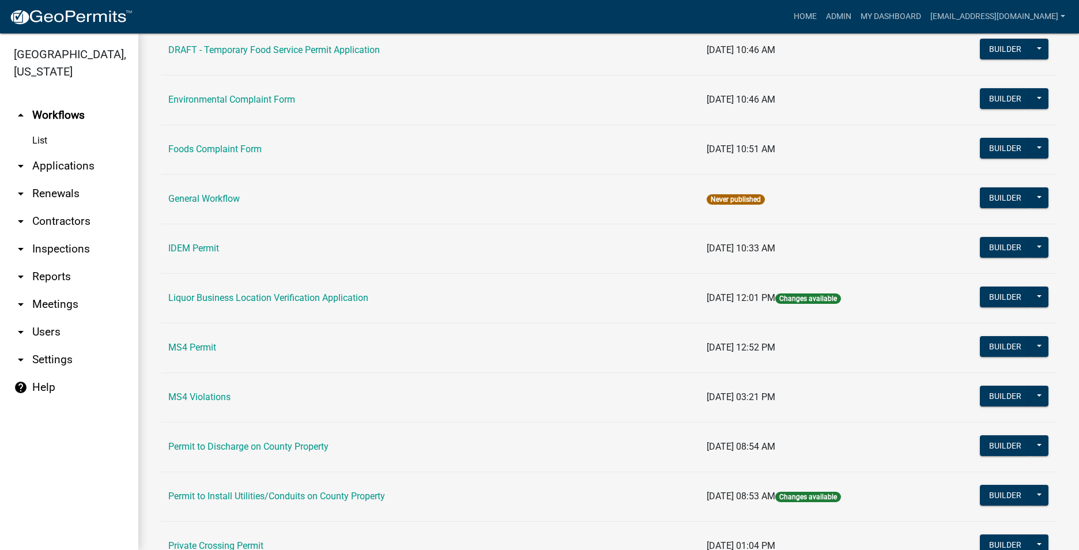
scroll to position [921, 0]
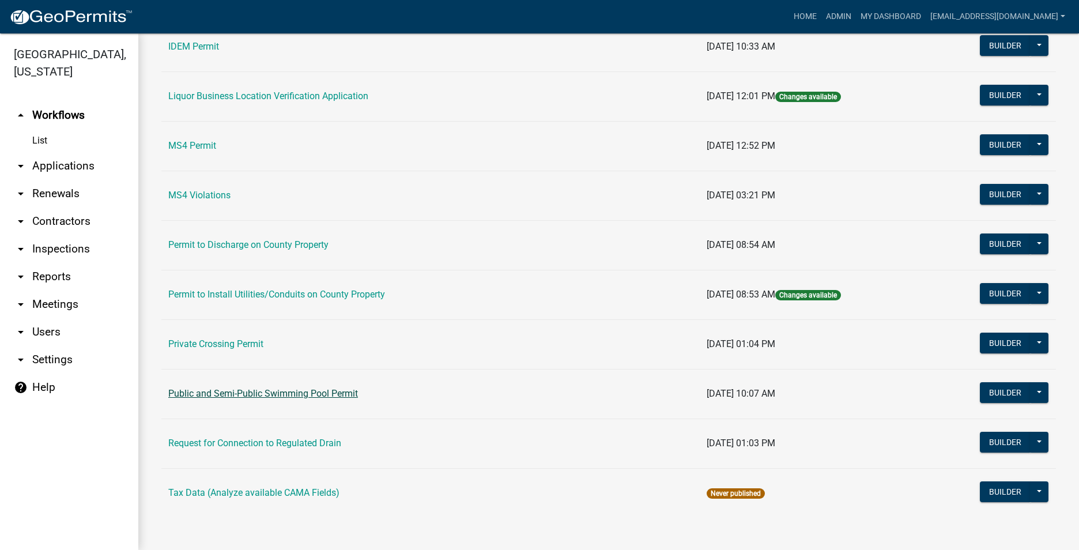
click at [292, 394] on link "Public and Semi-Public Swimming Pool Permit" at bounding box center [263, 393] width 190 height 11
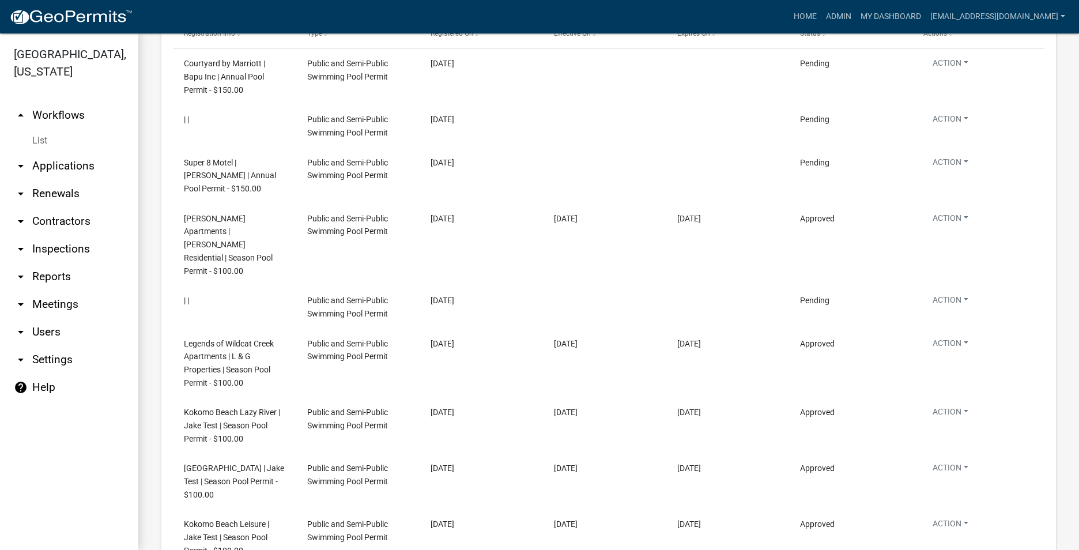
scroll to position [1642, 0]
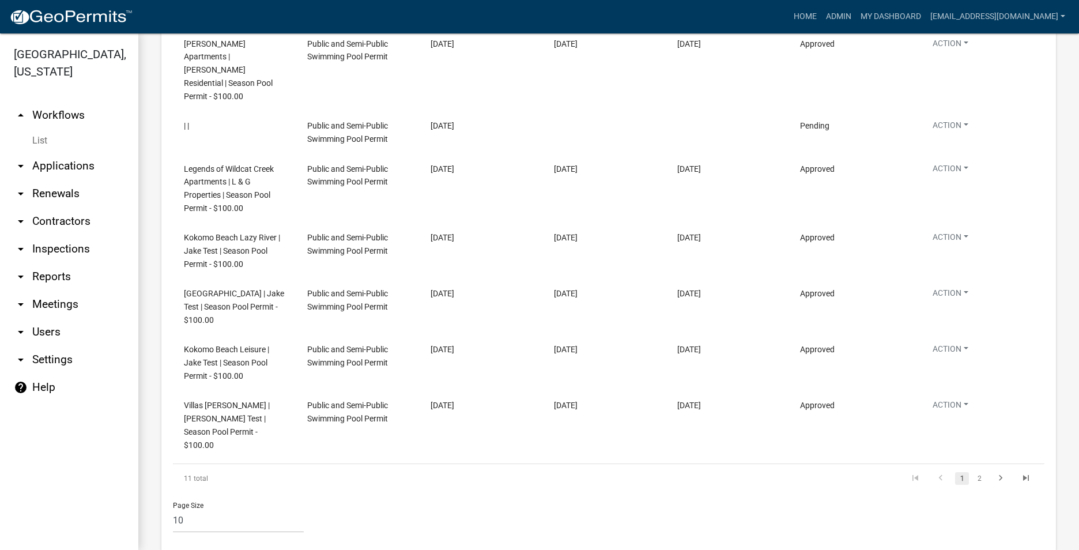
click at [972, 469] on li "2" at bounding box center [979, 479] width 17 height 20
click at [973, 472] on link "2" at bounding box center [980, 478] width 14 height 13
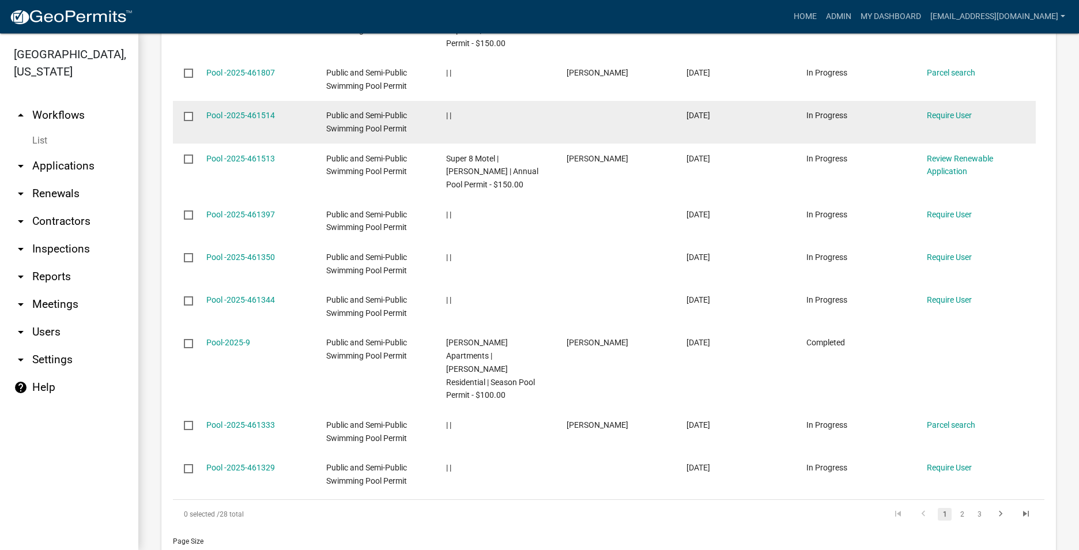
scroll to position [780, 0]
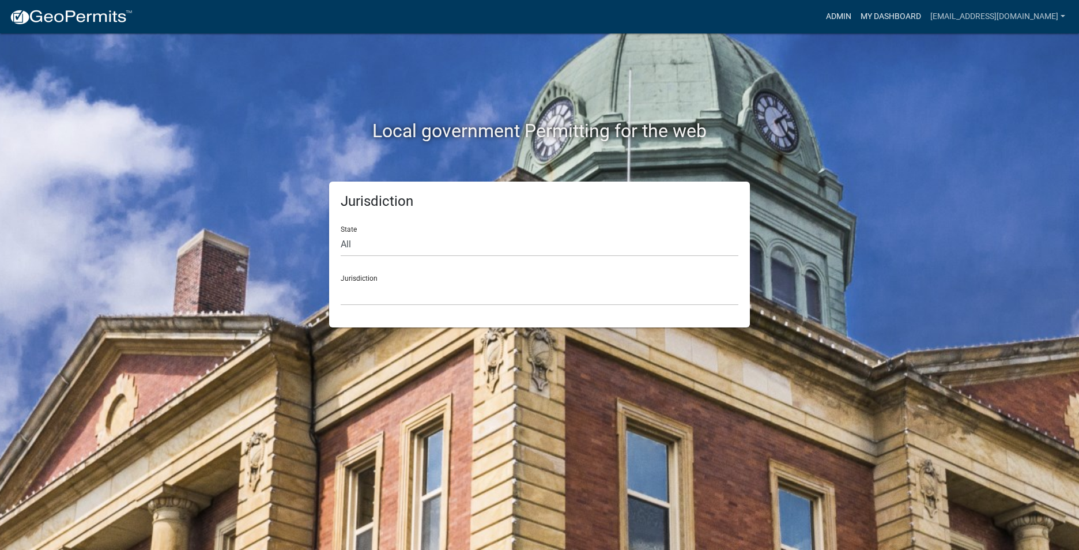
click at [822, 14] on link "Admin" at bounding box center [839, 17] width 35 height 22
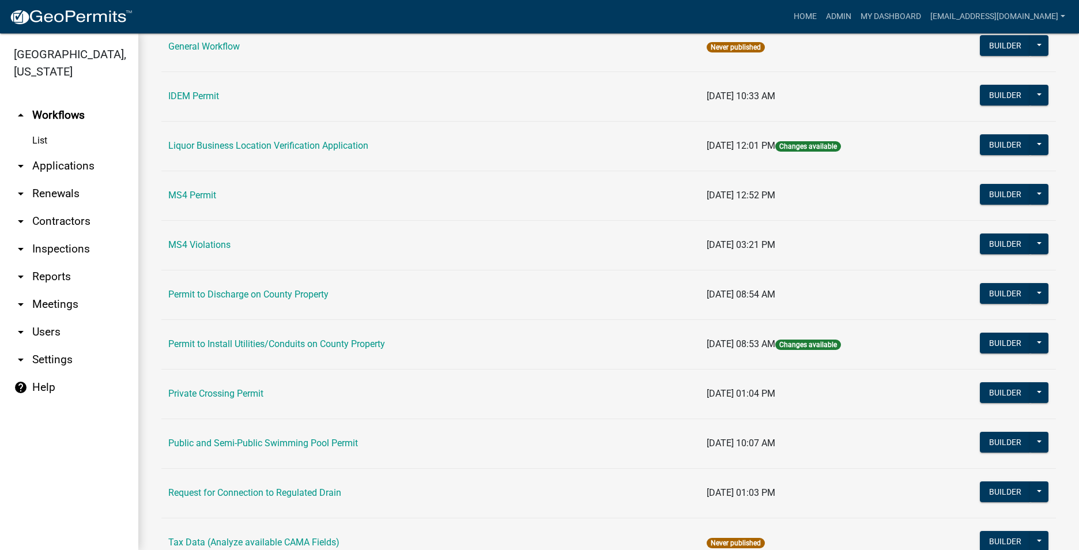
scroll to position [921, 0]
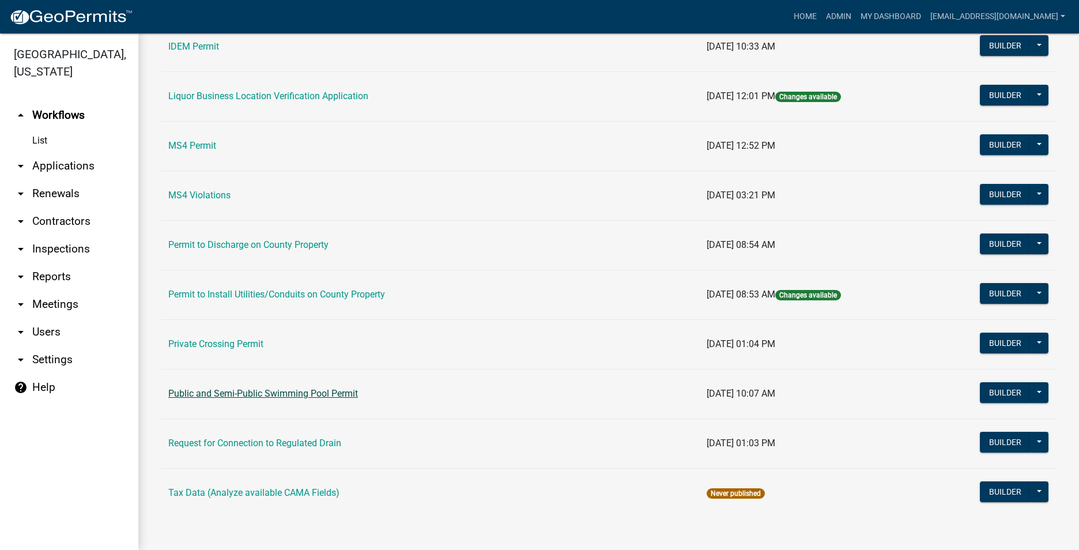
click at [265, 395] on link "Public and Semi-Public Swimming Pool Permit" at bounding box center [263, 393] width 190 height 11
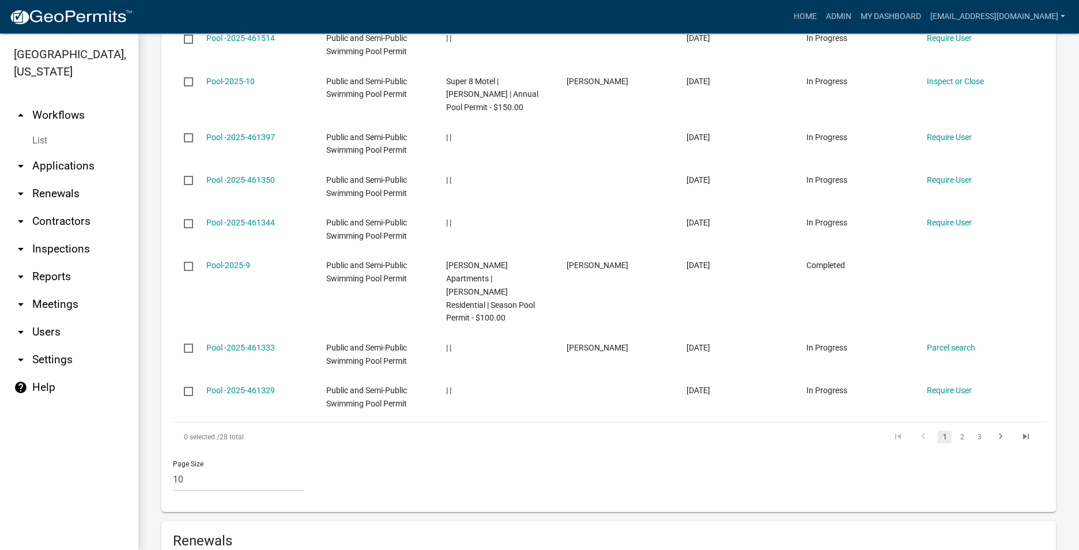
scroll to position [865, 0]
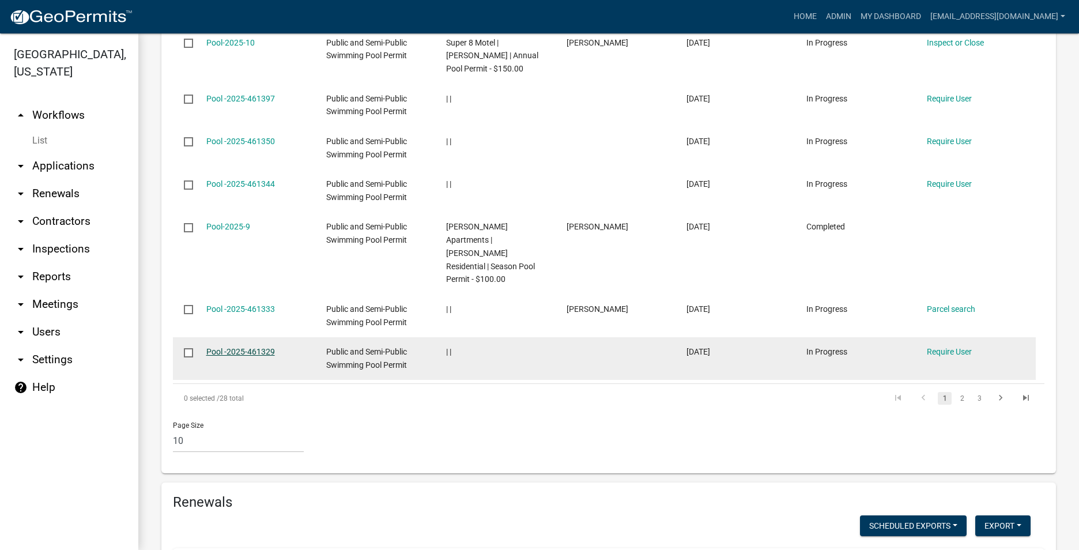
click at [259, 349] on link "Pool -2025-461329" at bounding box center [240, 351] width 69 height 9
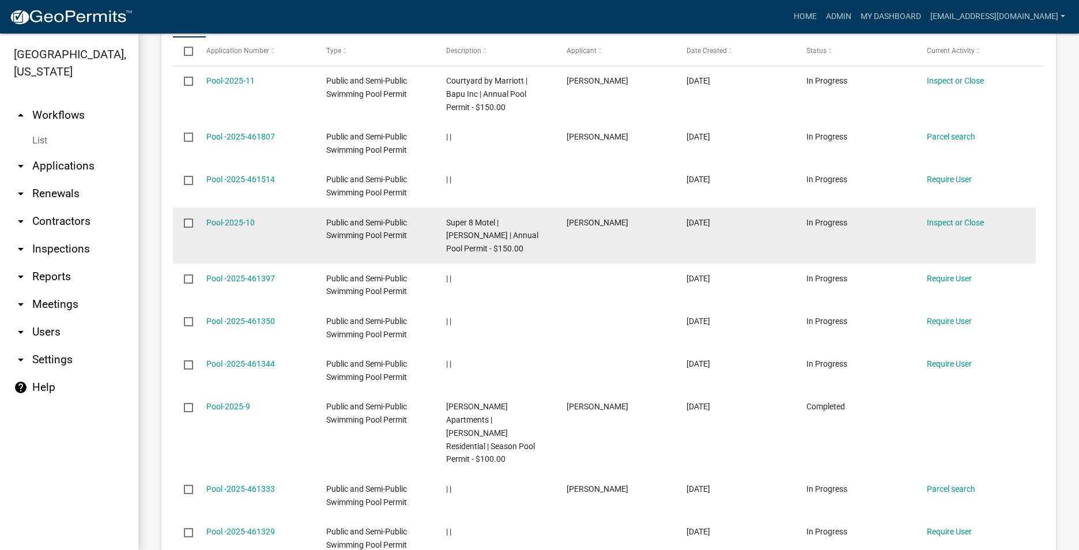
scroll to position [692, 0]
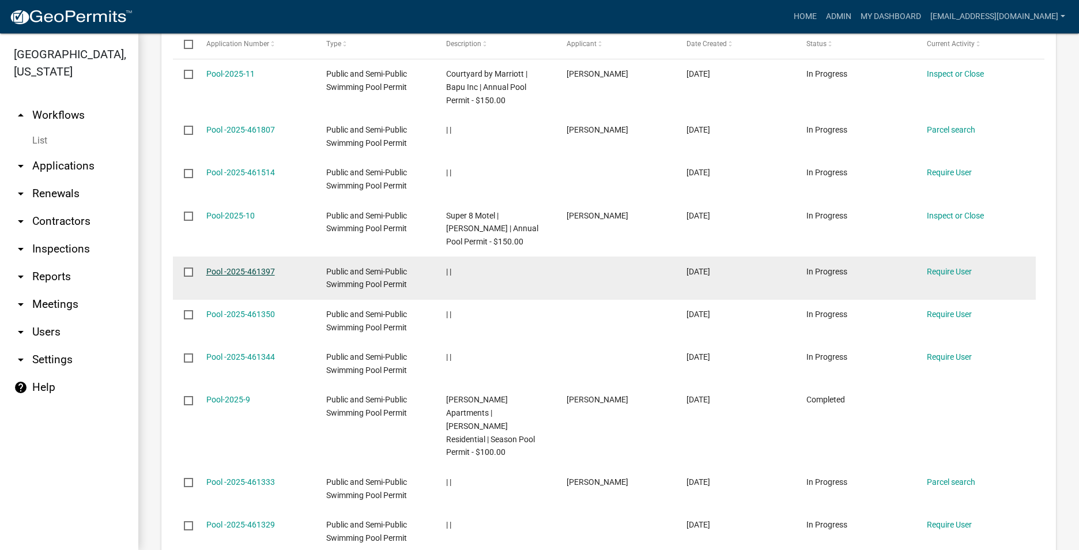
click at [243, 276] on link "Pool -2025-461397" at bounding box center [240, 271] width 69 height 9
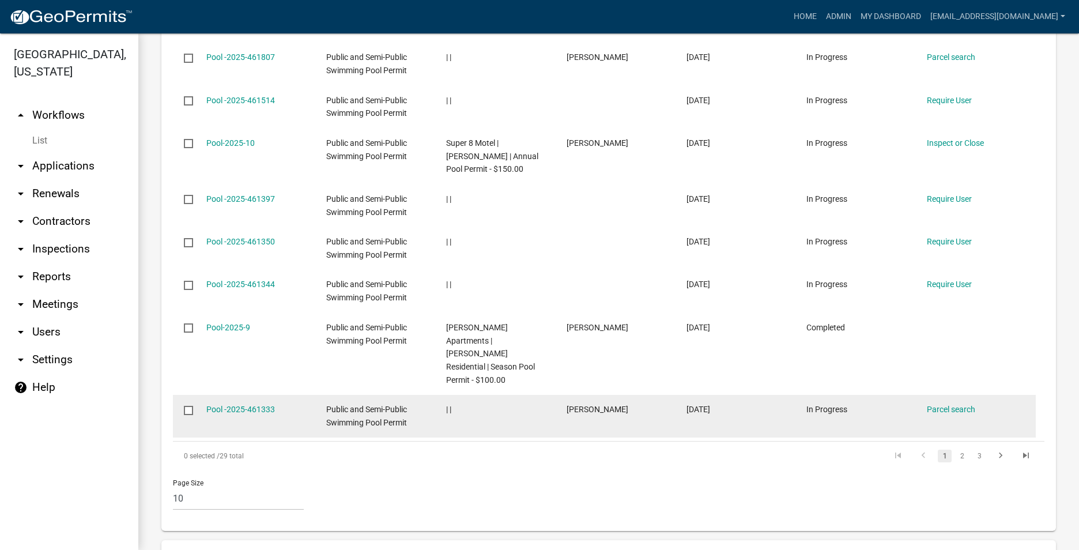
scroll to position [749, 0]
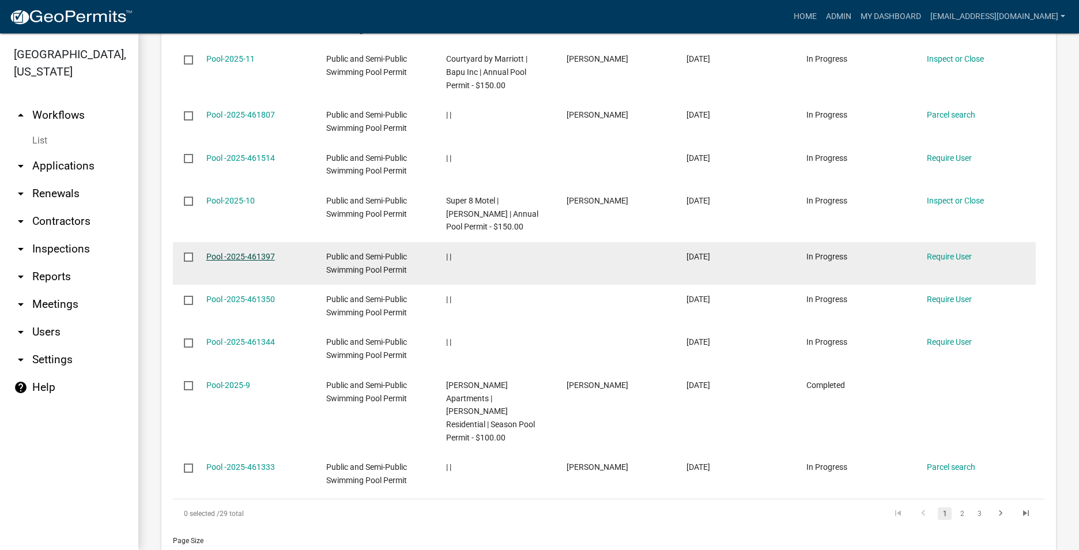
click at [232, 261] on link "Pool -2025-461397" at bounding box center [240, 256] width 69 height 9
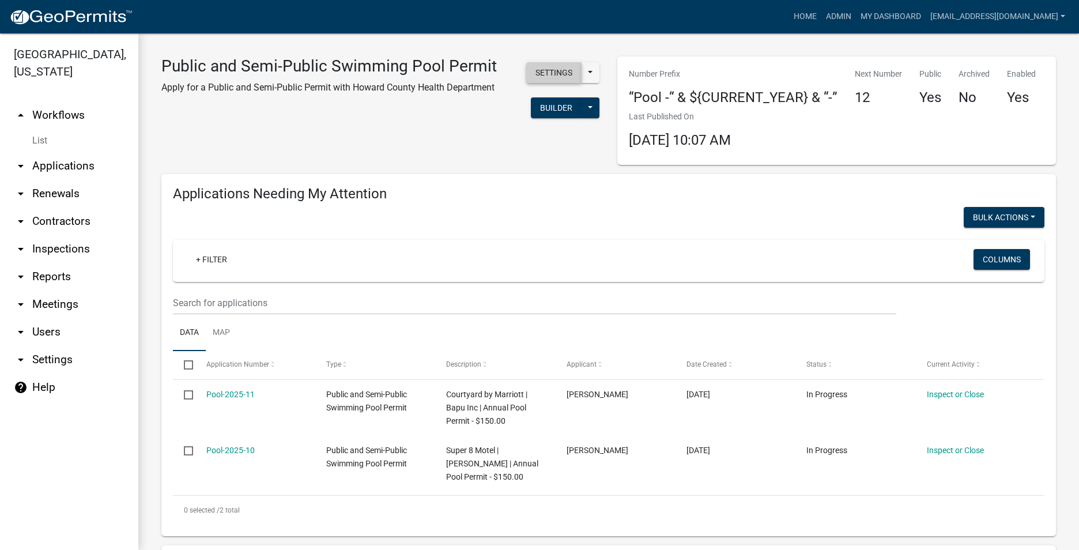
click at [560, 79] on button "Settings" at bounding box center [553, 72] width 55 height 21
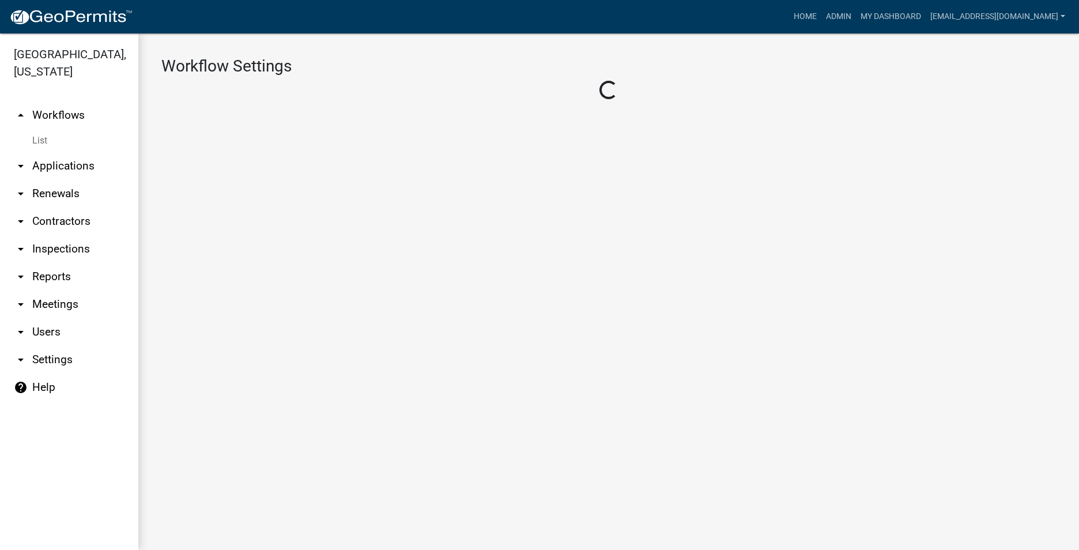
select select "5"
select select "1"
select select "fb906485-96bc-44cb-b113-f6ee2961f6b5"
select select "59c43f69-6cd4-4167-9837-dbeca8800153"
select select "4"
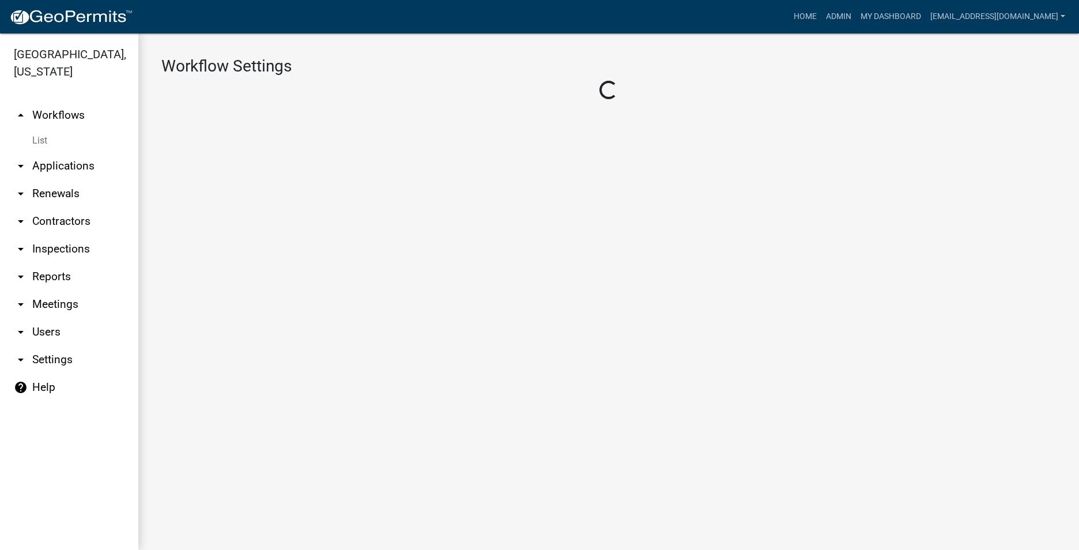
select select "3: Object"
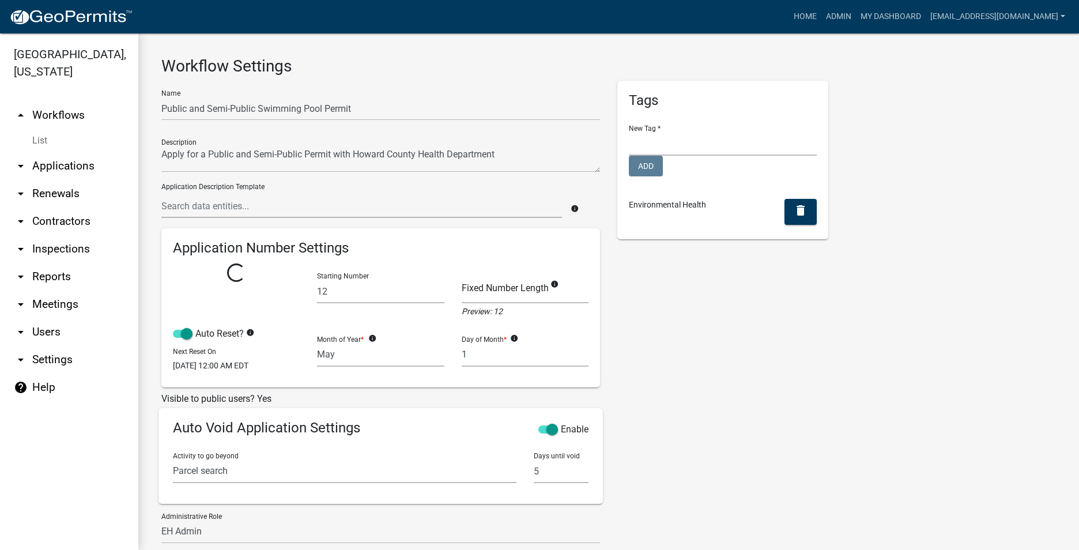
select select "5: dfd0c55b-d583-4d52-8a90-f6384860e813"
select select
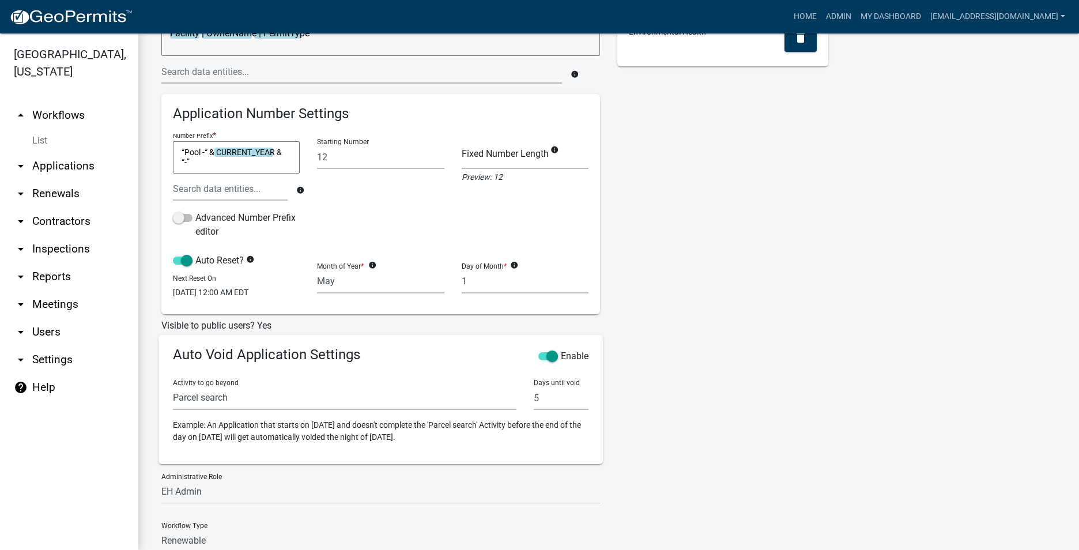
scroll to position [346, 0]
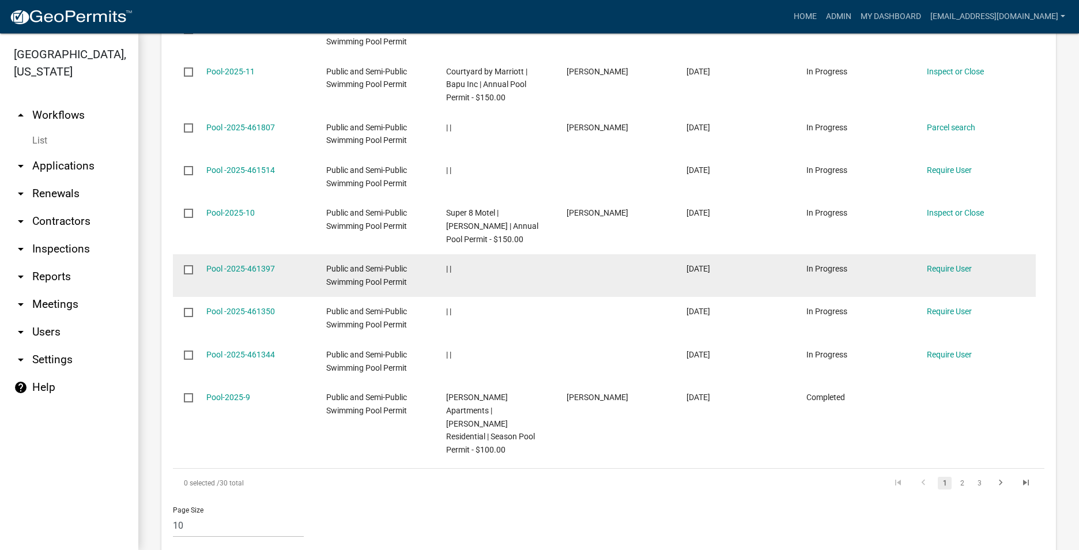
scroll to position [807, 0]
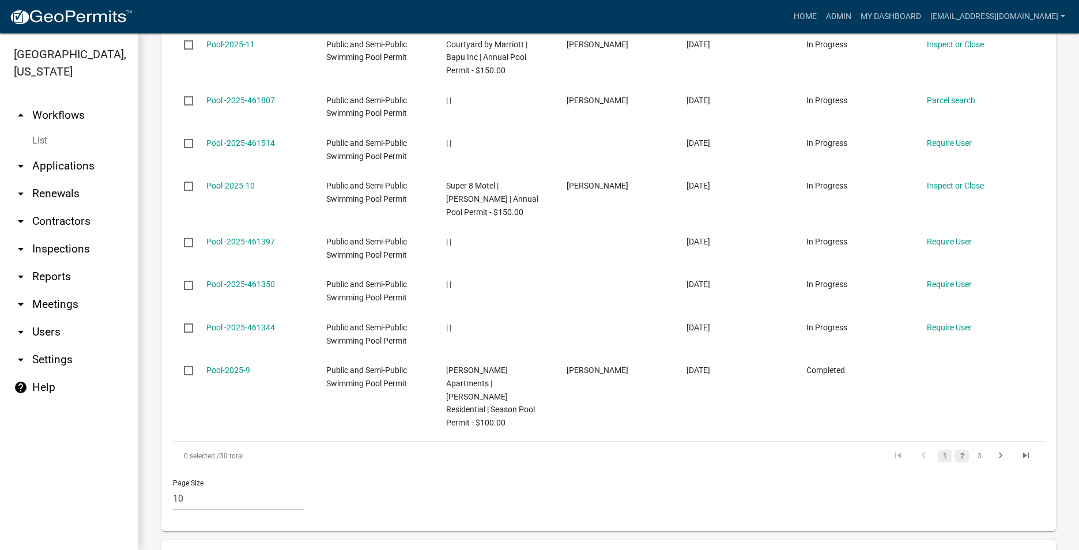
click at [955, 454] on link "2" at bounding box center [962, 456] width 14 height 13
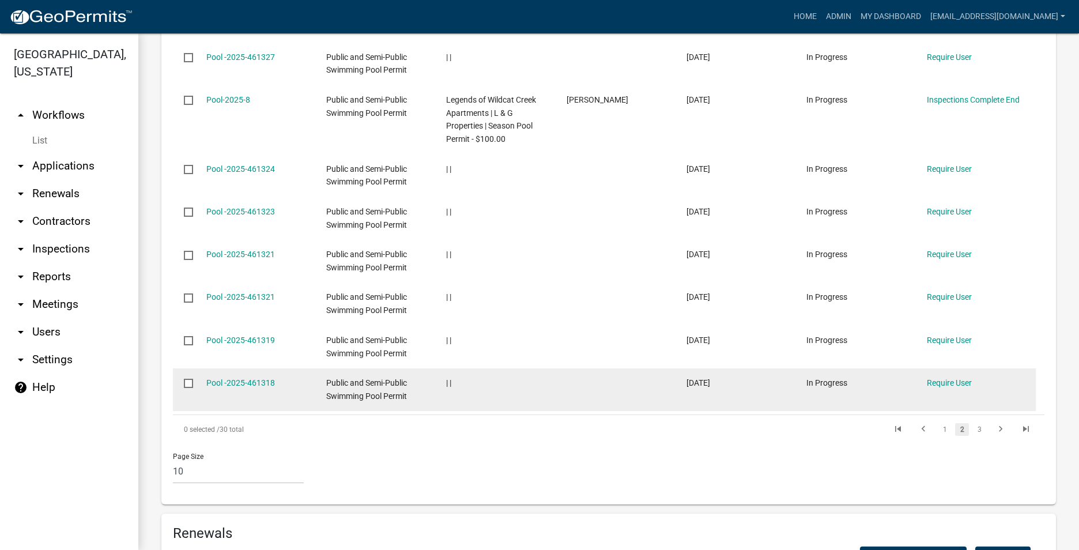
scroll to position [807, 0]
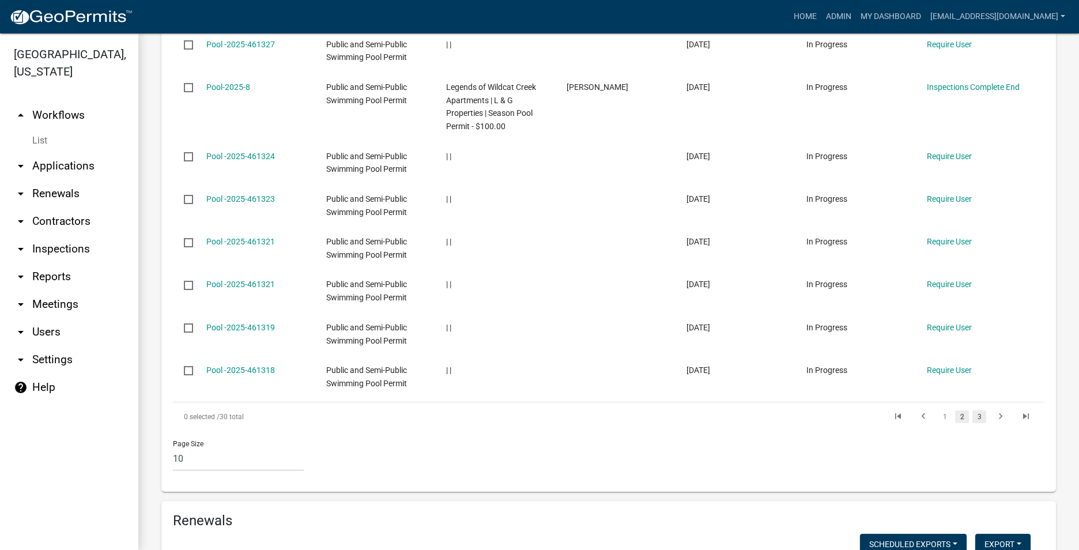
click at [973, 423] on link "3" at bounding box center [980, 416] width 14 height 13
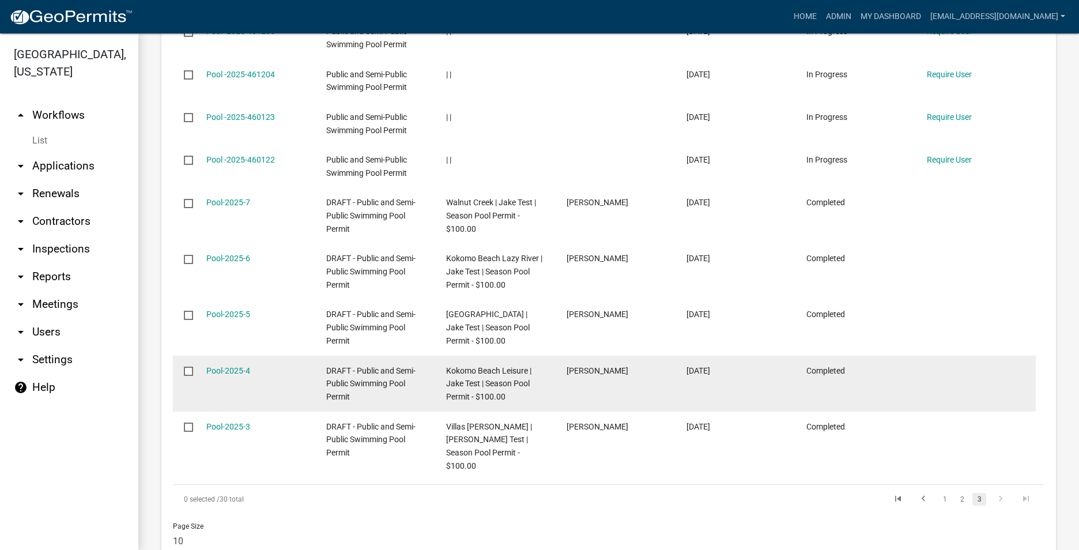
scroll to position [807, 0]
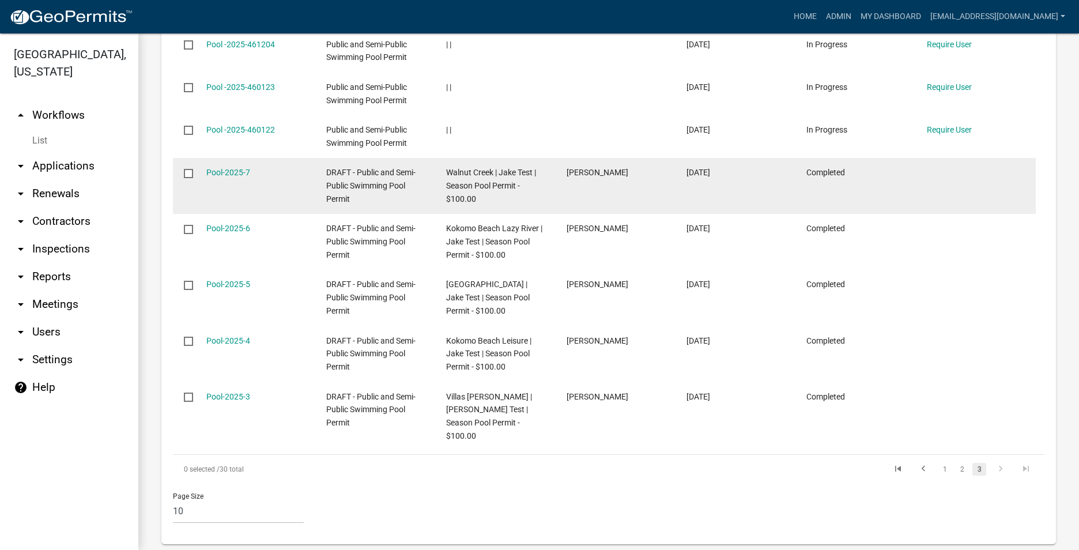
click at [187, 176] on input "checkbox" at bounding box center [187, 172] width 7 height 7
checkbox input "true"
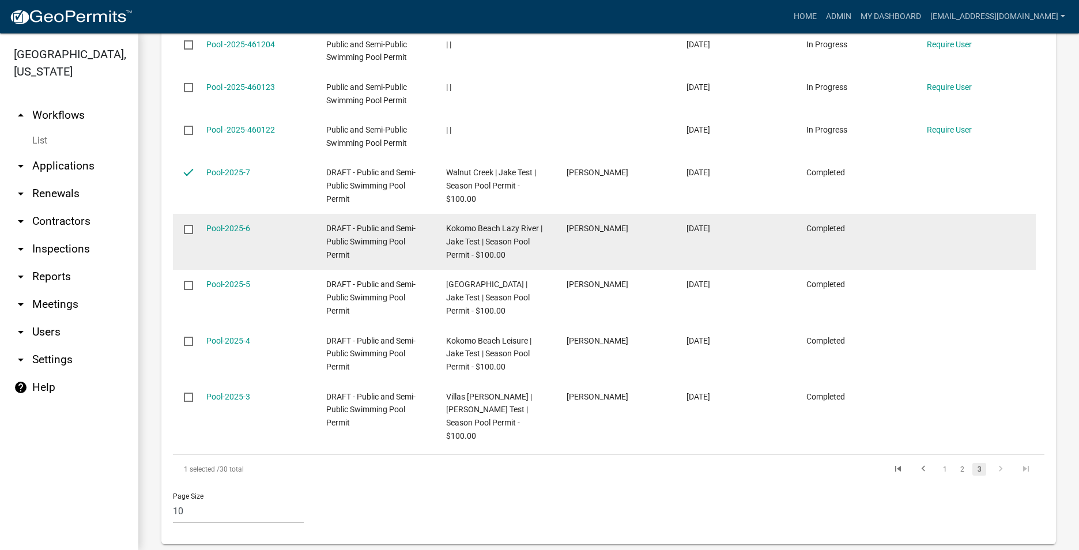
click at [186, 232] on input "checkbox" at bounding box center [187, 228] width 7 height 7
checkbox input "true"
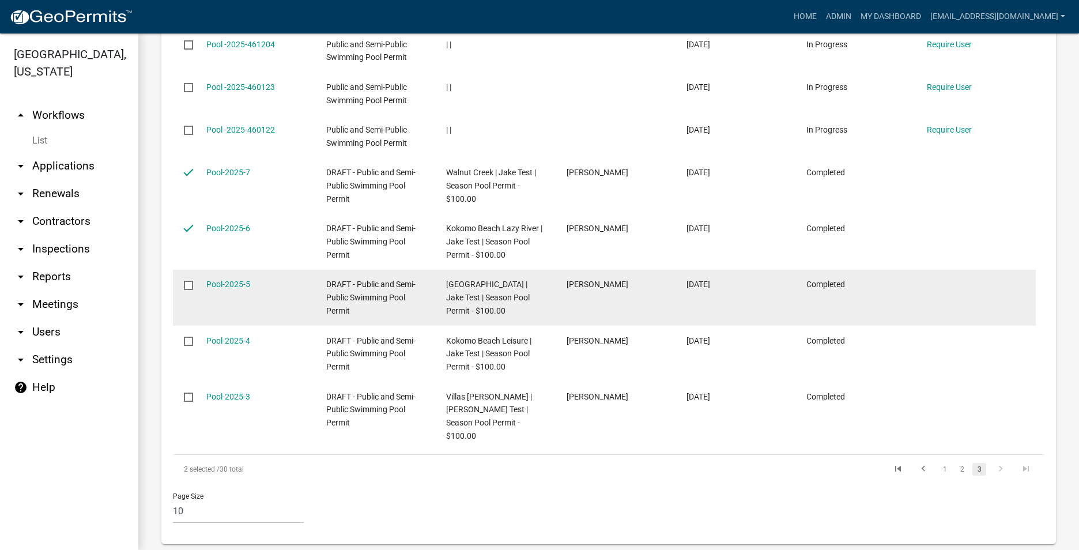
click at [188, 288] on input "checkbox" at bounding box center [187, 284] width 7 height 7
checkbox input "true"
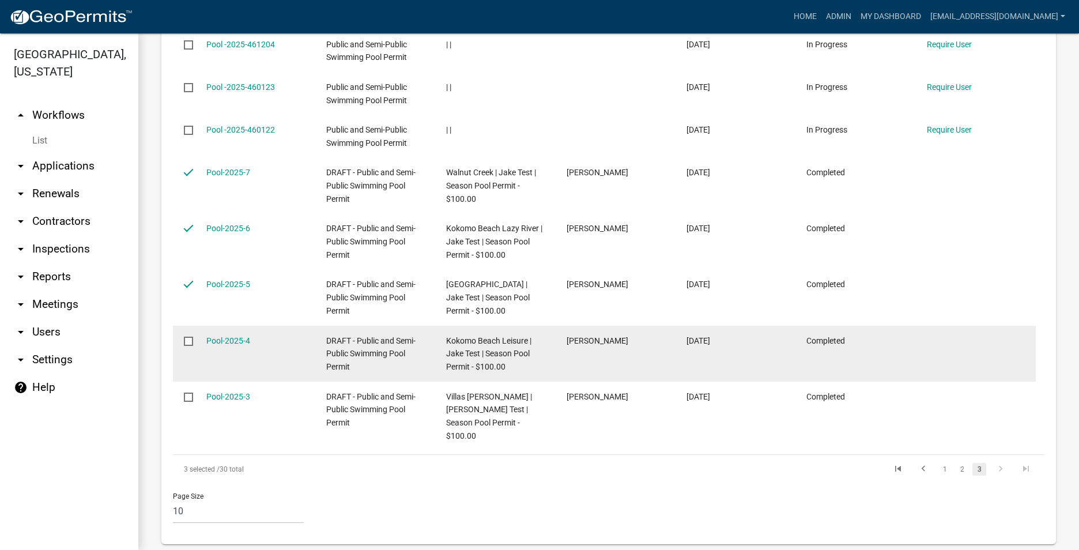
click at [189, 348] on datatable-body-cell at bounding box center [184, 354] width 22 height 56
click at [187, 344] on input "checkbox" at bounding box center [187, 340] width 7 height 7
checkbox input "true"
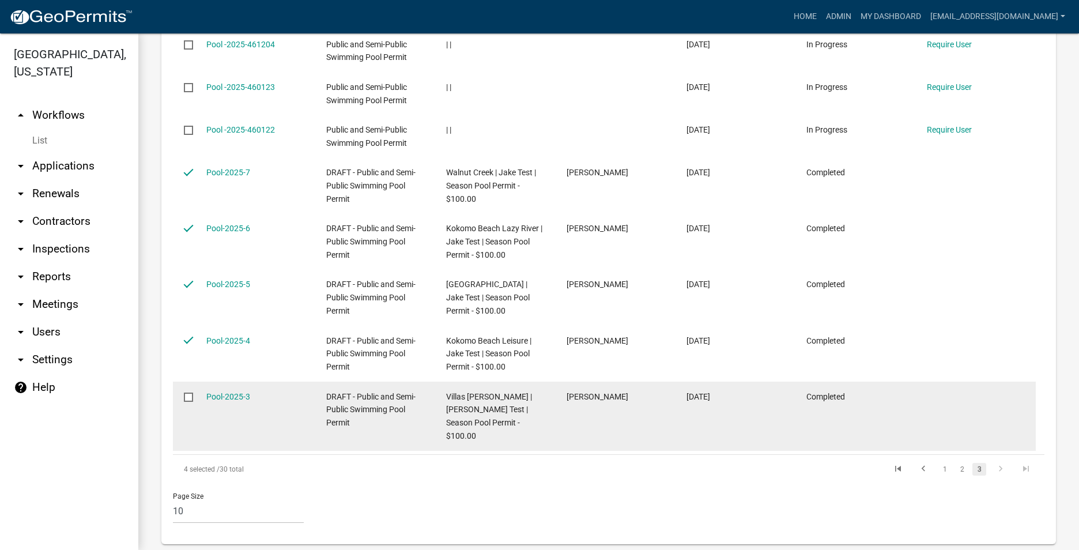
click at [191, 416] on datatable-body-cell at bounding box center [184, 416] width 22 height 69
click at [188, 400] on input "checkbox" at bounding box center [187, 396] width 7 height 7
checkbox input "true"
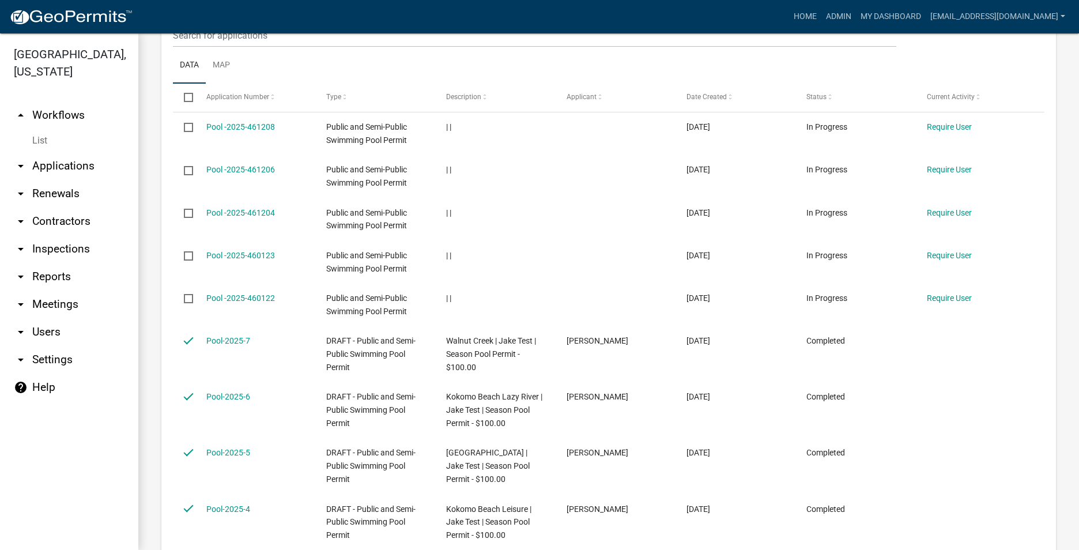
scroll to position [461, 0]
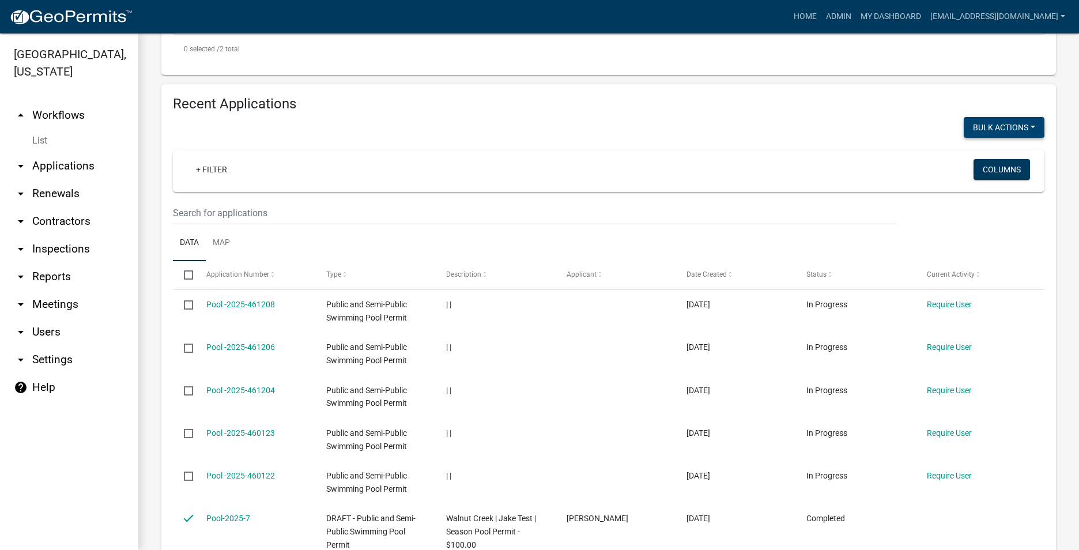
click at [989, 169] on button "Void" at bounding box center [998, 158] width 92 height 28
checkbox input "false"
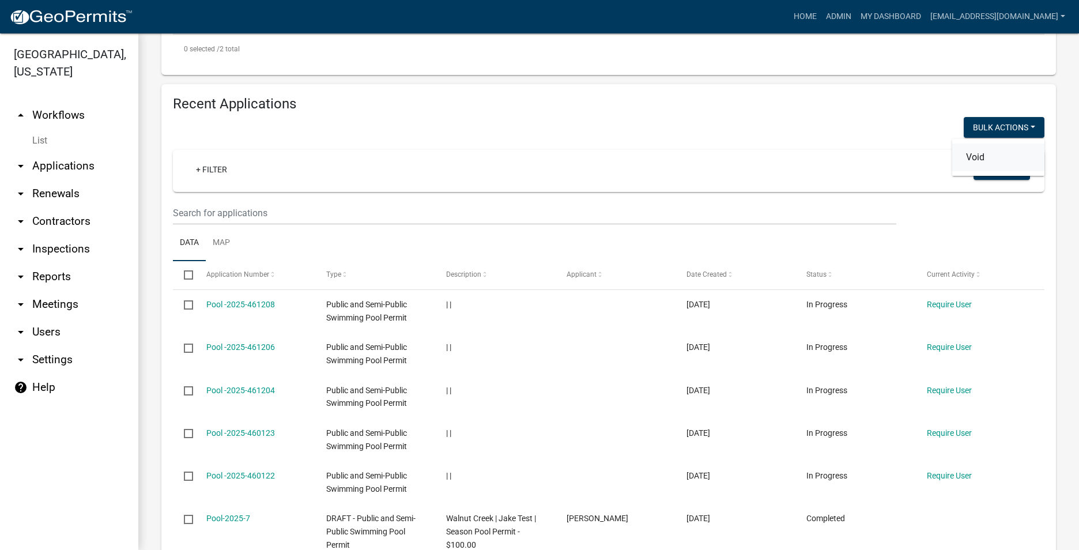
checkbox input "false"
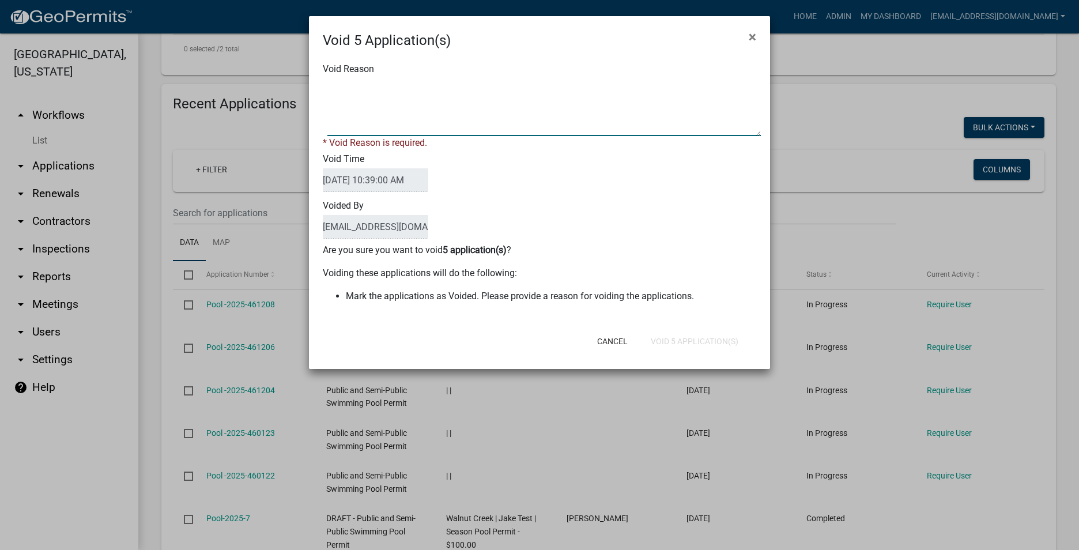
click at [444, 97] on textarea "Void Reason" at bounding box center [544, 107] width 434 height 58
click at [613, 344] on form "Void 5 Application(s) × Void Reason * Void Reason is required. Void Time 08/11/…" at bounding box center [539, 187] width 461 height 342
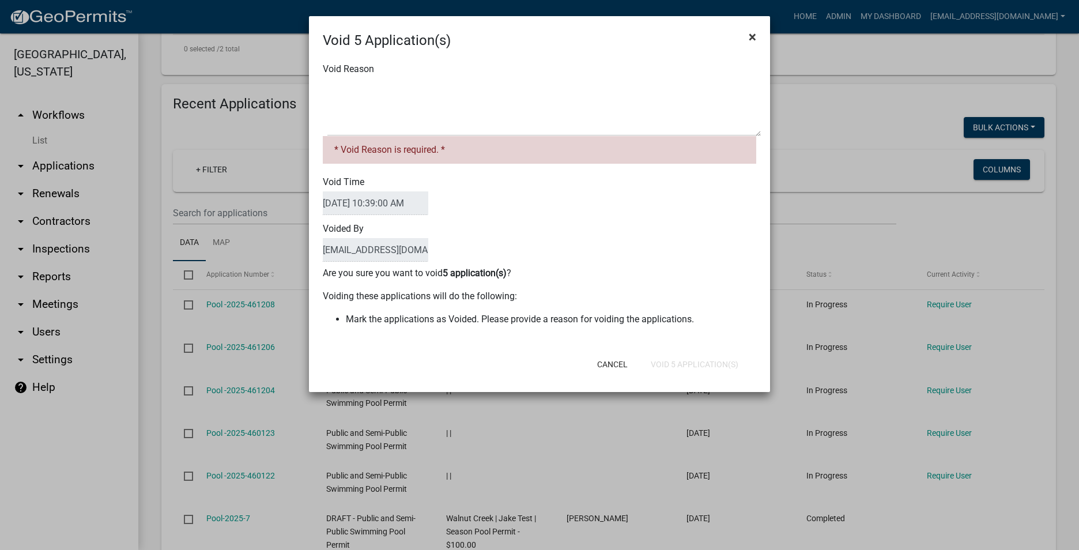
click at [756, 29] on button "×" at bounding box center [753, 37] width 26 height 32
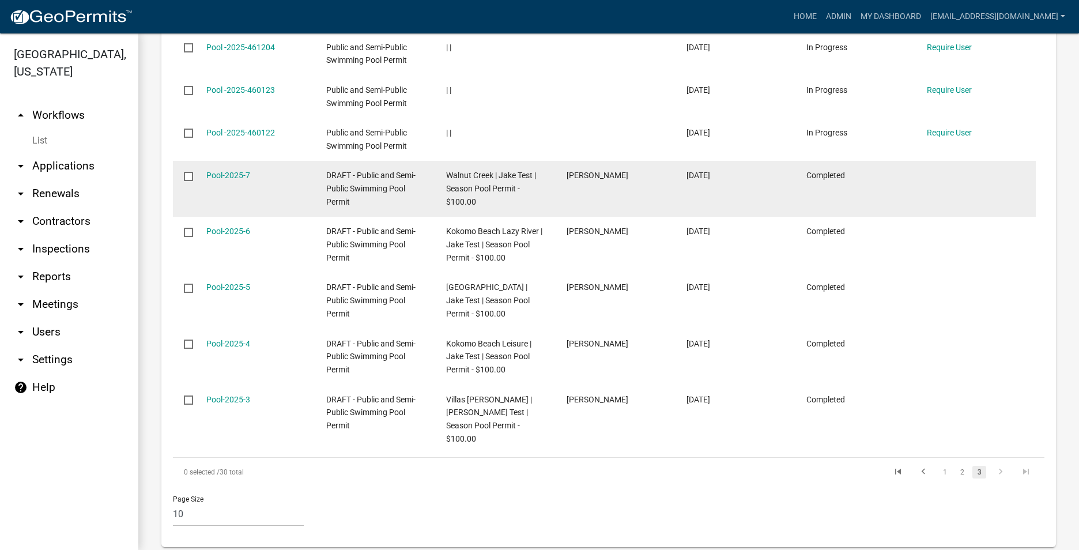
scroll to position [865, 0]
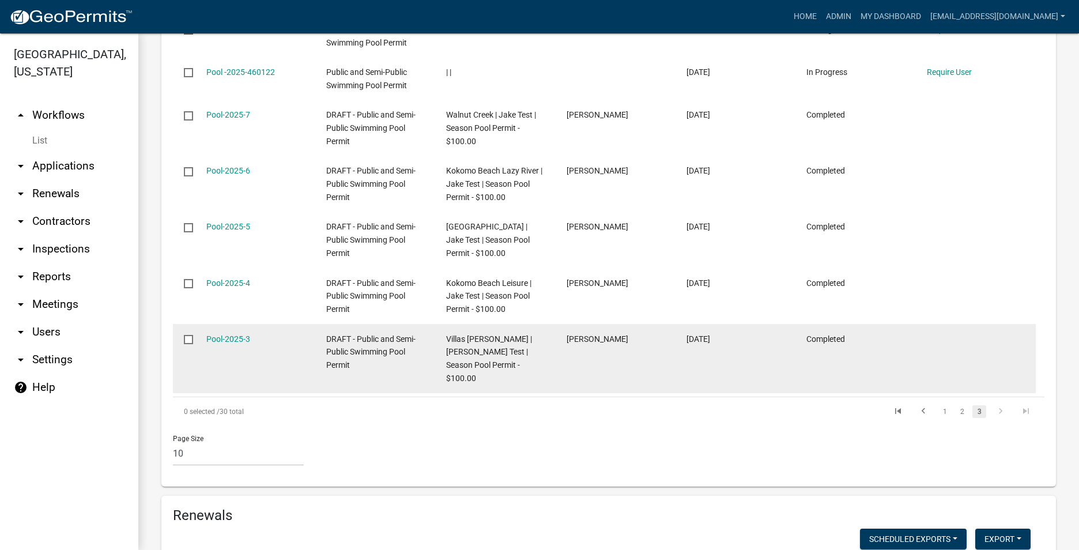
click at [192, 357] on datatable-body-cell at bounding box center [184, 358] width 22 height 69
click at [191, 342] on input "checkbox" at bounding box center [187, 338] width 7 height 7
checkbox input "true"
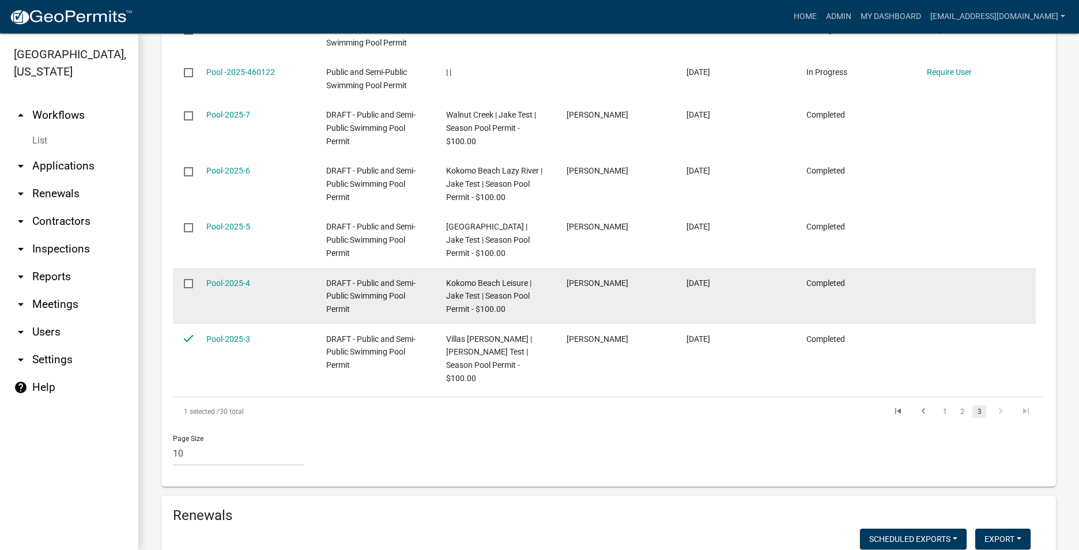
click at [191, 287] on input "checkbox" at bounding box center [187, 282] width 7 height 7
checkbox input "true"
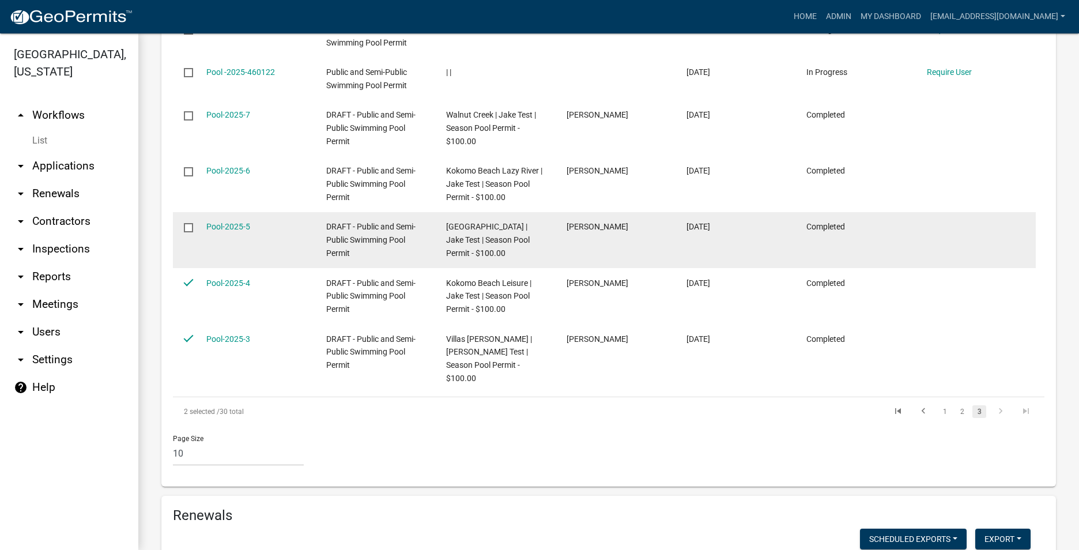
click at [189, 231] on input "checkbox" at bounding box center [187, 226] width 7 height 7
checkbox input "true"
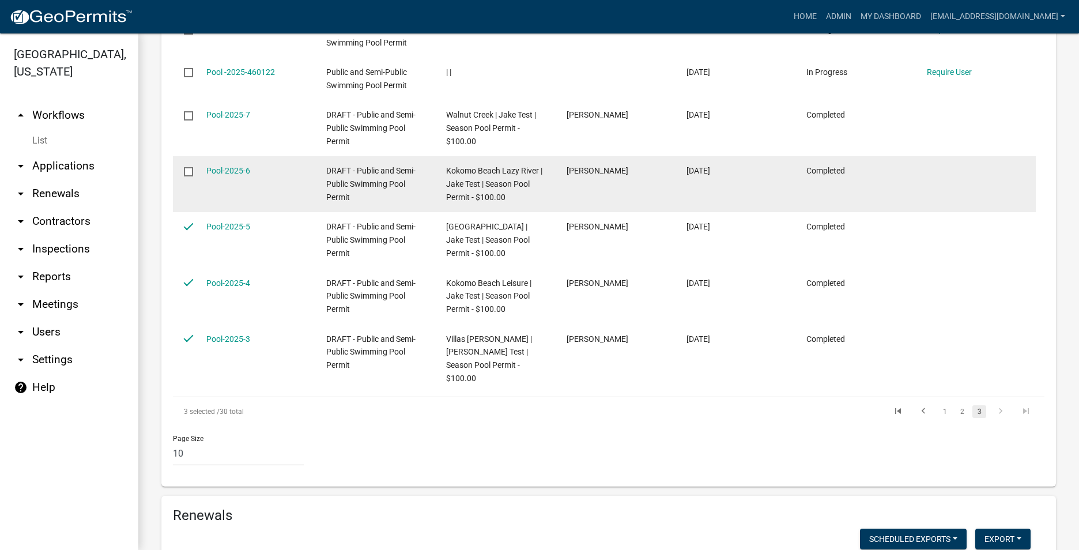
click at [191, 175] on input "checkbox" at bounding box center [187, 170] width 7 height 7
checkbox input "true"
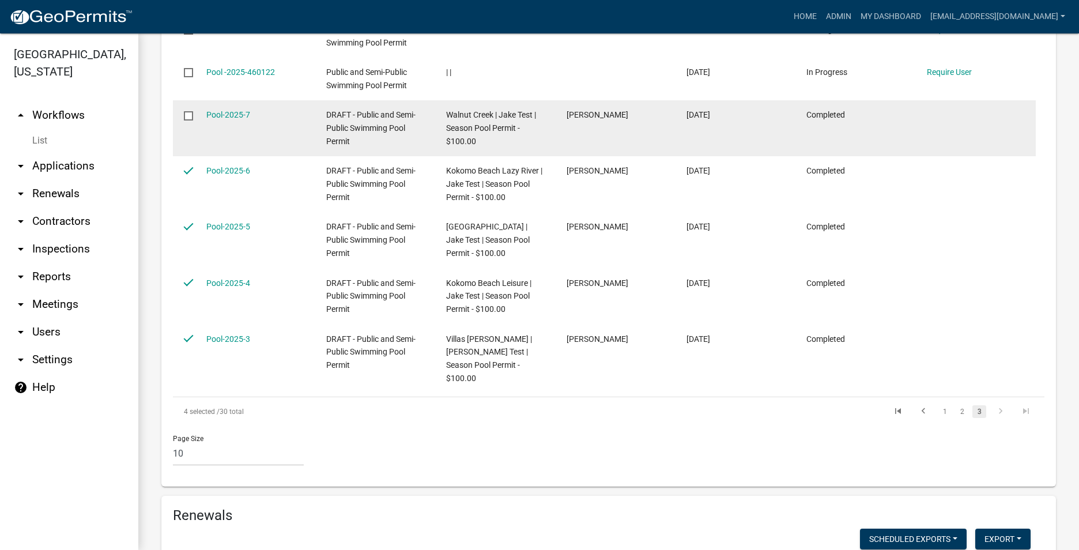
click at [188, 119] on input "checkbox" at bounding box center [187, 114] width 7 height 7
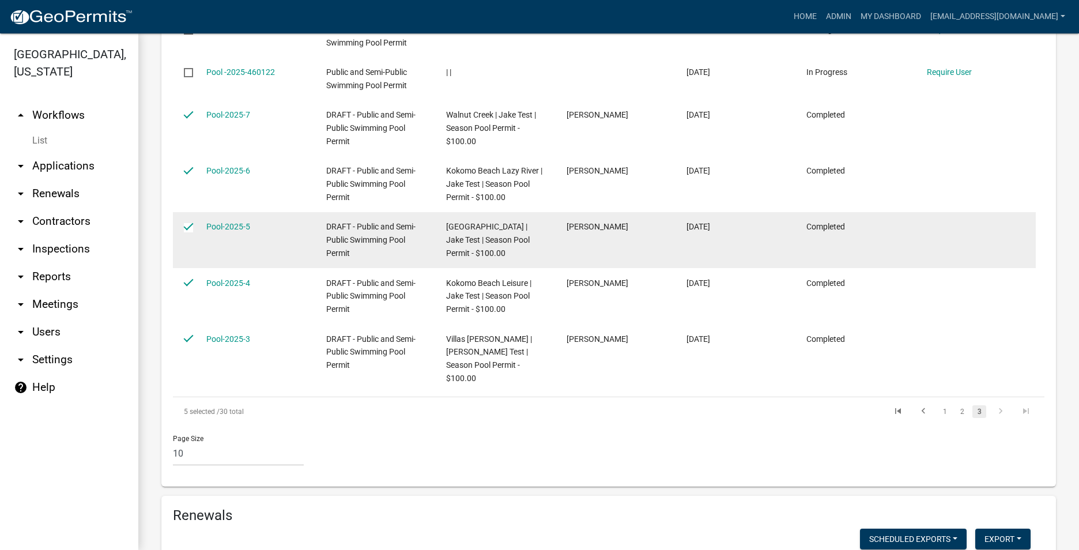
scroll to position [461, 0]
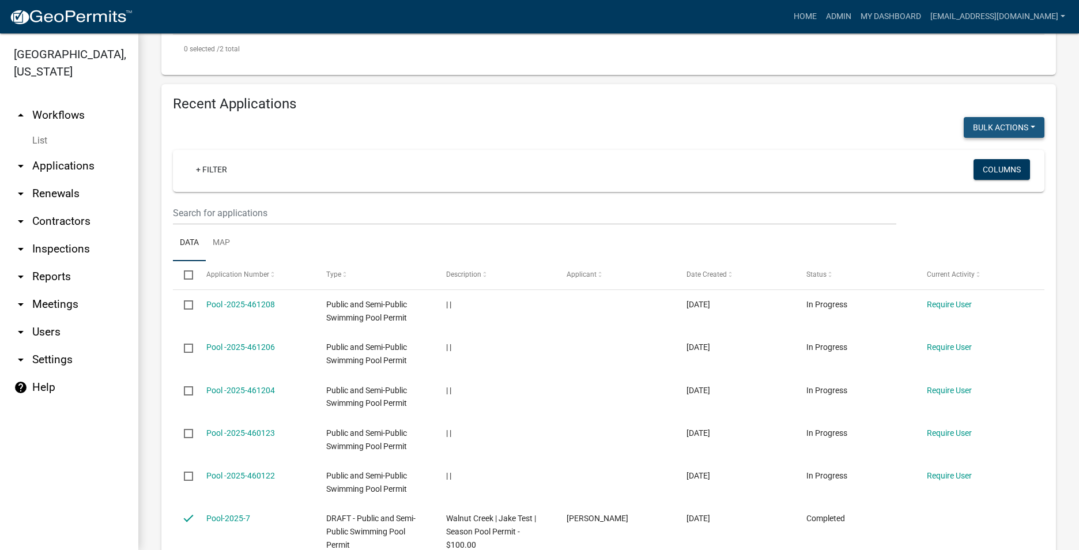
click at [988, 171] on button "Void" at bounding box center [998, 158] width 92 height 28
checkbox input "false"
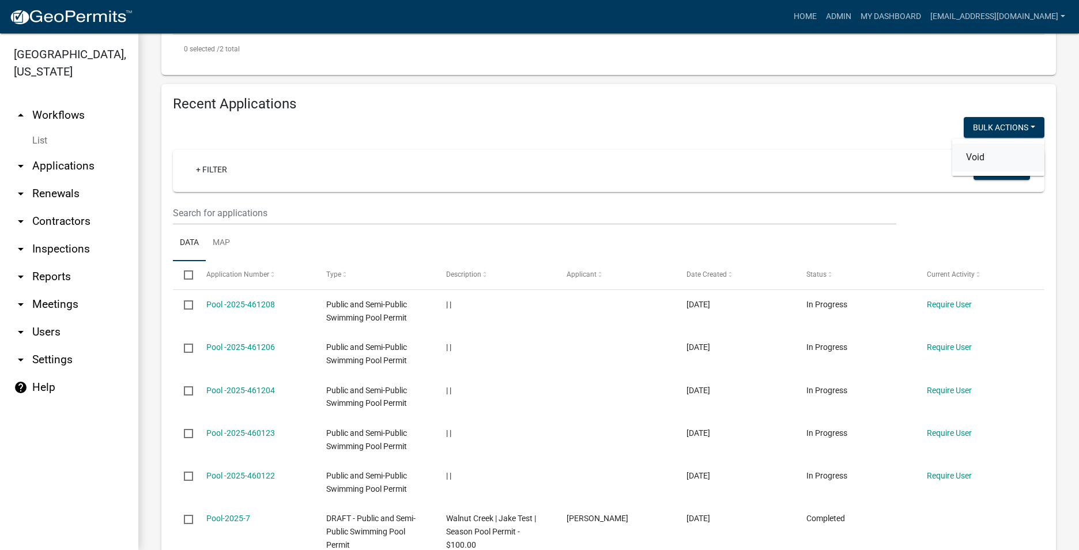
checkbox input "false"
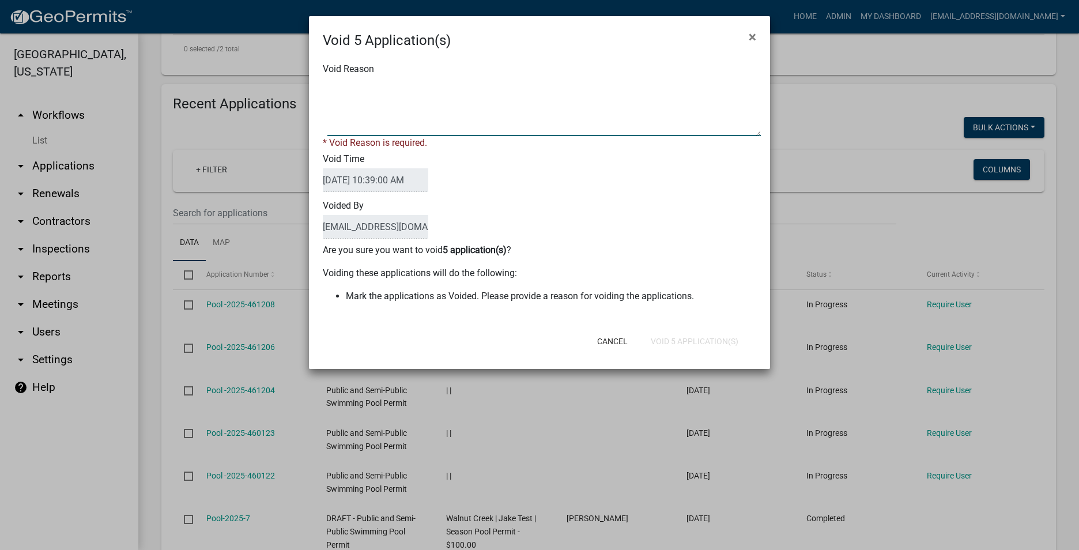
click at [444, 114] on textarea "Void Reason" at bounding box center [544, 107] width 434 height 58
type textarea "void"
click at [668, 337] on button "Void 5 Application(s)" at bounding box center [695, 341] width 106 height 21
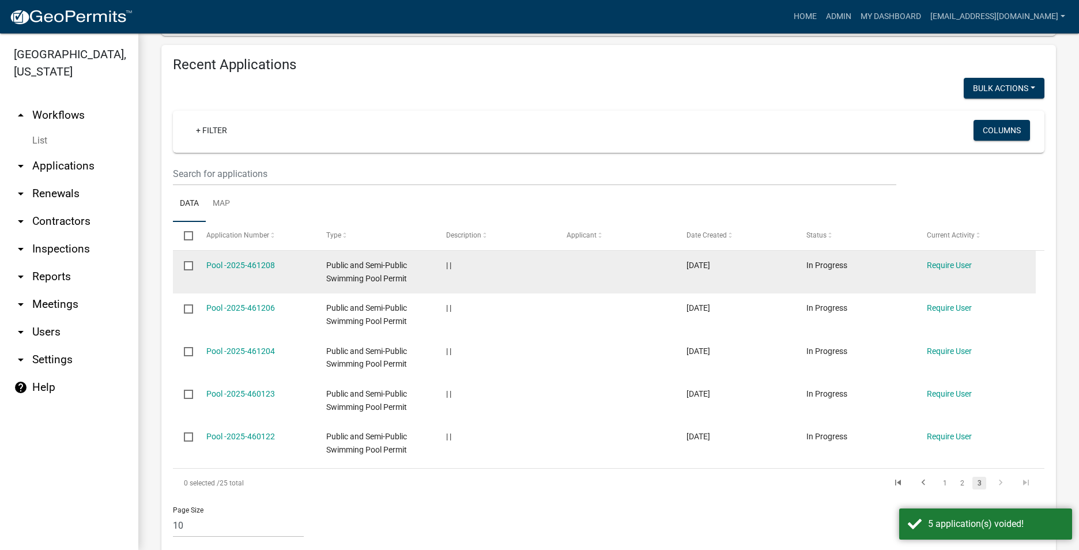
scroll to position [692, 0]
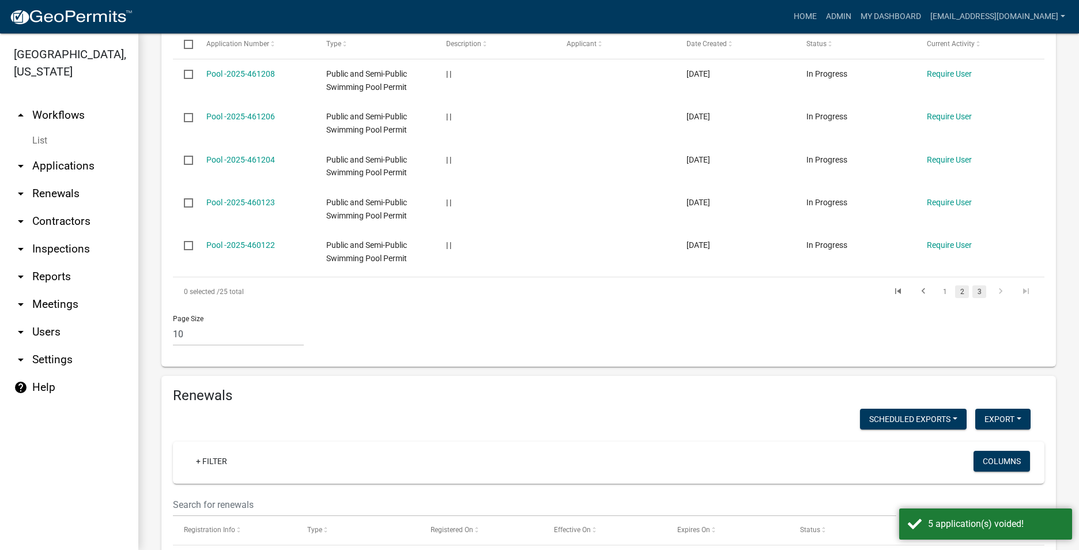
click at [955, 298] on link "2" at bounding box center [962, 291] width 14 height 13
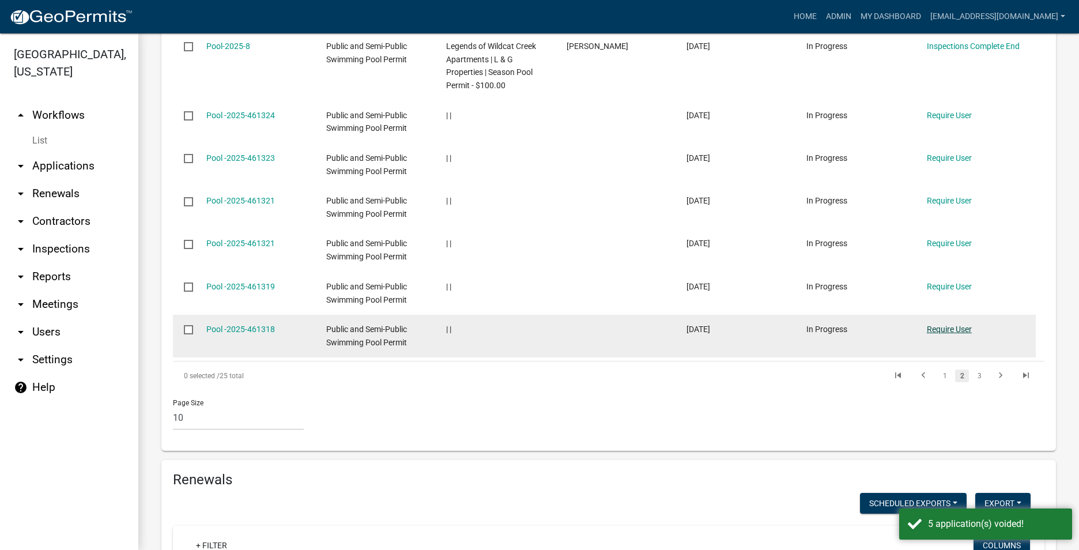
scroll to position [1038, 0]
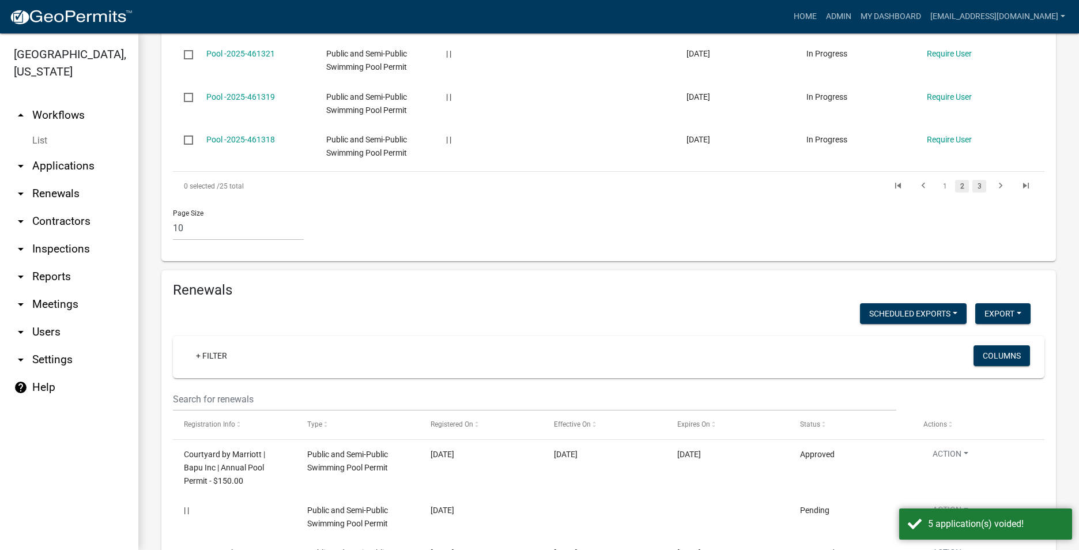
click at [975, 193] on link "3" at bounding box center [980, 186] width 14 height 13
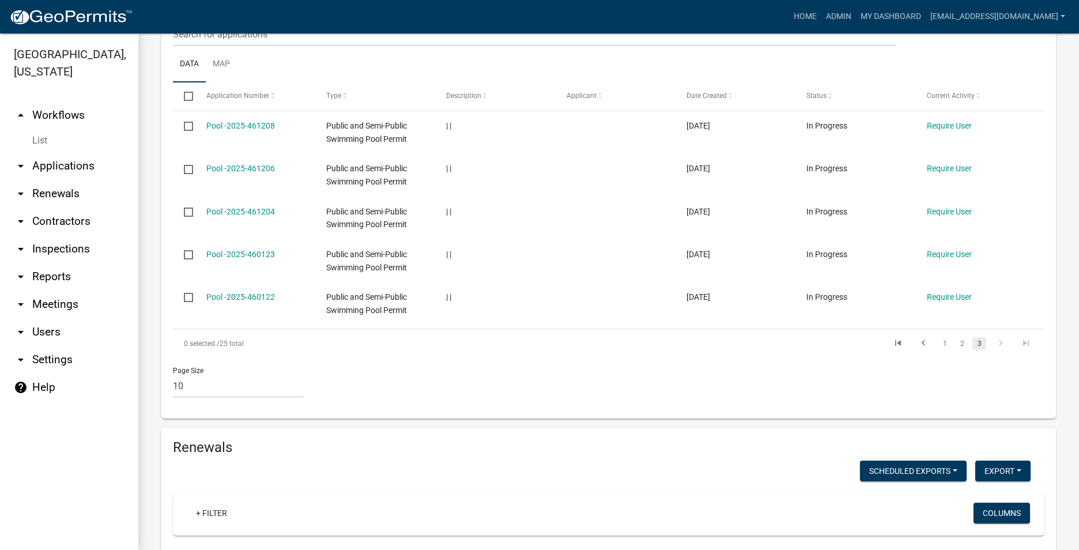
scroll to position [642, 0]
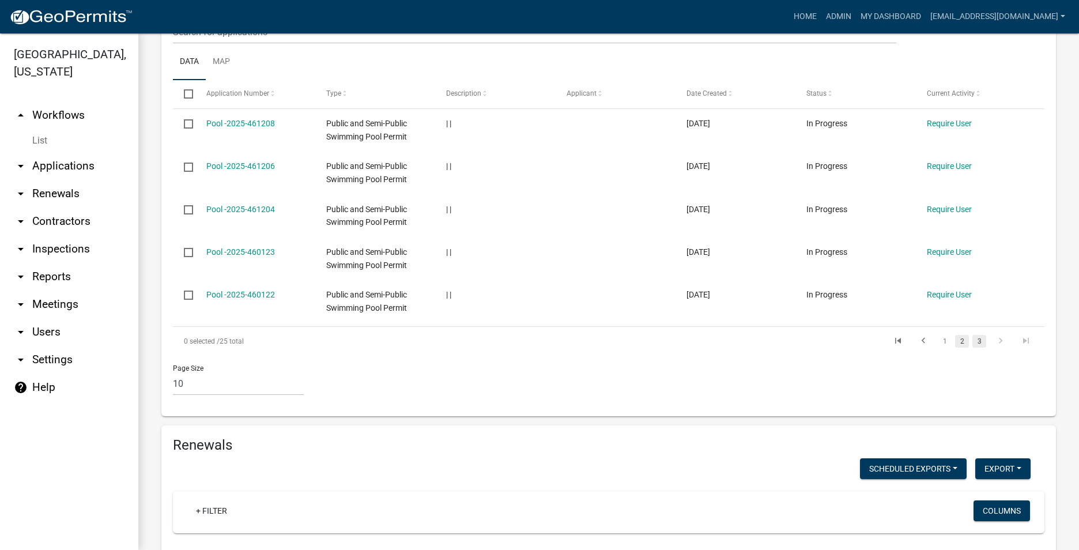
click at [955, 348] on link "2" at bounding box center [962, 341] width 14 height 13
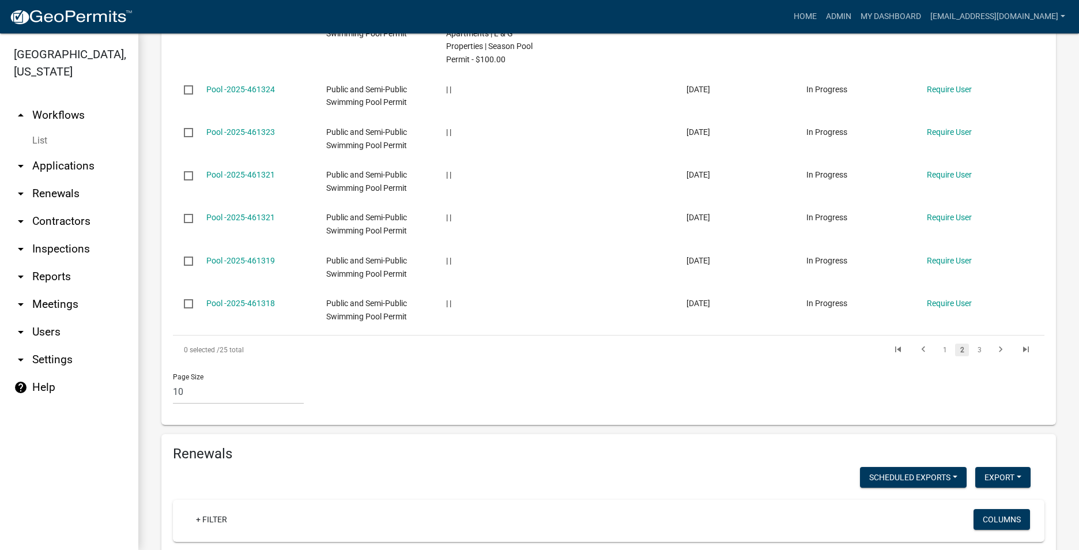
scroll to position [873, 0]
click at [938, 357] on link "1" at bounding box center [945, 351] width 14 height 13
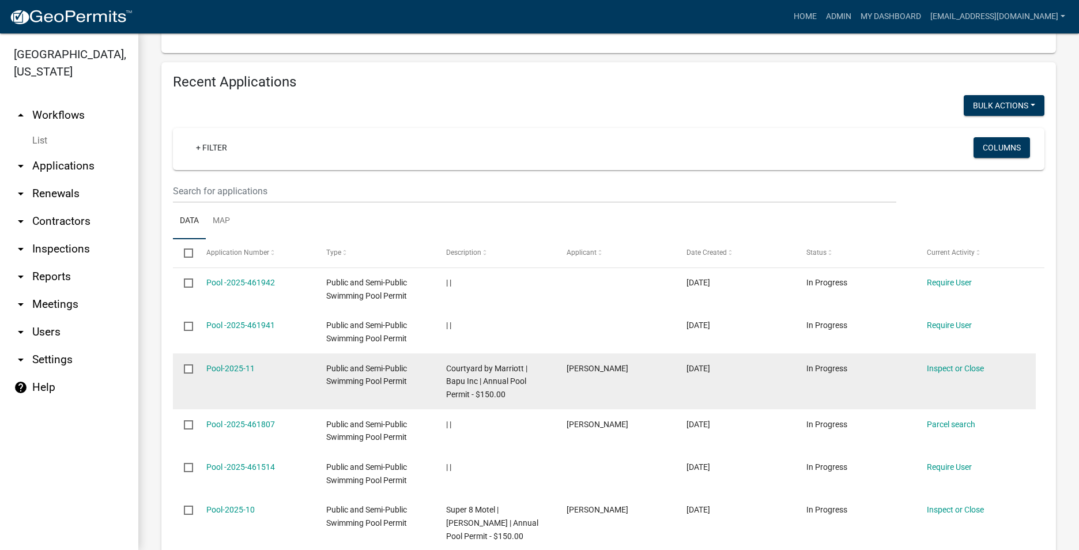
scroll to position [655, 0]
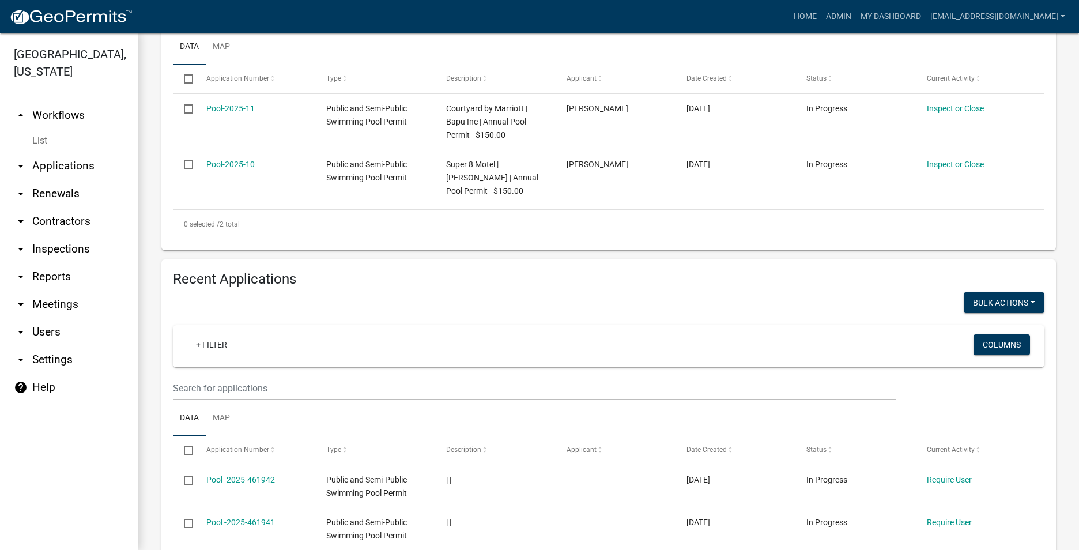
scroll to position [461, 0]
